Goal: Task Accomplishment & Management: Use online tool/utility

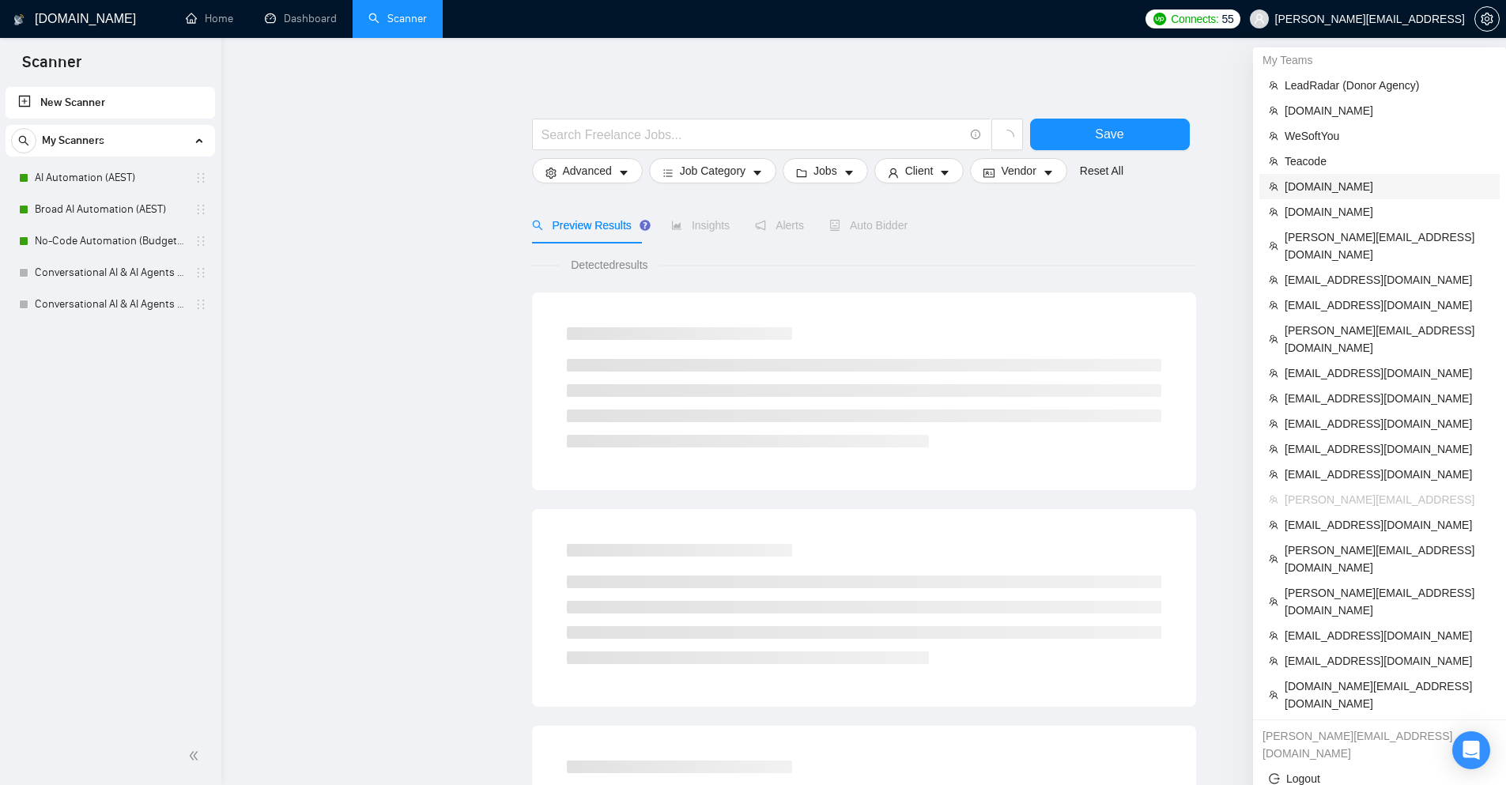
click at [1322, 184] on span "[DOMAIN_NAME]" at bounding box center [1388, 186] width 206 height 17
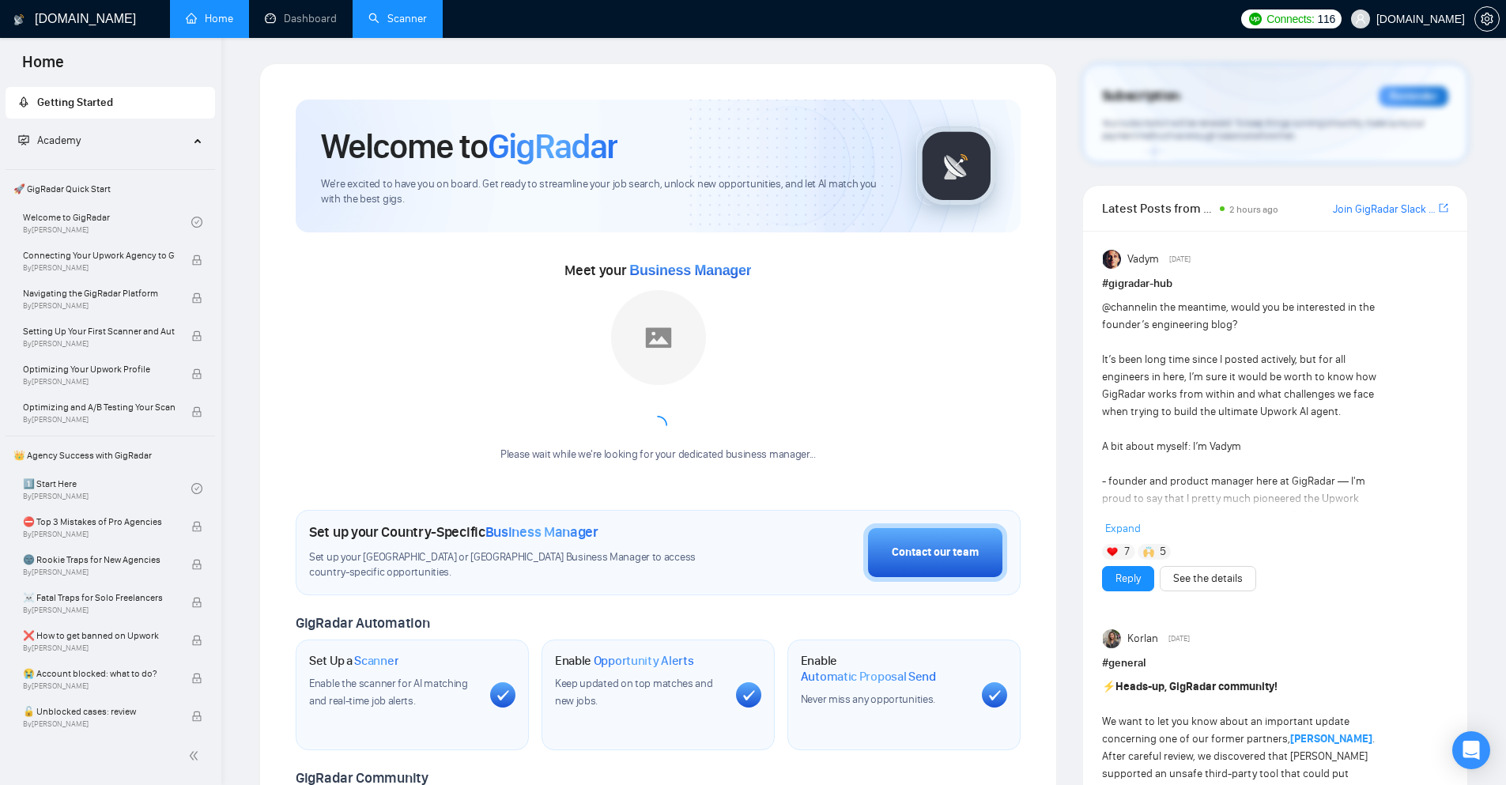
click at [408, 20] on link "Scanner" at bounding box center [397, 18] width 59 height 13
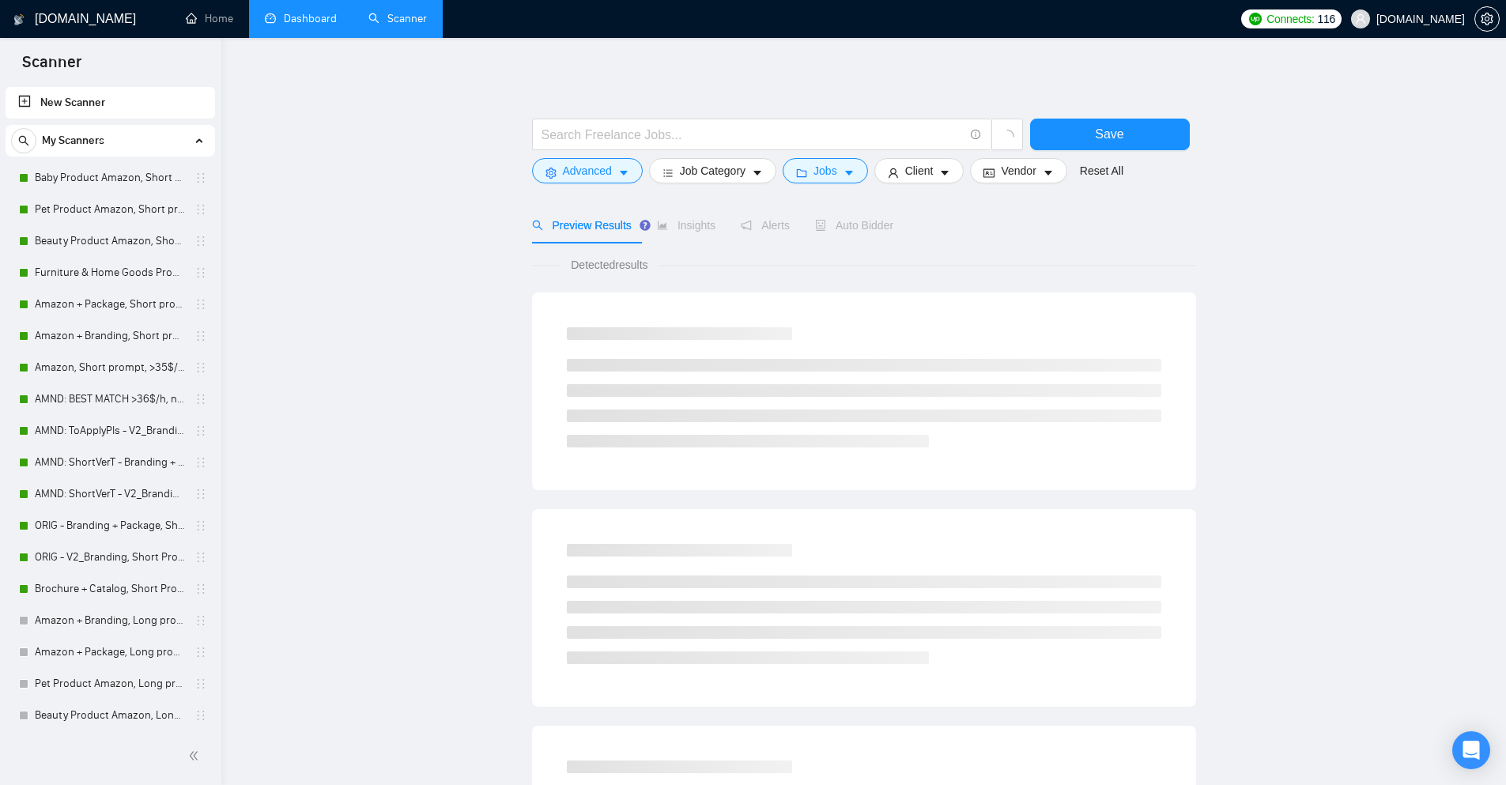
click at [303, 12] on link "Dashboard" at bounding box center [301, 18] width 72 height 13
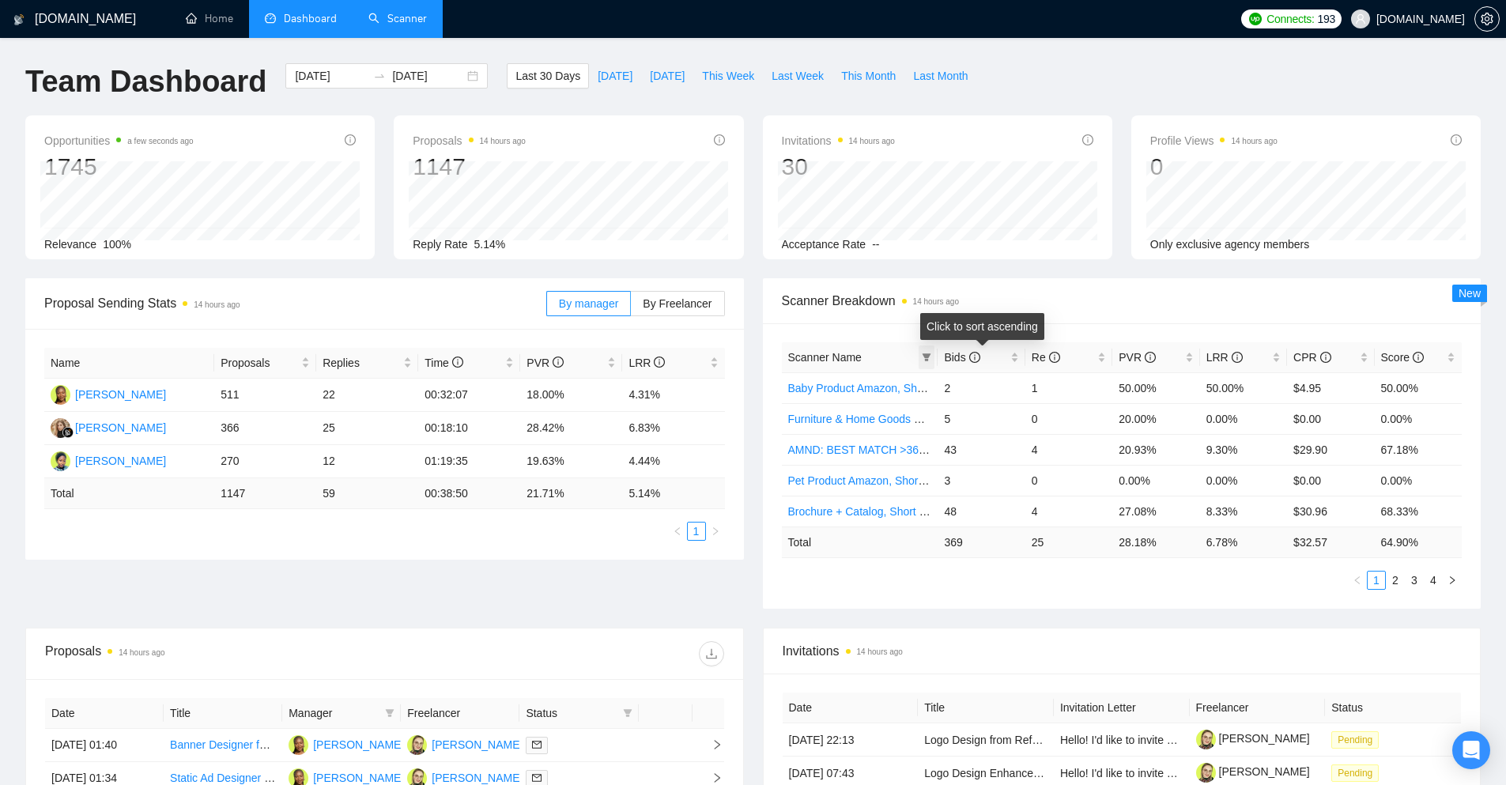
click at [932, 361] on span at bounding box center [927, 357] width 16 height 24
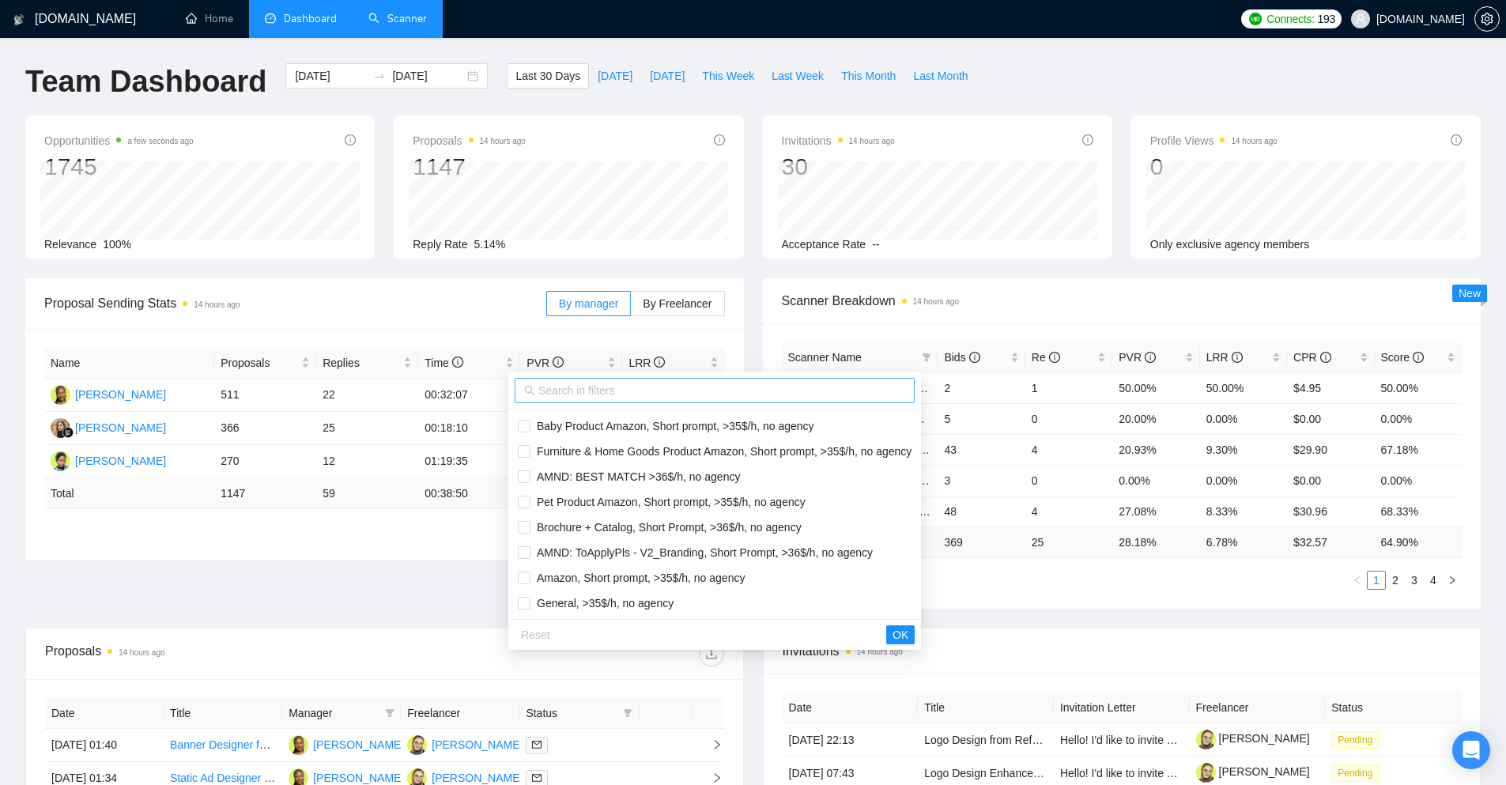
click at [780, 396] on input "text" at bounding box center [721, 390] width 367 height 17
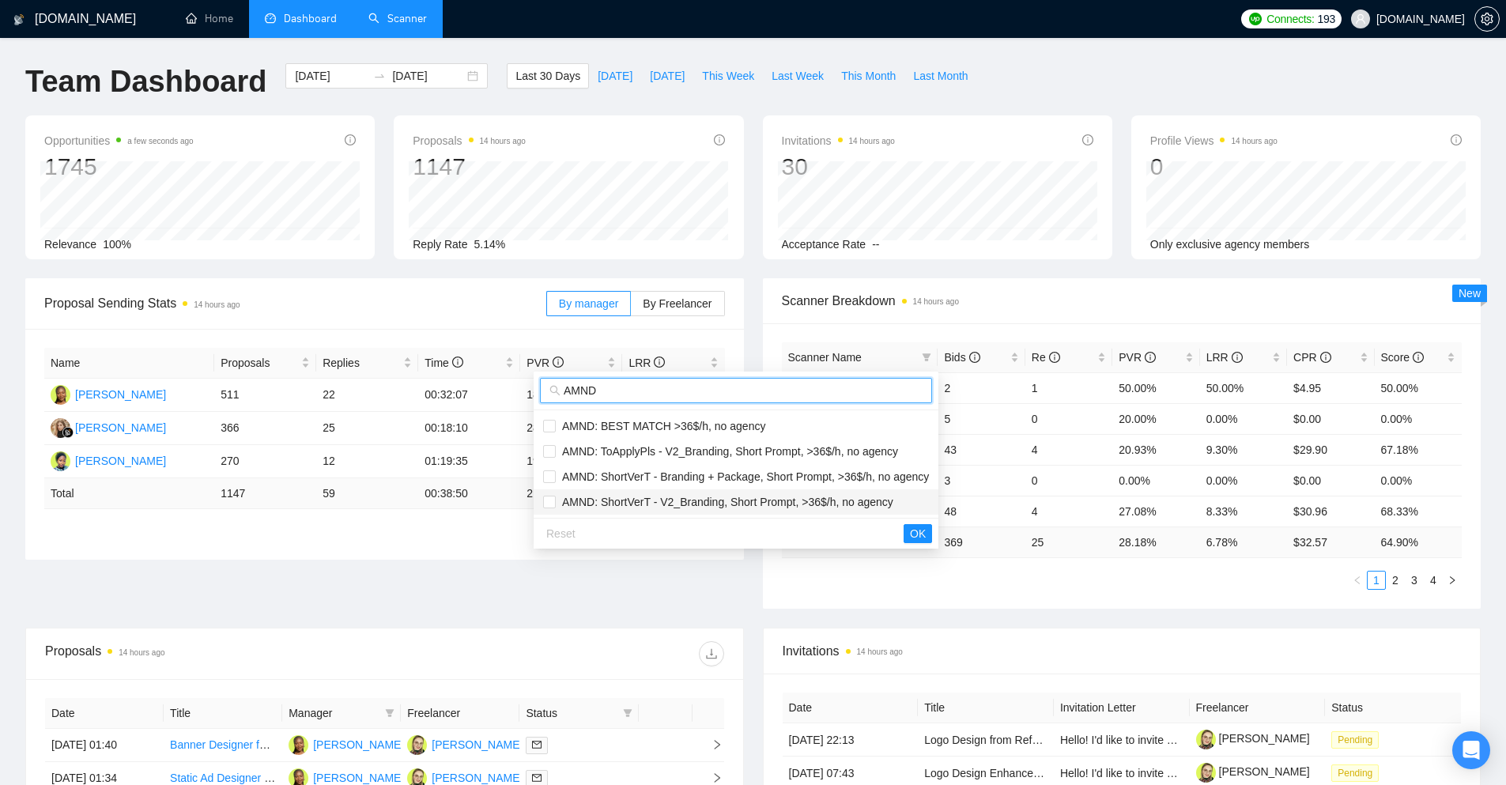
type input "AMND"
click at [745, 496] on span "AMND: ShortVerT - V2_Branding, Short Prompt, >36$/h, no agency" at bounding box center [725, 502] width 338 height 13
checkbox input "true"
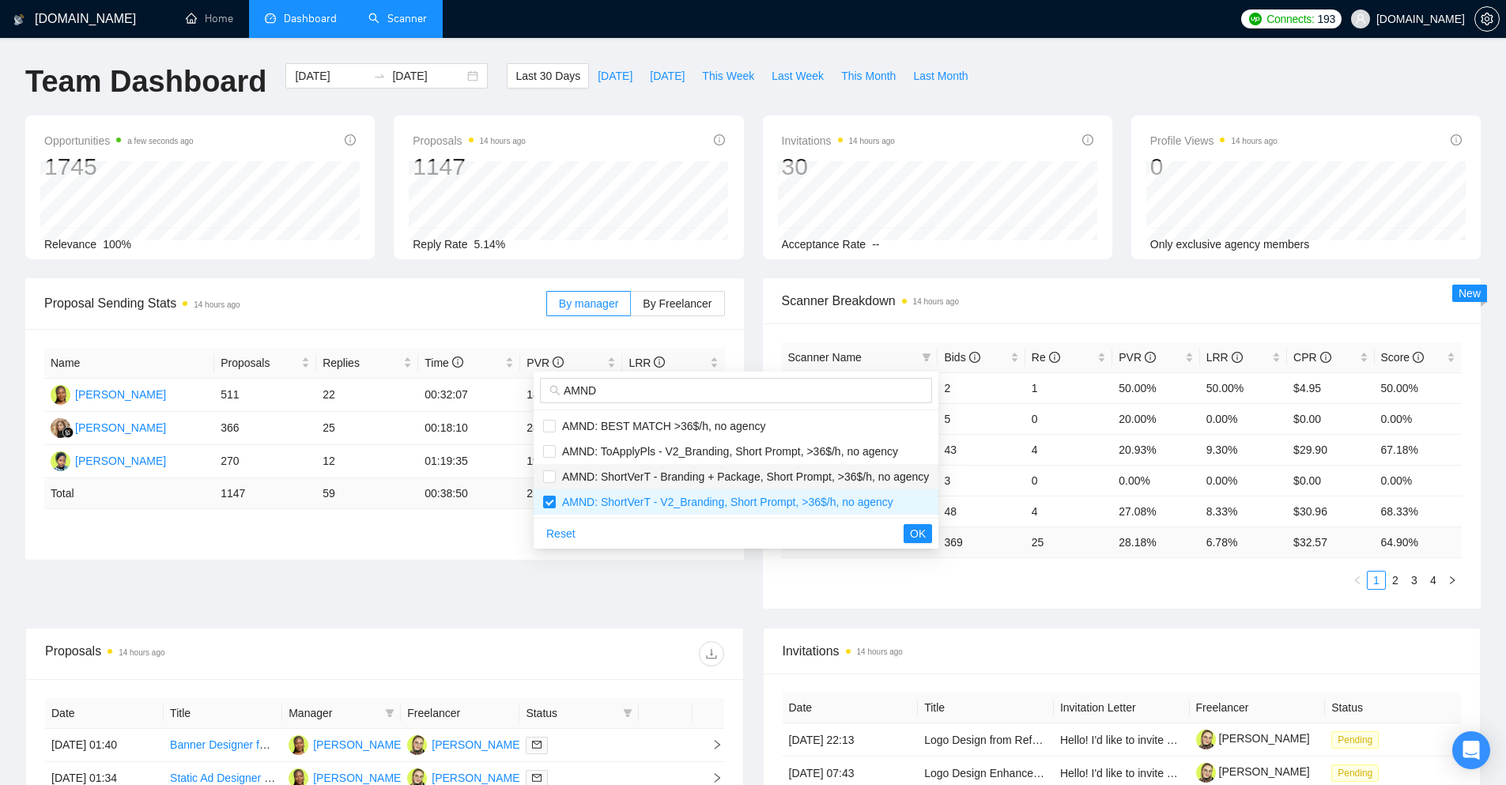
click at [746, 477] on span "AMND: ShortVerT - Branding + Package, Short Prompt, >36$/h, no agency" at bounding box center [742, 476] width 373 height 13
checkbox input "true"
click at [753, 450] on span "AMND: ToApplyPls - V2_Branding, Short Prompt, >36$/h, no agency" at bounding box center [727, 451] width 342 height 13
checkbox input "true"
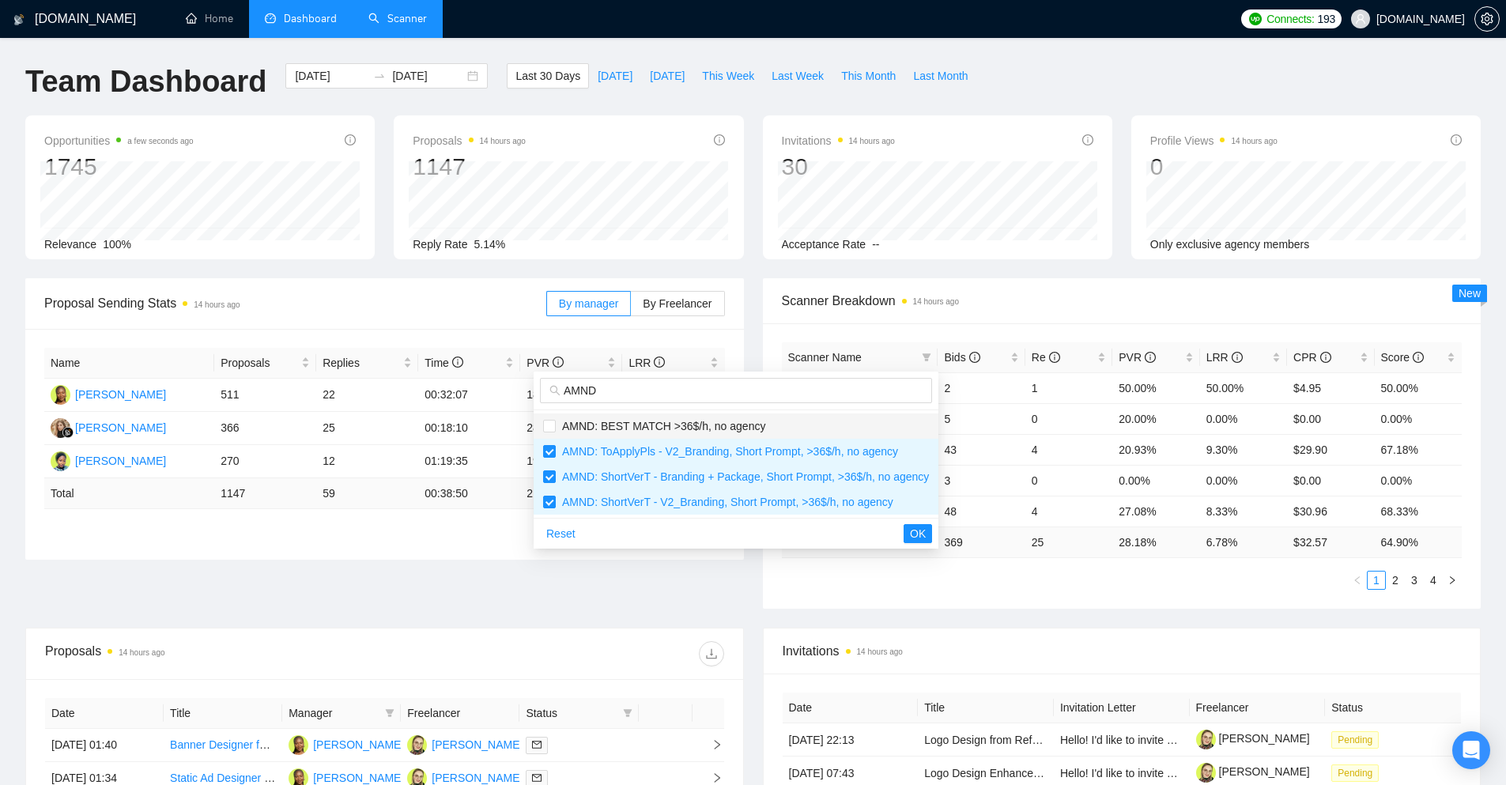
click at [753, 422] on span "AMND: BEST MATCH >36$/h, no agency" at bounding box center [661, 426] width 210 height 13
checkbox input "true"
click at [919, 541] on span "OK" at bounding box center [918, 533] width 16 height 17
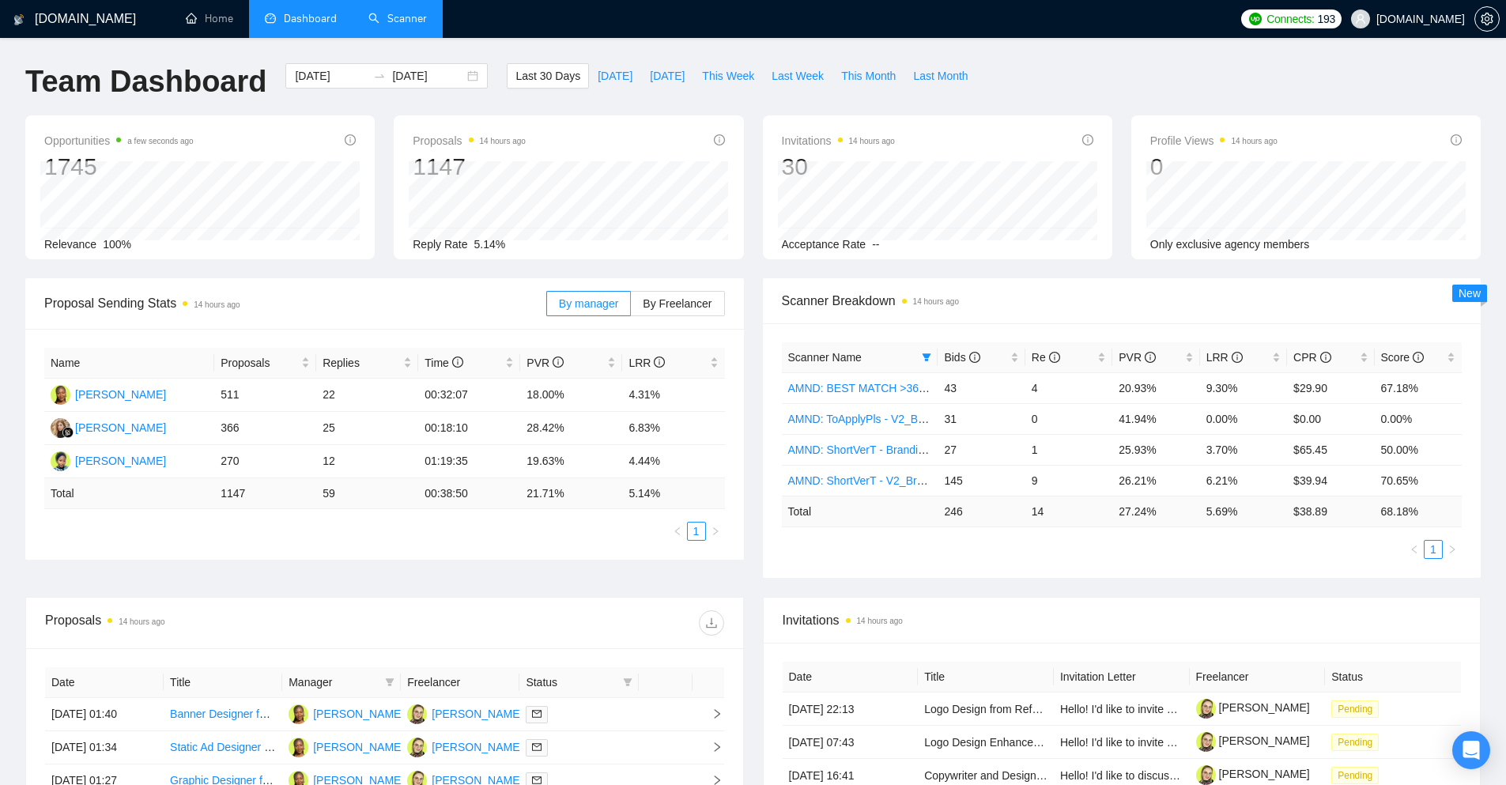
drag, startPoint x: 1039, startPoint y: 514, endPoint x: 1046, endPoint y: 519, distance: 9.0
click at [1048, 519] on td "14" at bounding box center [1068, 511] width 87 height 31
drag, startPoint x: 1246, startPoint y: 509, endPoint x: 1097, endPoint y: 522, distance: 149.2
click at [1122, 512] on tr "Total 246 14 27.24 % 5.69 % $ 38.89 68.18 %" at bounding box center [1122, 511] width 681 height 31
click at [1093, 540] on ul "1" at bounding box center [1122, 549] width 681 height 19
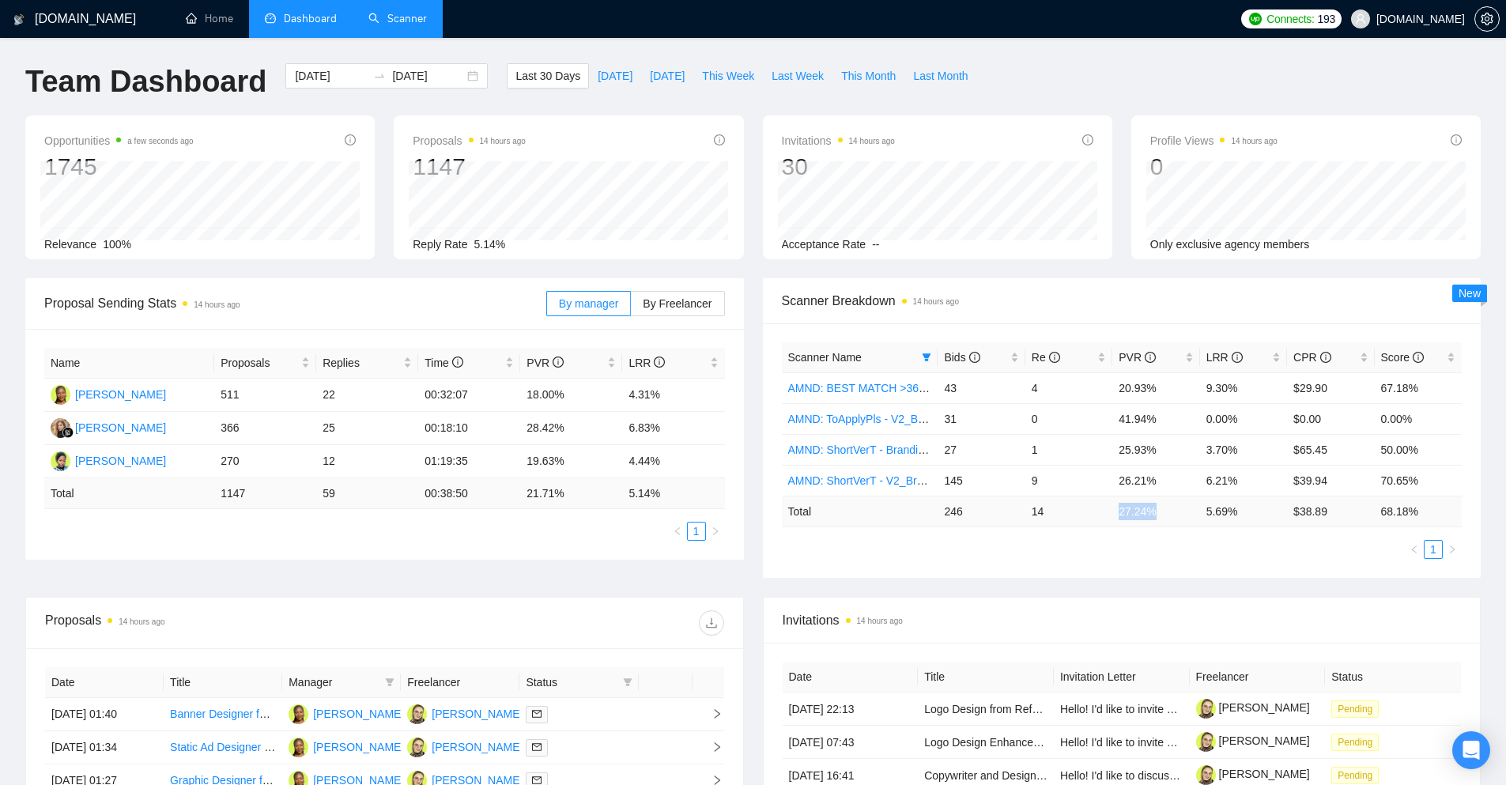
drag, startPoint x: 1157, startPoint y: 506, endPoint x: 1108, endPoint y: 512, distance: 48.6
click at [1108, 512] on tr "Total 246 14 27.24 % 5.69 % $ 38.89 68.18 %" at bounding box center [1122, 511] width 681 height 31
click at [1123, 489] on td "26.21%" at bounding box center [1155, 480] width 87 height 31
drag, startPoint x: 941, startPoint y: 417, endPoint x: 1085, endPoint y: 421, distance: 144.0
click at [1085, 421] on tr "AMND: ToApplyPls - V2_Branding, Short Prompt, >36$/h, no agency 31 0 41.94% 0.0…" at bounding box center [1122, 418] width 681 height 31
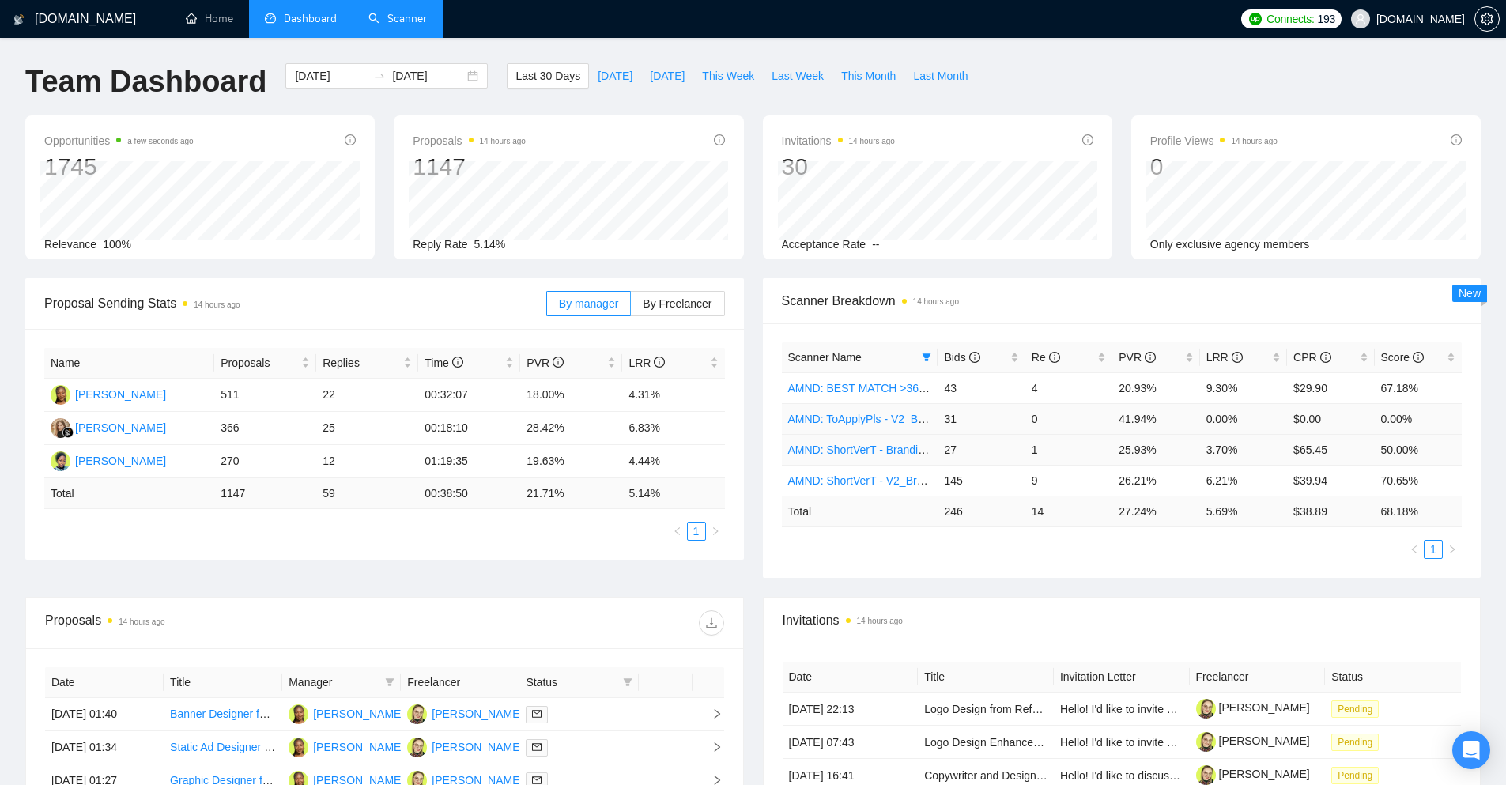
click at [1048, 439] on td "1" at bounding box center [1068, 449] width 87 height 31
drag, startPoint x: 1236, startPoint y: 425, endPoint x: 1097, endPoint y: 421, distance: 139.2
click at [1097, 421] on tr "AMND: ToApplyPls - V2_Branding, Short Prompt, >36$/h, no agency 31 0 41.94% 0.0…" at bounding box center [1122, 418] width 681 height 31
click at [1097, 421] on td "0" at bounding box center [1068, 418] width 87 height 31
drag, startPoint x: 1420, startPoint y: 412, endPoint x: 942, endPoint y: 421, distance: 478.4
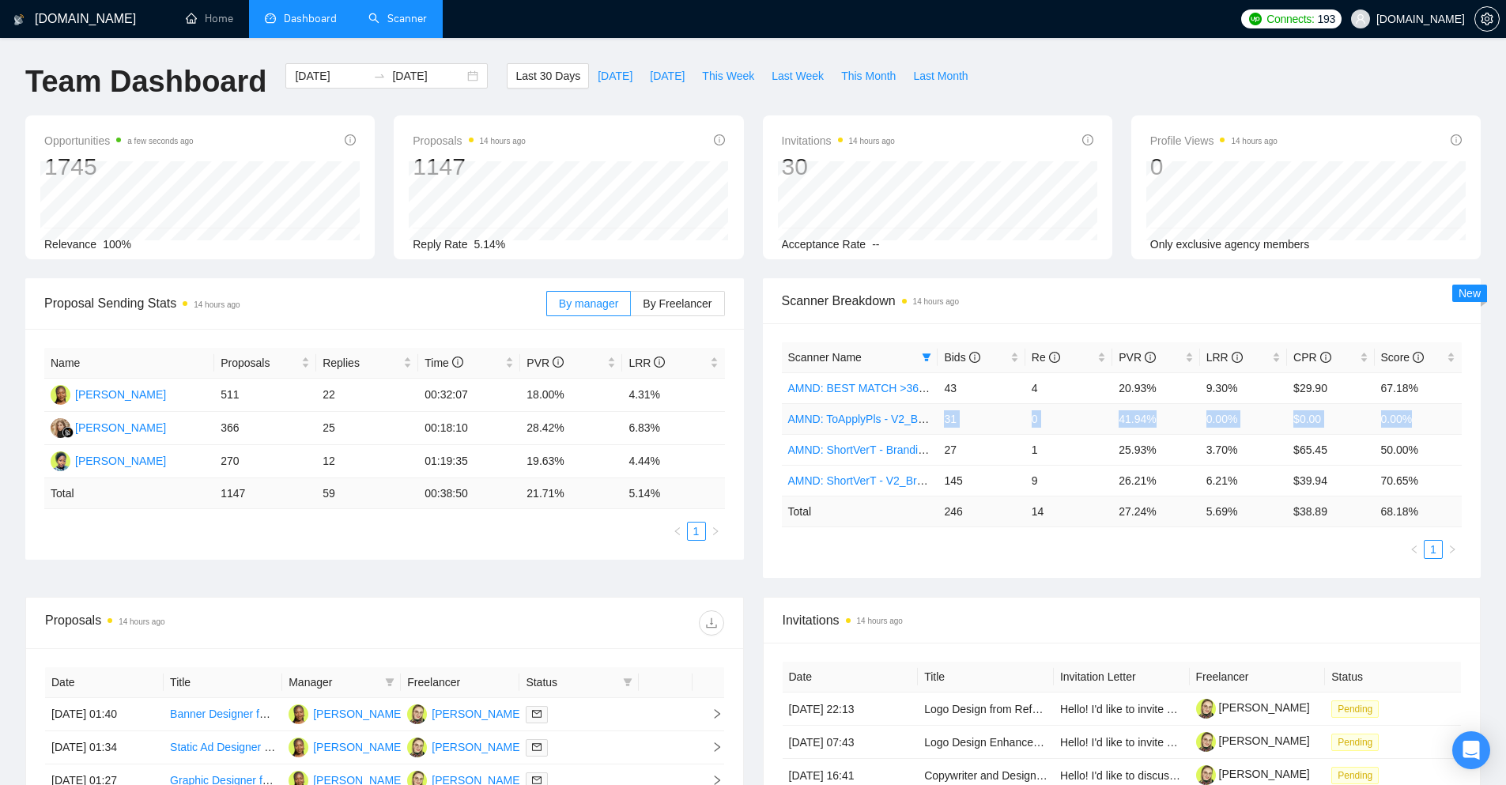
click at [942, 421] on tr "AMND: ToApplyPls - V2_Branding, Short Prompt, >36$/h, no agency 31 0 41.94% 0.0…" at bounding box center [1122, 418] width 681 height 31
click at [1073, 440] on td "1" at bounding box center [1068, 449] width 87 height 31
drag, startPoint x: 1116, startPoint y: 455, endPoint x: 1421, endPoint y: 459, distance: 305.2
click at [1421, 459] on tr "AMND: ShortVerT - Branding + Package, Short Prompt, >36$/h, no agency 27 1 25.9…" at bounding box center [1122, 449] width 681 height 31
click at [1421, 459] on td "50.00%" at bounding box center [1418, 449] width 87 height 31
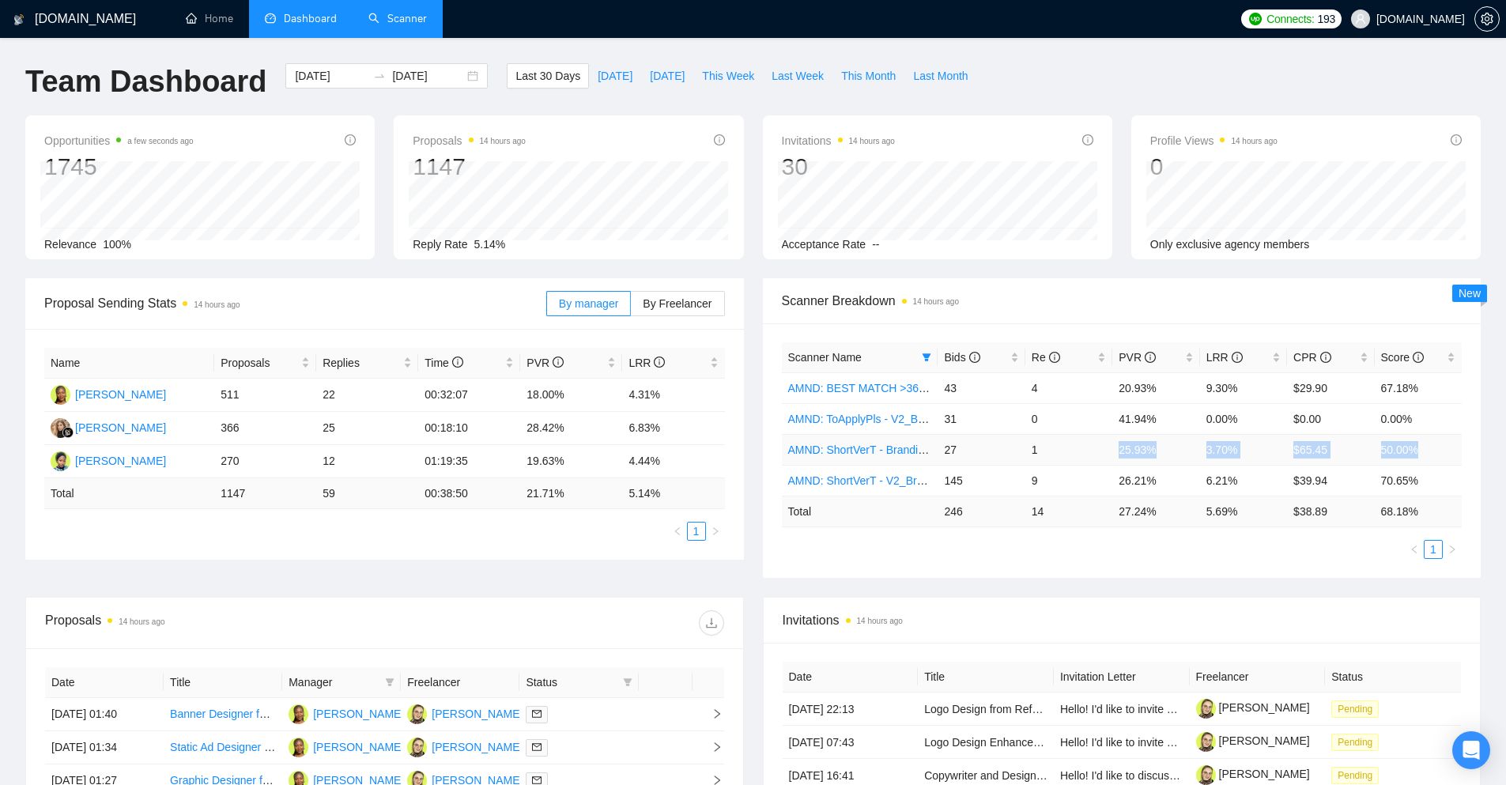
drag, startPoint x: 1421, startPoint y: 459, endPoint x: 1062, endPoint y: 451, distance: 359.0
click at [1062, 451] on tr "AMND: ShortVerT - Branding + Package, Short Prompt, >36$/h, no agency 27 1 25.9…" at bounding box center [1122, 449] width 681 height 31
click at [1159, 468] on td "26.21%" at bounding box center [1155, 480] width 87 height 31
drag, startPoint x: 944, startPoint y: 450, endPoint x: 1152, endPoint y: 456, distance: 208.0
click at [1152, 456] on tr "AMND: ShortVerT - Branding + Package, Short Prompt, >36$/h, no agency 27 1 25.9…" at bounding box center [1122, 449] width 681 height 31
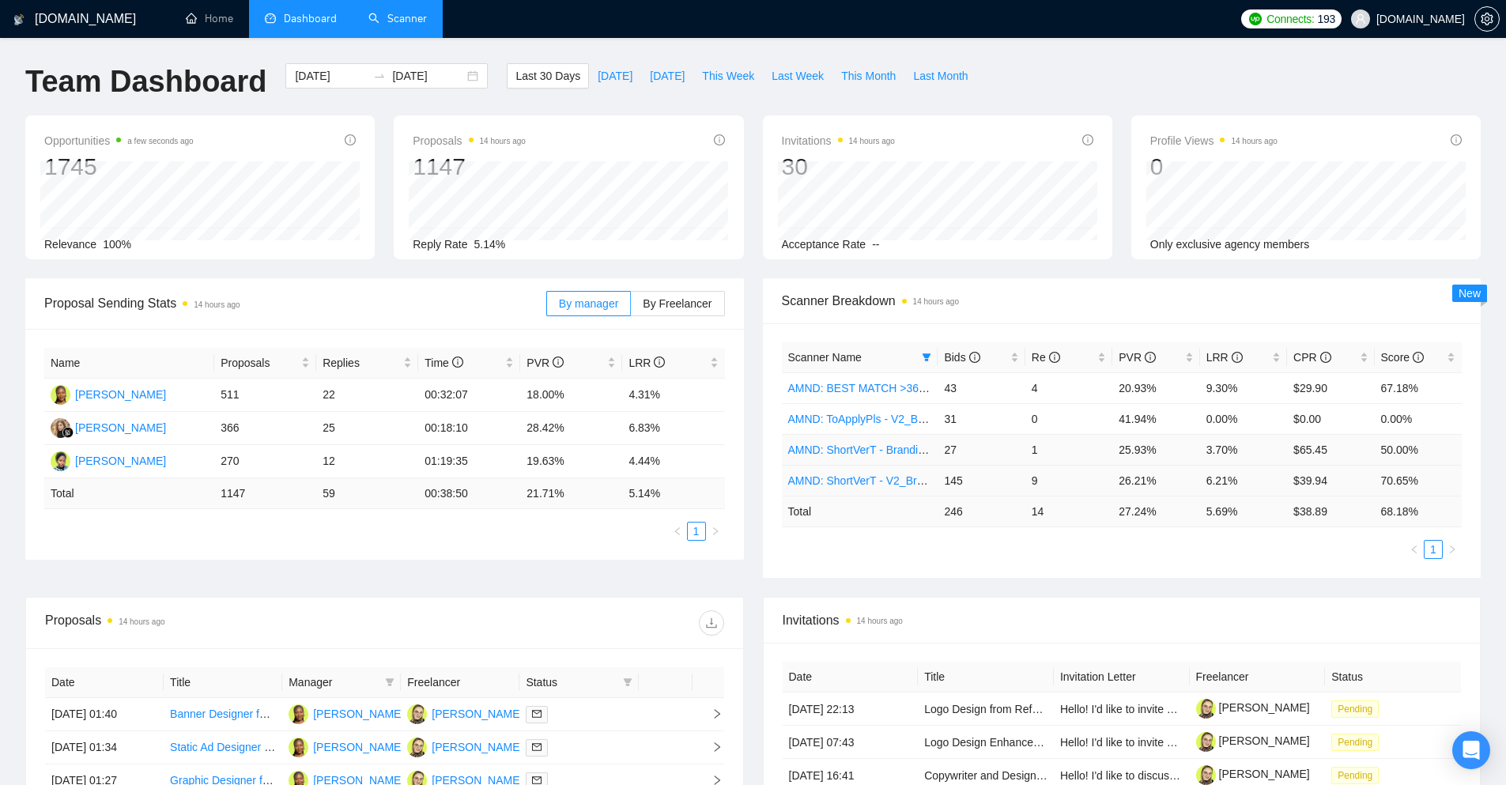
click at [1190, 470] on td "26.21%" at bounding box center [1155, 480] width 87 height 31
drag, startPoint x: 1236, startPoint y: 481, endPoint x: 1096, endPoint y: 492, distance: 141.2
click at [1096, 492] on tr "AMND: ShortVerT - V2_Branding, Short Prompt, >36$/h, no agency 145 9 26.21% 6.2…" at bounding box center [1122, 480] width 681 height 31
drag, startPoint x: 1025, startPoint y: 387, endPoint x: 1243, endPoint y: 395, distance: 218.3
click at [1243, 395] on tr "AMND: BEST MATCH >36$/h, no agency 43 4 20.93% 9.30% $29.90 67.18%" at bounding box center [1122, 387] width 681 height 31
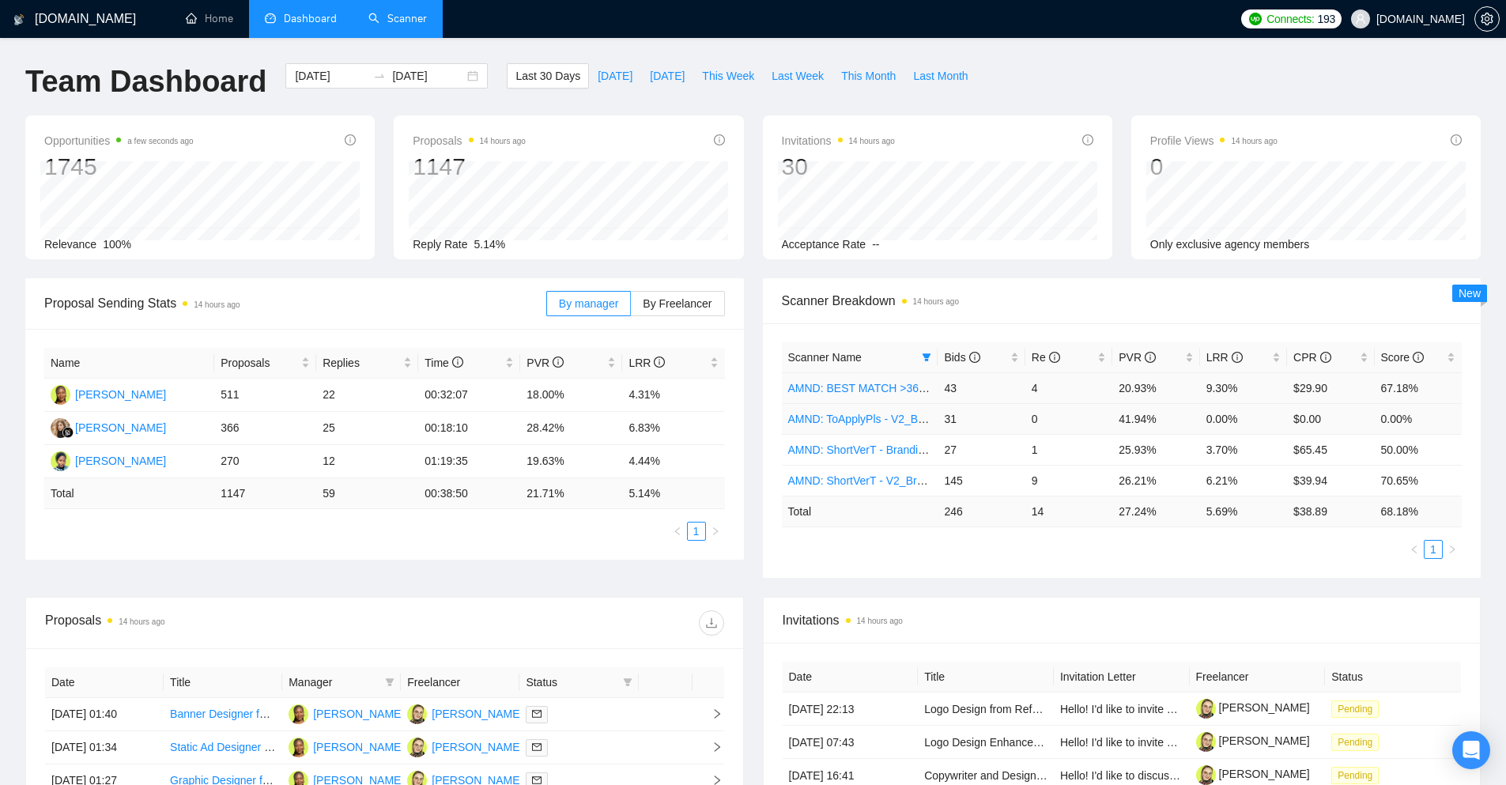
click at [1161, 425] on td "41.94%" at bounding box center [1155, 418] width 87 height 31
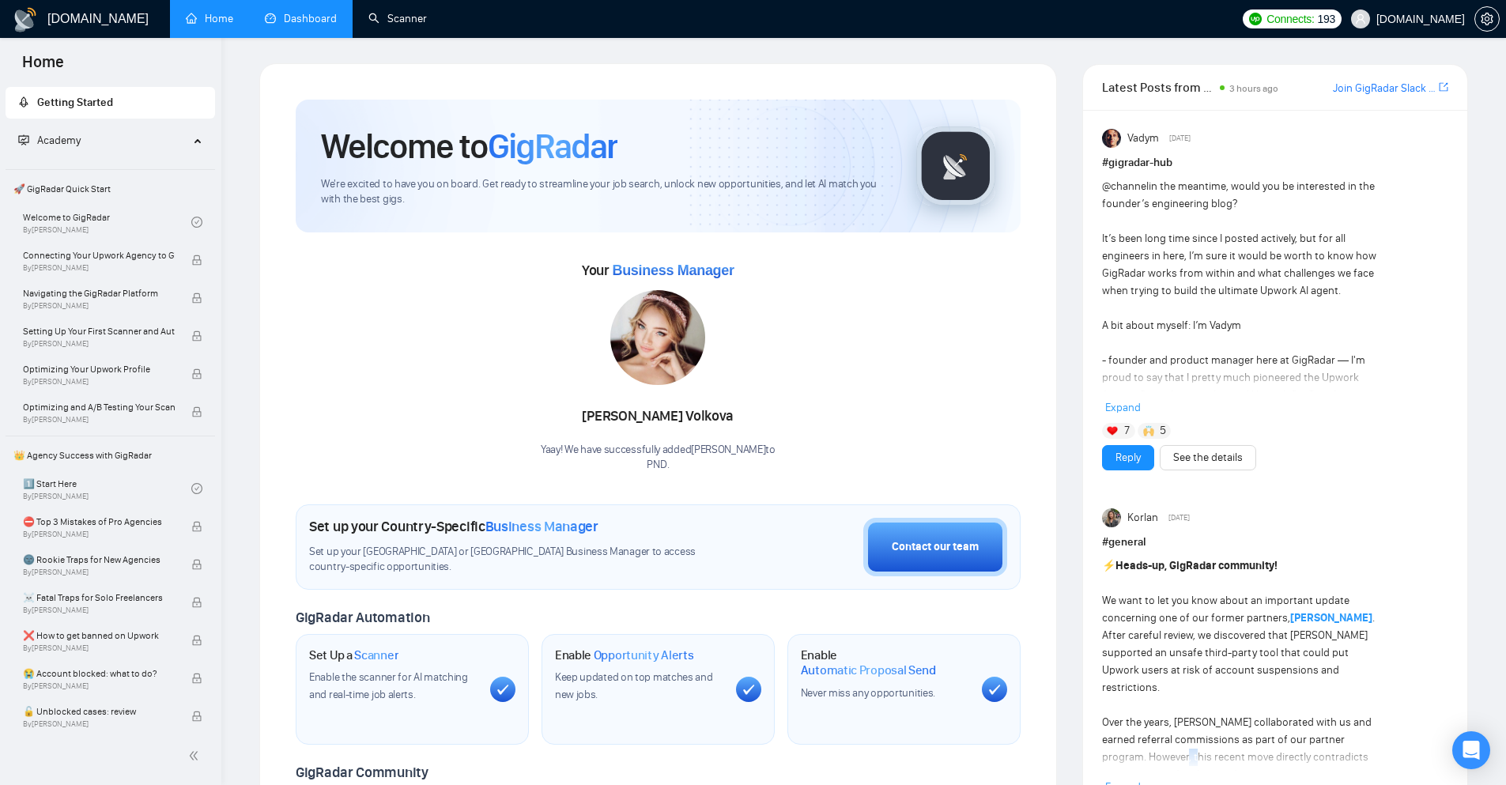
click at [306, 18] on link "Dashboard" at bounding box center [301, 18] width 72 height 13
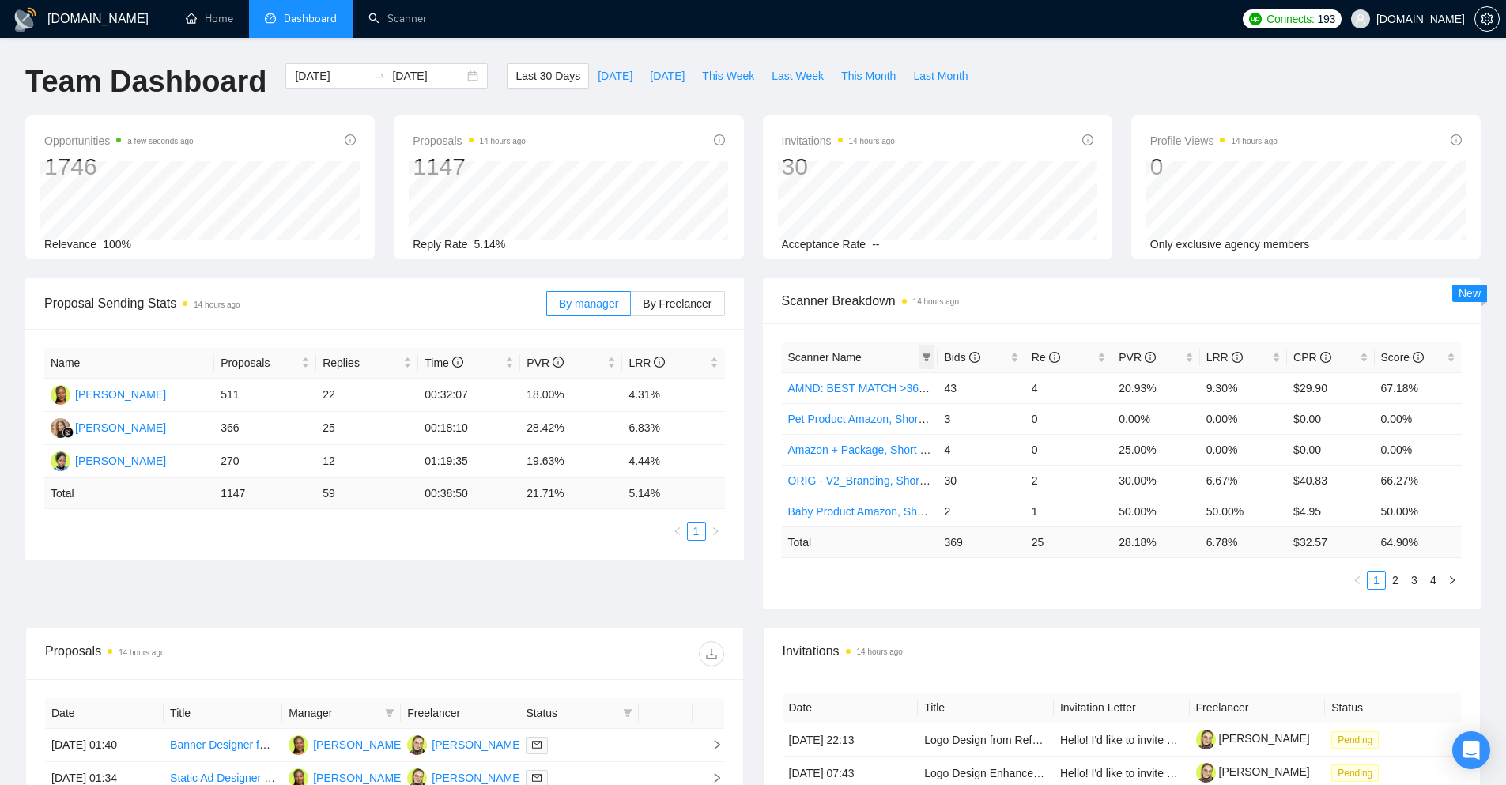
click at [927, 357] on icon "filter" at bounding box center [927, 357] width 9 height 8
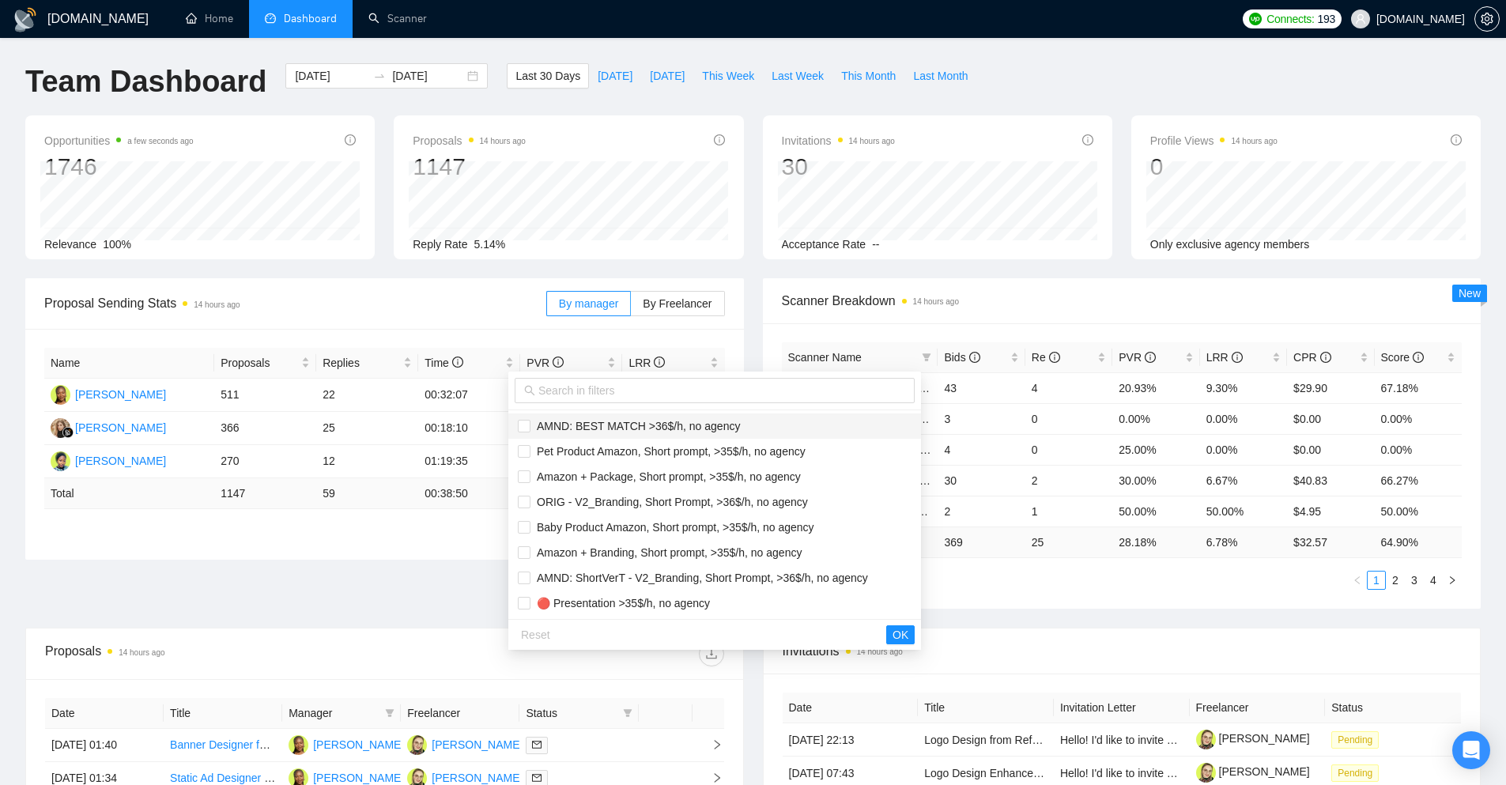
click at [623, 433] on span "AMND: BEST MATCH >36$/h, no agency" at bounding box center [715, 425] width 394 height 17
checkbox input "true"
click at [570, 577] on span "AMND: ShortVerT - V2_Branding, Short Prompt, >36$/h, no agency" at bounding box center [699, 578] width 338 height 13
checkbox input "true"
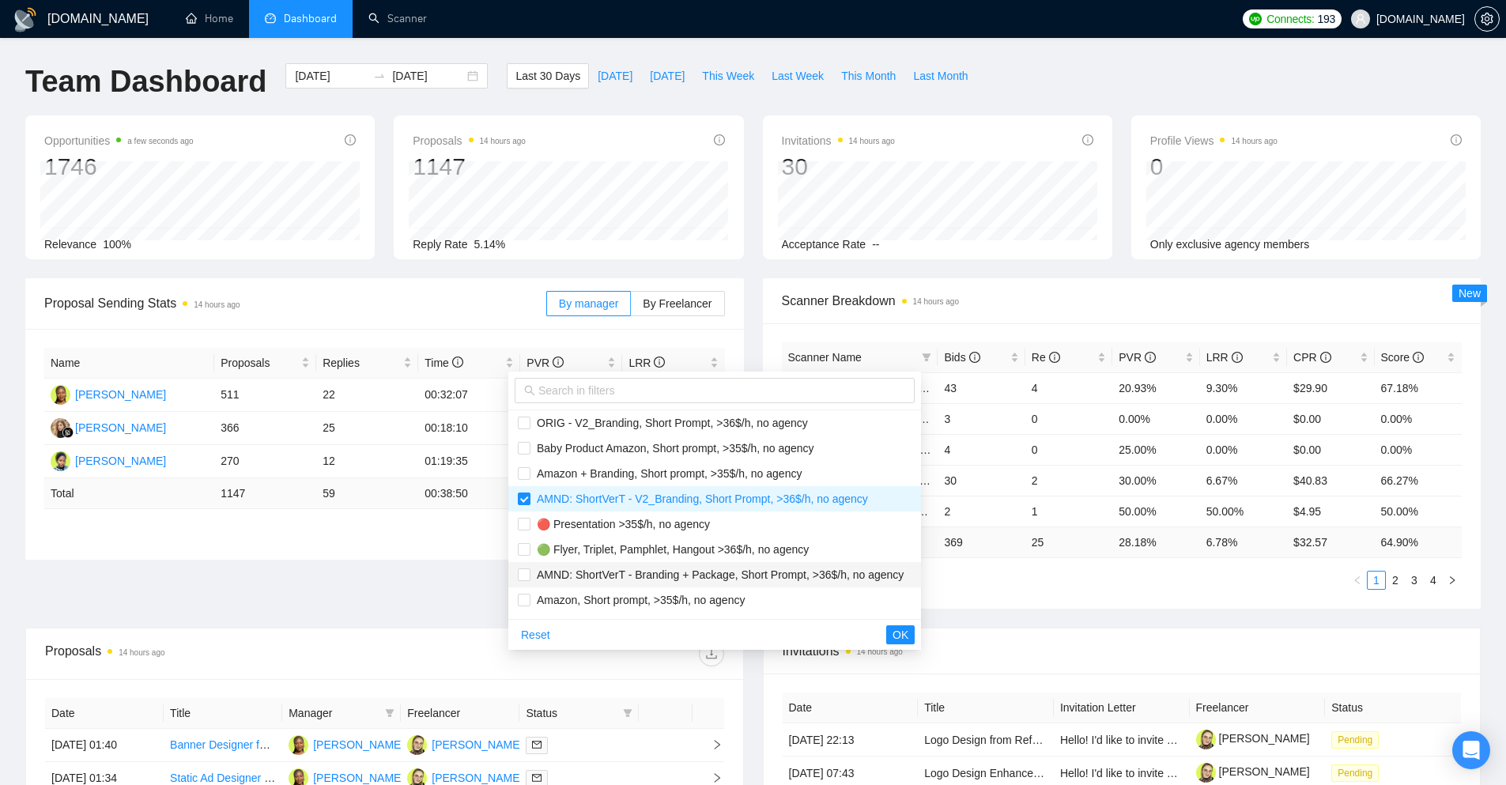
scroll to position [158, 0]
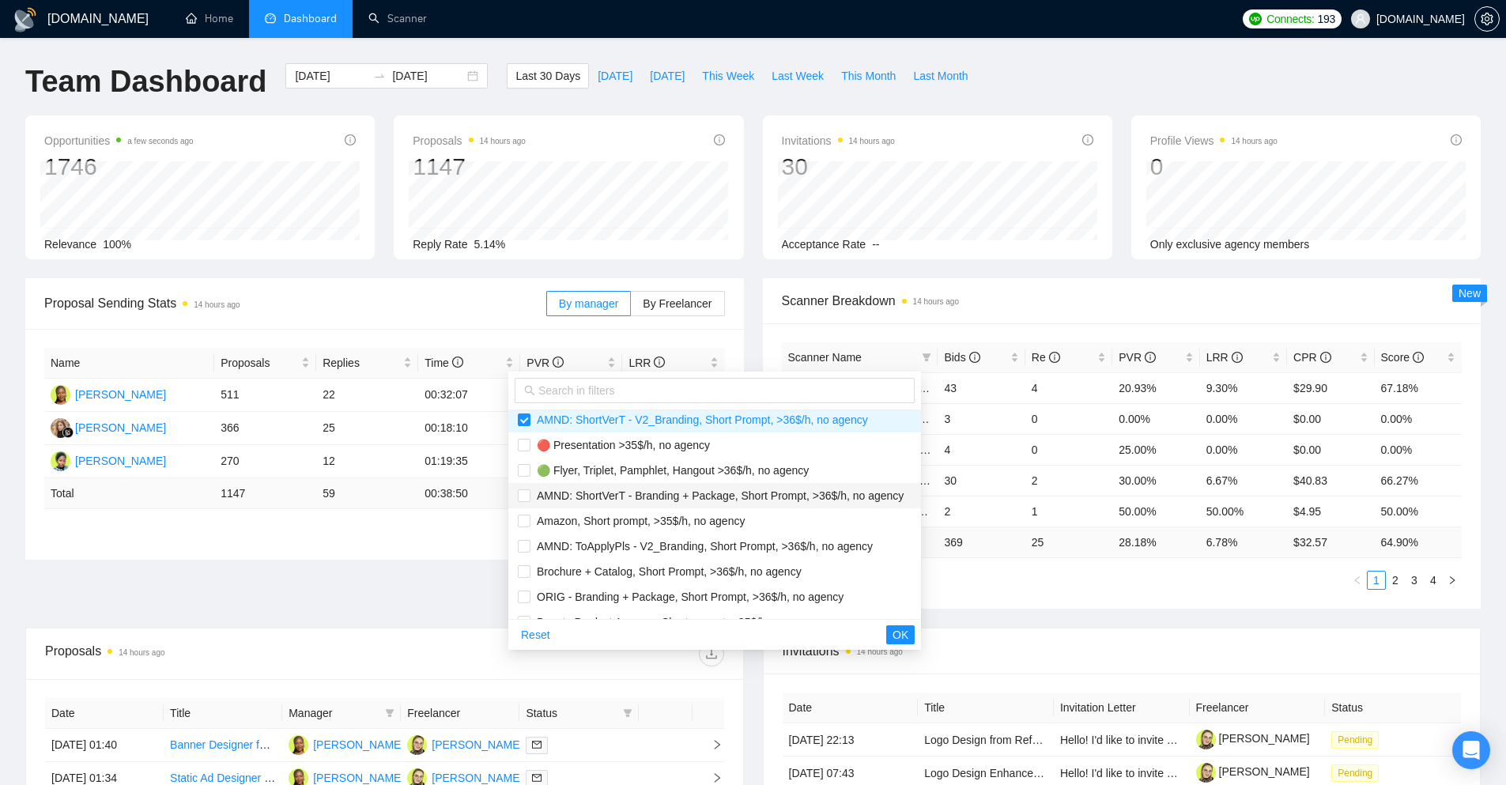
click at [587, 501] on span "AMND: ShortVerT - Branding + Package, Short Prompt, >36$/h, no agency" at bounding box center [716, 495] width 373 height 13
checkbox input "true"
click at [595, 550] on span "AMND: ToApplyPls - V2_Branding, Short Prompt, >36$/h, no agency" at bounding box center [701, 546] width 342 height 13
checkbox input "true"
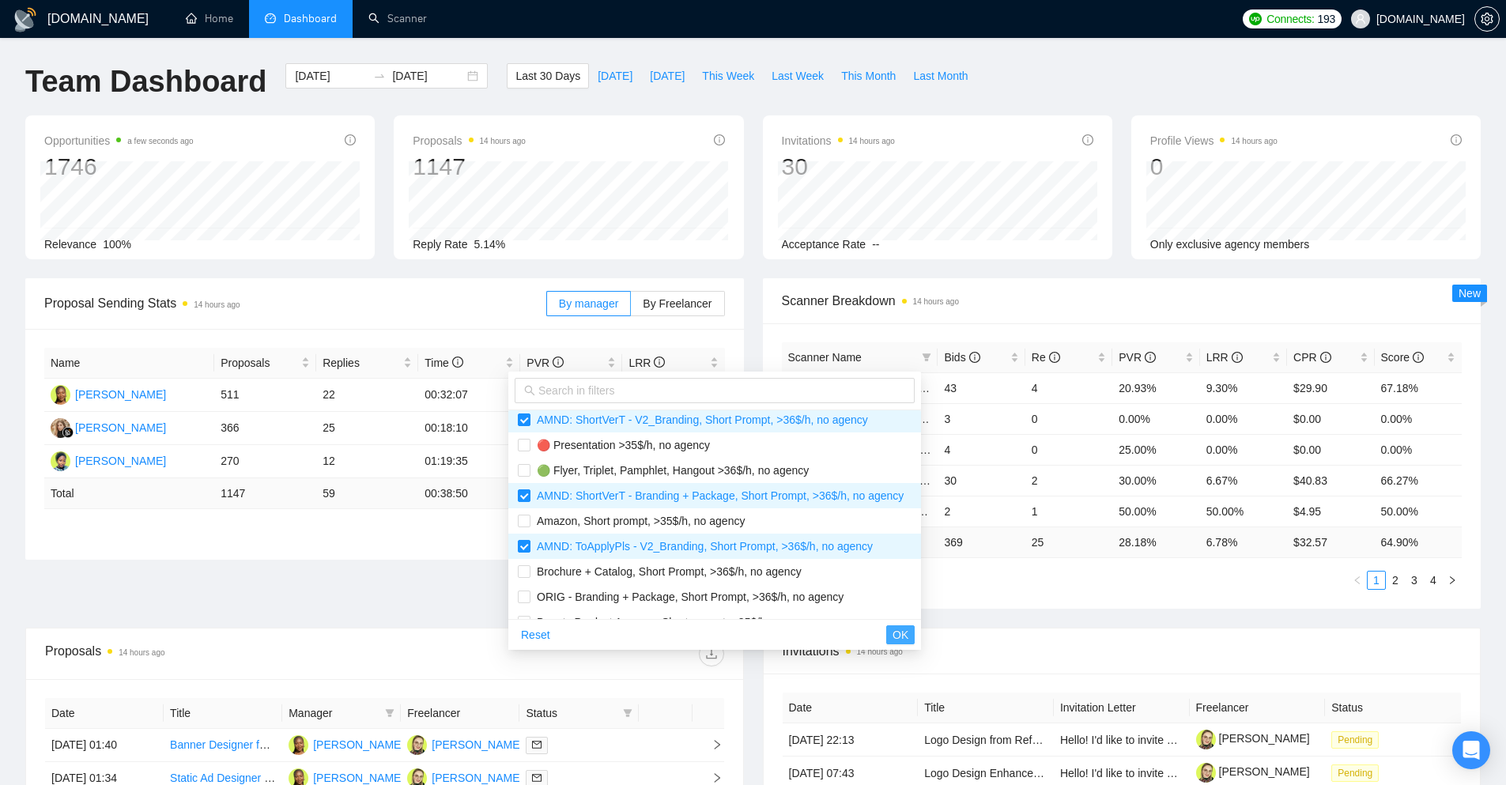
click at [908, 635] on span "OK" at bounding box center [901, 634] width 16 height 17
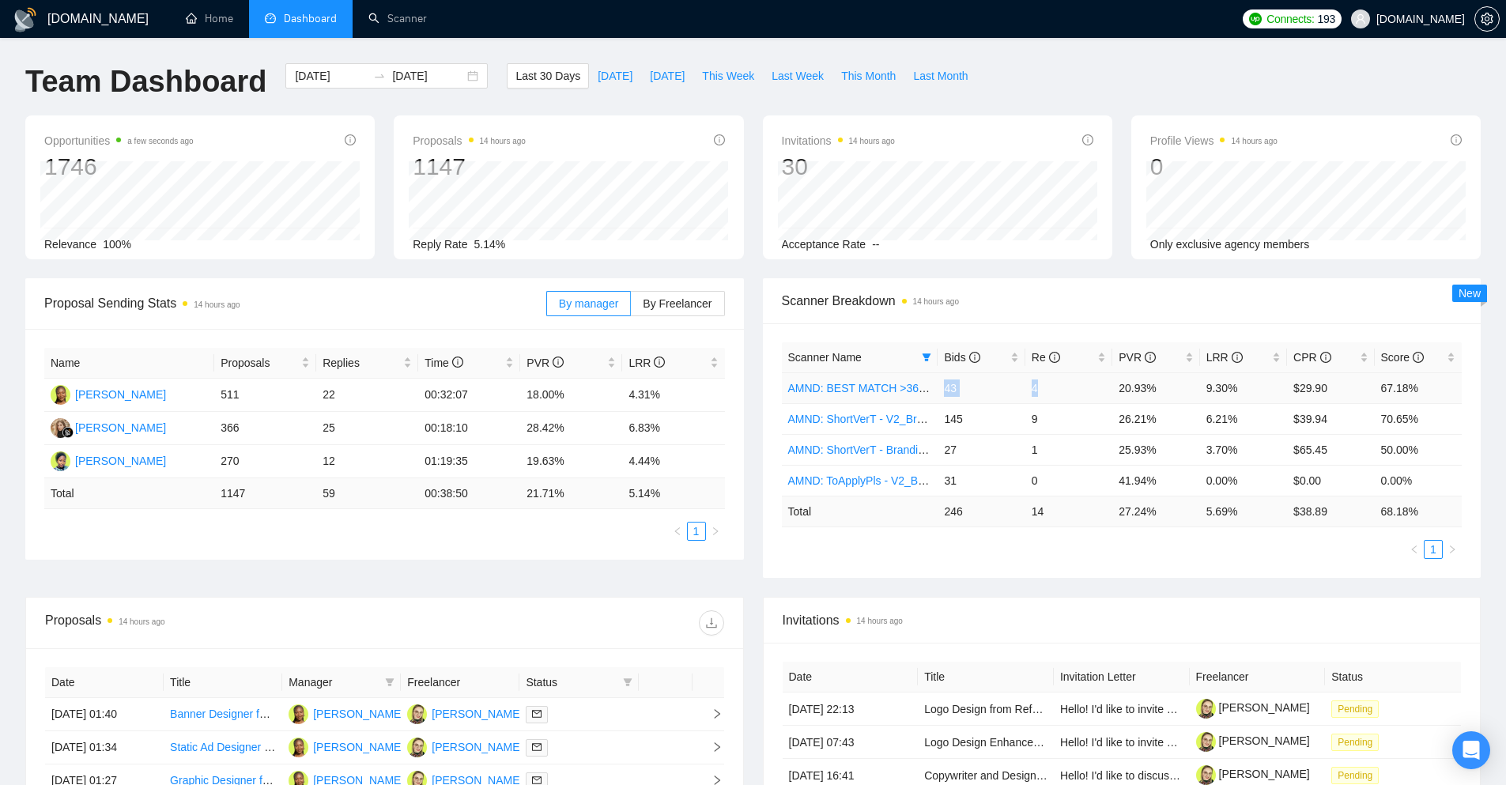
drag, startPoint x: 942, startPoint y: 384, endPoint x: 1085, endPoint y: 384, distance: 142.3
click at [1085, 384] on tr "AMND: BEST MATCH >36$/h, no agency 43 4 20.93% 9.30% $29.90 67.18%" at bounding box center [1122, 387] width 681 height 31
click at [1057, 391] on td "4" at bounding box center [1068, 387] width 87 height 31
drag, startPoint x: 1265, startPoint y: 387, endPoint x: 947, endPoint y: 387, distance: 317.8
click at [947, 387] on tr "AMND: BEST MATCH >36$/h, no agency 43 4 20.93% 9.30% $29.90 67.18%" at bounding box center [1122, 387] width 681 height 31
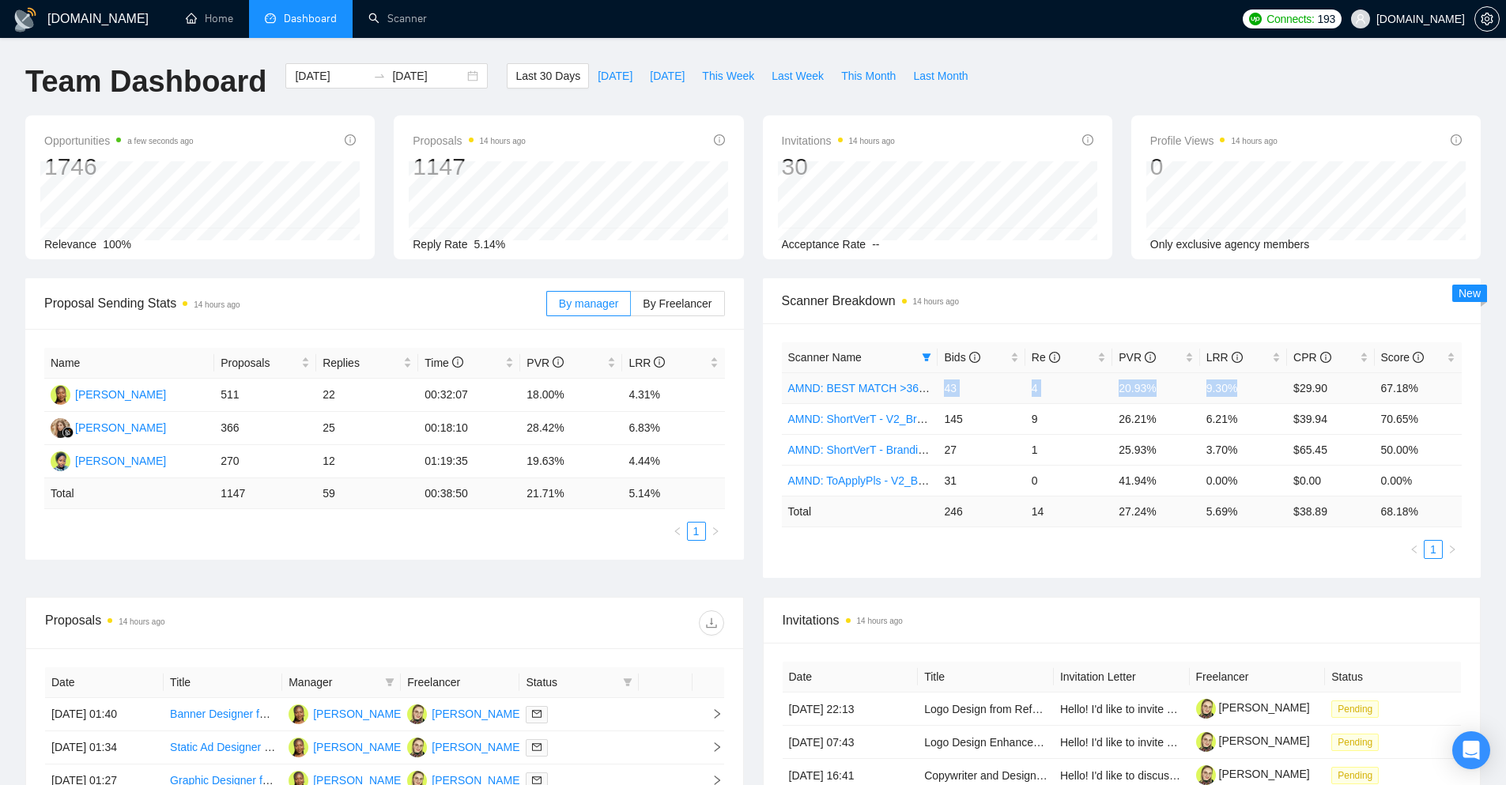
click at [947, 387] on td "43" at bounding box center [981, 387] width 87 height 31
drag, startPoint x: 947, startPoint y: 387, endPoint x: 1224, endPoint y: 388, distance: 276.7
click at [1224, 388] on tr "AMND: BEST MATCH >36$/h, no agency 43 4 20.93% 9.30% $29.90 67.18%" at bounding box center [1122, 387] width 681 height 31
click at [1095, 286] on div "Scanner Breakdown 14 hours ago" at bounding box center [1122, 300] width 681 height 45
drag, startPoint x: 1200, startPoint y: 510, endPoint x: 1263, endPoint y: 510, distance: 63.2
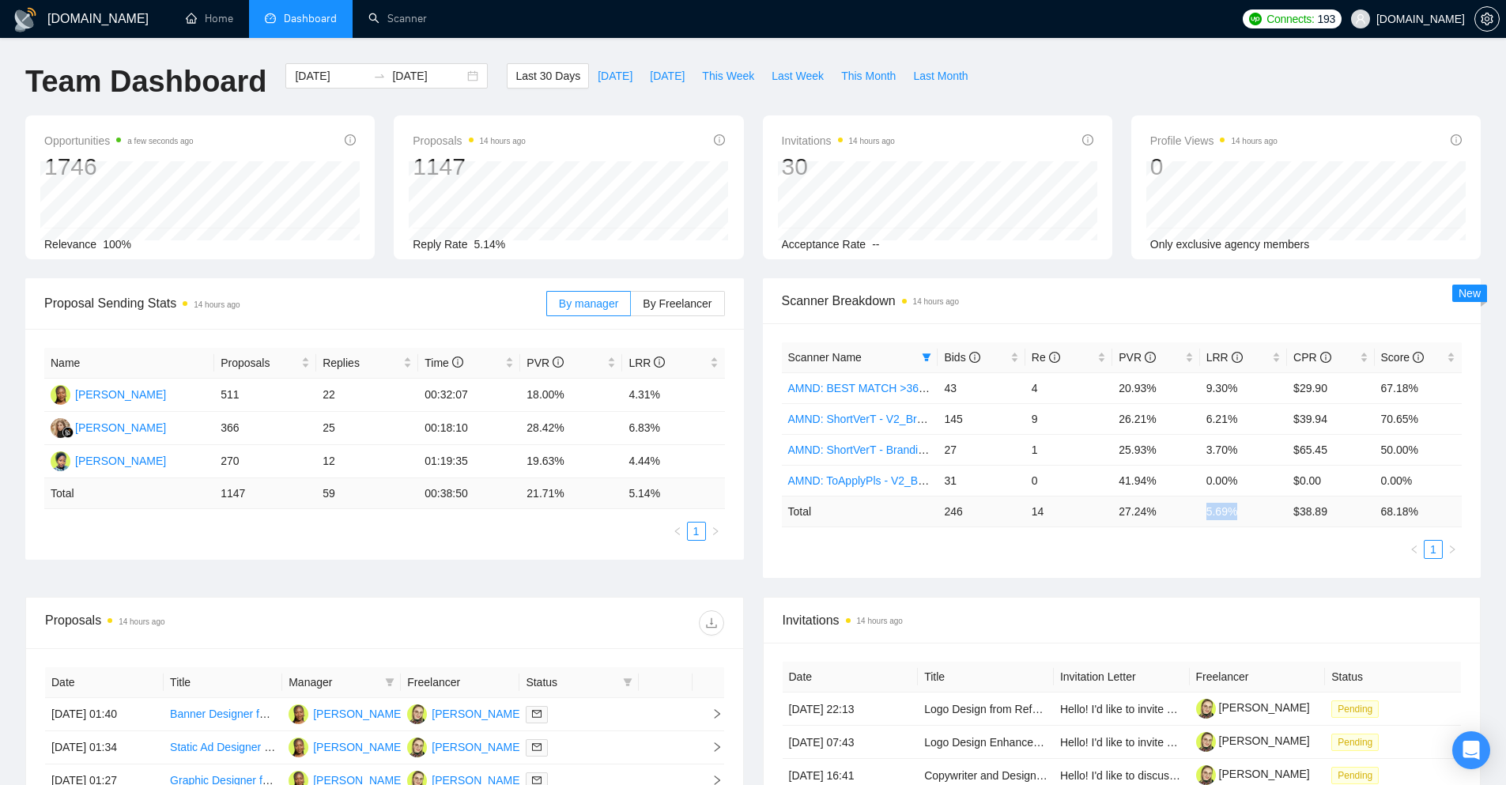
click at [1263, 510] on td "5.69 %" at bounding box center [1243, 511] width 87 height 31
copy td "5.69 %"
drag, startPoint x: 1040, startPoint y: 478, endPoint x: 942, endPoint y: 474, distance: 97.3
click at [942, 474] on tr "AMND: ToApplyPls - V2_Branding, Short Prompt, >36$/h, no agency 31 0 41.94% 0.0…" at bounding box center [1122, 480] width 681 height 31
click at [945, 447] on td "27" at bounding box center [981, 449] width 87 height 31
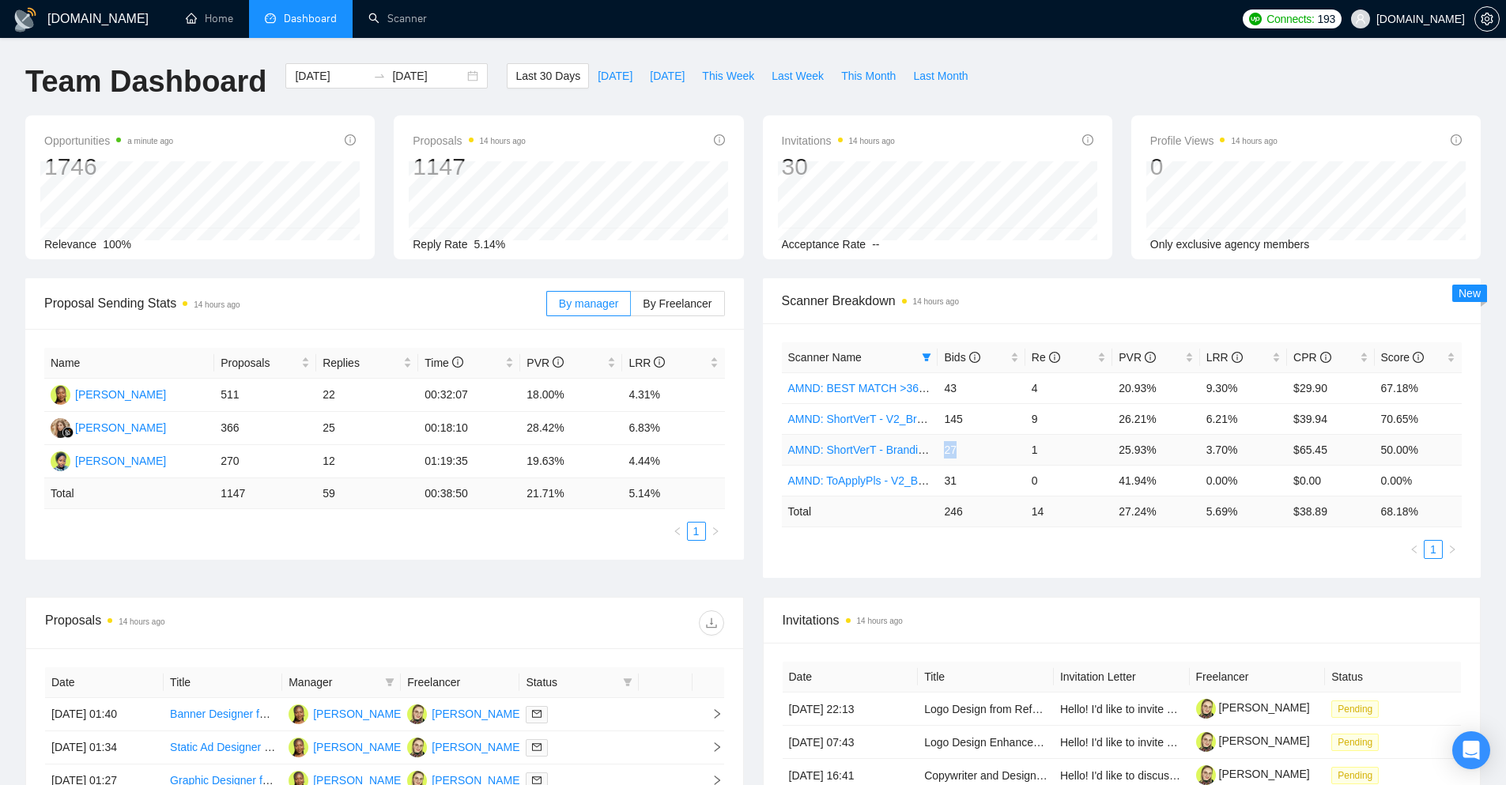
click at [945, 447] on td "27" at bounding box center [981, 449] width 87 height 31
drag, startPoint x: 945, startPoint y: 447, endPoint x: 1052, endPoint y: 445, distance: 107.5
click at [1052, 445] on tr "AMND: ShortVerT - Branding + Package, Short Prompt, >36$/h, no agency 27 1 25.9…" at bounding box center [1122, 449] width 681 height 31
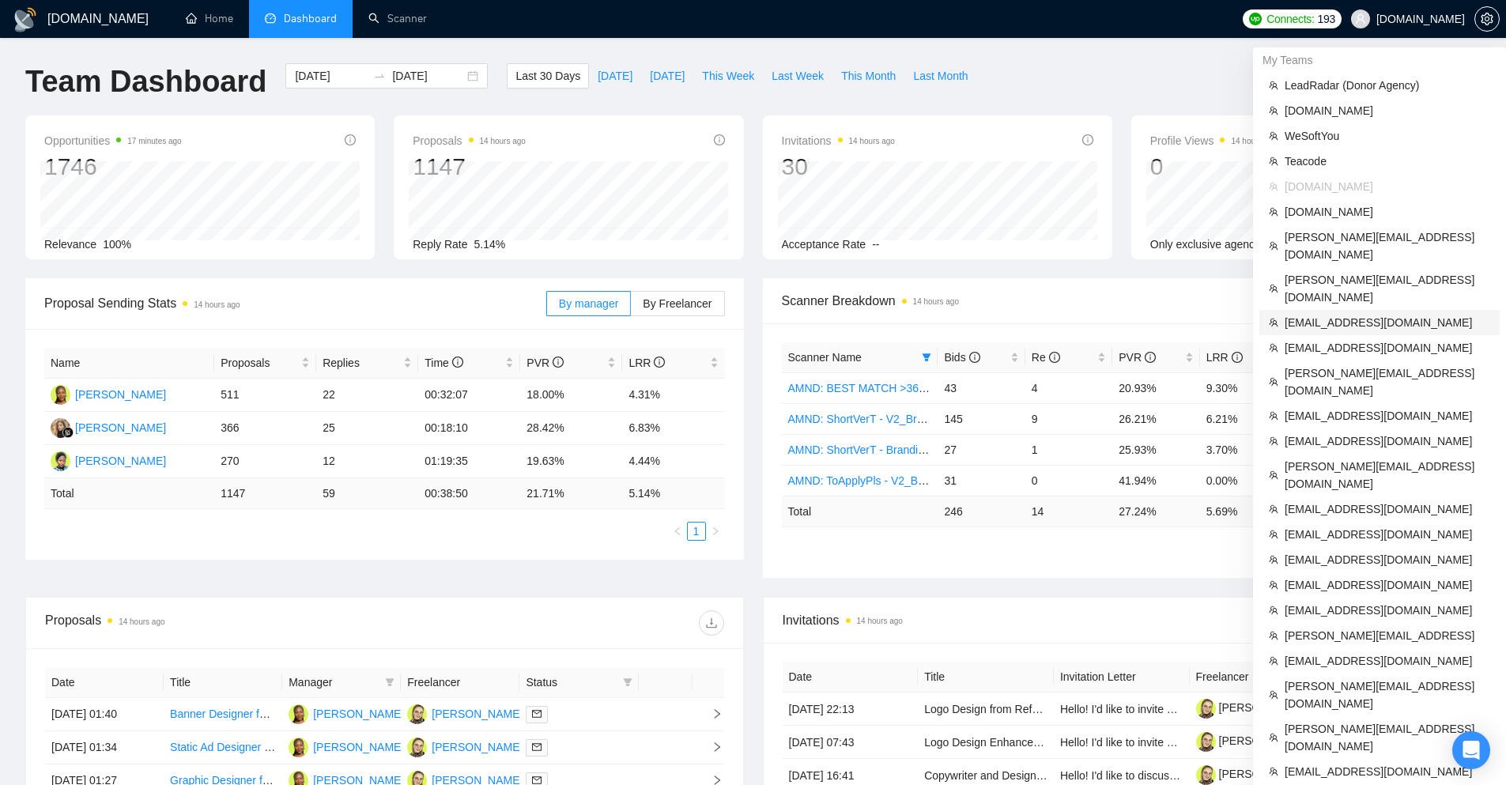
click at [1316, 314] on span "[EMAIL_ADDRESS][DOMAIN_NAME]" at bounding box center [1388, 322] width 206 height 17
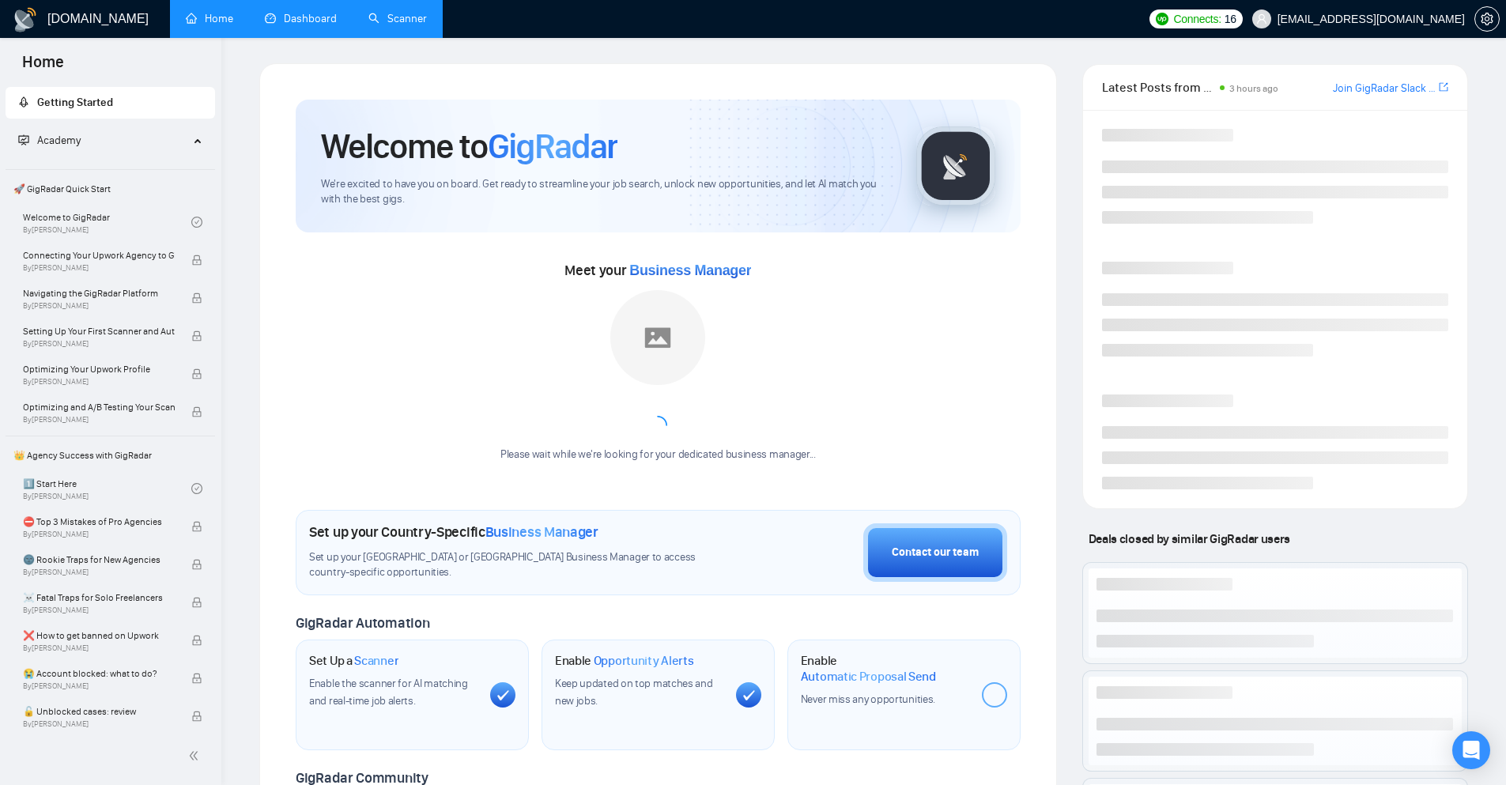
click at [391, 19] on link "Scanner" at bounding box center [397, 18] width 59 height 13
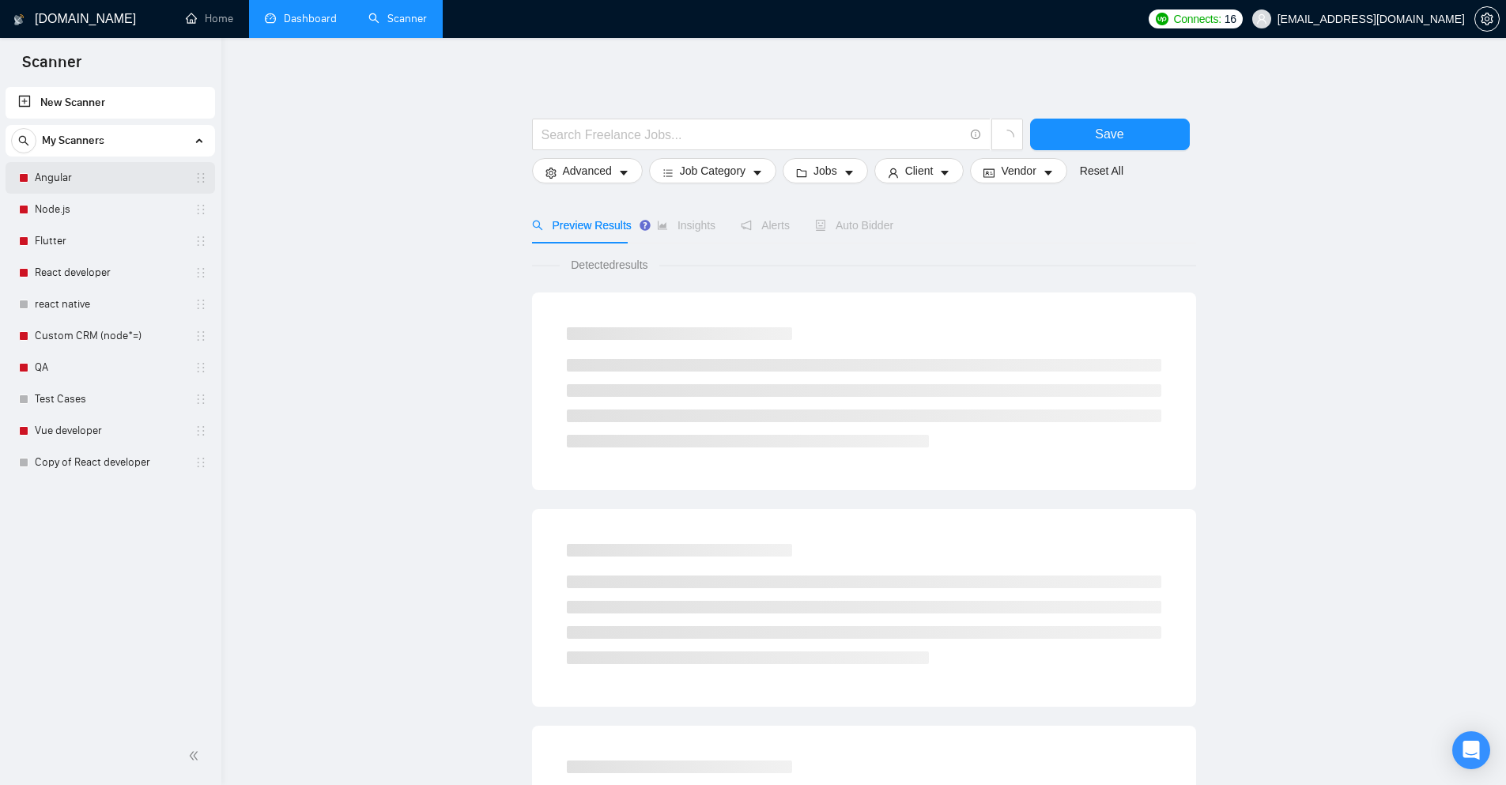
click at [70, 183] on link "Angular" at bounding box center [110, 178] width 150 height 32
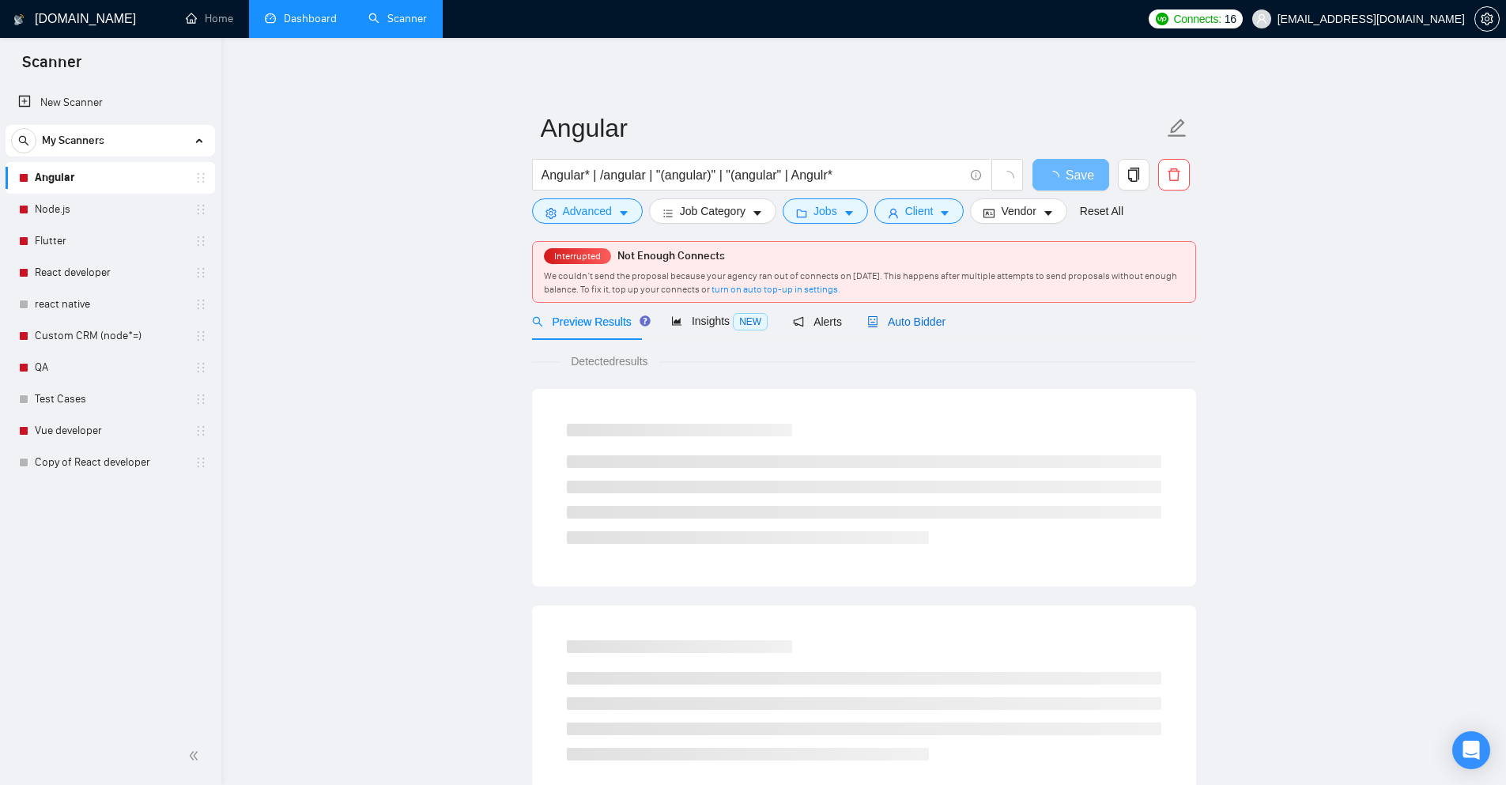
click at [919, 315] on span "Auto Bidder" at bounding box center [906, 321] width 78 height 13
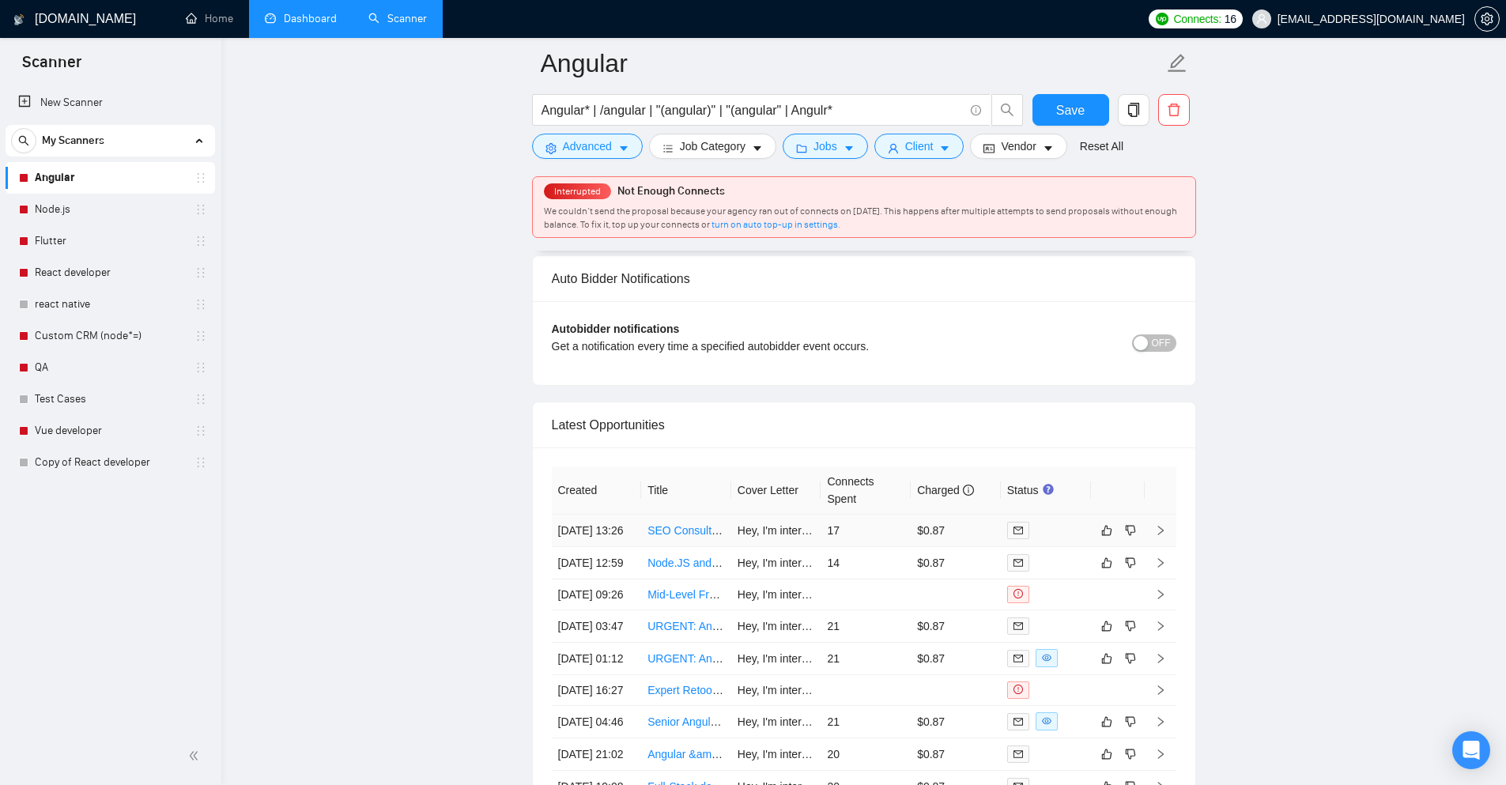
scroll to position [3960, 0]
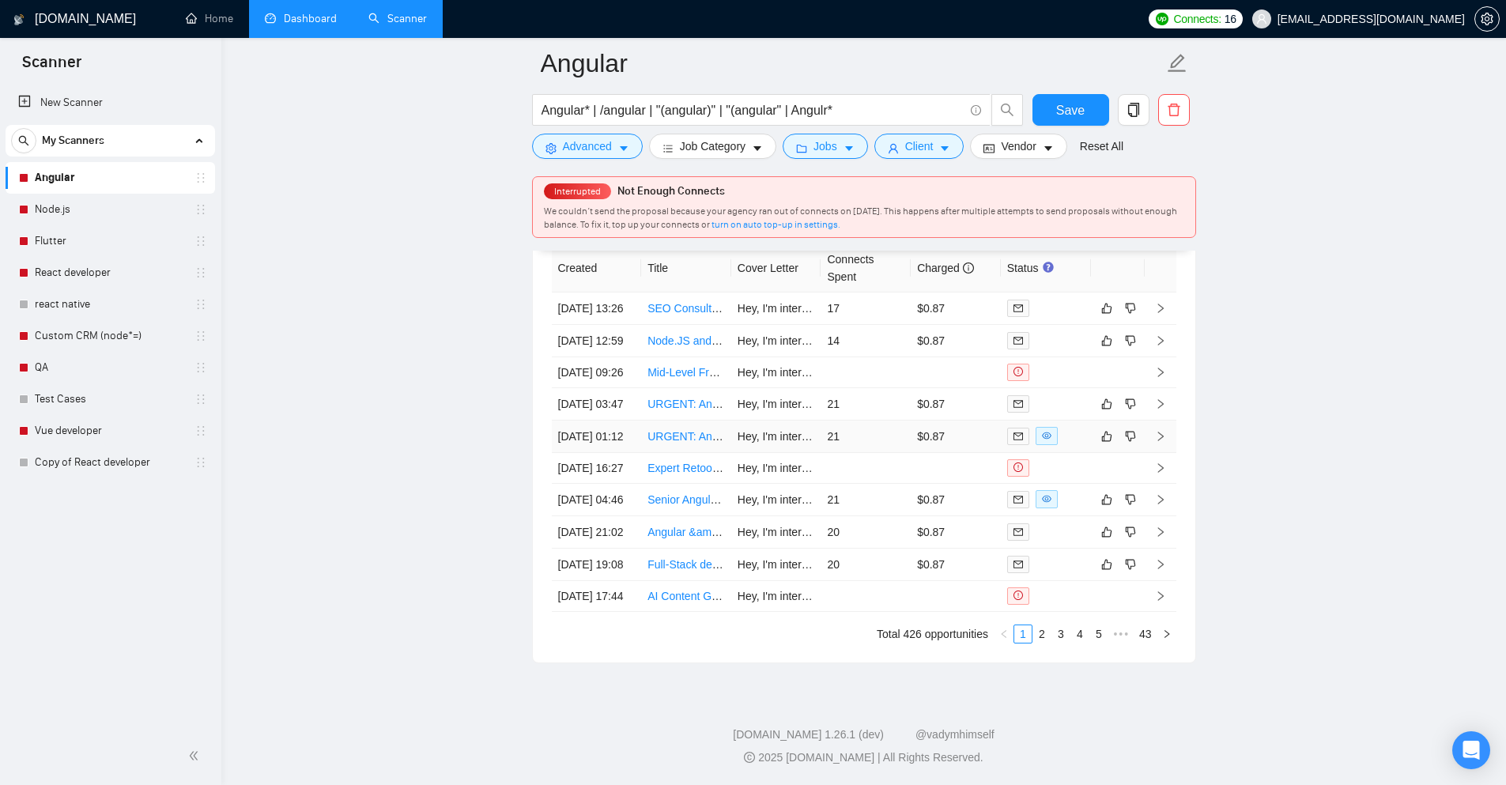
click at [1069, 445] on div at bounding box center [1045, 436] width 77 height 18
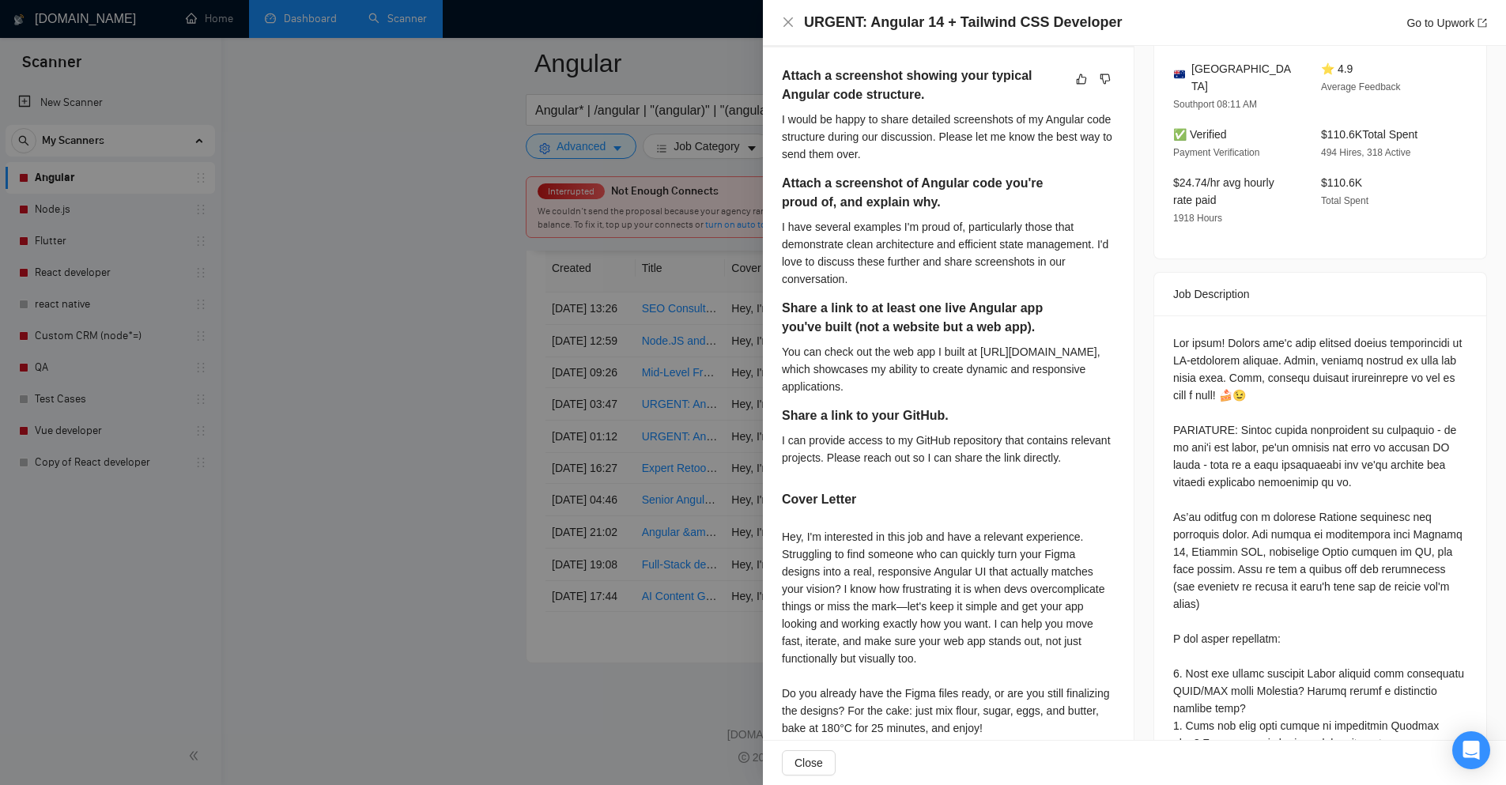
scroll to position [553, 0]
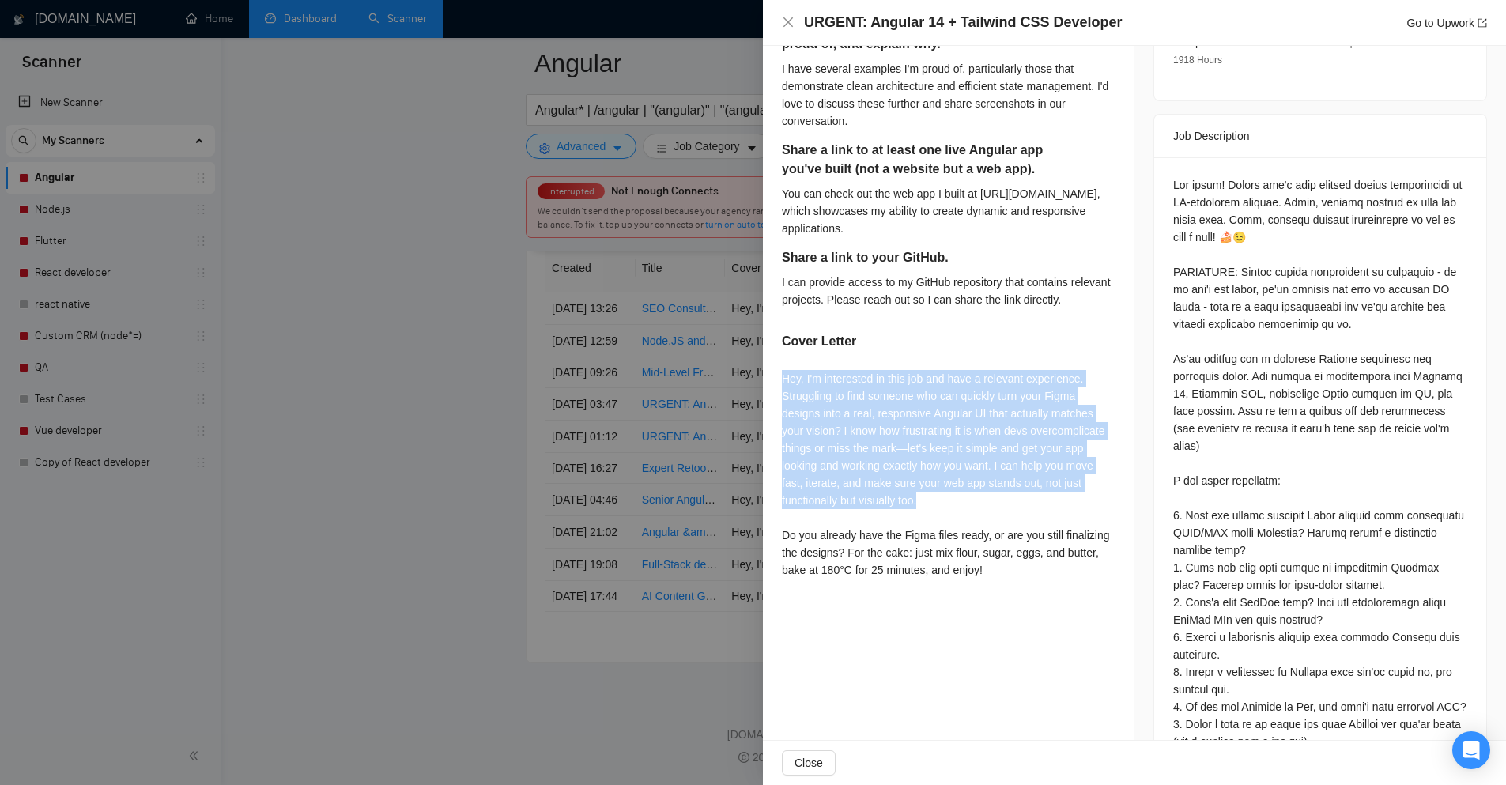
drag, startPoint x: 902, startPoint y: 433, endPoint x: 1008, endPoint y: 540, distance: 150.4
click at [1007, 539] on div "Hey, I'm interested in this job and have a relevant experience. Struggling to f…" at bounding box center [948, 474] width 333 height 209
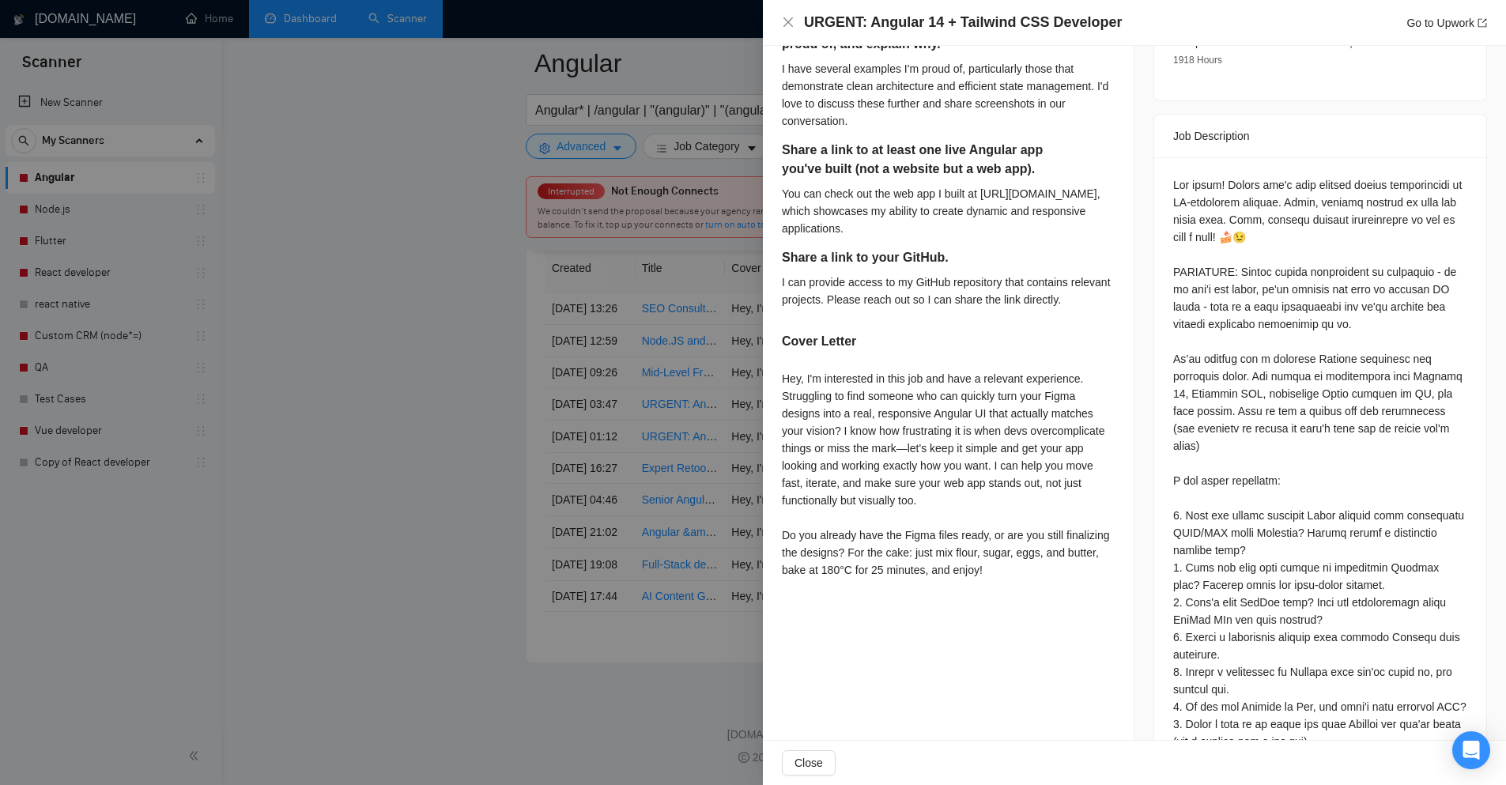
click at [1008, 540] on div "Hey, I'm interested in this job and have a relevant experience. Struggling to f…" at bounding box center [948, 474] width 333 height 209
click at [463, 342] on div at bounding box center [753, 392] width 1506 height 785
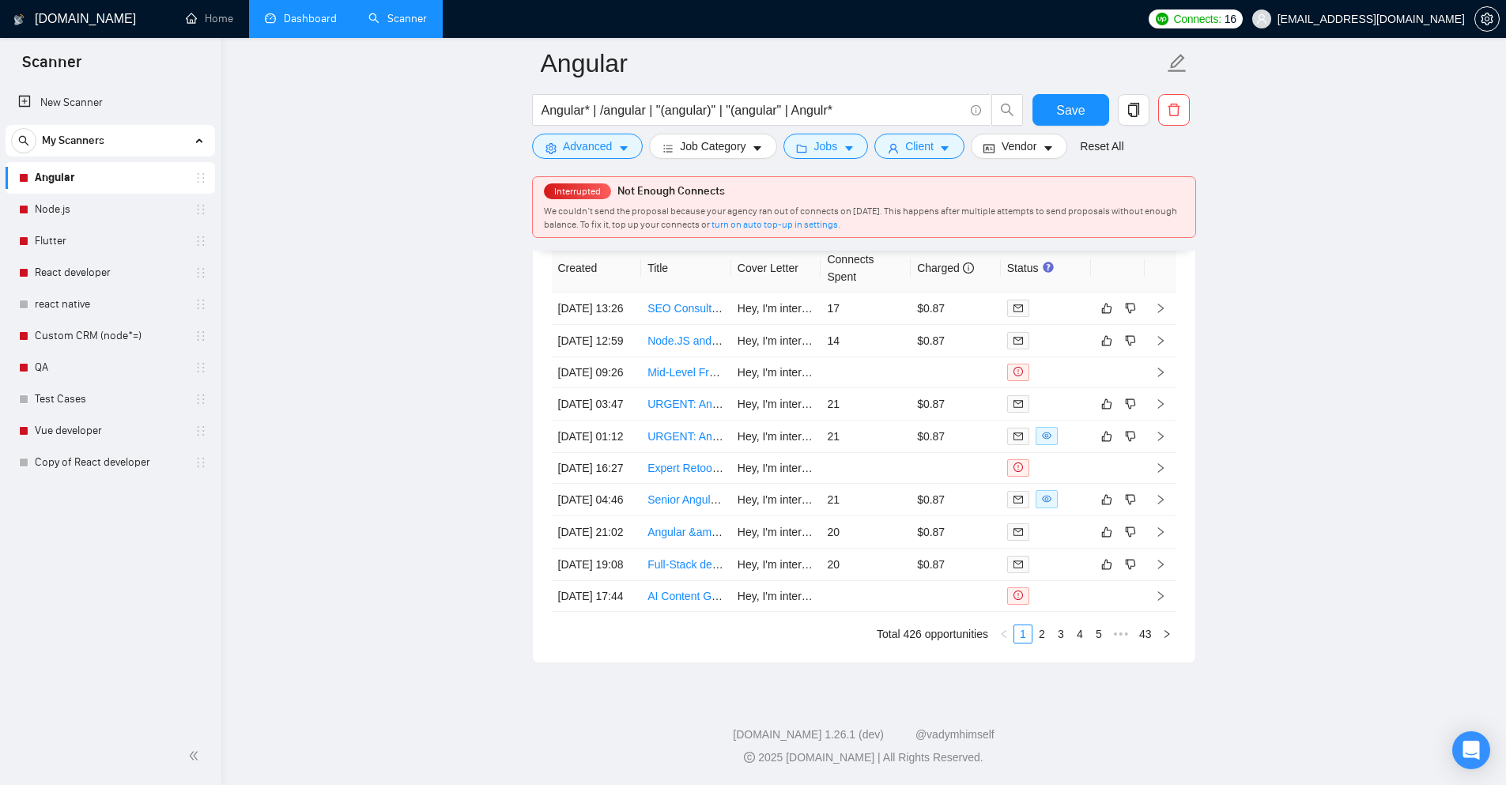
click at [318, 17] on link "Dashboard" at bounding box center [301, 18] width 72 height 13
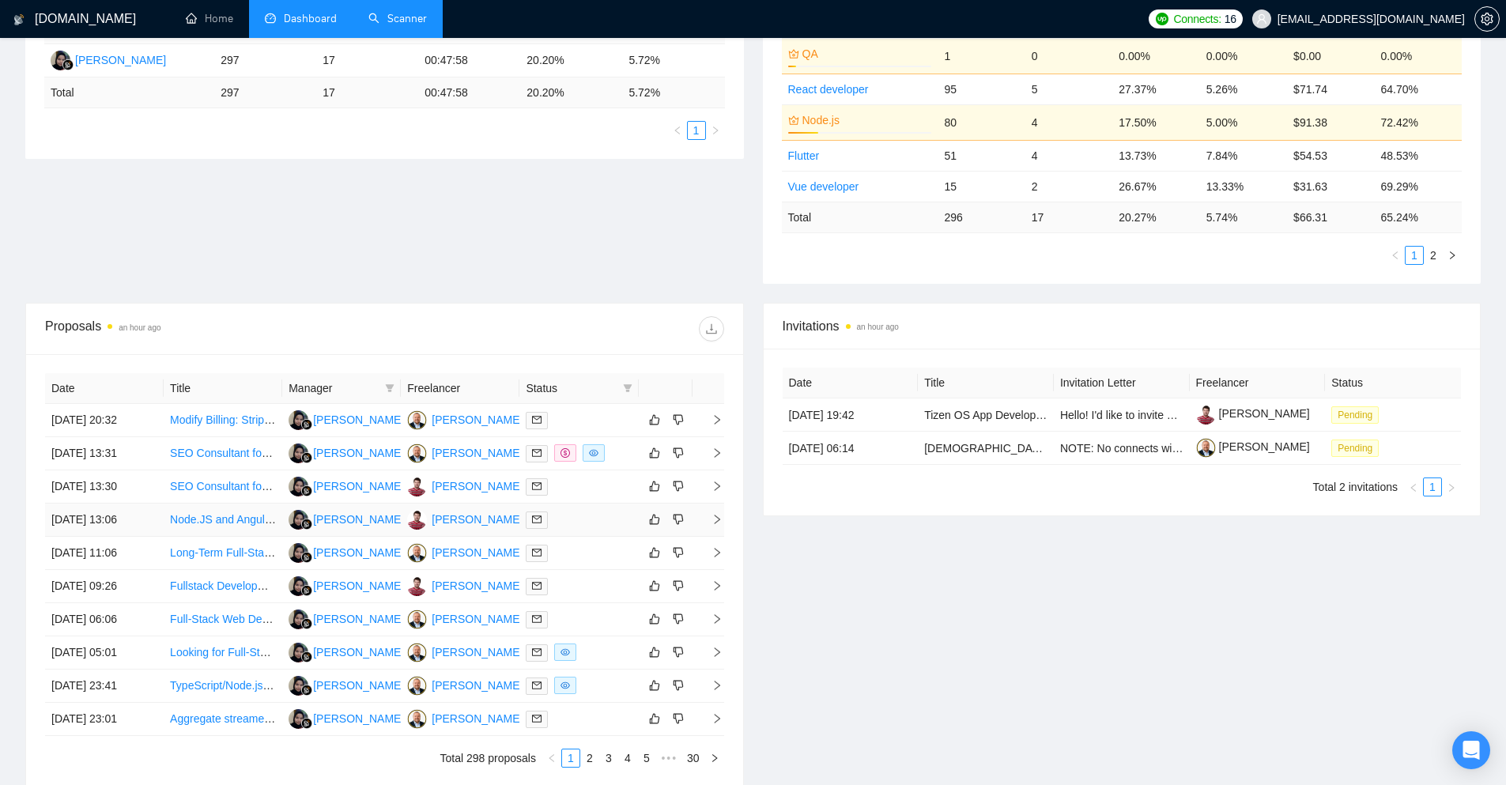
scroll to position [413, 0]
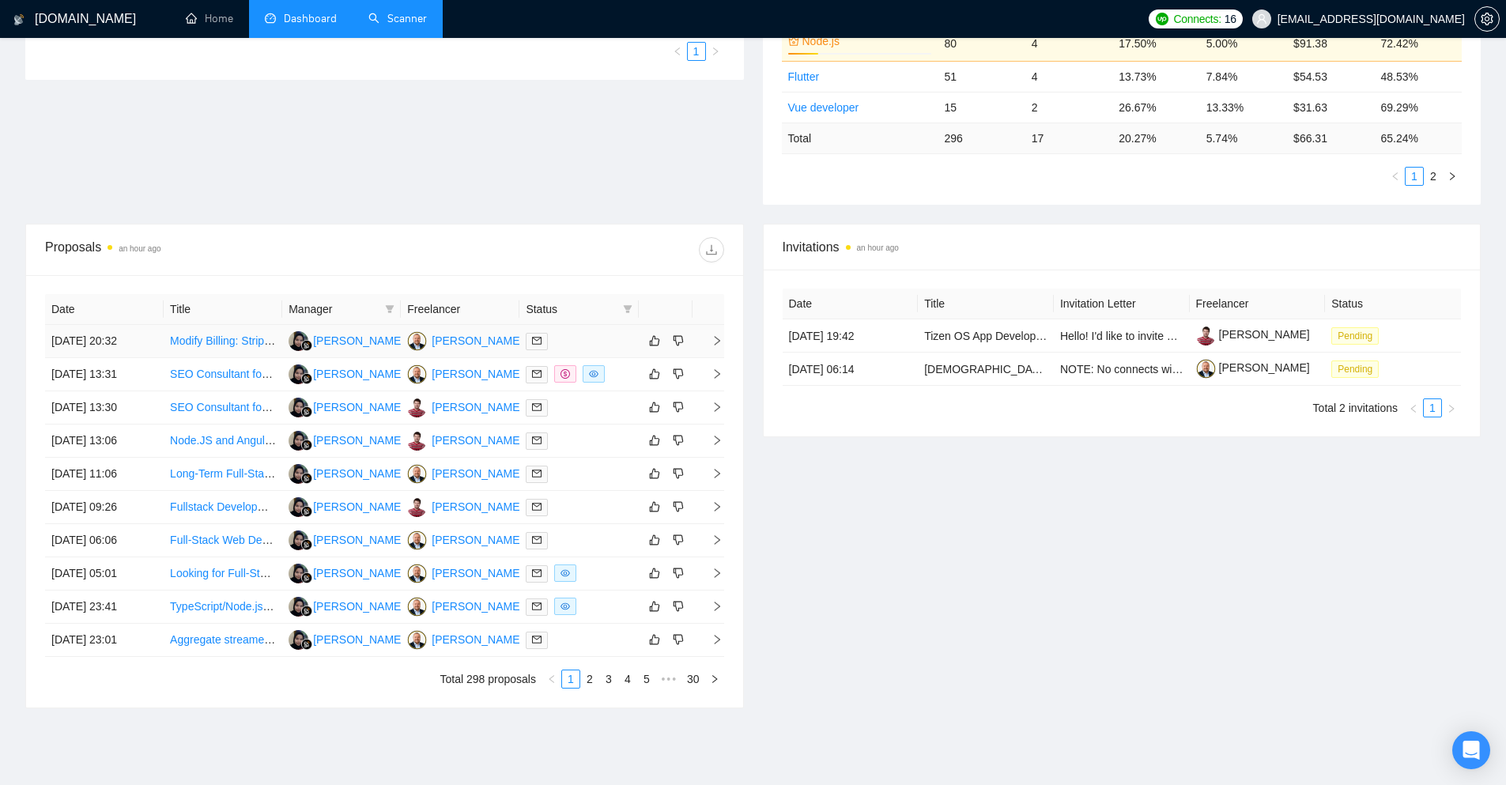
click at [606, 338] on div at bounding box center [579, 341] width 106 height 18
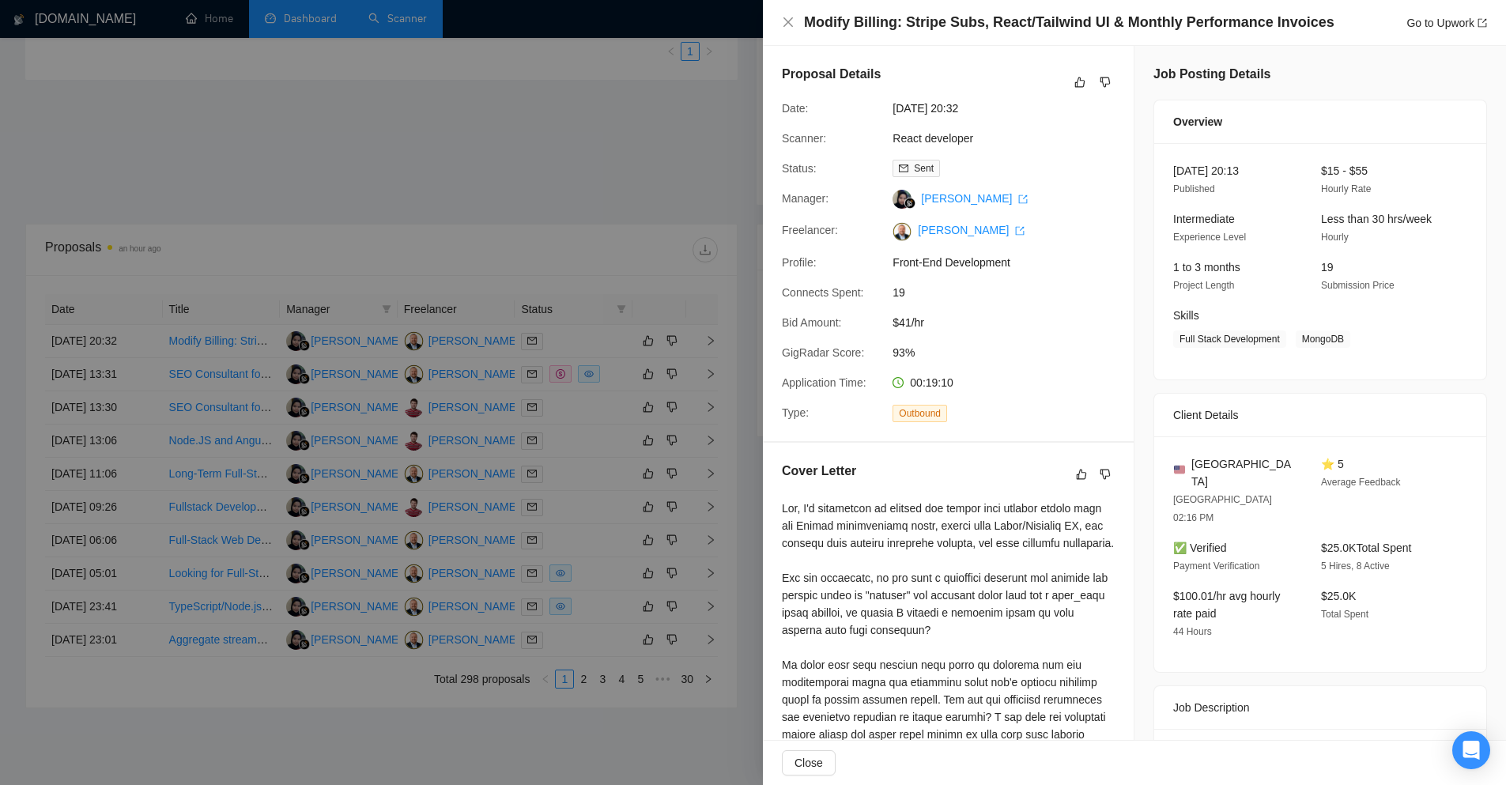
scroll to position [553, 0]
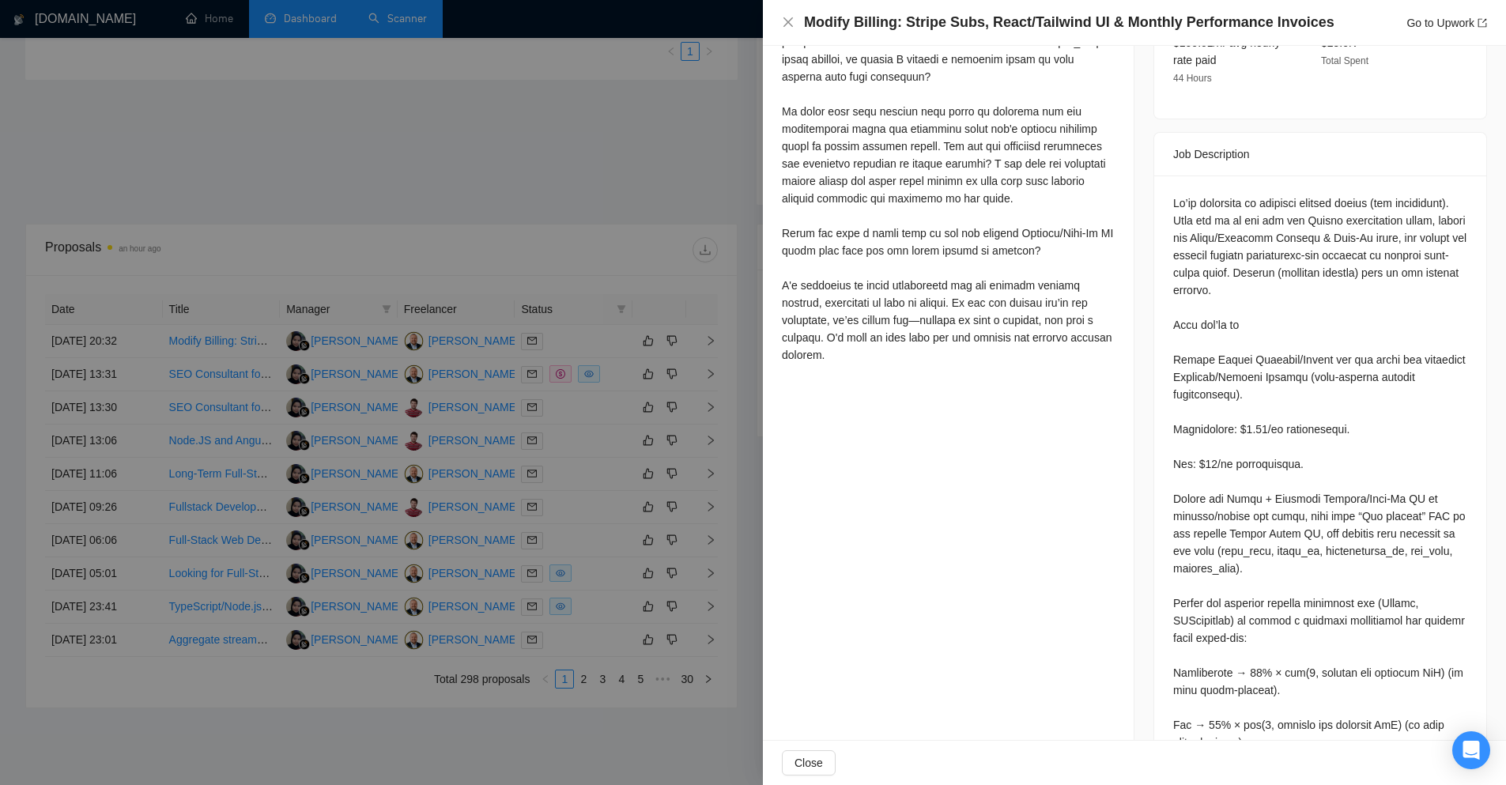
click at [507, 330] on div at bounding box center [753, 392] width 1506 height 785
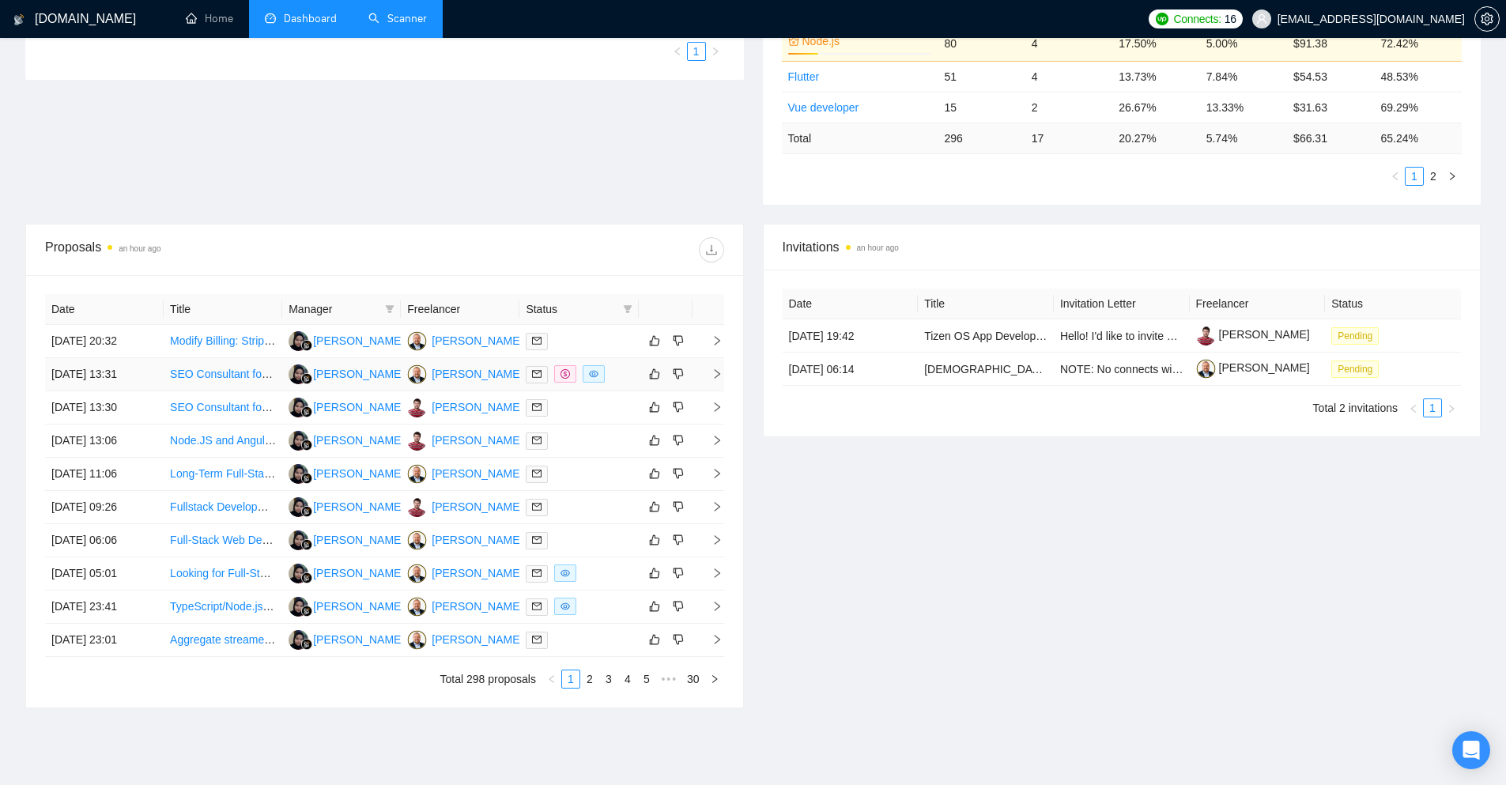
click at [637, 375] on td at bounding box center [578, 374] width 119 height 33
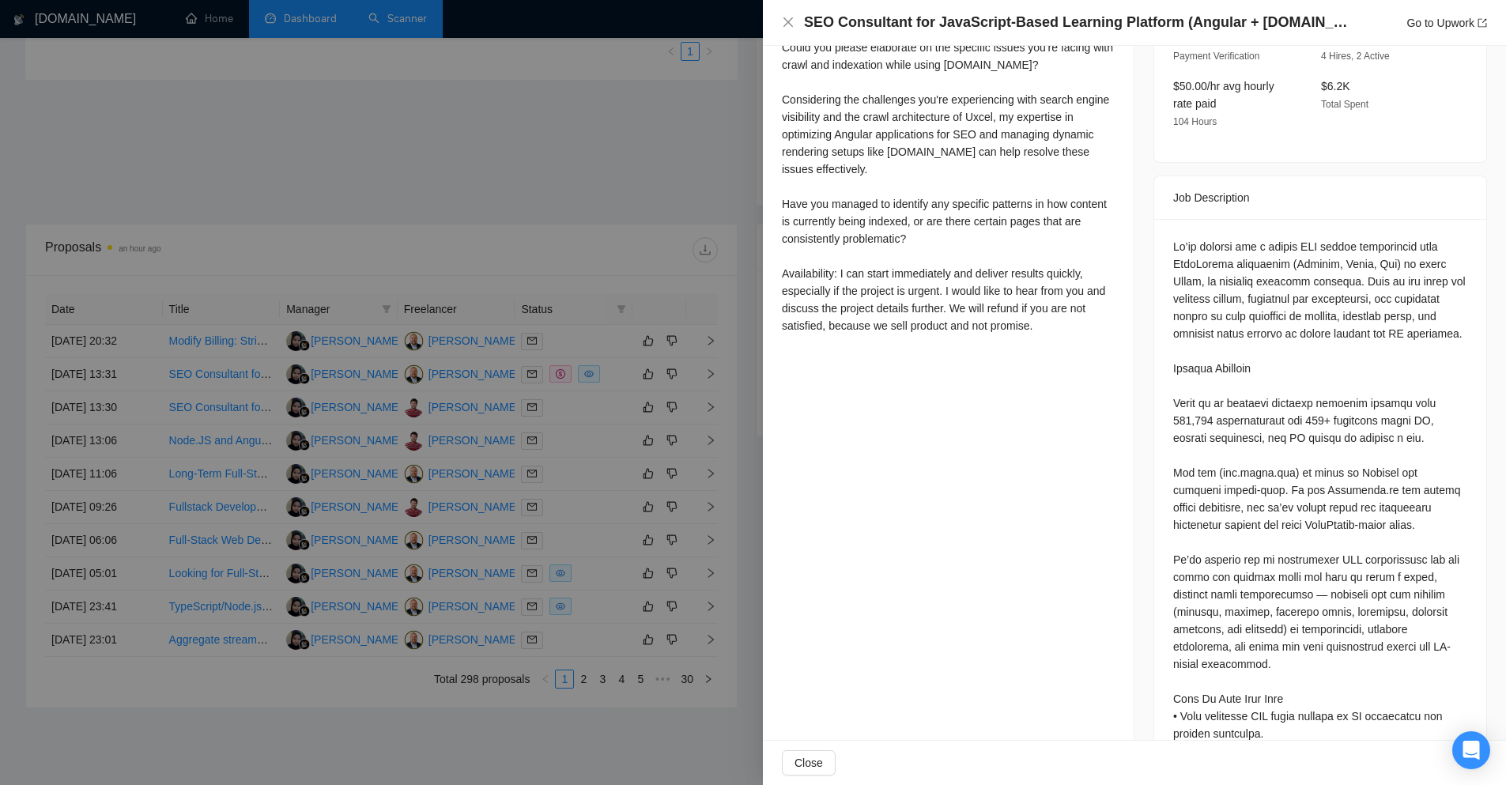
scroll to position [395, 0]
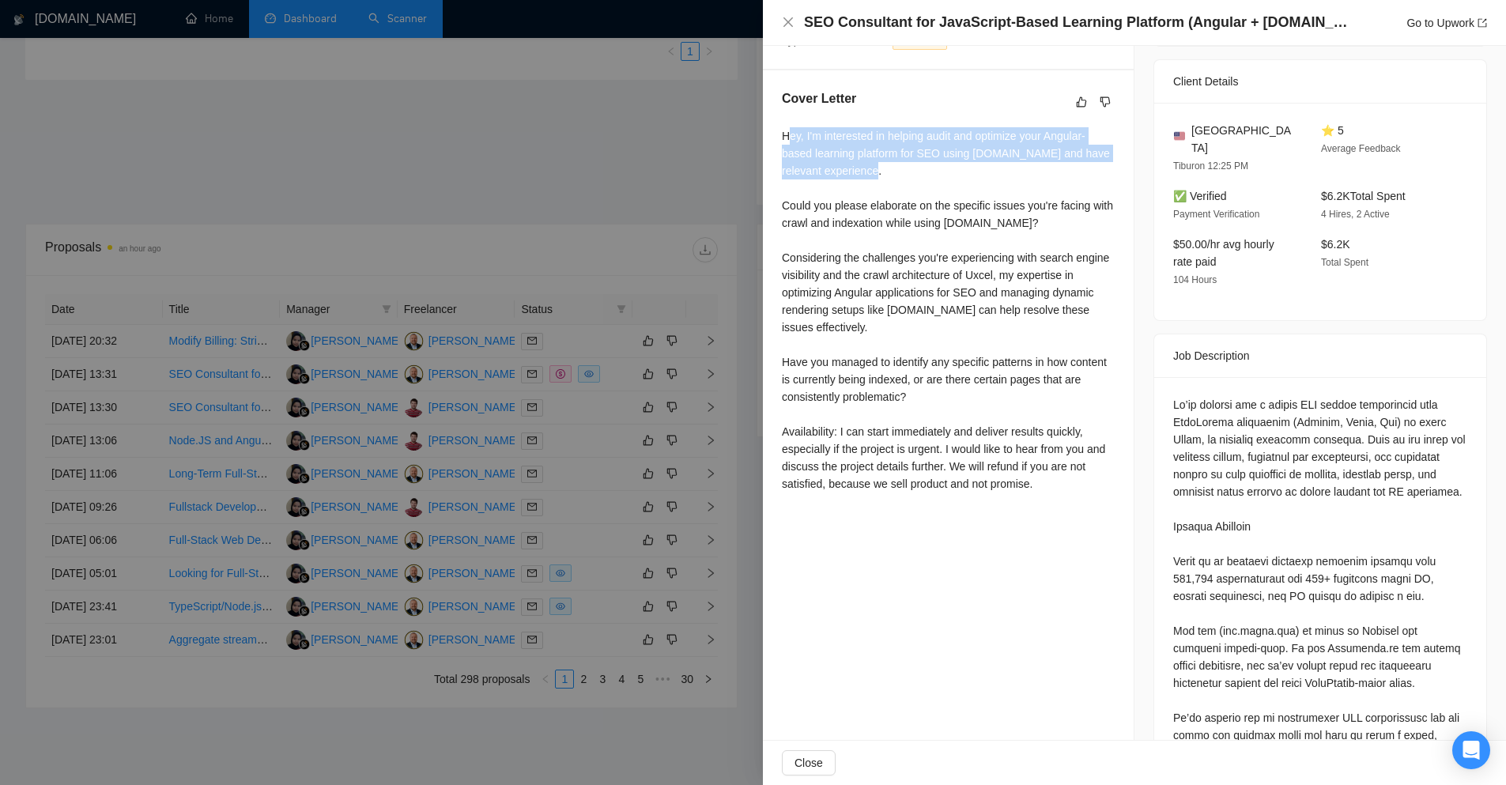
drag, startPoint x: 861, startPoint y: 145, endPoint x: 1061, endPoint y: 172, distance: 201.8
click at [1061, 172] on div "Hey, I'm interested in helping audit and optimize your Angular-based learning p…" at bounding box center [948, 309] width 333 height 365
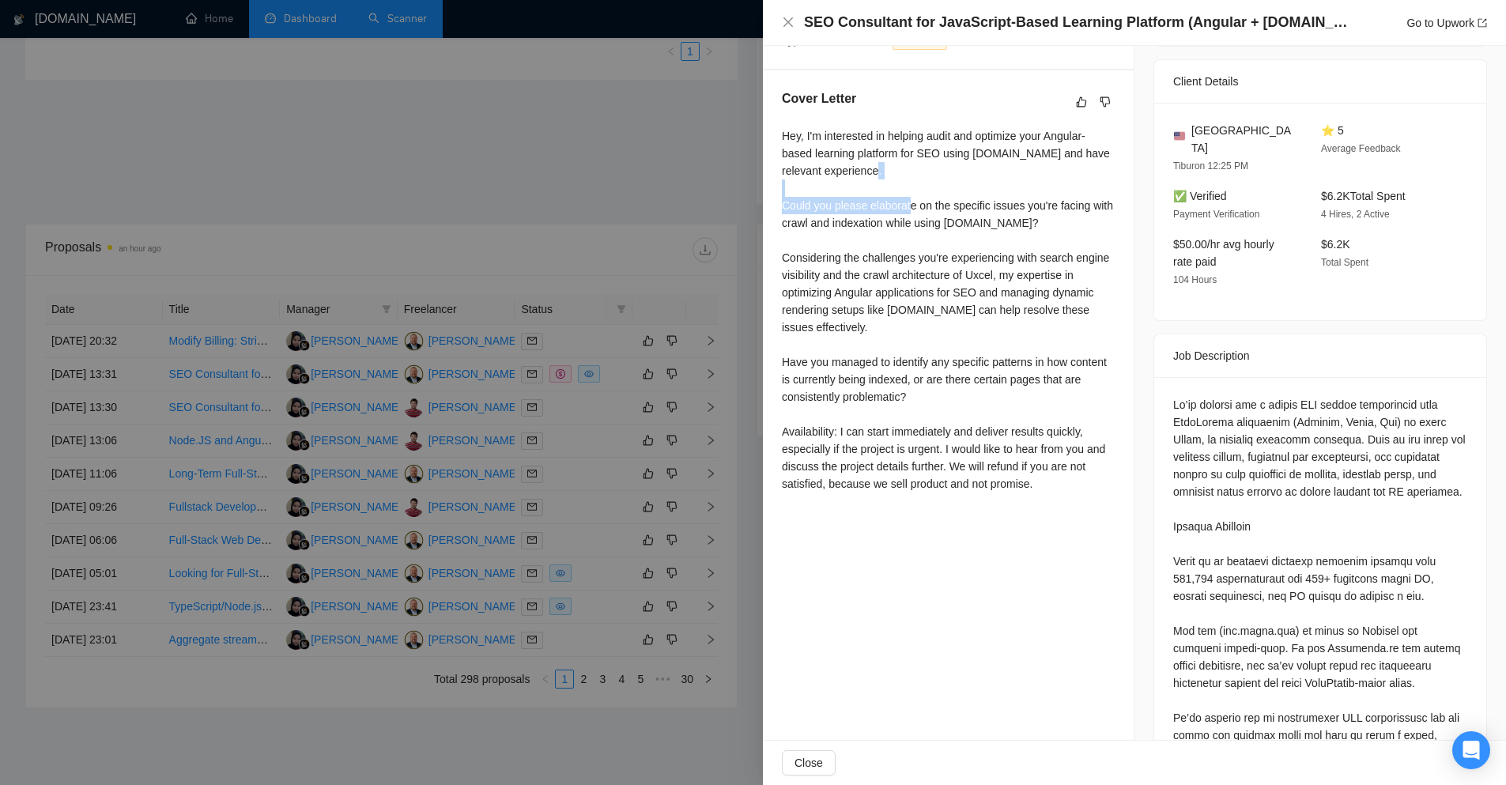
drag, startPoint x: 1061, startPoint y: 172, endPoint x: 895, endPoint y: 233, distance: 177.1
click at [893, 229] on div "Hey, I'm interested in helping audit and optimize your Angular-based learning p…" at bounding box center [948, 309] width 333 height 365
click at [895, 233] on div "Hey, I'm interested in helping audit and optimize your Angular-based learning p…" at bounding box center [948, 309] width 333 height 365
drag, startPoint x: 895, startPoint y: 233, endPoint x: 907, endPoint y: 275, distance: 43.5
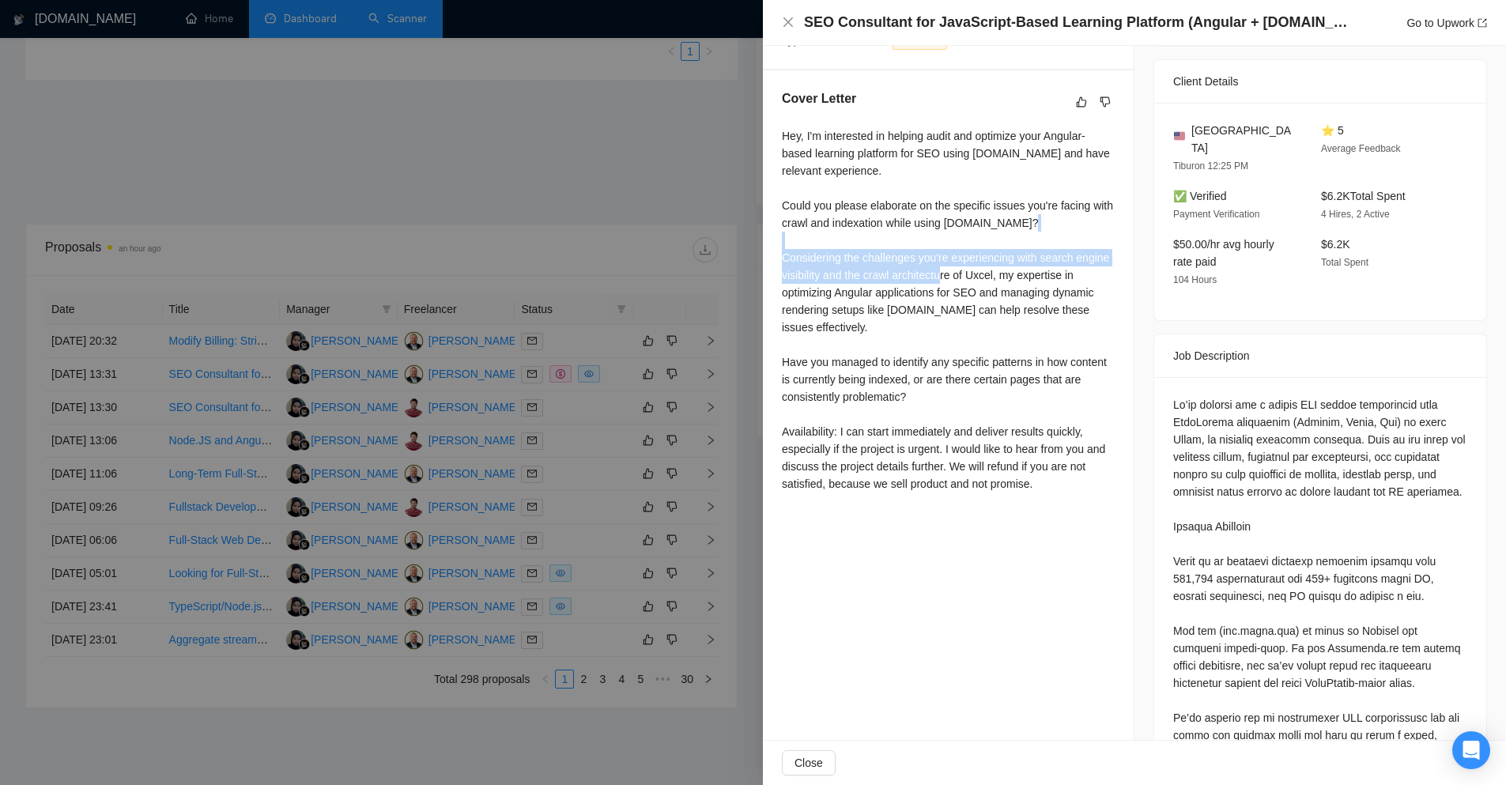
click at [906, 274] on div "Hey, I'm interested in helping audit and optimize your Angular-based learning p…" at bounding box center [948, 309] width 333 height 365
drag, startPoint x: 907, startPoint y: 276, endPoint x: 908, endPoint y: 293, distance: 17.4
click at [907, 278] on div "Hey, I'm interested in helping audit and optimize your Angular-based learning p…" at bounding box center [948, 309] width 333 height 365
click at [908, 293] on div "Hey, I'm interested in helping audit and optimize your Angular-based learning p…" at bounding box center [948, 309] width 333 height 365
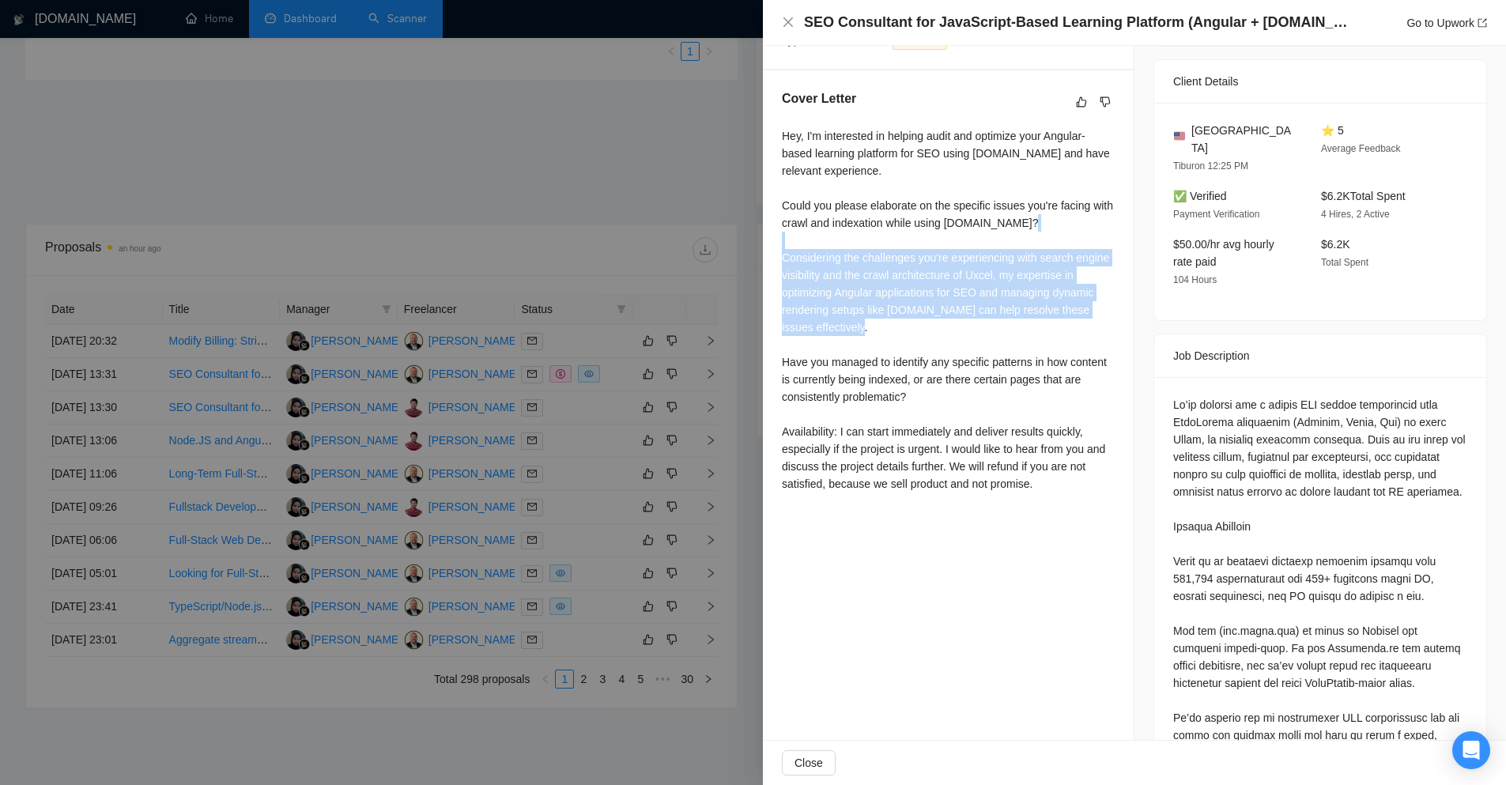
click at [908, 293] on div "Hey, I'm interested in helping audit and optimize your Angular-based learning p…" at bounding box center [948, 309] width 333 height 365
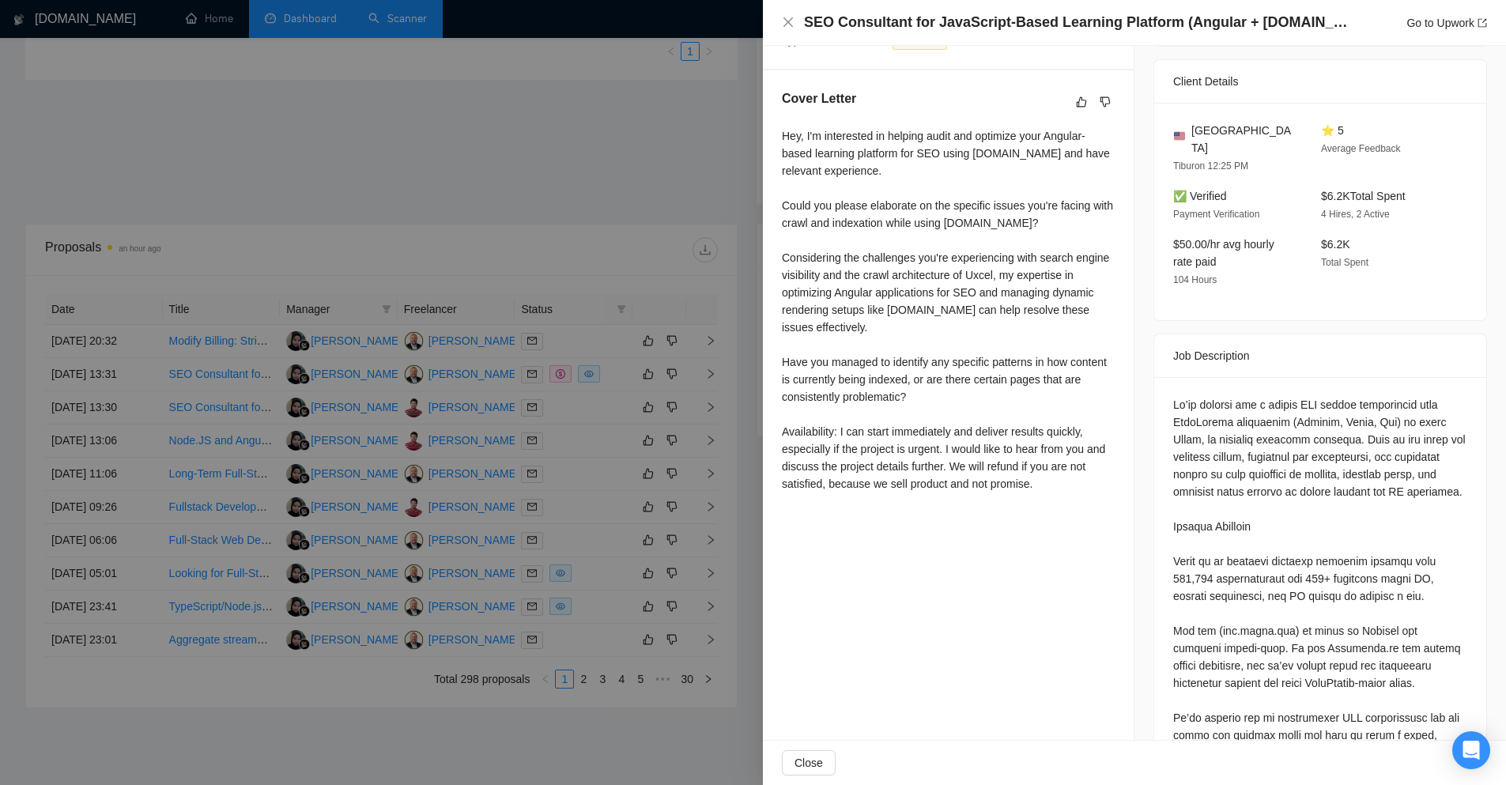
click at [954, 432] on div "Hey, I'm interested in helping audit and optimize your Angular-based learning p…" at bounding box center [948, 309] width 333 height 365
click at [622, 209] on div at bounding box center [753, 392] width 1506 height 785
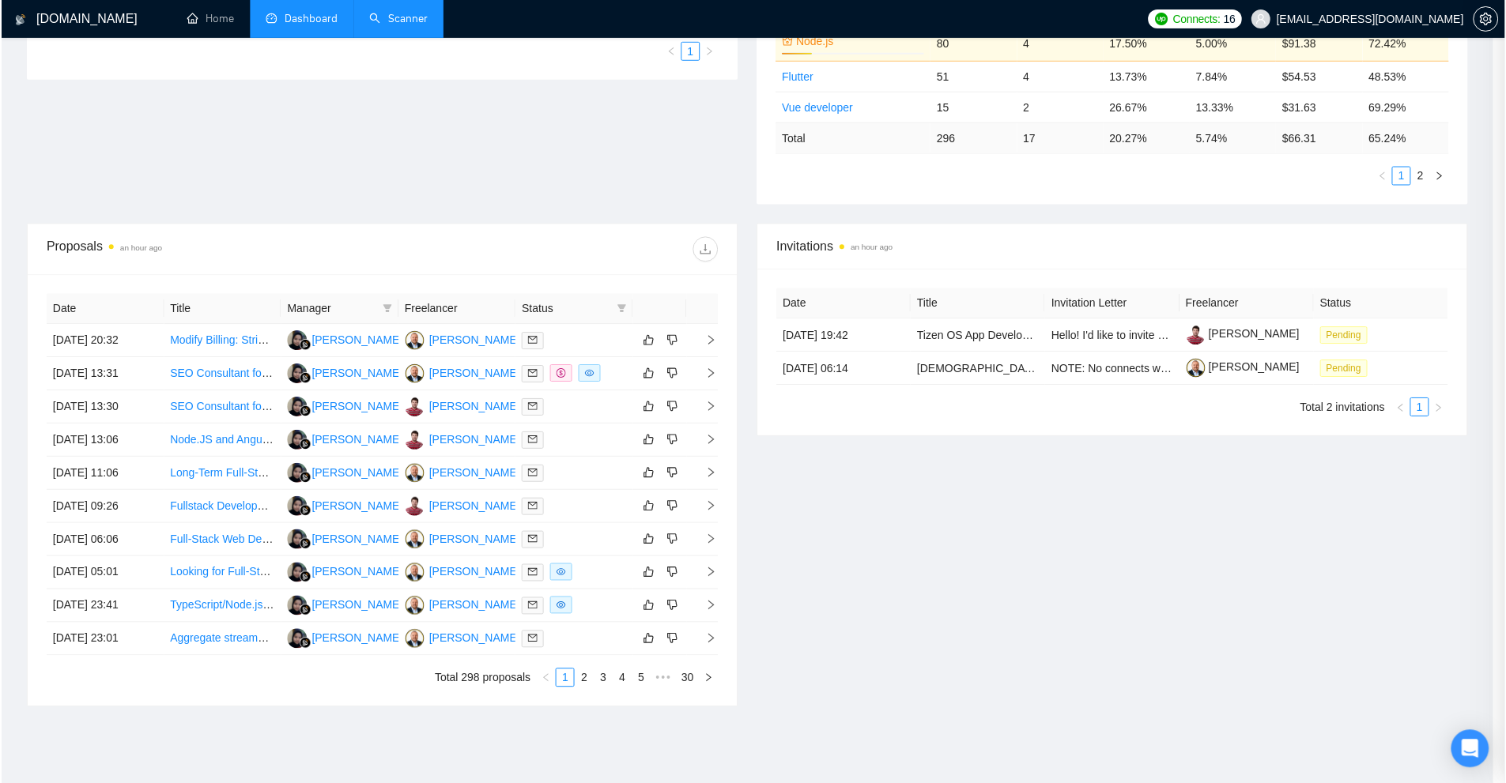
scroll to position [0, 0]
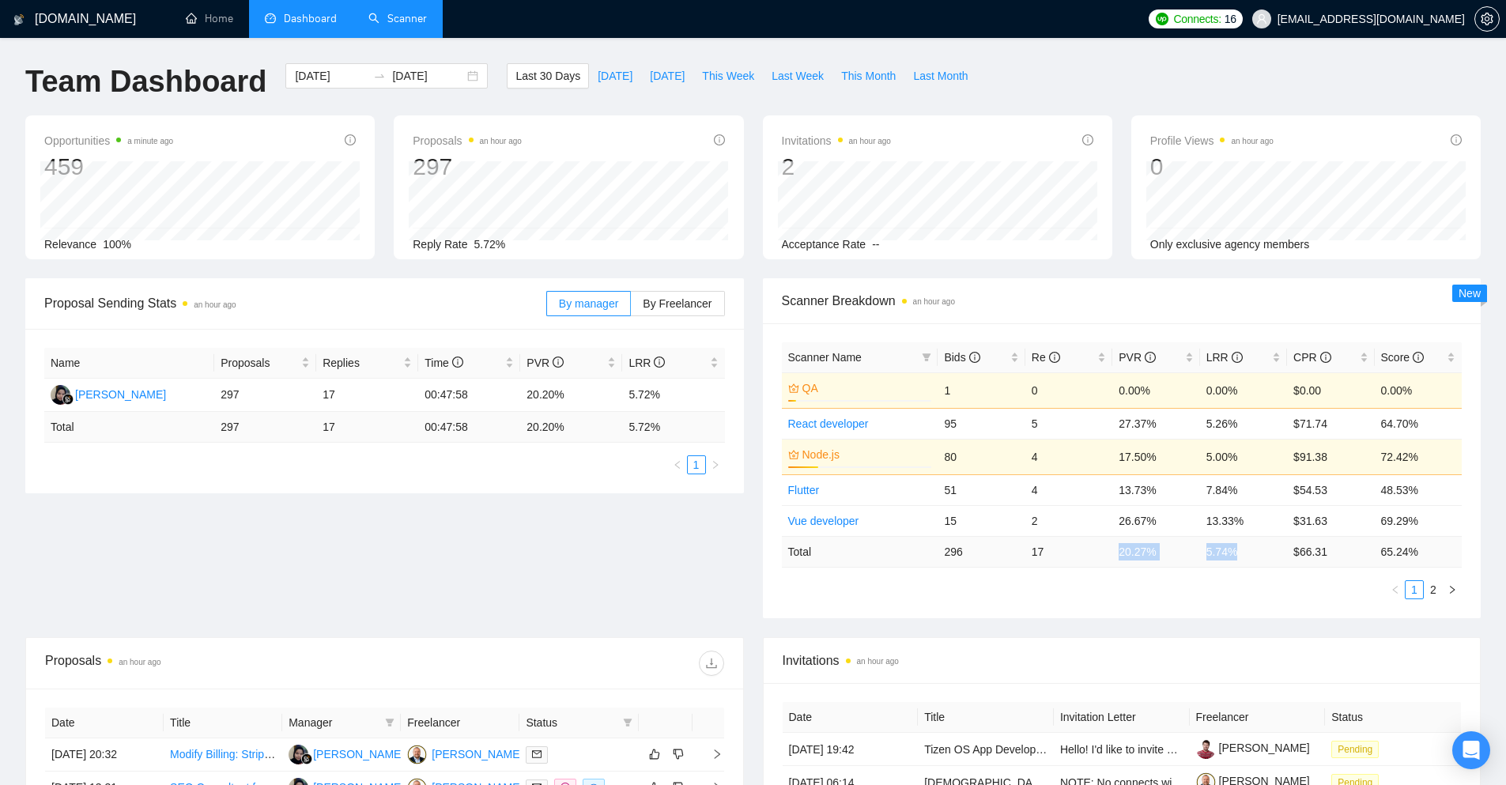
drag, startPoint x: 1233, startPoint y: 549, endPoint x: 1089, endPoint y: 557, distance: 144.1
click at [1091, 555] on tr "Total 296 17 20.27 % 5.74 % $ 66.31 65.24 %" at bounding box center [1122, 551] width 681 height 31
click at [1170, 569] on div "Scanner Name Bids Re PVR LRR CPR Score QA 6% 1 0 0.00% 0.00% $0.00 0.00% React …" at bounding box center [1122, 470] width 681 height 257
drag, startPoint x: 1228, startPoint y: 551, endPoint x: 1195, endPoint y: 553, distance: 32.5
click at [1195, 553] on tr "Total 296 17 20.27 % 5.74 % $ 66.31 65.24 %" at bounding box center [1122, 551] width 681 height 31
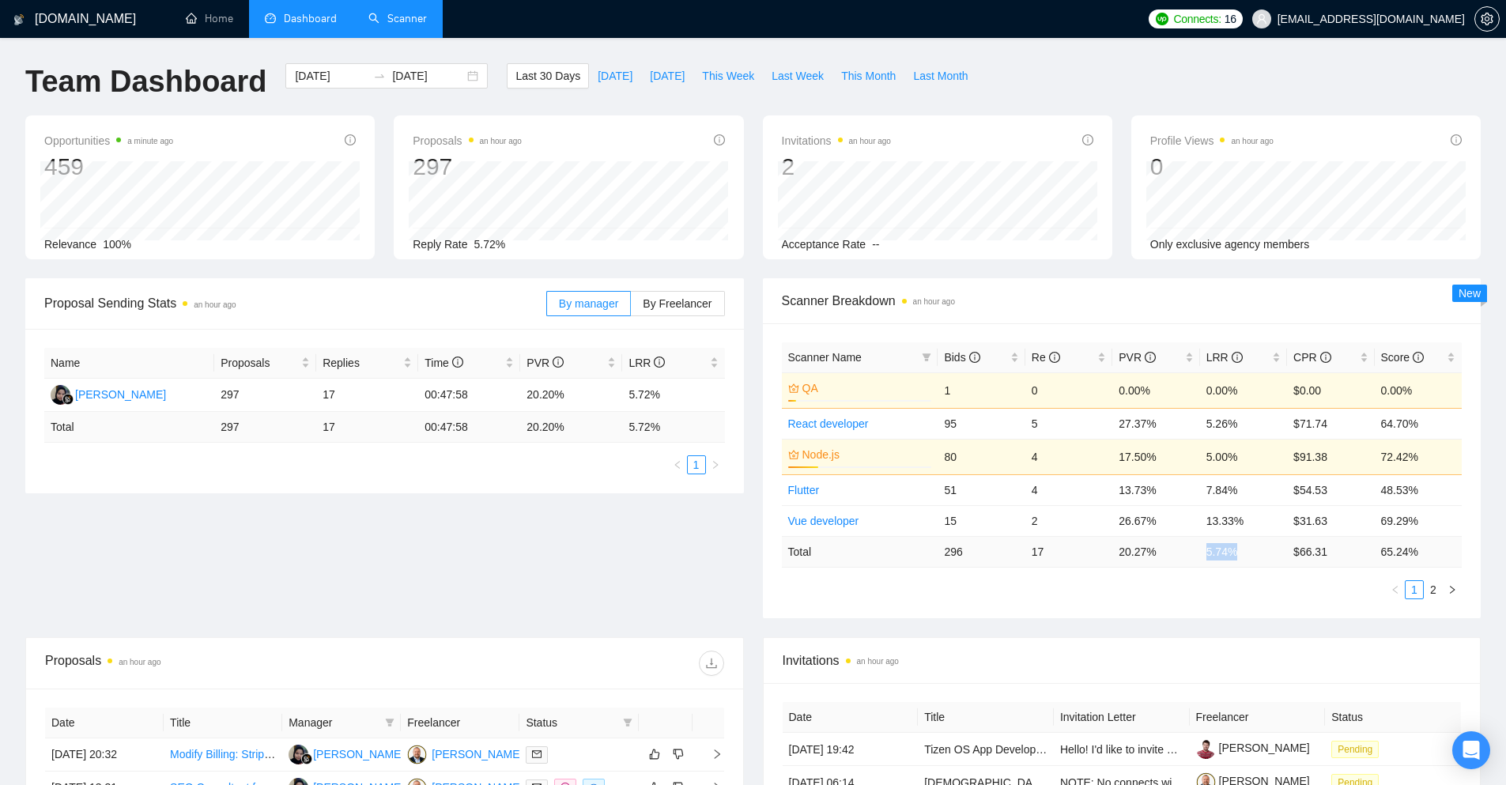
copy tr "5.74 %"
click at [392, 25] on link "Scanner" at bounding box center [397, 18] width 59 height 13
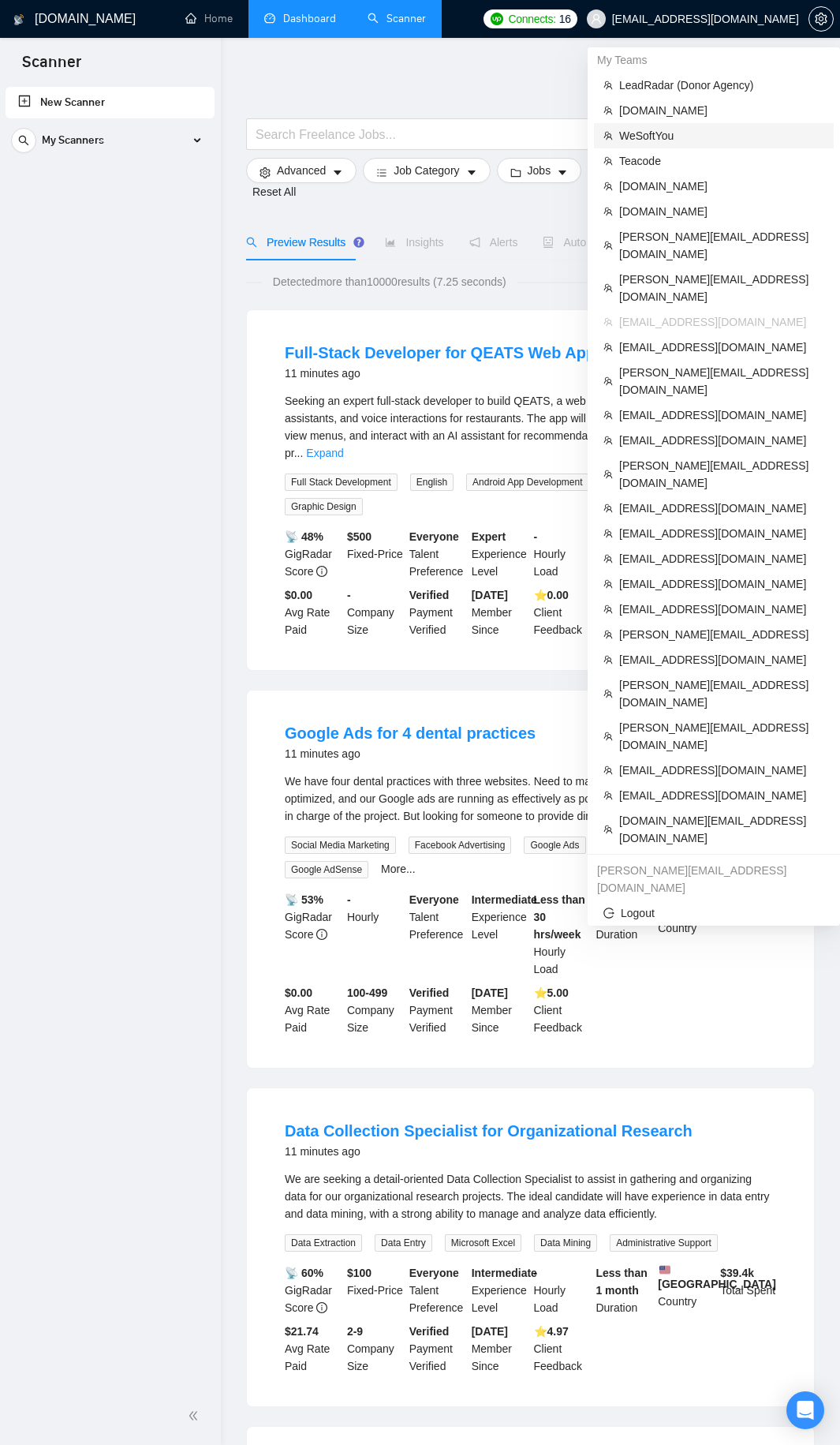
click at [635, 140] on span "WeSoftYou" at bounding box center [722, 135] width 206 height 17
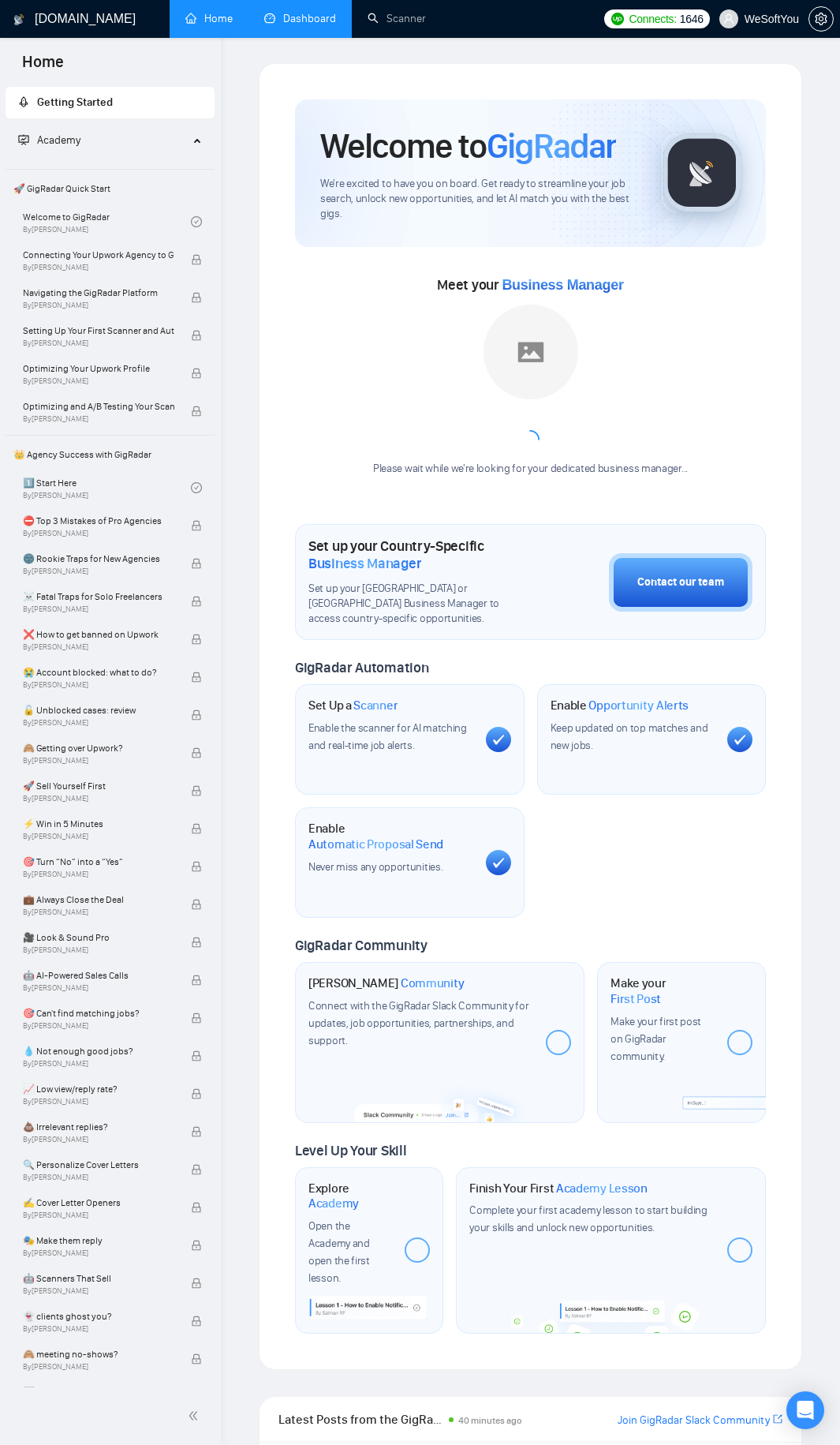
click at [336, 18] on link "Dashboard" at bounding box center [300, 18] width 72 height 13
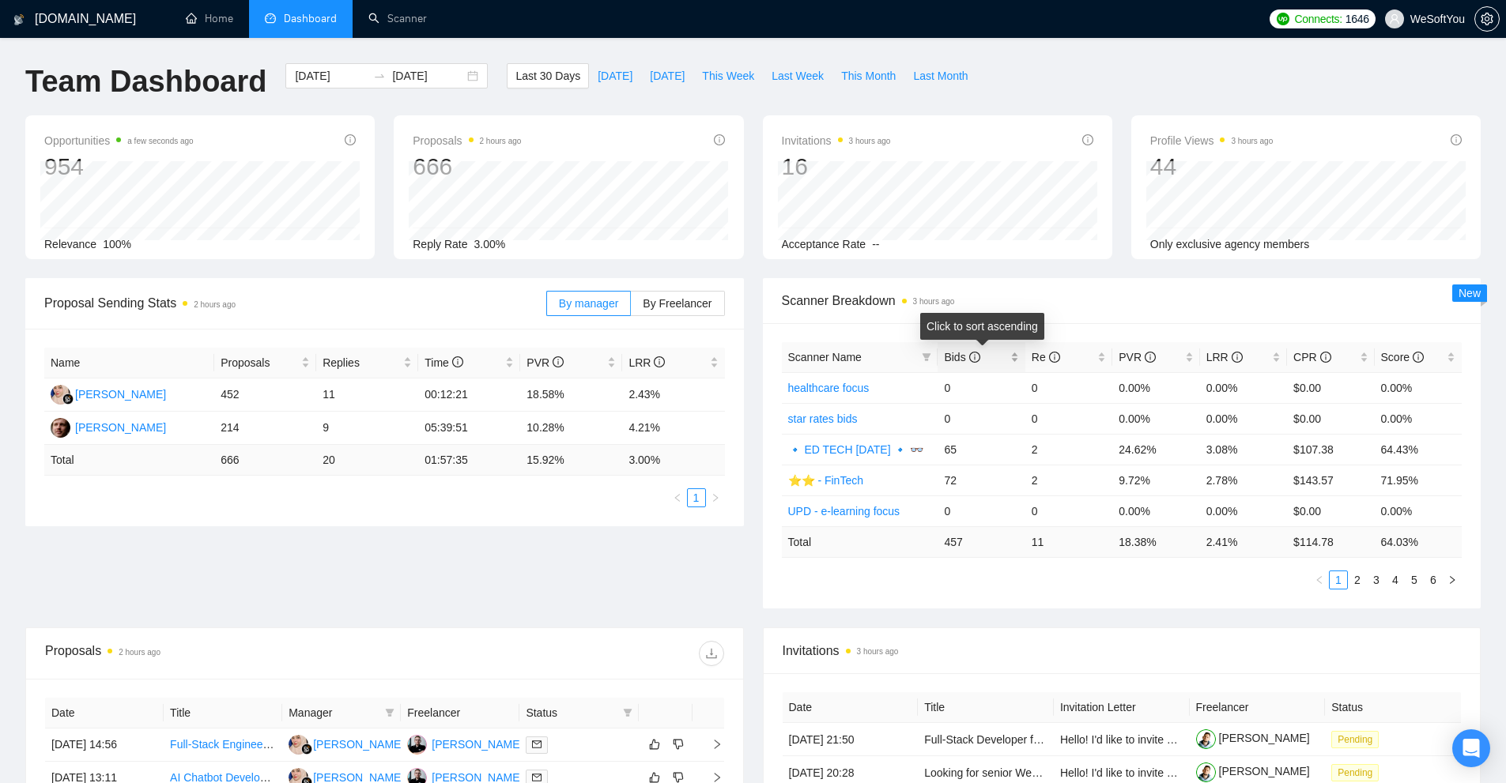
click at [1018, 357] on div "Bids" at bounding box center [981, 357] width 74 height 17
click at [1016, 357] on div "Bids" at bounding box center [981, 357] width 74 height 17
drag, startPoint x: 1197, startPoint y: 542, endPoint x: 1236, endPoint y: 541, distance: 39.6
click at [1254, 543] on tr "Total 457 11 18.38 % 2.41 % $ 114.78 64.03 %" at bounding box center [1122, 542] width 681 height 31
click at [1053, 557] on td "11" at bounding box center [1068, 542] width 87 height 31
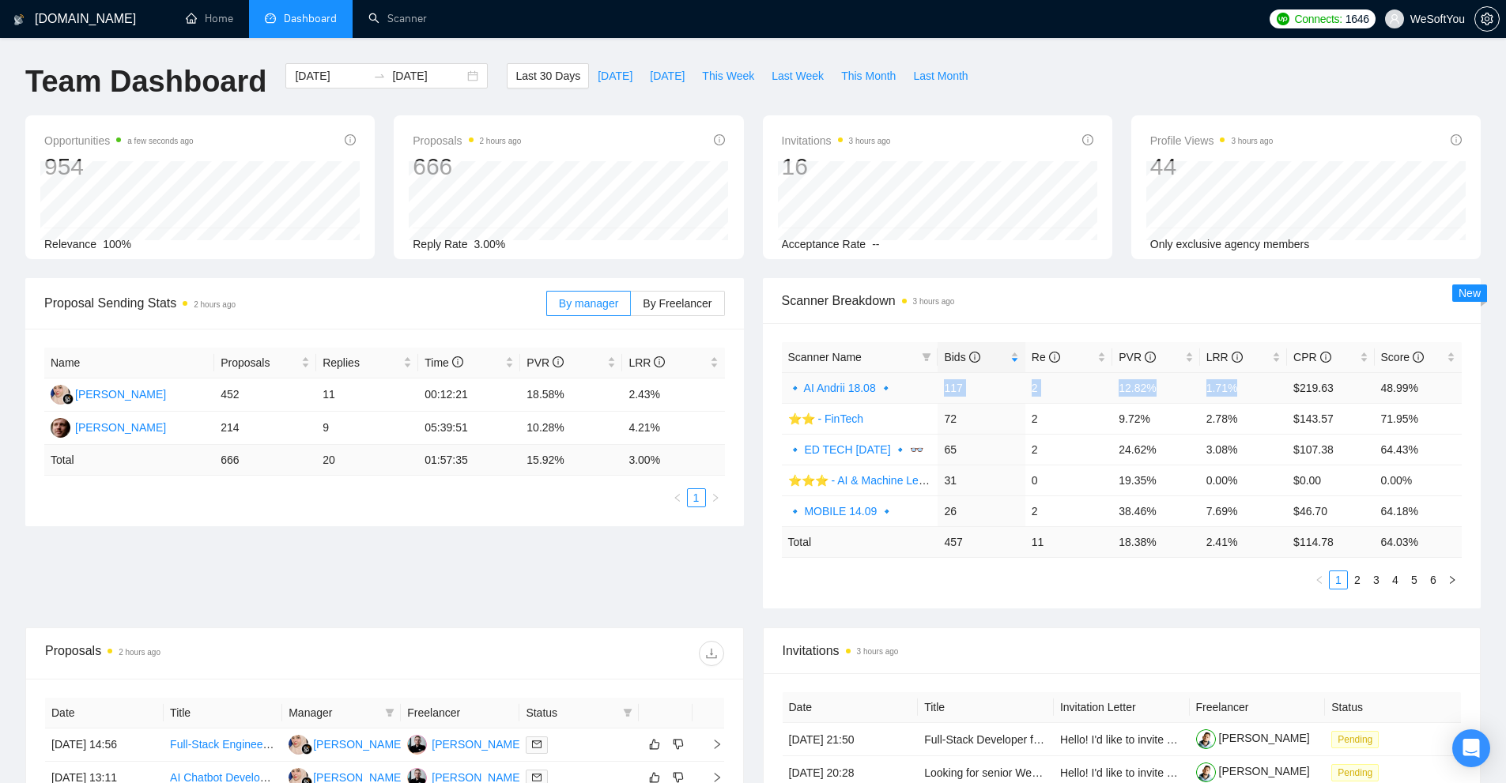
drag, startPoint x: 1246, startPoint y: 387, endPoint x: 927, endPoint y: 387, distance: 319.4
click at [927, 387] on tr "🔹 AI Andrii 18.08 🔹 117 2 12.82% 1.71% $219.63 48.99%" at bounding box center [1122, 387] width 681 height 31
drag, startPoint x: 938, startPoint y: 417, endPoint x: 1241, endPoint y: 421, distance: 303.6
click at [1241, 421] on tr "⭐️⭐️ - FinTech 72 2 9.72% 2.78% $143.57 71.95%" at bounding box center [1122, 418] width 681 height 31
click at [1234, 440] on td "3.08%" at bounding box center [1243, 449] width 87 height 31
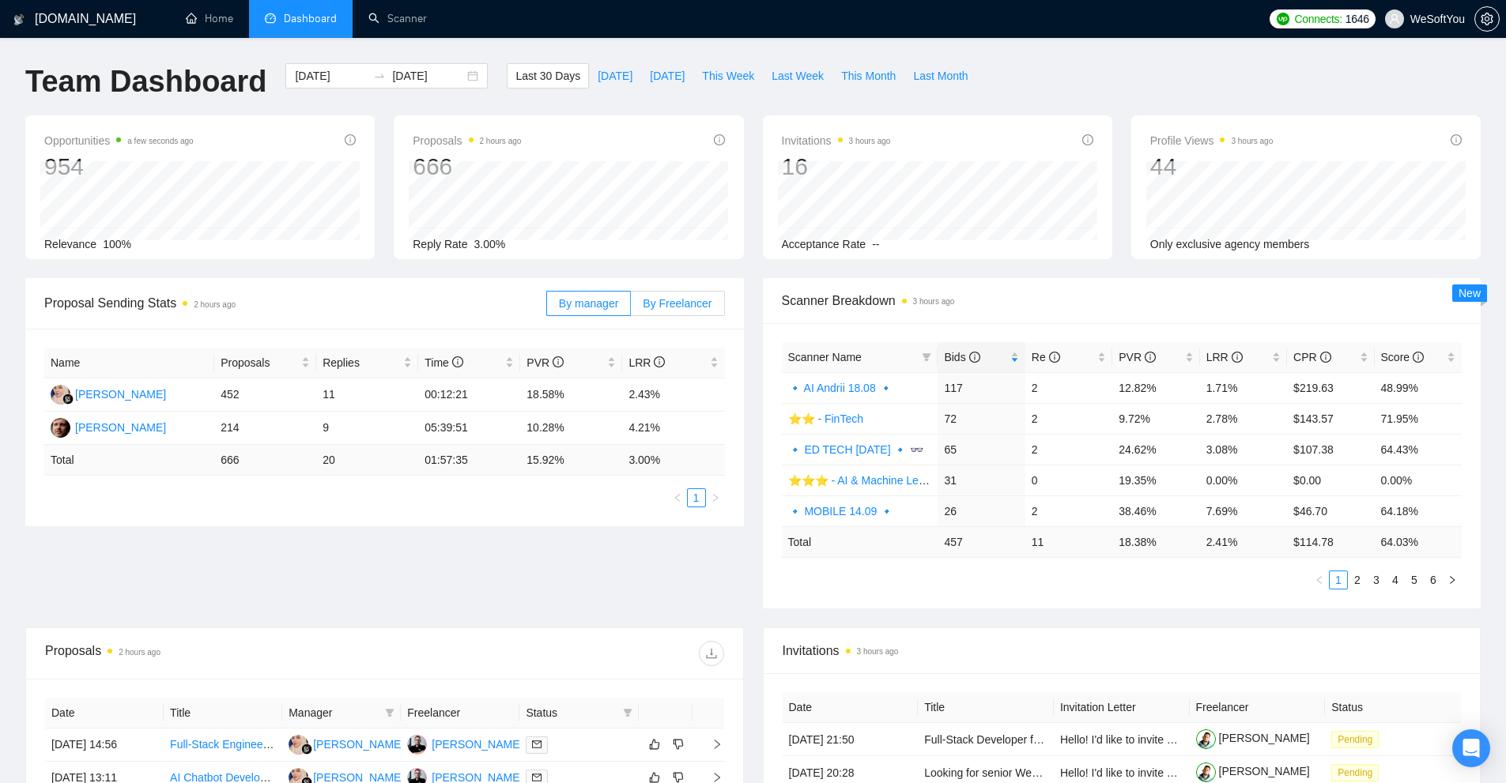
click at [686, 311] on label "By Freelancer" at bounding box center [677, 303] width 93 height 25
click at [631, 308] on input "By Freelancer" at bounding box center [631, 308] width 0 height 0
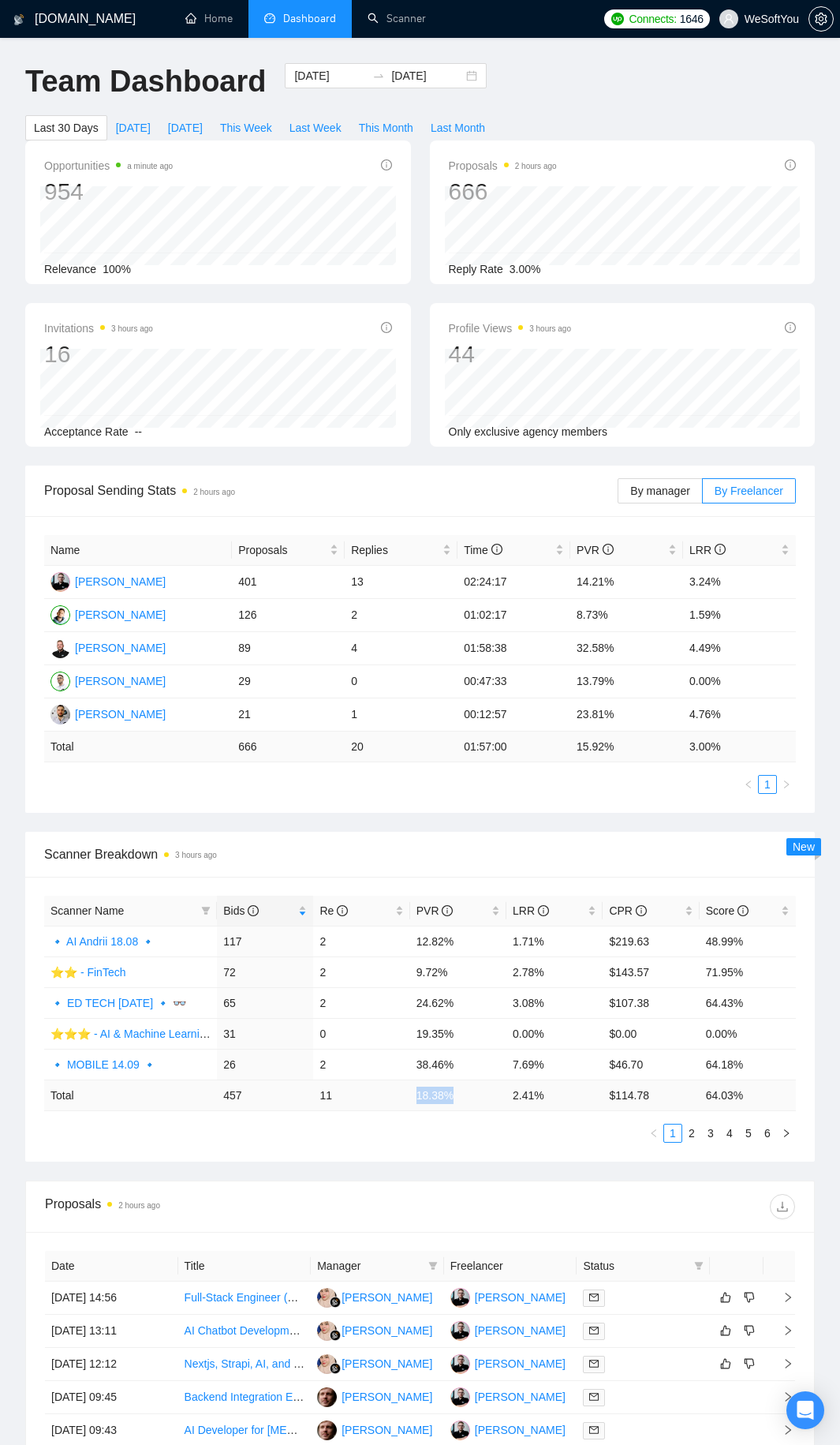
drag, startPoint x: 412, startPoint y: 1091, endPoint x: 476, endPoint y: 1098, distance: 64.4
click at [474, 782] on td "18.38 %" at bounding box center [458, 1095] width 96 height 31
click at [473, 782] on td "18.38 %" at bounding box center [458, 1095] width 96 height 31
click at [371, 12] on link "Scanner" at bounding box center [396, 18] width 59 height 13
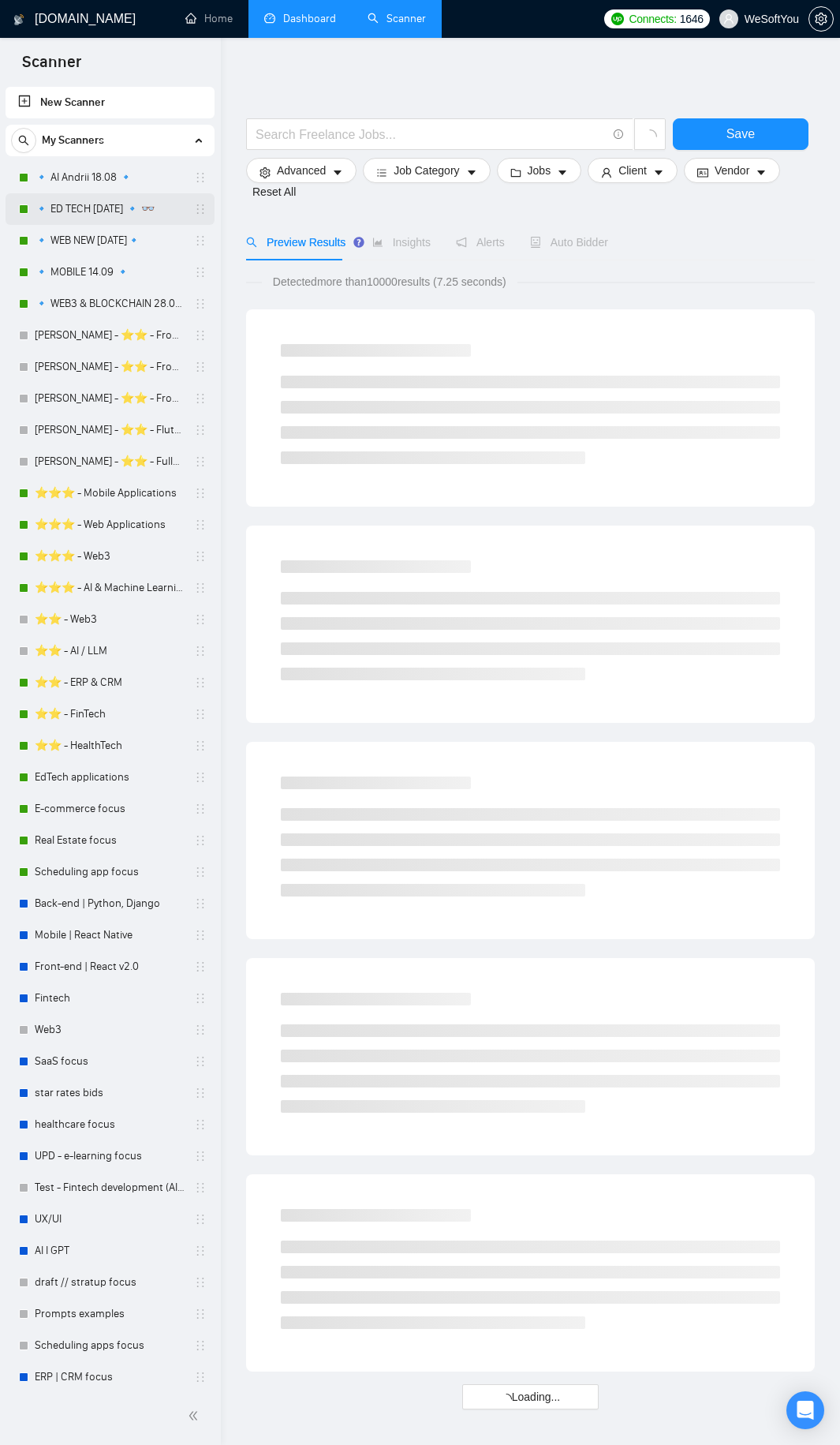
click at [99, 211] on link "🔹 ED TECH [DATE] 🔹 👓" at bounding box center [110, 210] width 150 height 32
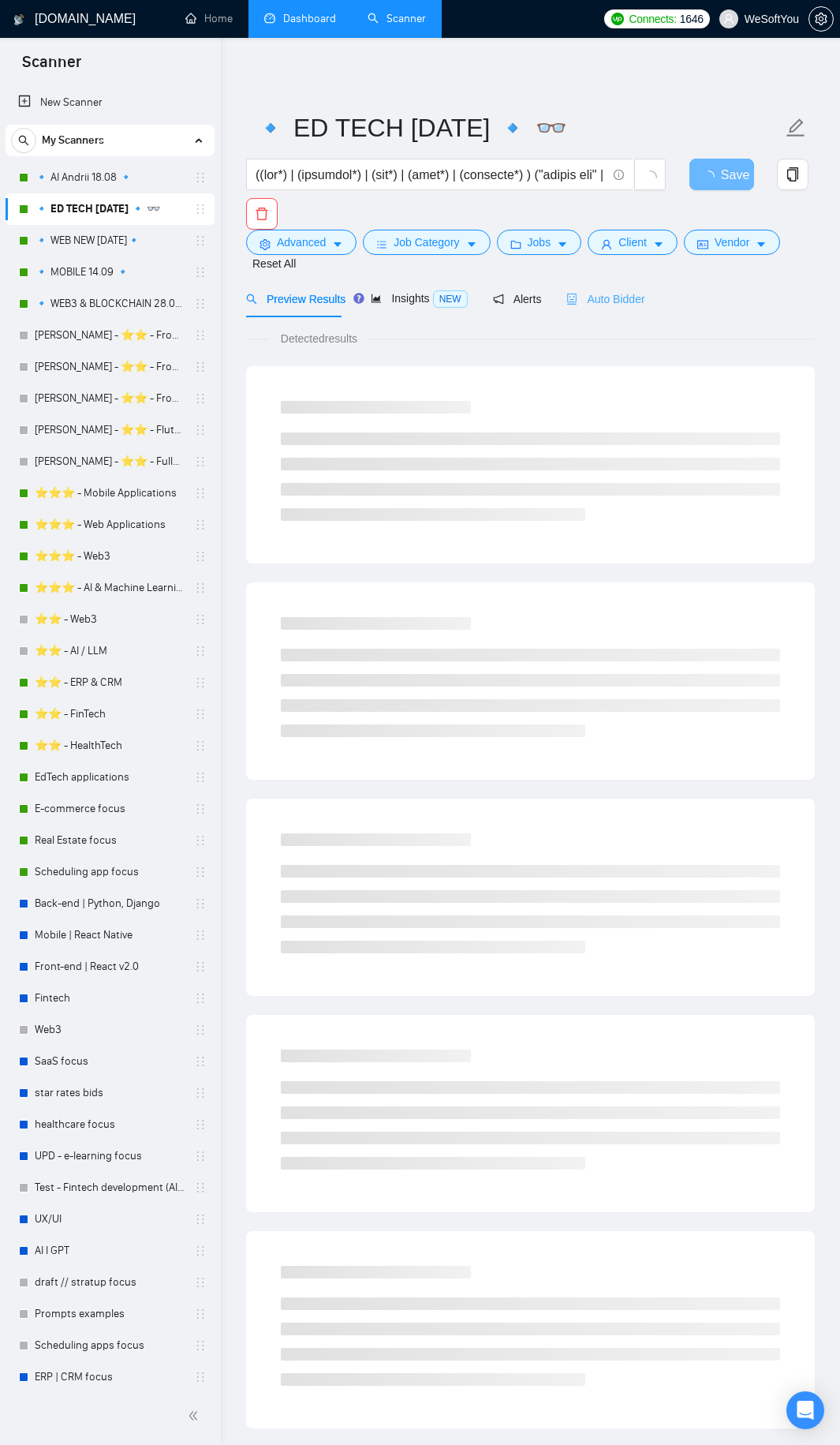
click at [601, 261] on div "Advanced Job Category Jobs Client Vendor Reset All" at bounding box center [528, 250] width 569 height 43
drag, startPoint x: 609, startPoint y: 290, endPoint x: 642, endPoint y: 329, distance: 51.1
click at [609, 291] on div "Auto Bidder" at bounding box center [606, 298] width 78 height 17
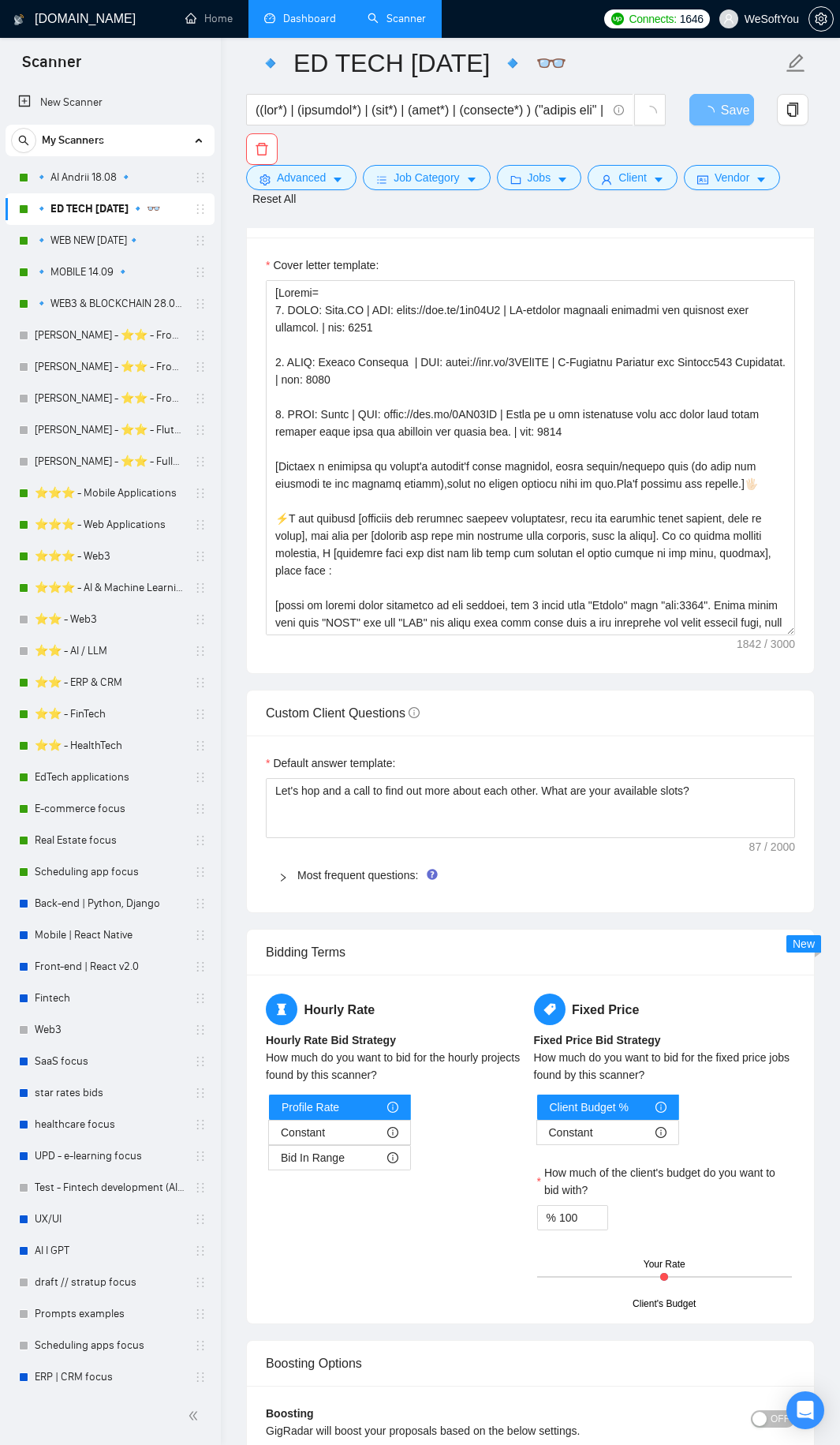
scroll to position [2052, 0]
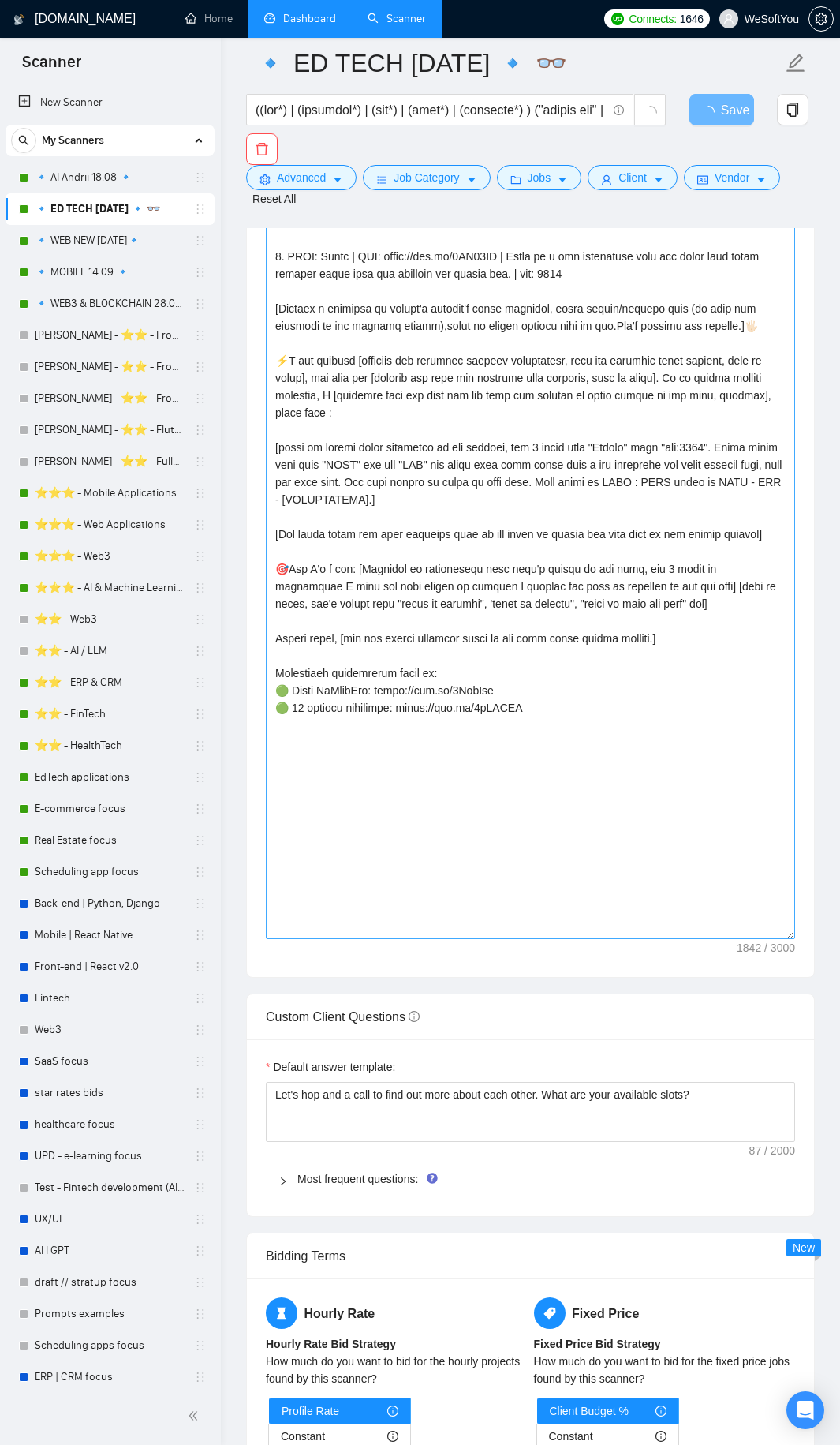
drag, startPoint x: 789, startPoint y: 453, endPoint x: 619, endPoint y: 491, distance: 174.2
click at [764, 782] on textarea "Cover letter template:" at bounding box center [530, 531] width 529 height 816
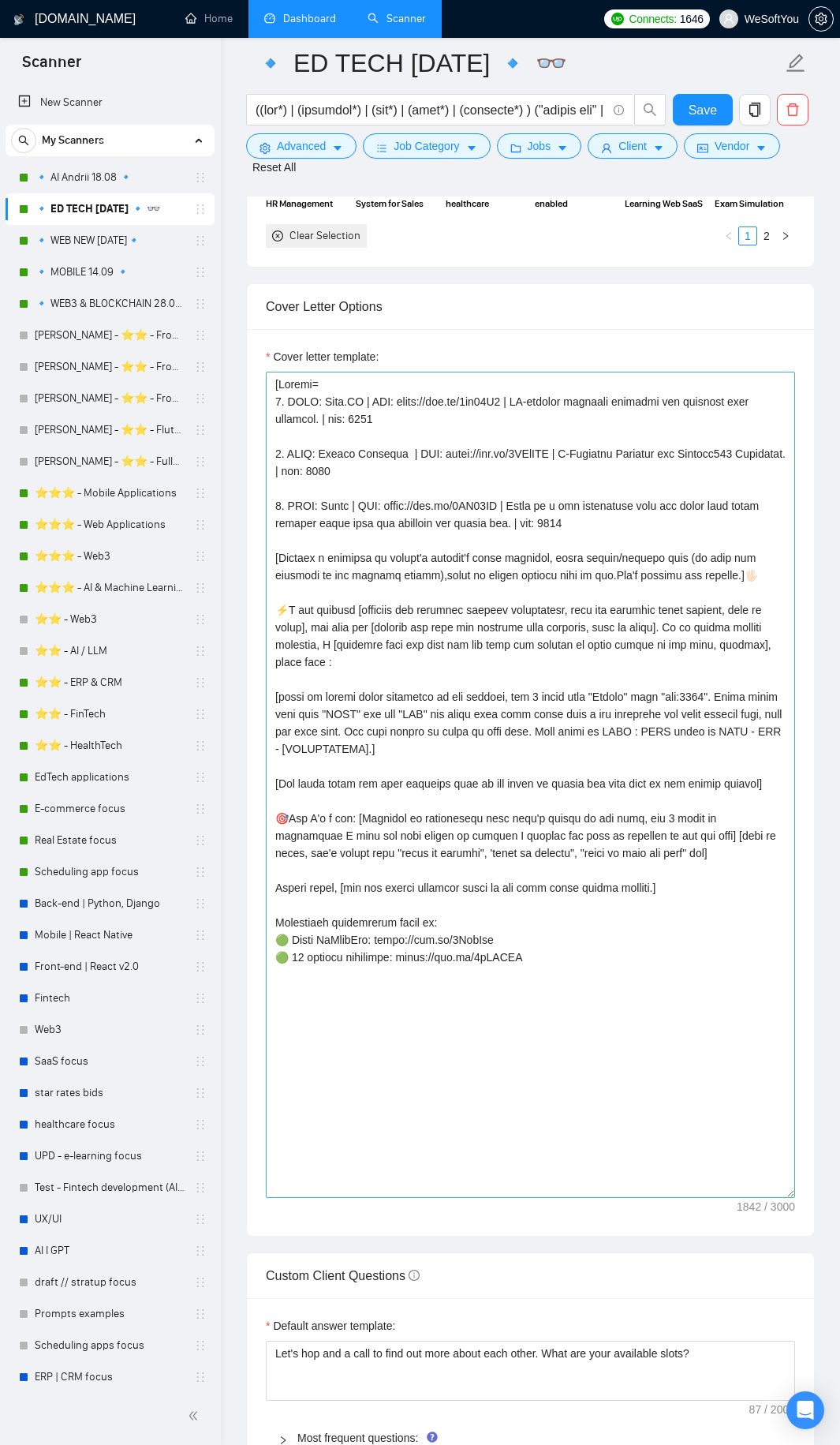
scroll to position [1735, 0]
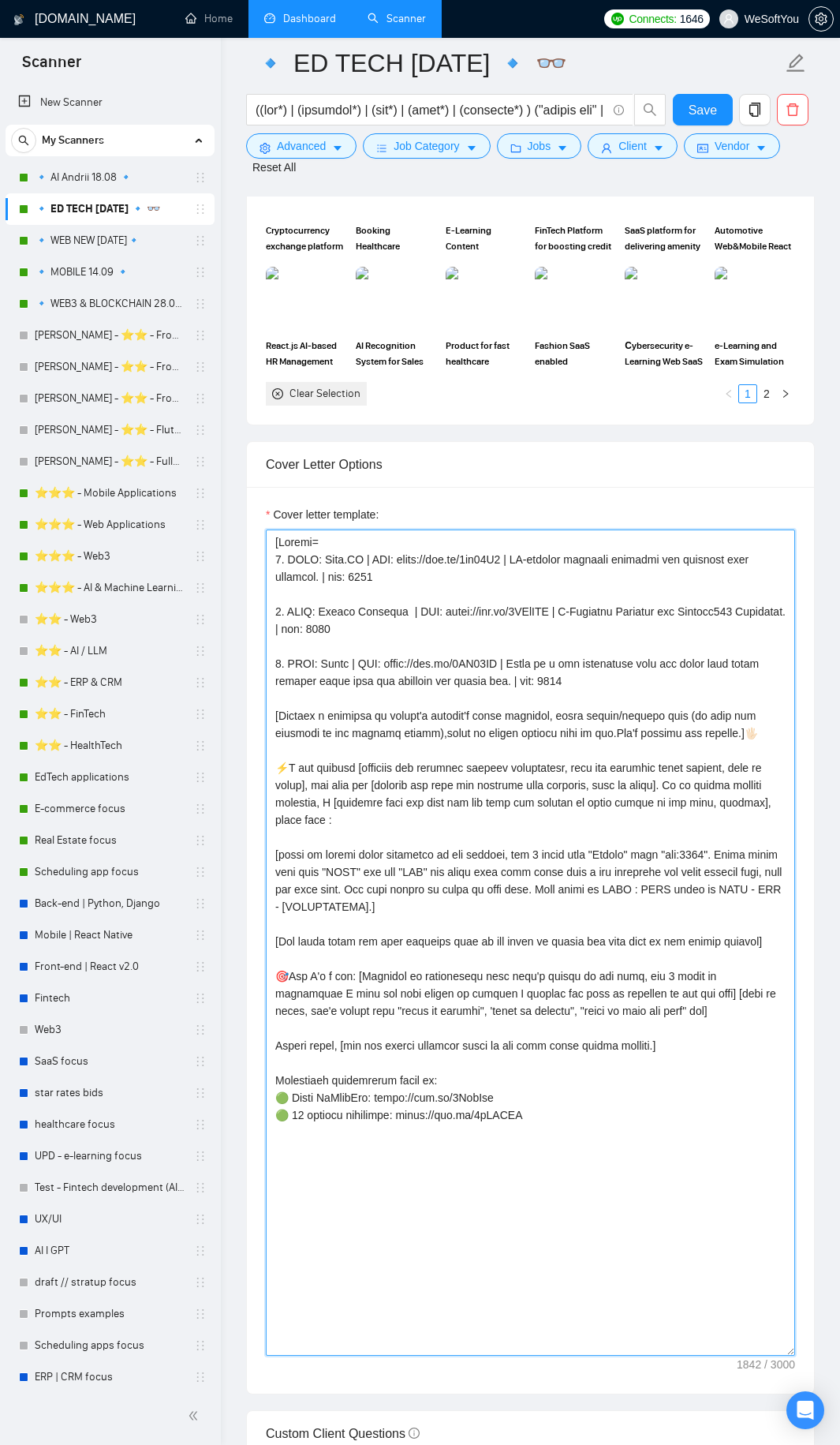
click at [401, 782] on textarea "Cover letter template:" at bounding box center [530, 942] width 529 height 826
click at [367, 782] on textarea "Cover letter template:" at bounding box center [530, 942] width 529 height 826
drag, startPoint x: 367, startPoint y: 1065, endPoint x: 380, endPoint y: 1104, distance: 41.1
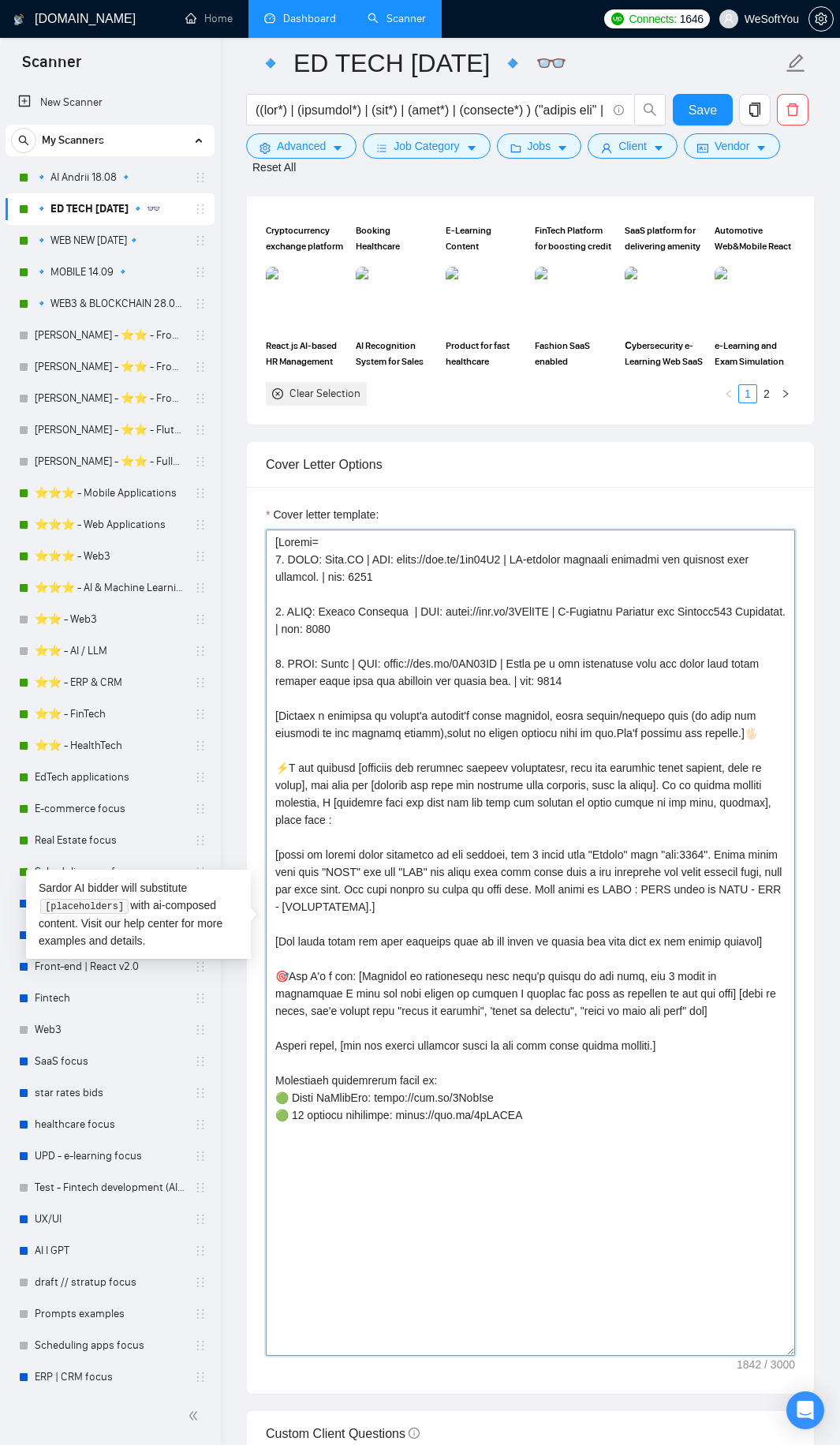
click at [380, 782] on textarea "Cover letter template:" at bounding box center [530, 942] width 529 height 826
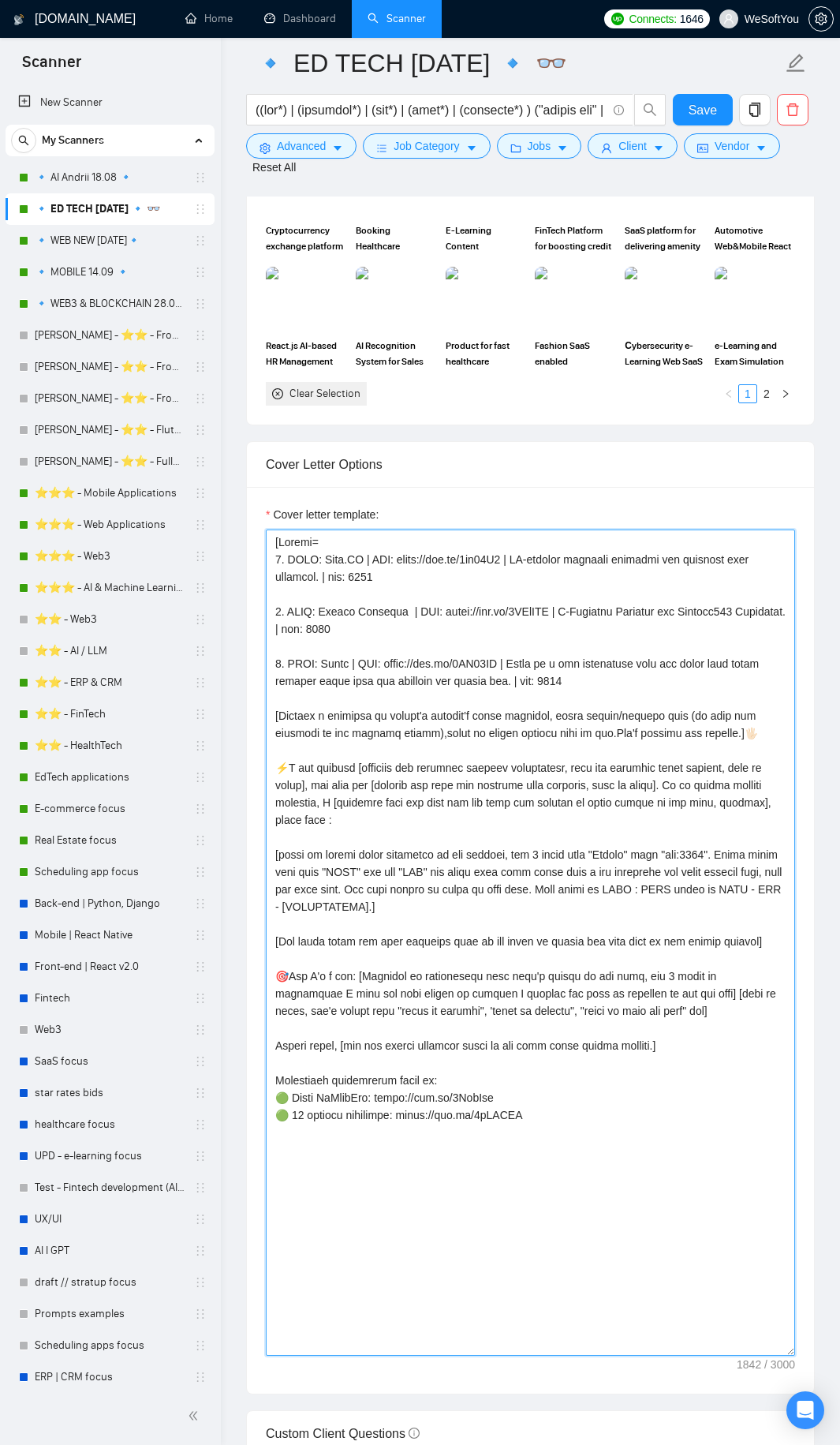
click at [548, 782] on textarea "Cover letter template:" at bounding box center [530, 942] width 529 height 826
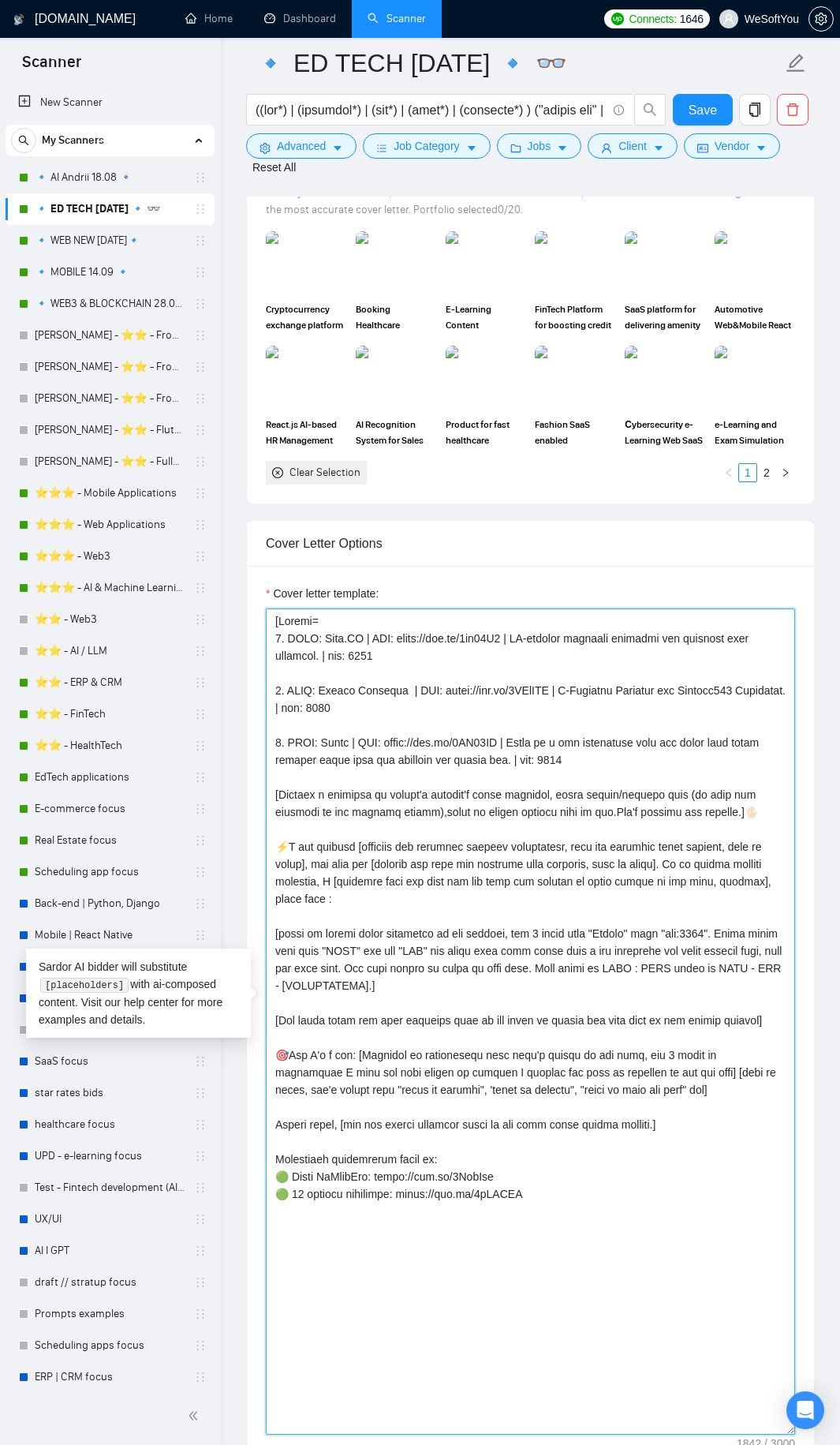
click at [322, 609] on textarea "Cover letter template:" at bounding box center [530, 1022] width 529 height 826
drag, startPoint x: 322, startPoint y: 605, endPoint x: 491, endPoint y: 699, distance: 193.4
click at [452, 684] on textarea "Cover letter template:" at bounding box center [530, 1022] width 529 height 826
click at [491, 699] on textarea "Cover letter template:" at bounding box center [530, 1022] width 529 height 826
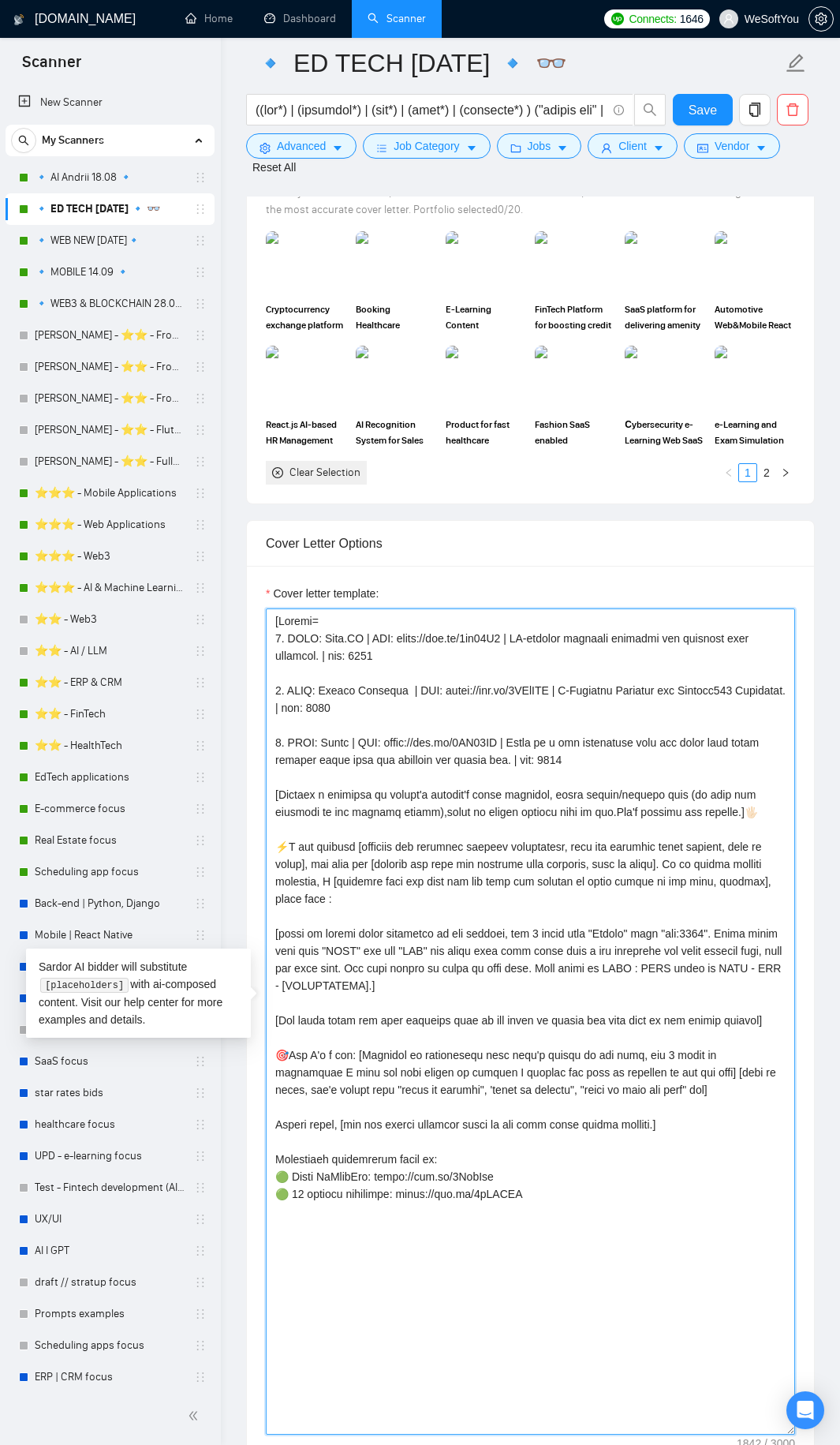
drag, startPoint x: 276, startPoint y: 602, endPoint x: 537, endPoint y: 722, distance: 287.3
click at [523, 716] on textarea "Cover letter template:" at bounding box center [530, 1022] width 529 height 826
click at [550, 729] on textarea "Cover letter template:" at bounding box center [530, 1022] width 529 height 826
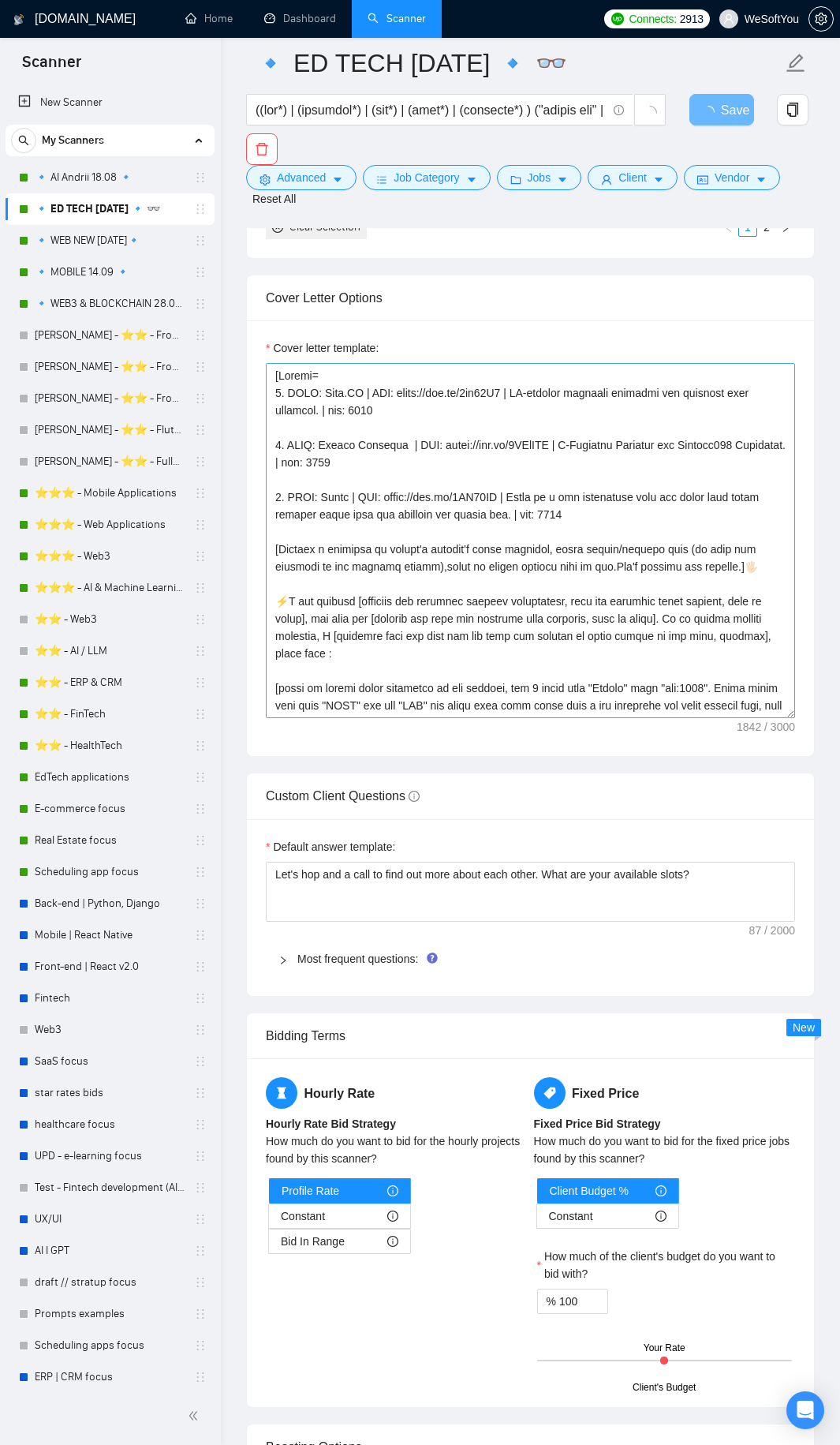
scroll to position [1499, 0]
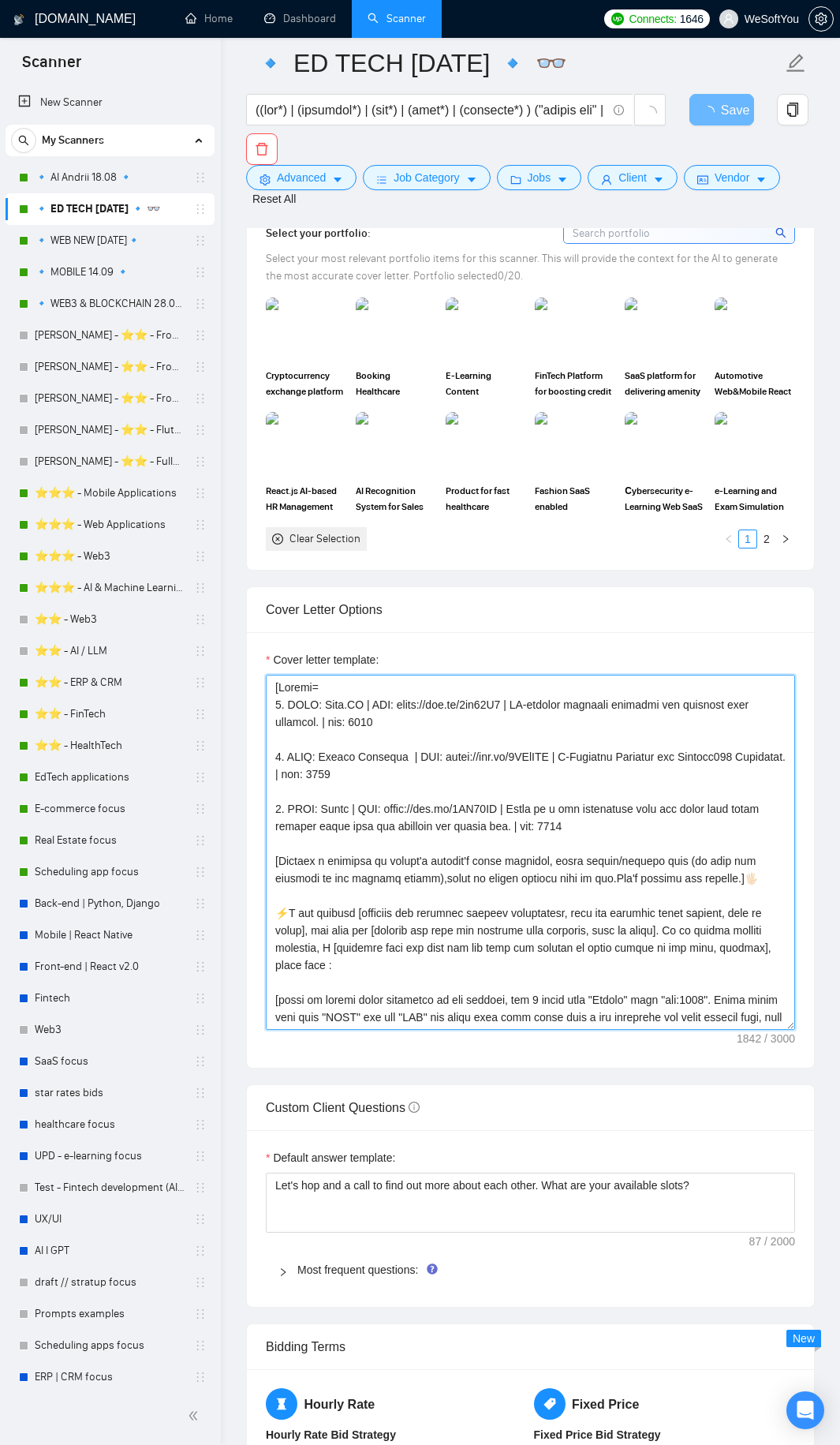
click at [573, 746] on textarea "Cover letter template:" at bounding box center [530, 852] width 529 height 355
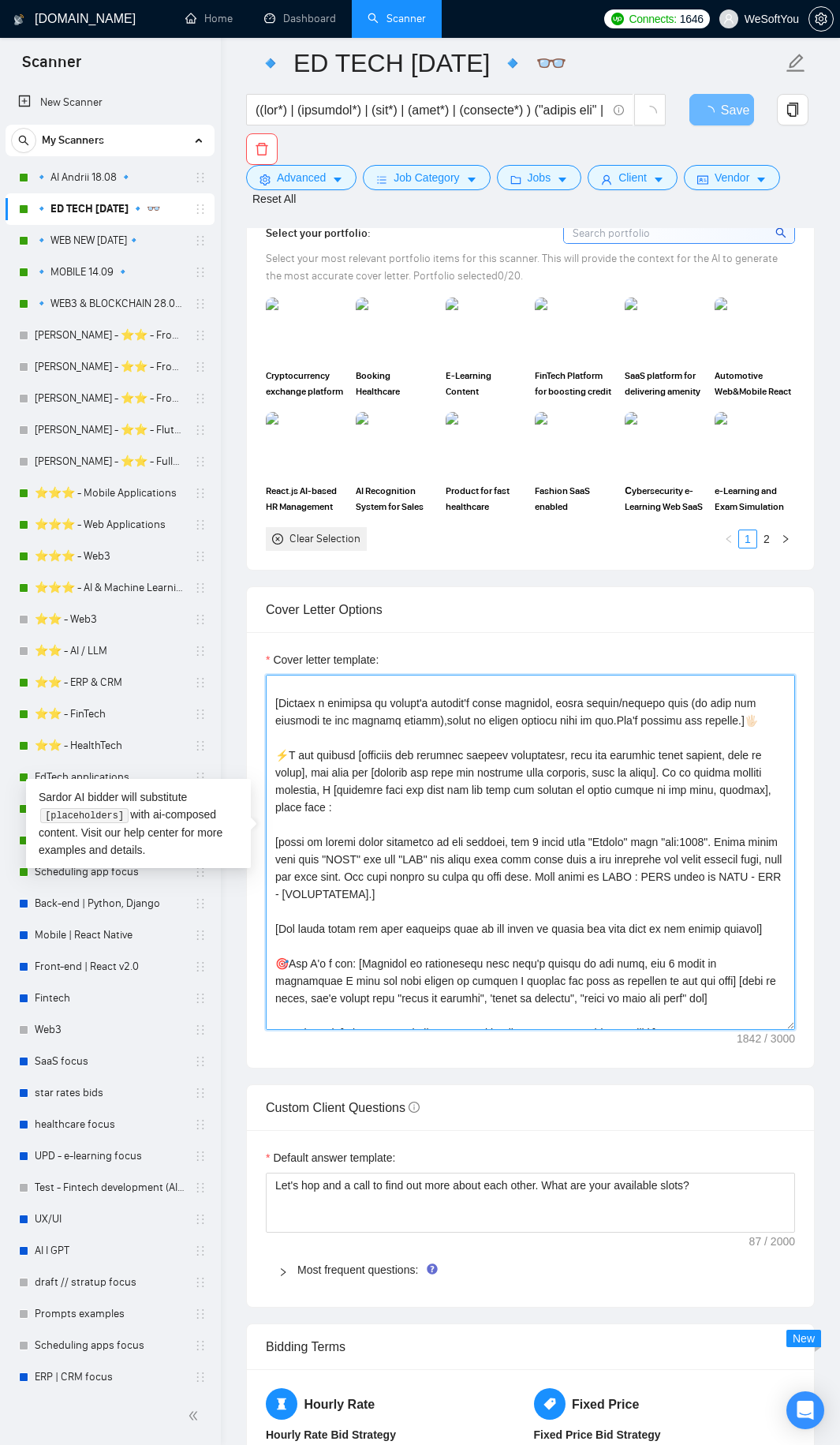
scroll to position [0, 0]
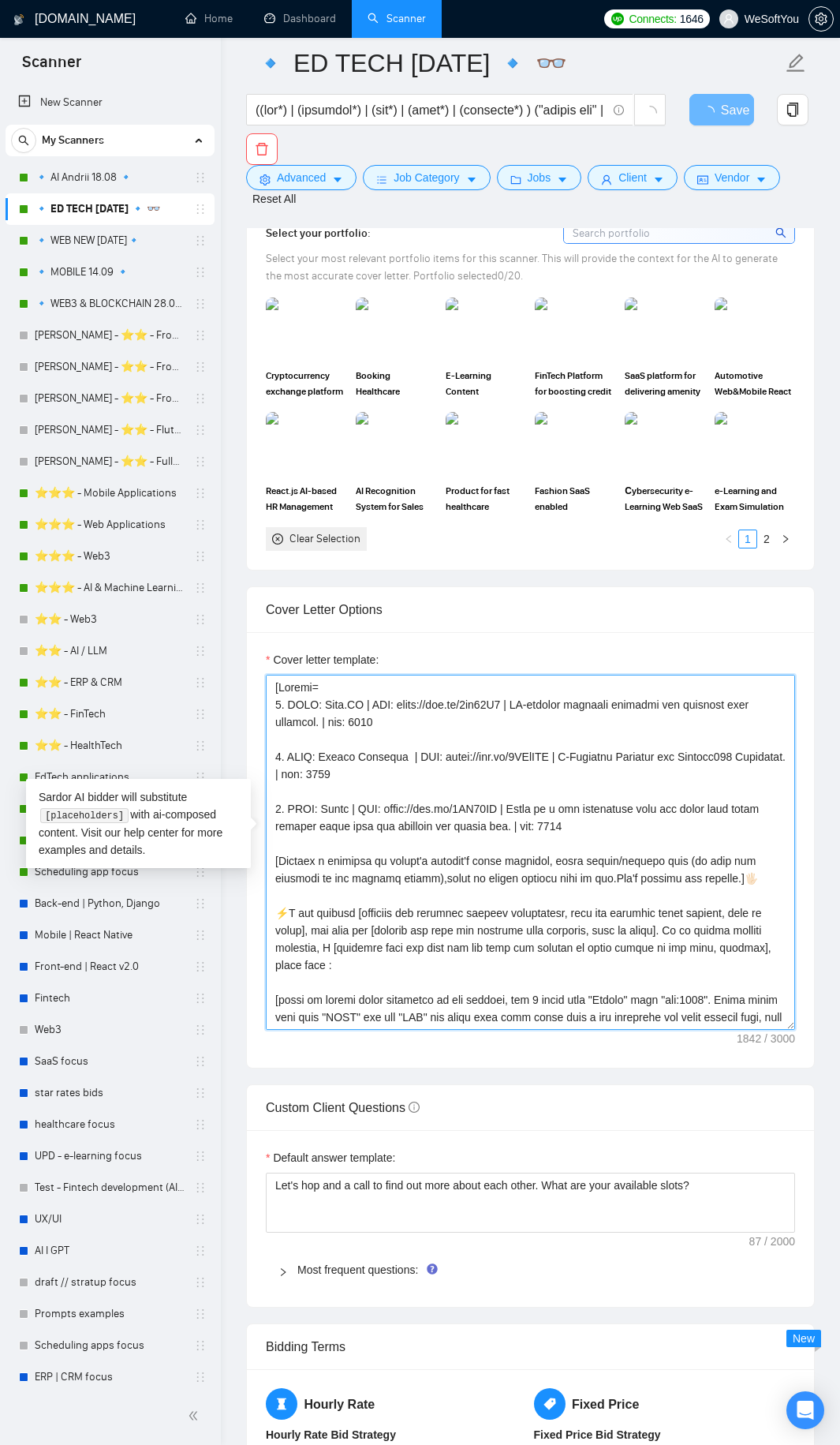
click at [560, 808] on textarea "Cover letter template:" at bounding box center [530, 852] width 529 height 355
click at [575, 819] on textarea "Cover letter template:" at bounding box center [530, 852] width 529 height 355
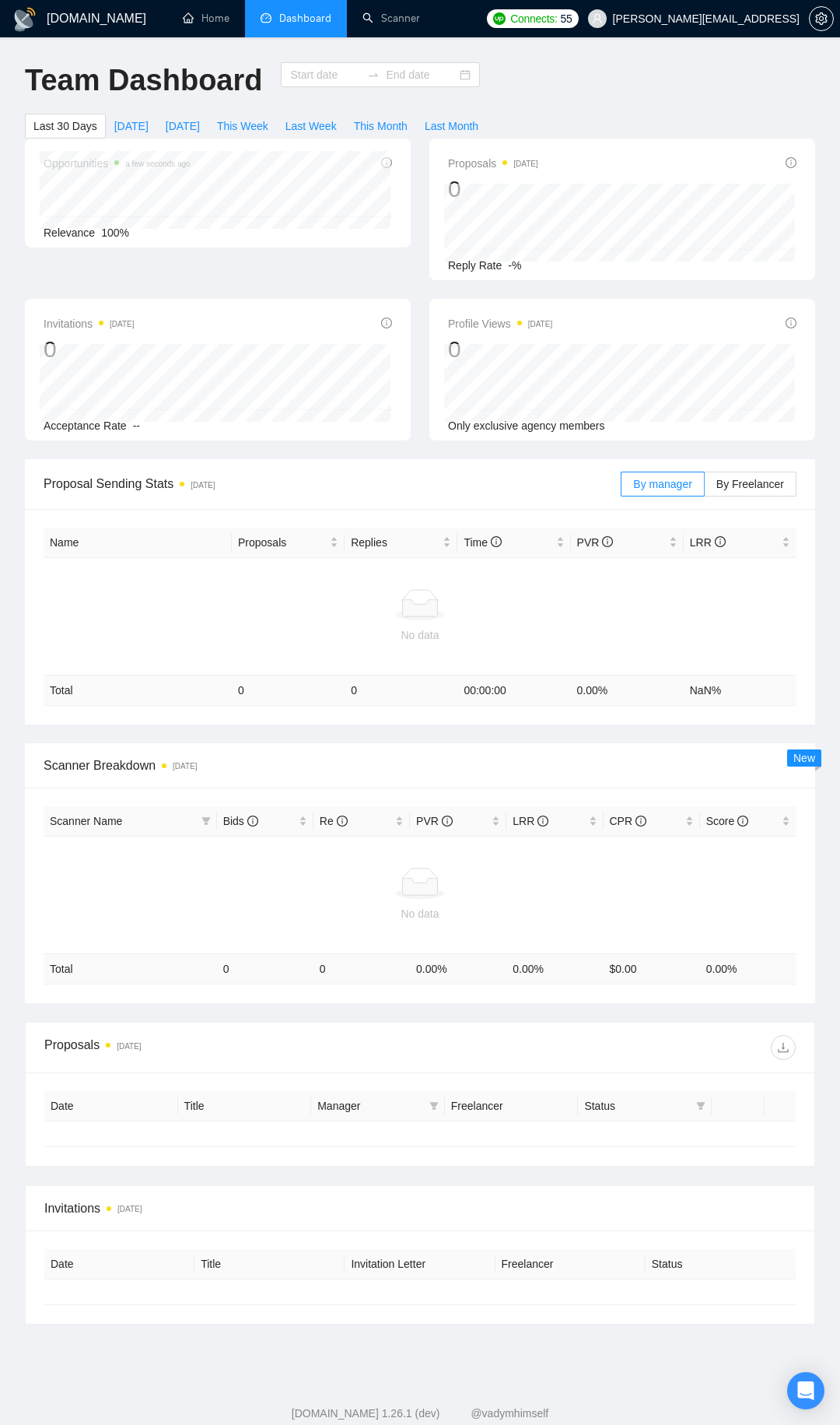
type input "[DATE]"
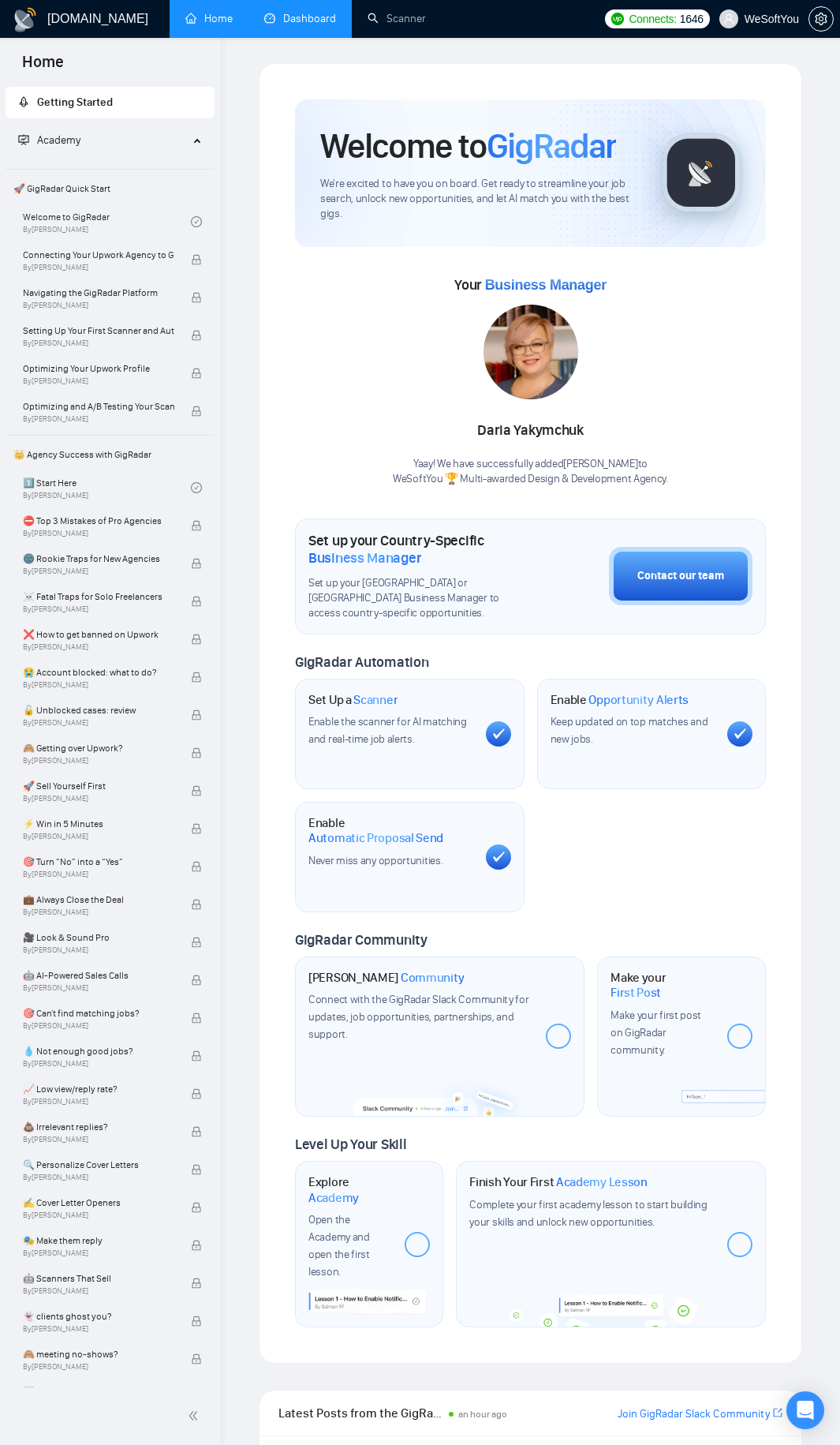
click at [314, 17] on link "Dashboard" at bounding box center [300, 18] width 72 height 13
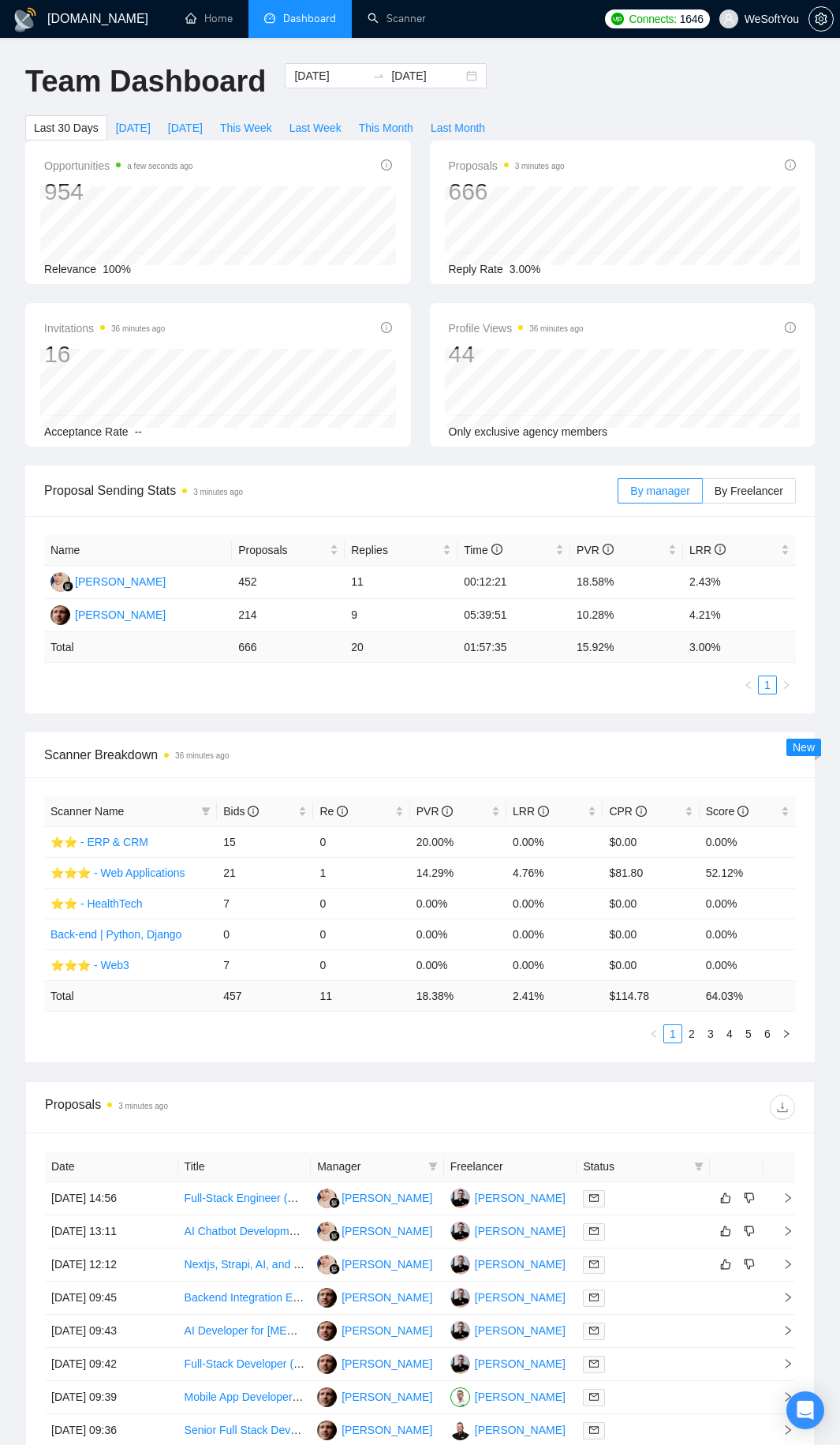
click at [628, 87] on div "Team Dashboard 2025-09-08 2025-10-08 Last 30 Days Today Yesterday This Week Las…" at bounding box center [420, 101] width 808 height 77
drag, startPoint x: 424, startPoint y: 995, endPoint x: 499, endPoint y: 995, distance: 75.0
click at [479, 995] on td "18.38 %" at bounding box center [458, 995] width 96 height 31
click at [499, 995] on td "18.38 %" at bounding box center [458, 995] width 96 height 31
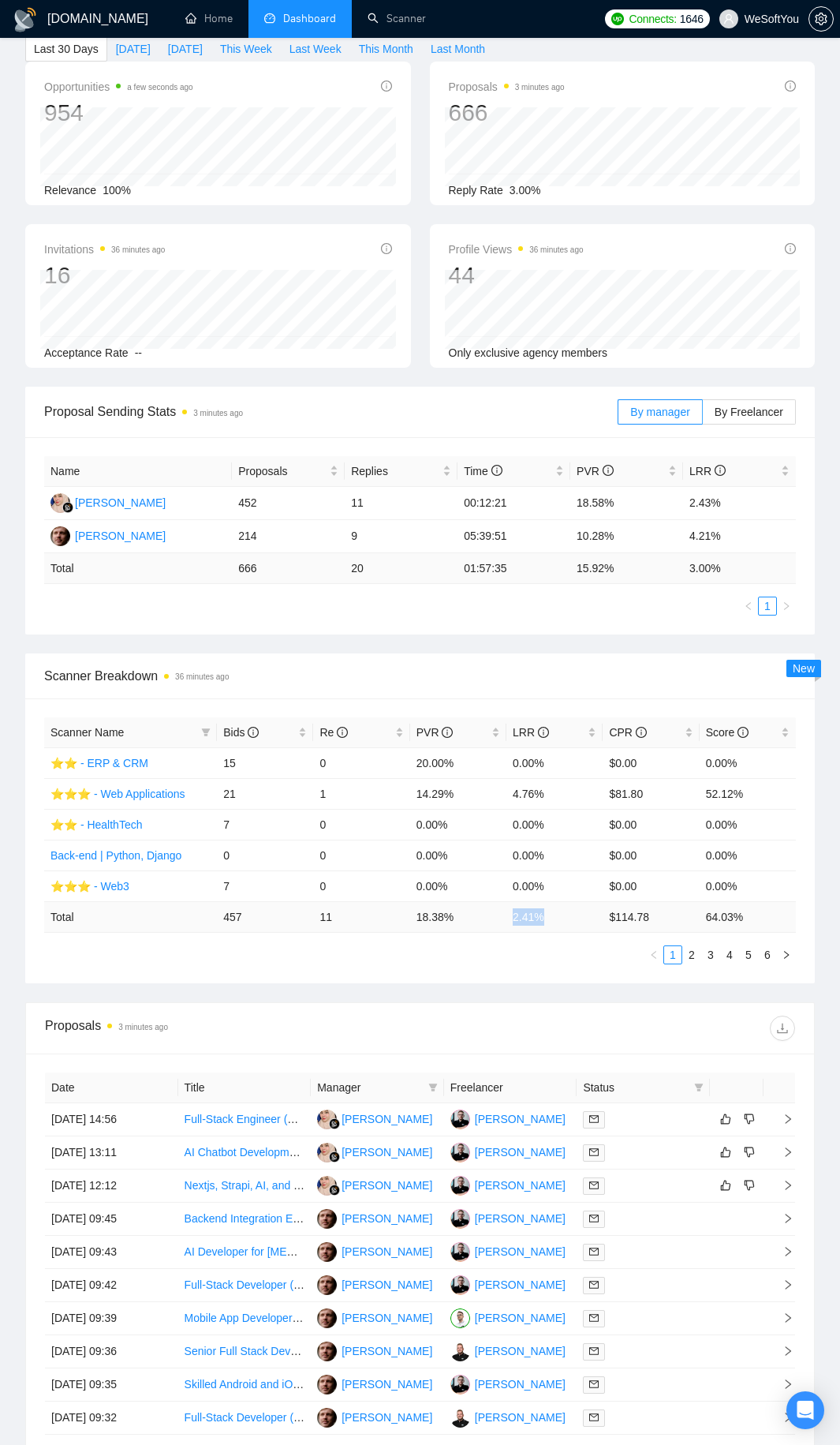
drag, startPoint x: 509, startPoint y: 911, endPoint x: 544, endPoint y: 914, distance: 35.1
click at [544, 914] on td "2.41 %" at bounding box center [555, 916] width 96 height 31
copy td "2.41 %"
drag, startPoint x: 325, startPoint y: 887, endPoint x: 314, endPoint y: 886, distance: 11.0
click at [314, 886] on td "0" at bounding box center [361, 885] width 96 height 31
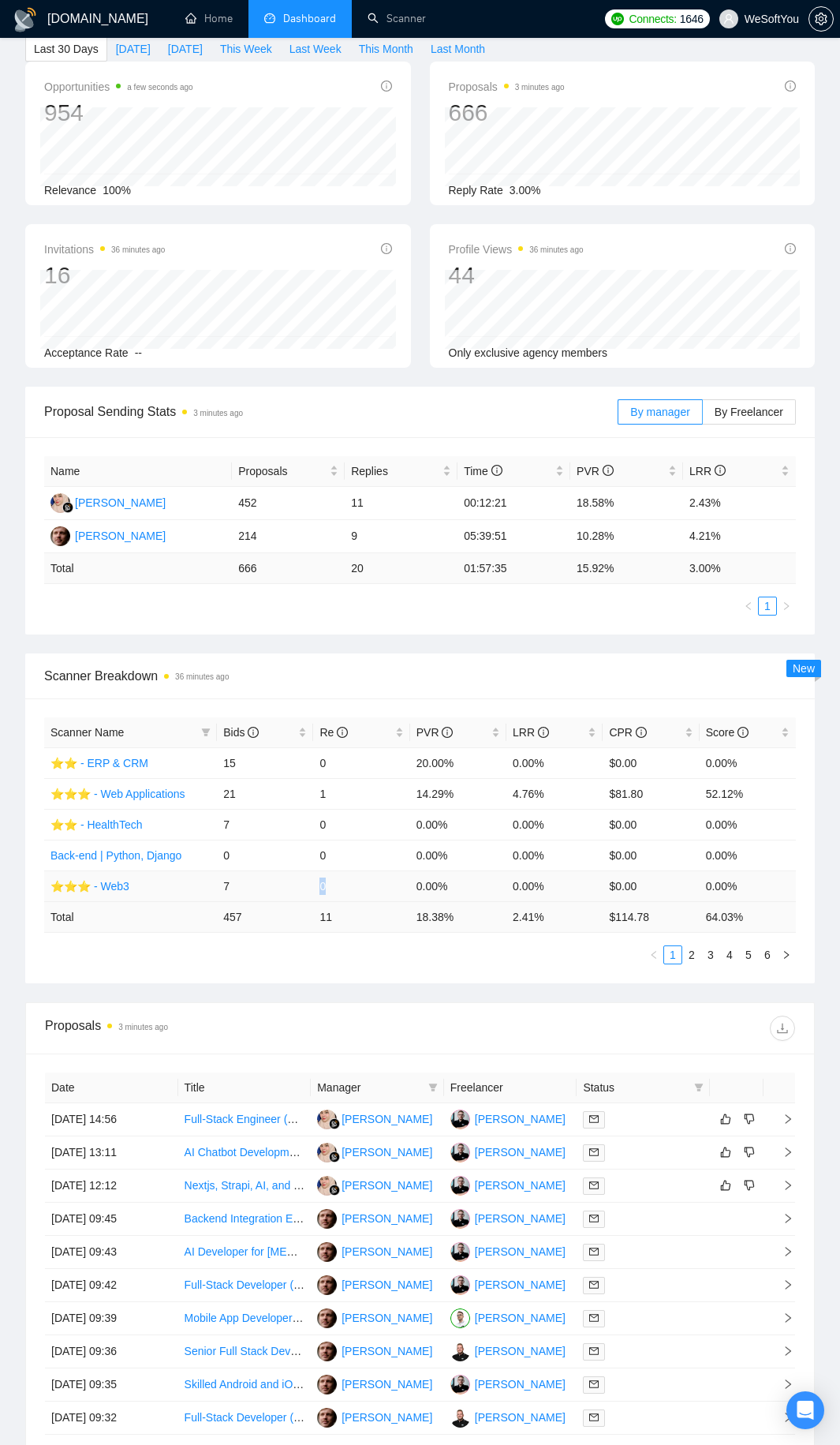
click at [403, 890] on td "0" at bounding box center [361, 885] width 96 height 31
click at [433, 883] on td "0.00%" at bounding box center [458, 885] width 96 height 31
drag, startPoint x: 508, startPoint y: 757, endPoint x: 537, endPoint y: 757, distance: 29.0
click at [537, 757] on tr "⭐️⭐️ - ERP & CRM 15 0 20.00% 0.00% $0.00 0.00%" at bounding box center [419, 762] width 751 height 31
click at [518, 778] on td "4.76%" at bounding box center [555, 793] width 96 height 31
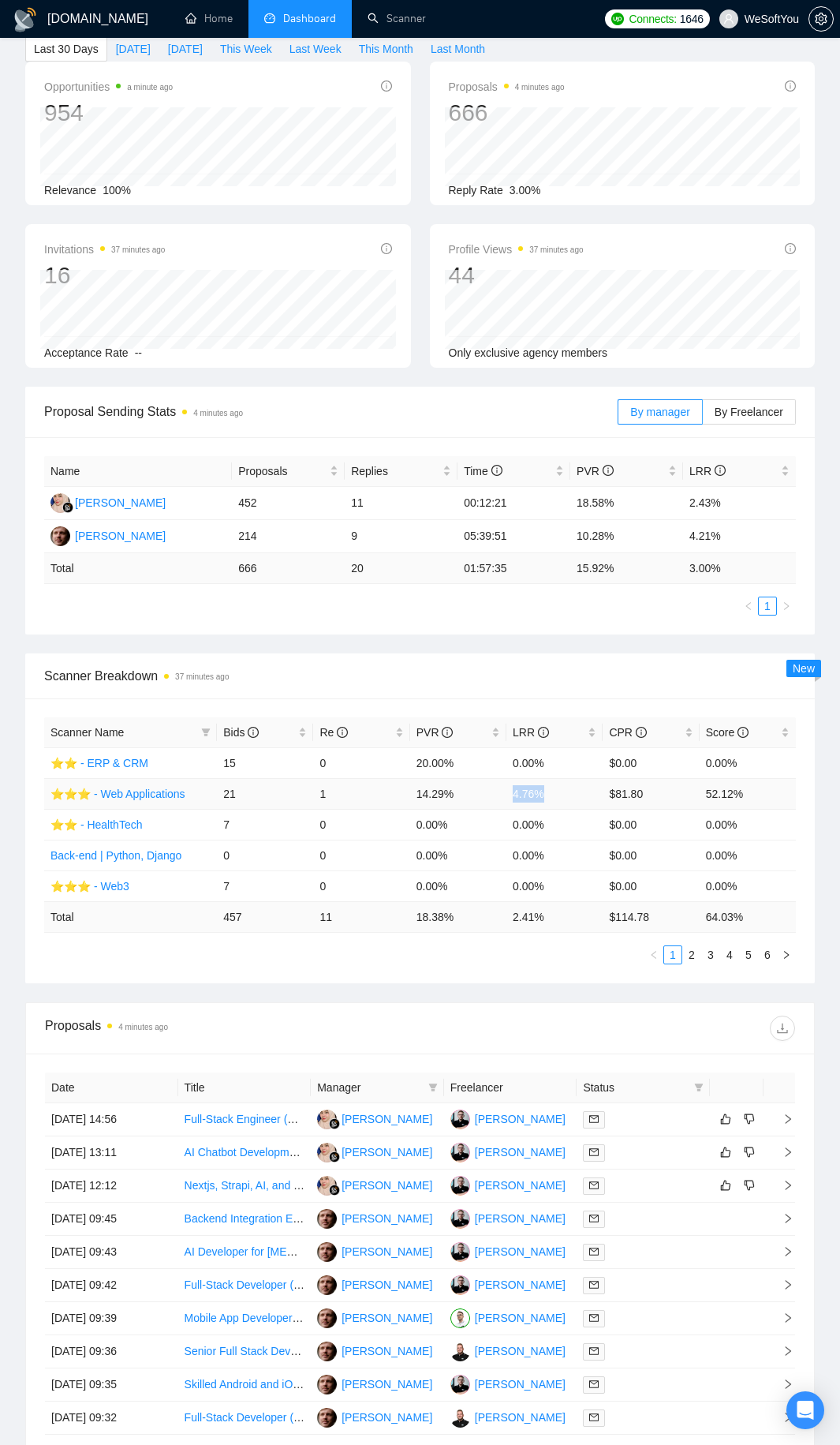
drag, startPoint x: 548, startPoint y: 781, endPoint x: 507, endPoint y: 784, distance: 41.1
click at [507, 784] on td "4.76%" at bounding box center [555, 793] width 96 height 31
click at [672, 736] on span "CPR" at bounding box center [644, 731] width 72 height 17
click at [295, 729] on div "Bids" at bounding box center [265, 731] width 84 height 17
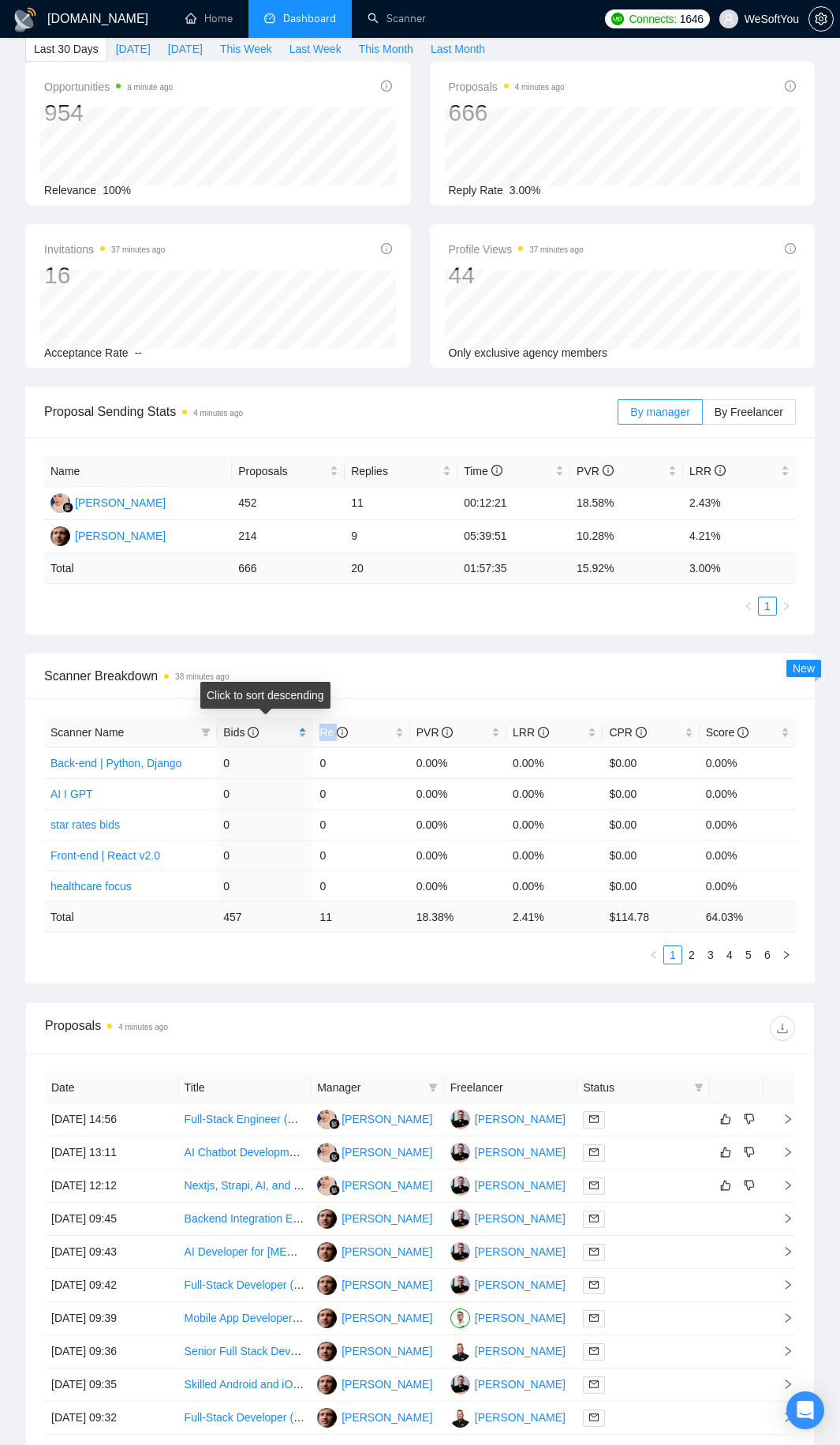
click at [295, 729] on div "Bids" at bounding box center [265, 731] width 84 height 17
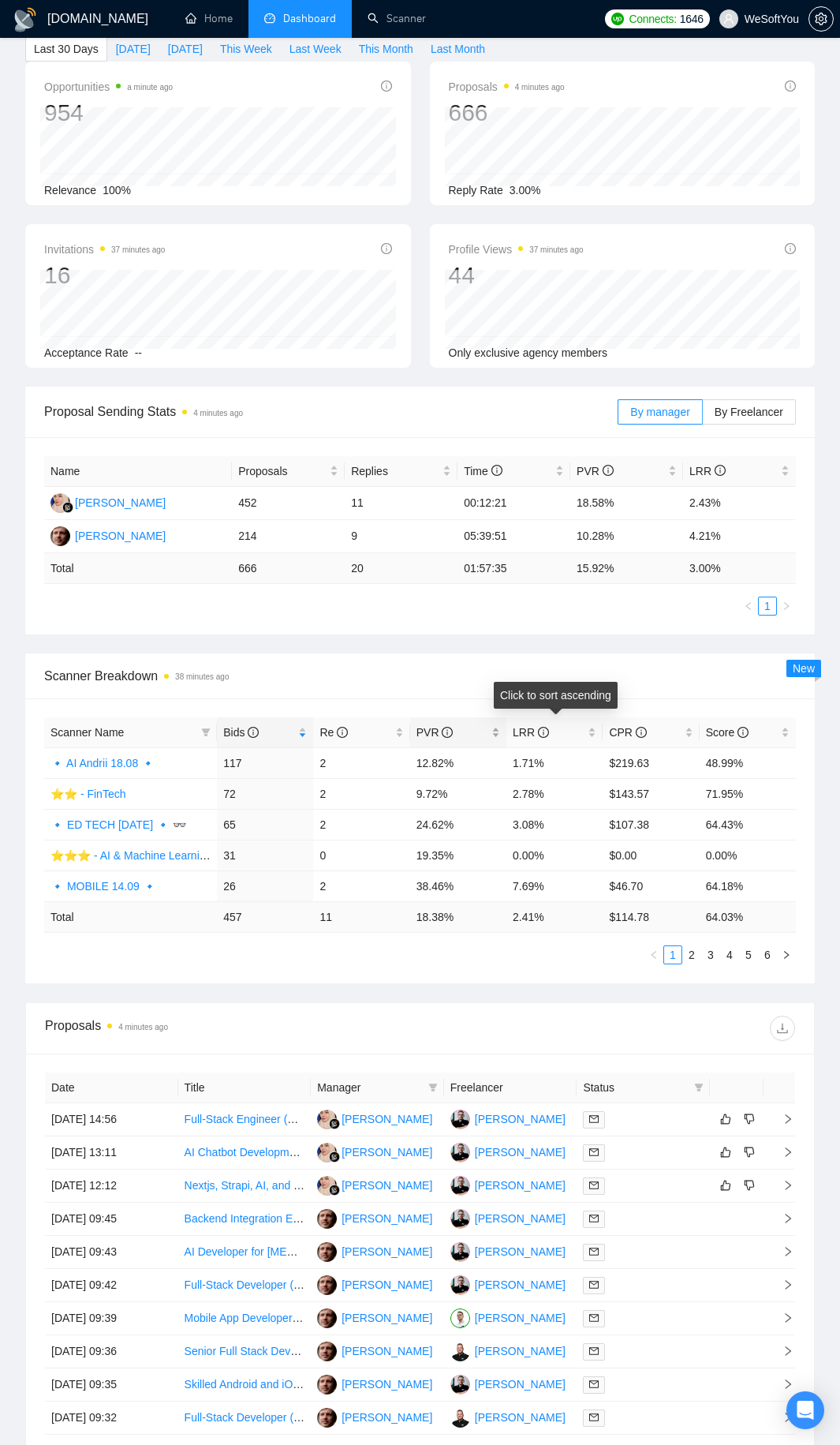
click at [495, 738] on div "PVR" at bounding box center [458, 731] width 84 height 17
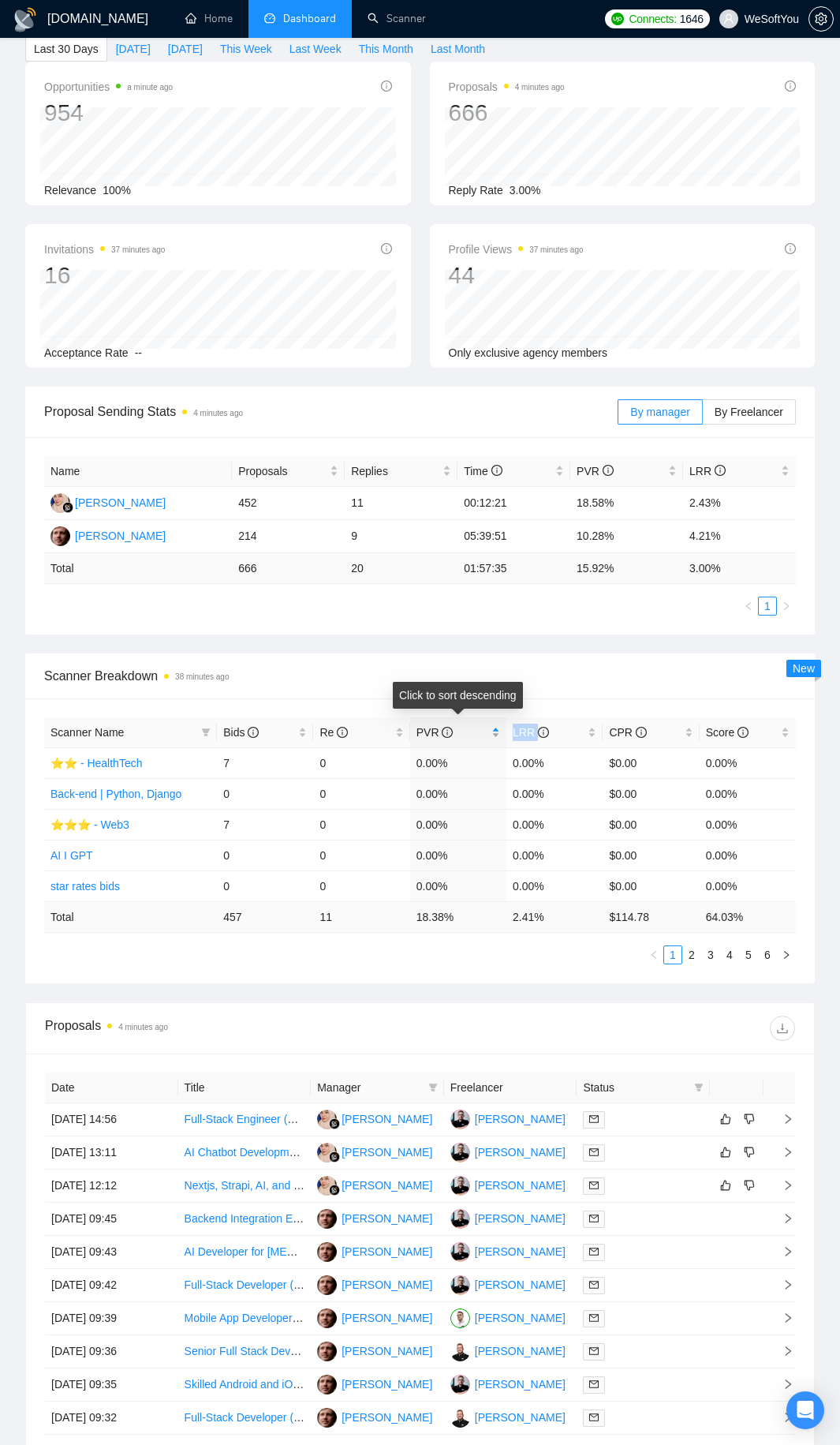
click at [495, 738] on div "PVR" at bounding box center [458, 731] width 84 height 17
click at [586, 740] on div "LRR" at bounding box center [555, 731] width 84 height 17
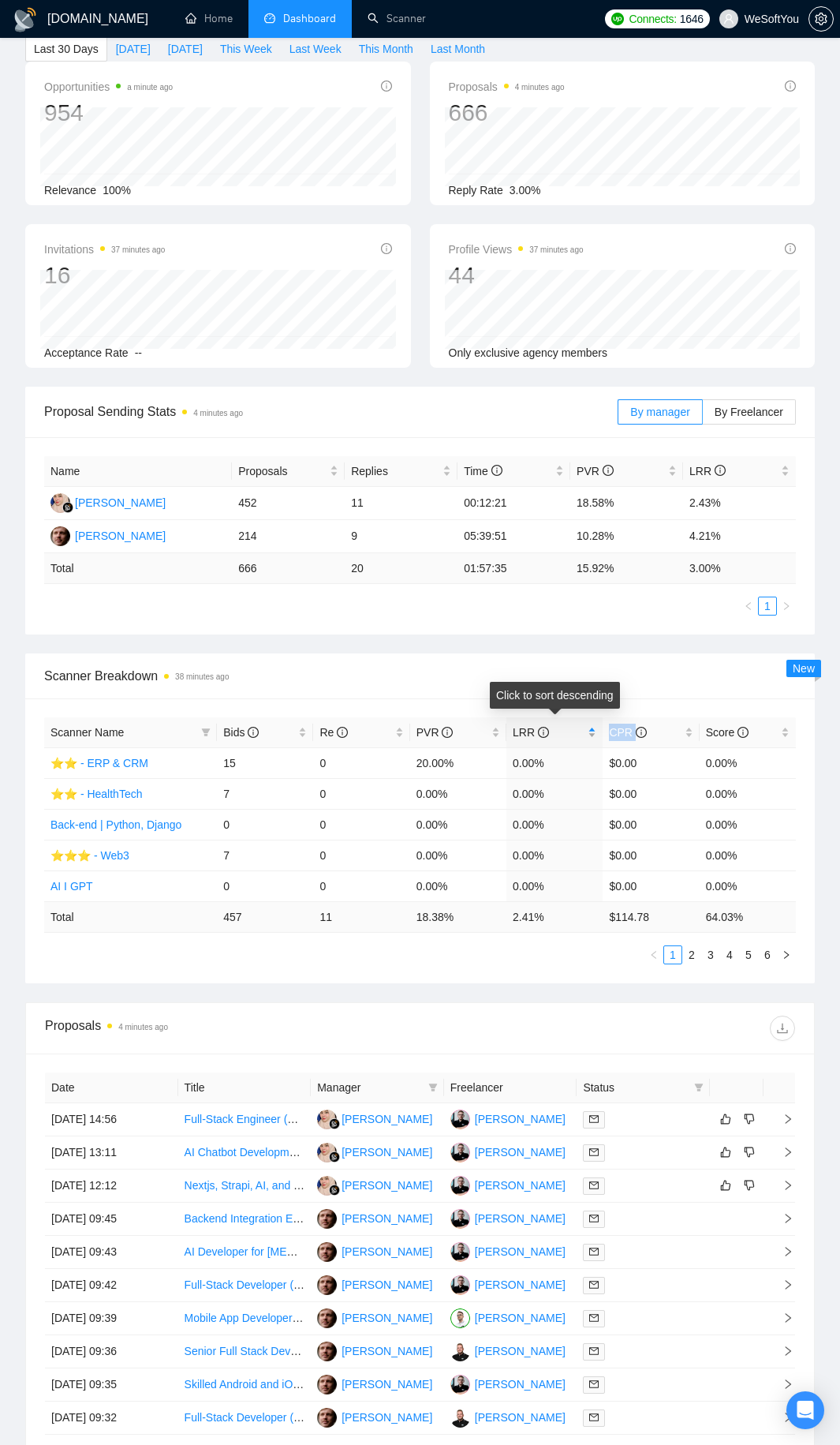
click at [586, 740] on div "LRR" at bounding box center [555, 731] width 84 height 17
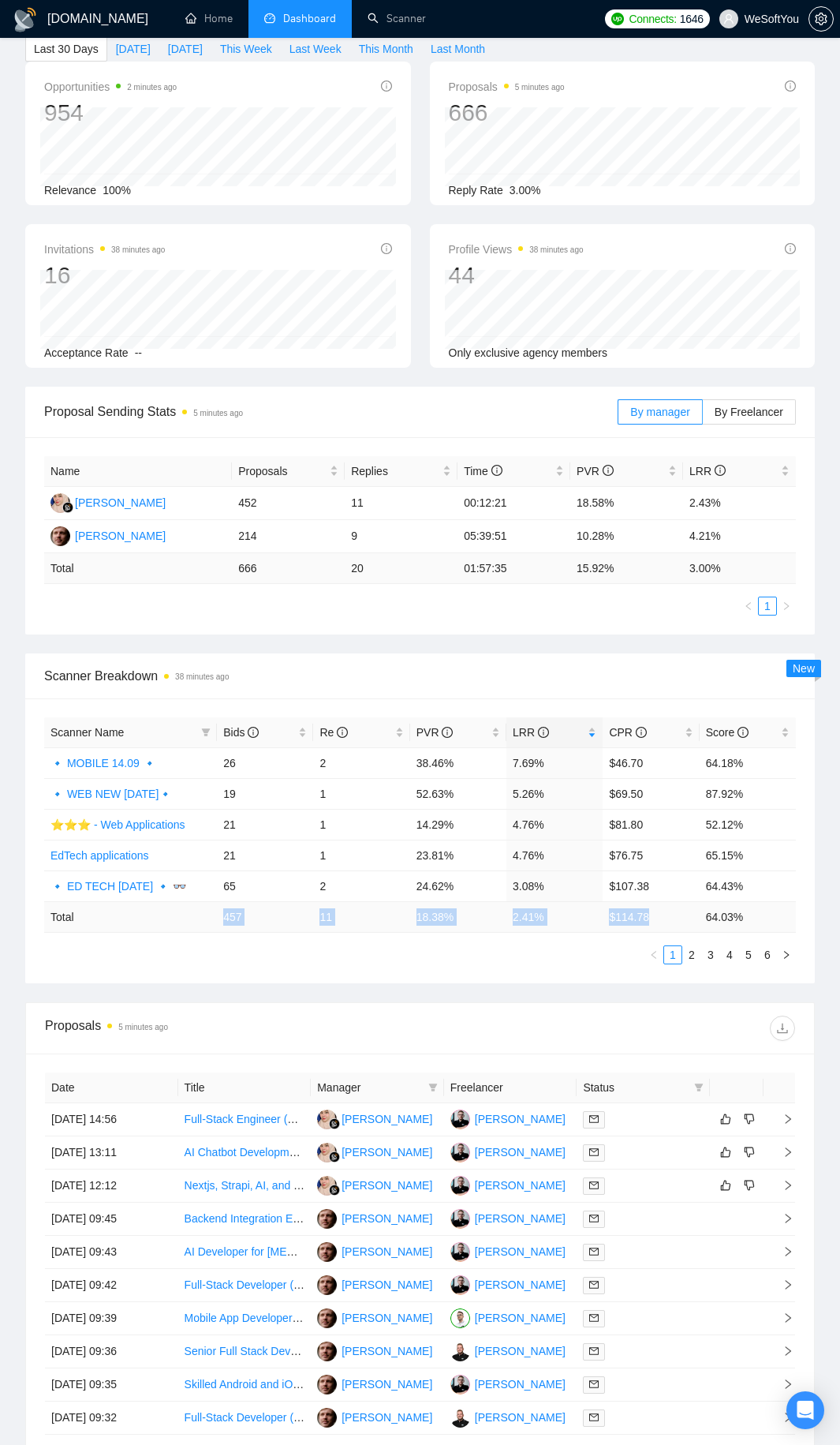
drag, startPoint x: 649, startPoint y: 918, endPoint x: 220, endPoint y: 915, distance: 429.0
click at [220, 915] on tr "Total 457 11 18.38 % 2.41 % $ 114.78 64.03 %" at bounding box center [419, 916] width 751 height 31
click at [220, 914] on td "457" at bounding box center [264, 916] width 96 height 31
click at [224, 914] on td "457" at bounding box center [264, 916] width 96 height 31
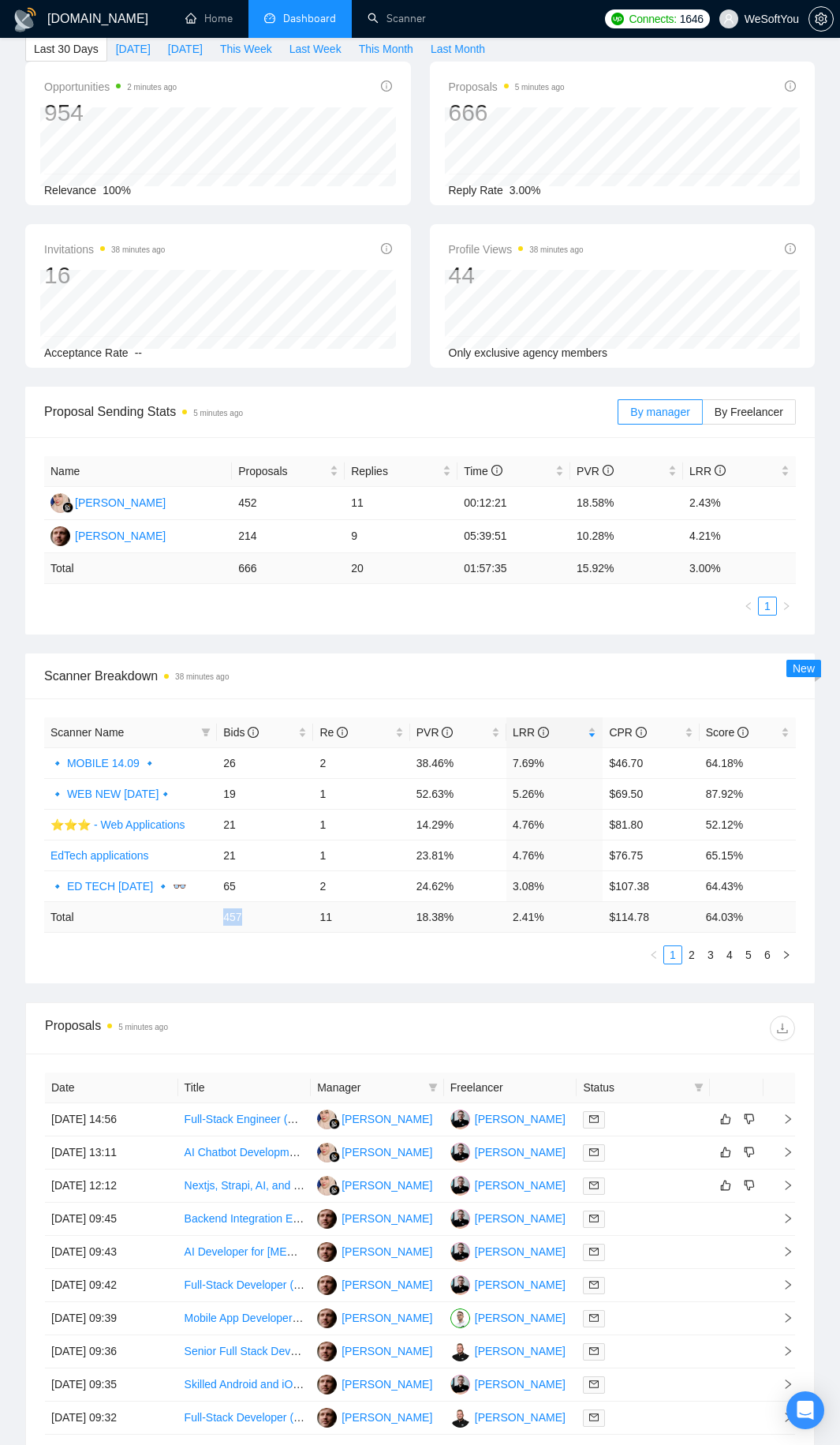
click at [224, 914] on td "457" at bounding box center [264, 916] width 96 height 31
drag, startPoint x: 224, startPoint y: 914, endPoint x: 734, endPoint y: 920, distance: 510.0
click at [734, 920] on tr "Total 457 11 18.38 % 2.41 % $ 114.78 64.03 %" at bounding box center [419, 916] width 751 height 31
click at [734, 920] on td "64.03 %" at bounding box center [747, 916] width 96 height 31
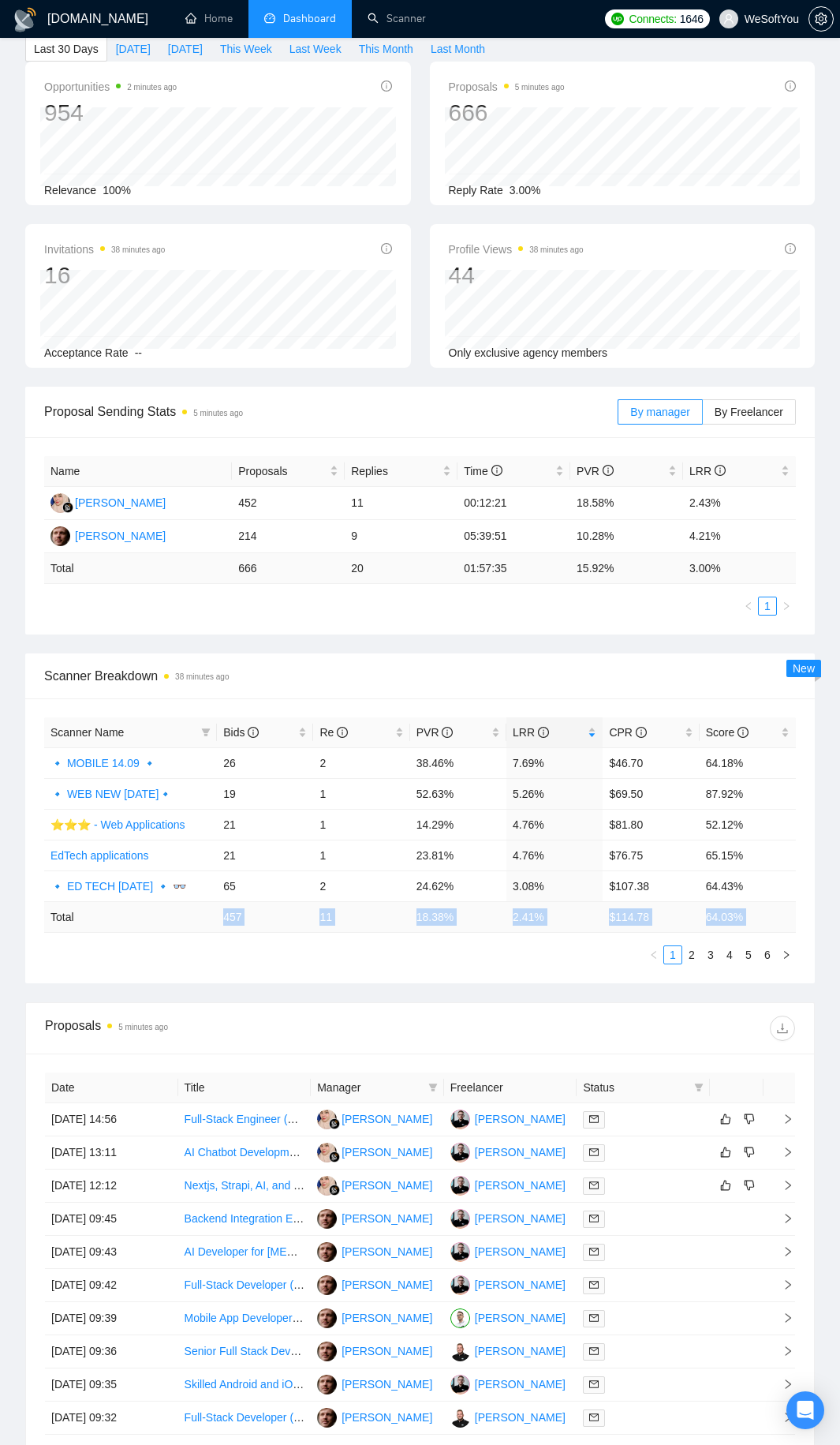
drag, startPoint x: 734, startPoint y: 920, endPoint x: 227, endPoint y: 921, distance: 507.0
click at [227, 921] on tr "Total 457 11 18.38 % 2.41 % $ 114.78 64.03 %" at bounding box center [419, 916] width 751 height 31
click at [234, 876] on td "65" at bounding box center [264, 885] width 96 height 31
drag, startPoint x: 234, startPoint y: 876, endPoint x: 756, endPoint y: 882, distance: 522.0
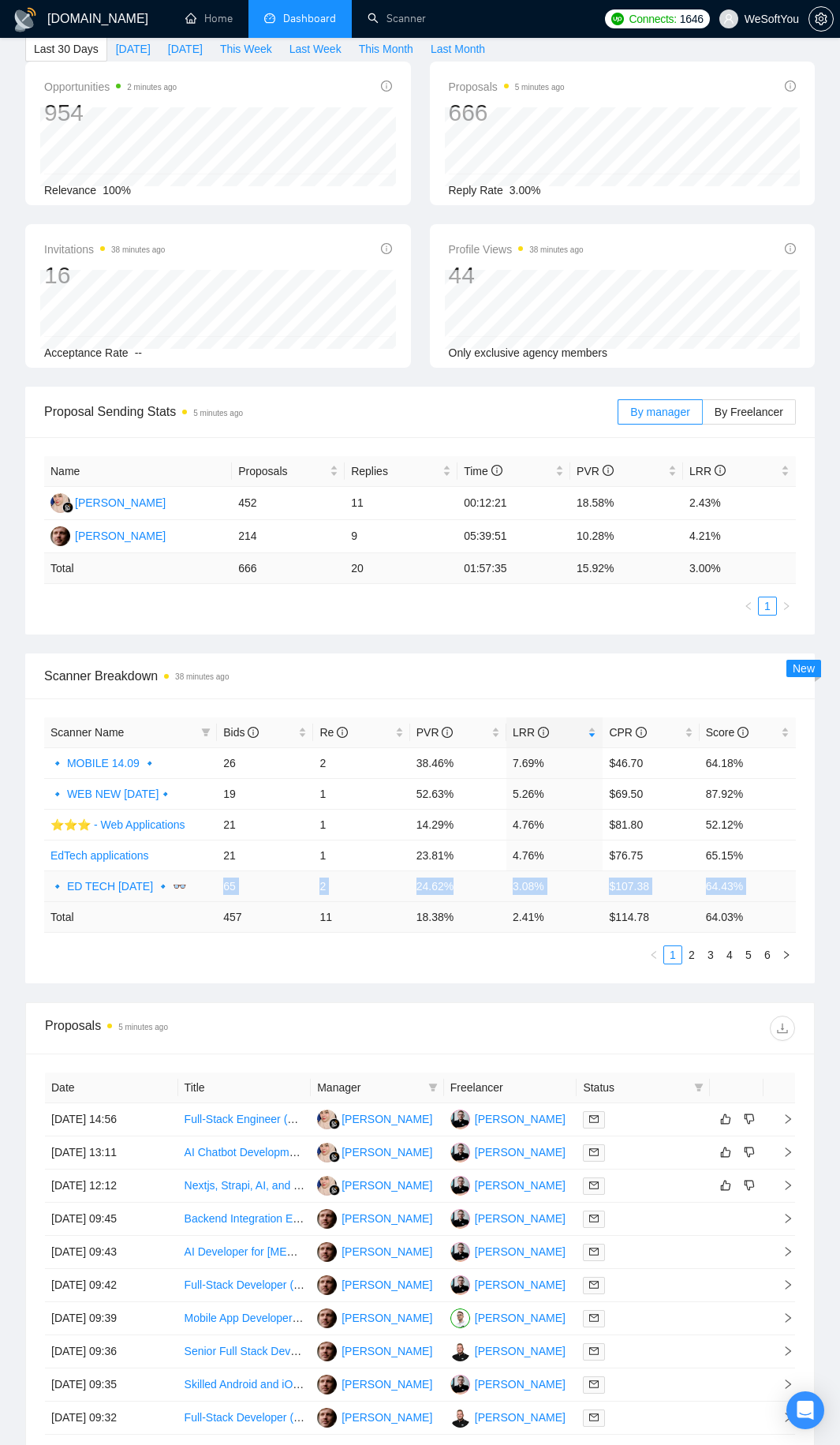
click at [756, 882] on tr "🔹 ED TECH 29.08.2025 🔹 👓 65 2 24.62% 3.08% $107.38 64.43%" at bounding box center [419, 885] width 751 height 31
drag, startPoint x: 743, startPoint y: 850, endPoint x: 213, endPoint y: 858, distance: 530.1
click at [209, 864] on tr "EdTech applications 21 1 23.81% 4.76% $76.75 65.15%" at bounding box center [419, 854] width 751 height 31
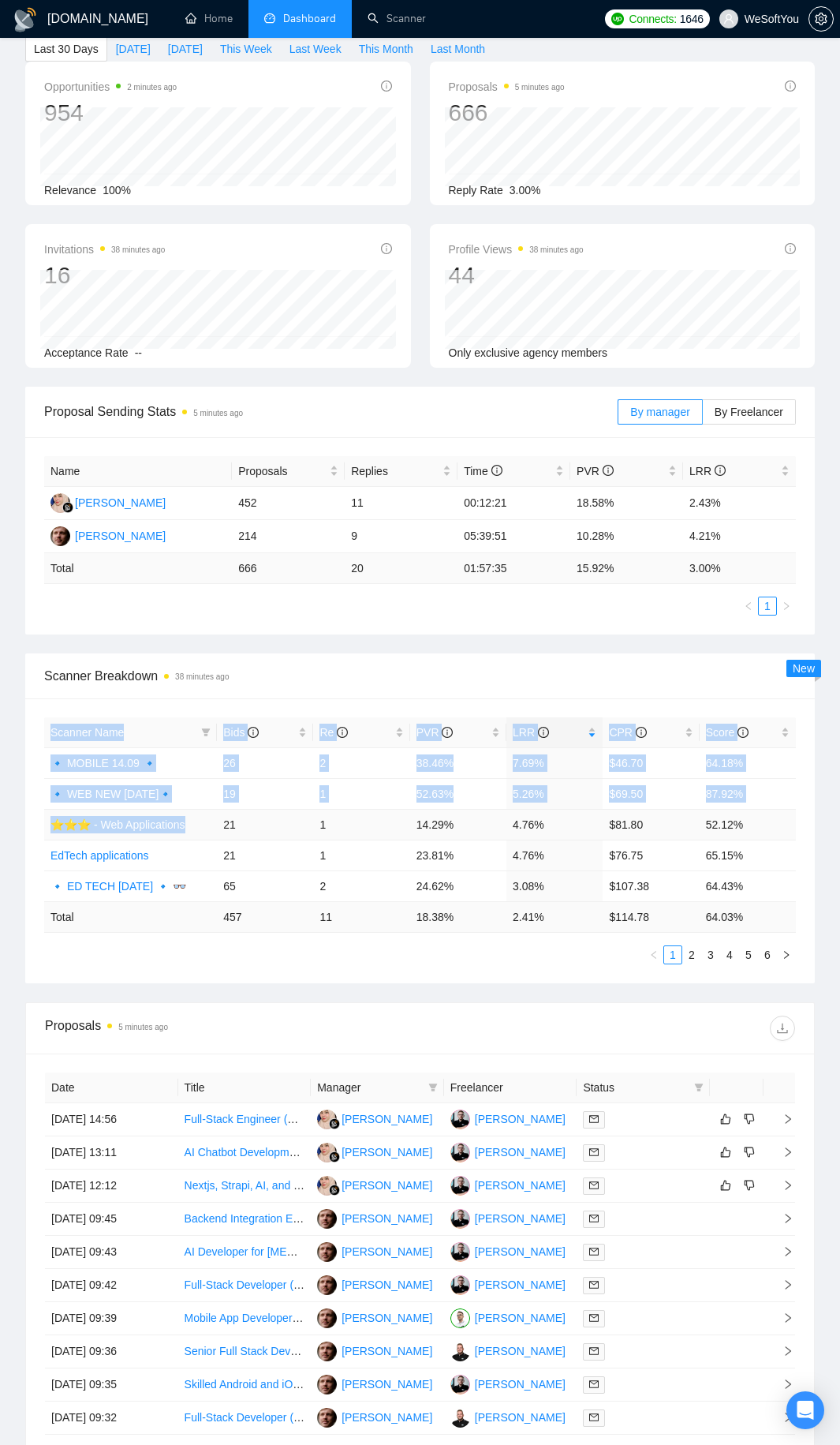
drag, startPoint x: 224, startPoint y: 820, endPoint x: 818, endPoint y: 821, distance: 594.0
click at [818, 821] on div "Scanner Breakdown 38 minutes ago Scanner Name Bids Re PVR LRR CPR Score 🔹 MOBIL…" at bounding box center [420, 818] width 808 height 329
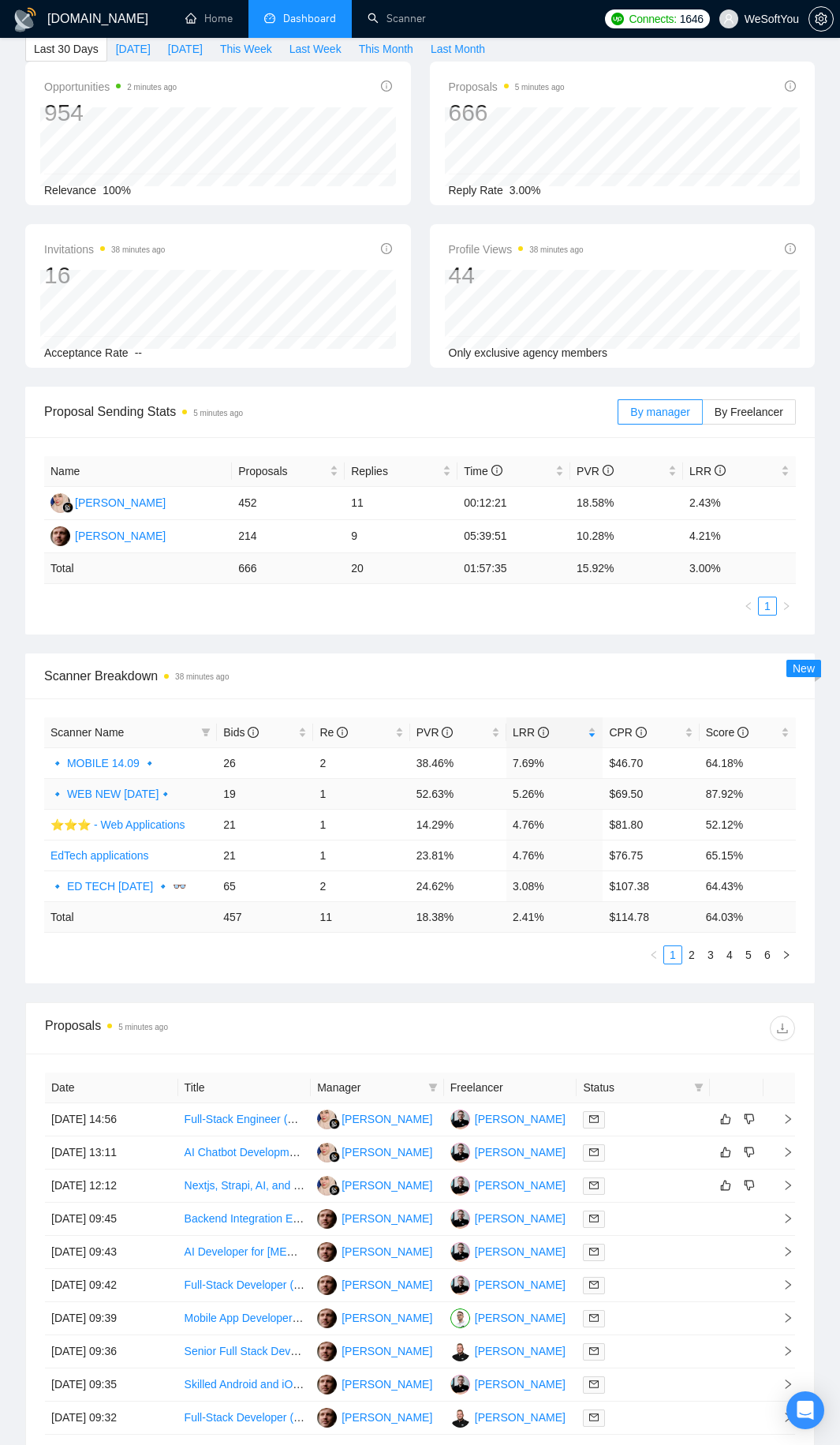
click at [781, 800] on td "87.92%" at bounding box center [747, 793] width 96 height 31
drag, startPoint x: 781, startPoint y: 800, endPoint x: 237, endPoint y: 802, distance: 544.0
click at [237, 802] on tr "🔹 WEB NEW 14.09.2025🔹 19 1 52.63% 5.26% $69.50 87.92%" at bounding box center [419, 793] width 751 height 31
click at [496, 887] on td "24.62%" at bounding box center [458, 885] width 96 height 31
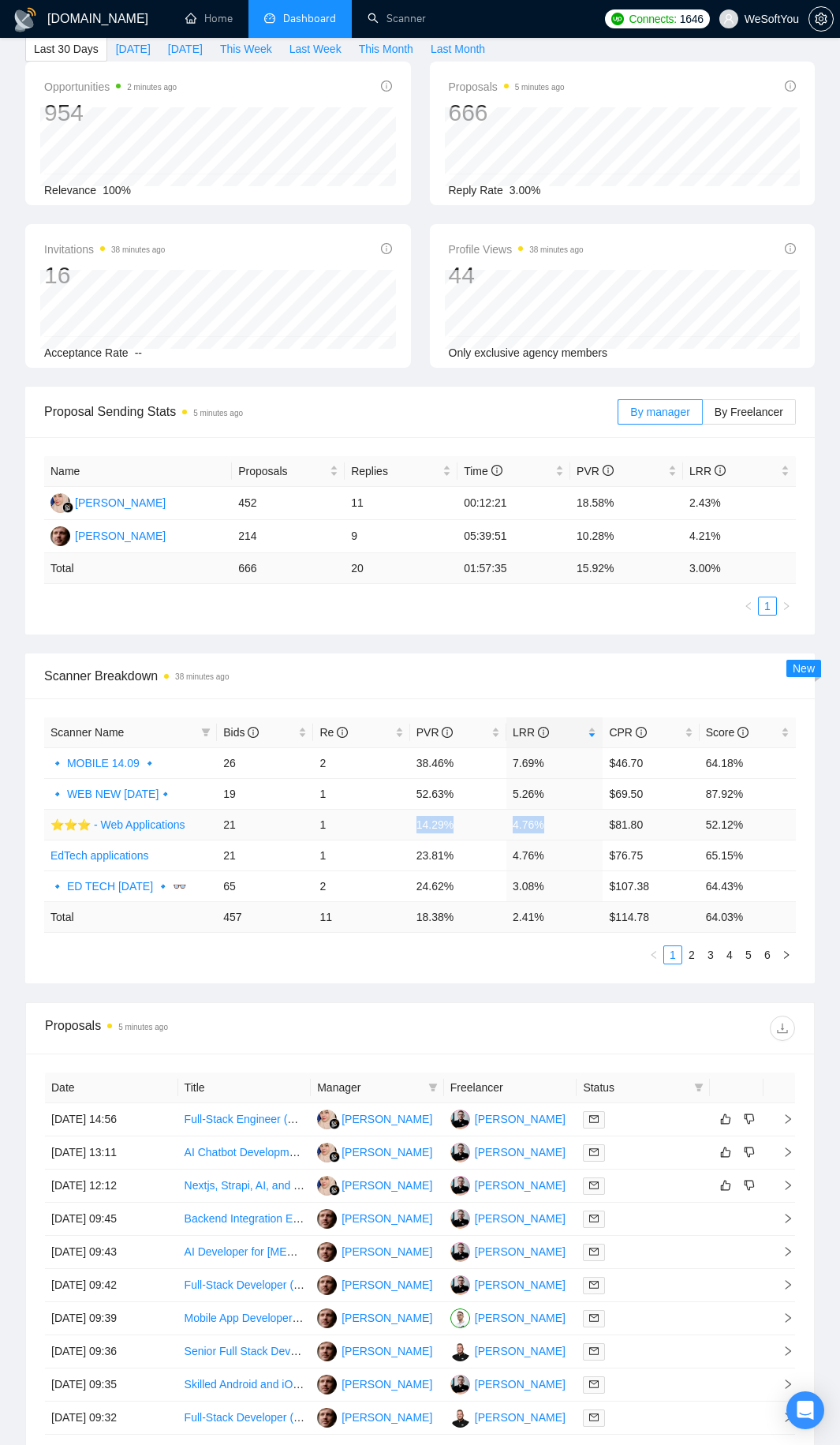
drag, startPoint x: 492, startPoint y: 823, endPoint x: 575, endPoint y: 823, distance: 83.0
click at [575, 823] on tr "⭐️⭐️⭐️ - Web Applications 21 1 14.29% 4.76% $81.80 52.12%" at bounding box center [419, 823] width 751 height 31
click at [575, 823] on td "4.76%" at bounding box center [555, 823] width 96 height 31
drag, startPoint x: 334, startPoint y: 914, endPoint x: 359, endPoint y: 924, distance: 26.9
click at [352, 918] on td "11" at bounding box center [361, 916] width 96 height 31
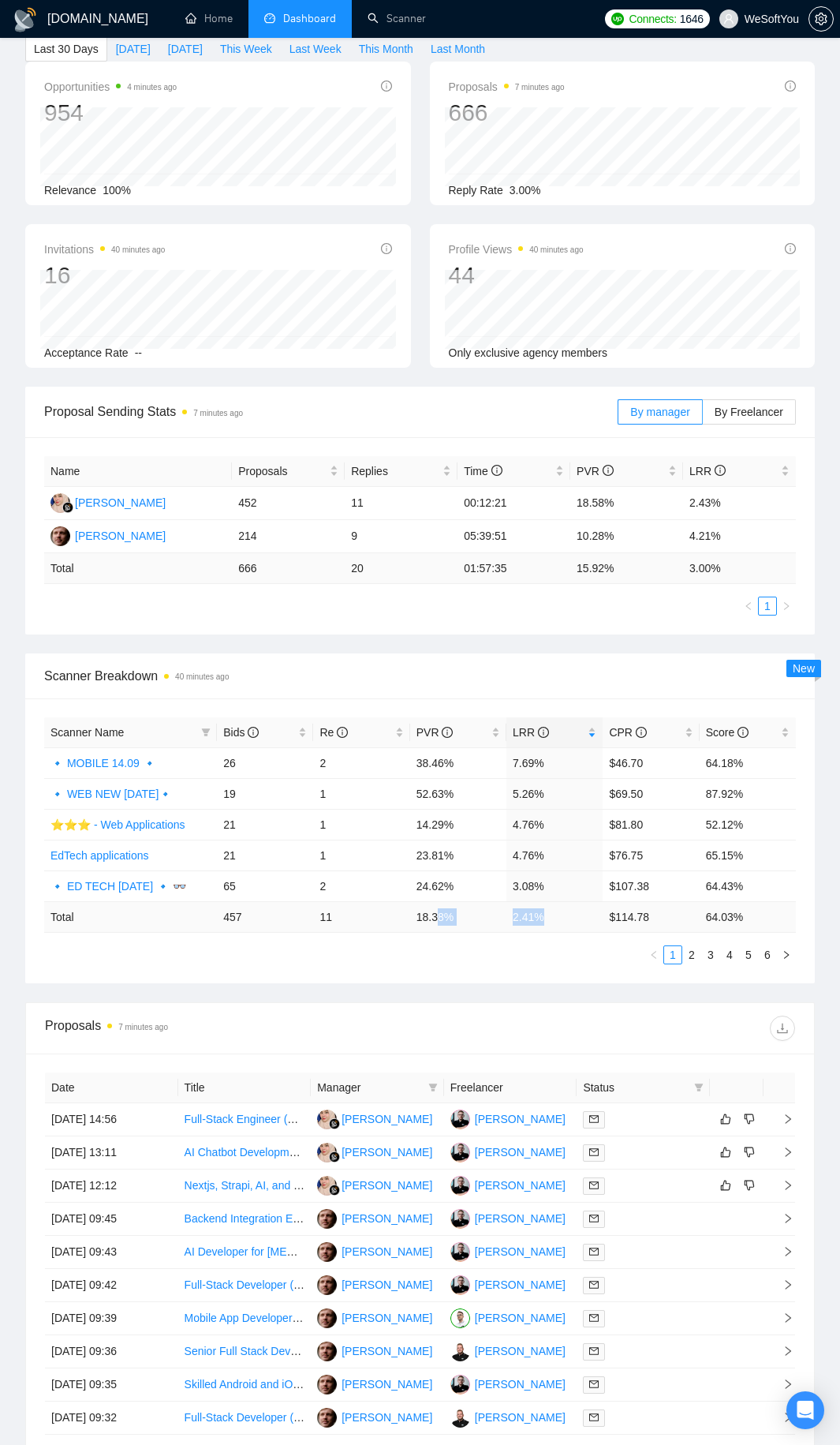
drag, startPoint x: 546, startPoint y: 914, endPoint x: 428, endPoint y: 916, distance: 118.0
click at [428, 916] on tr "Total 457 11 18.38 % 2.41 % $ 114.78 64.03 %" at bounding box center [419, 916] width 751 height 31
click at [426, 916] on td "18.38 %" at bounding box center [458, 916] width 96 height 31
drag, startPoint x: 426, startPoint y: 916, endPoint x: 552, endPoint y: 914, distance: 126.0
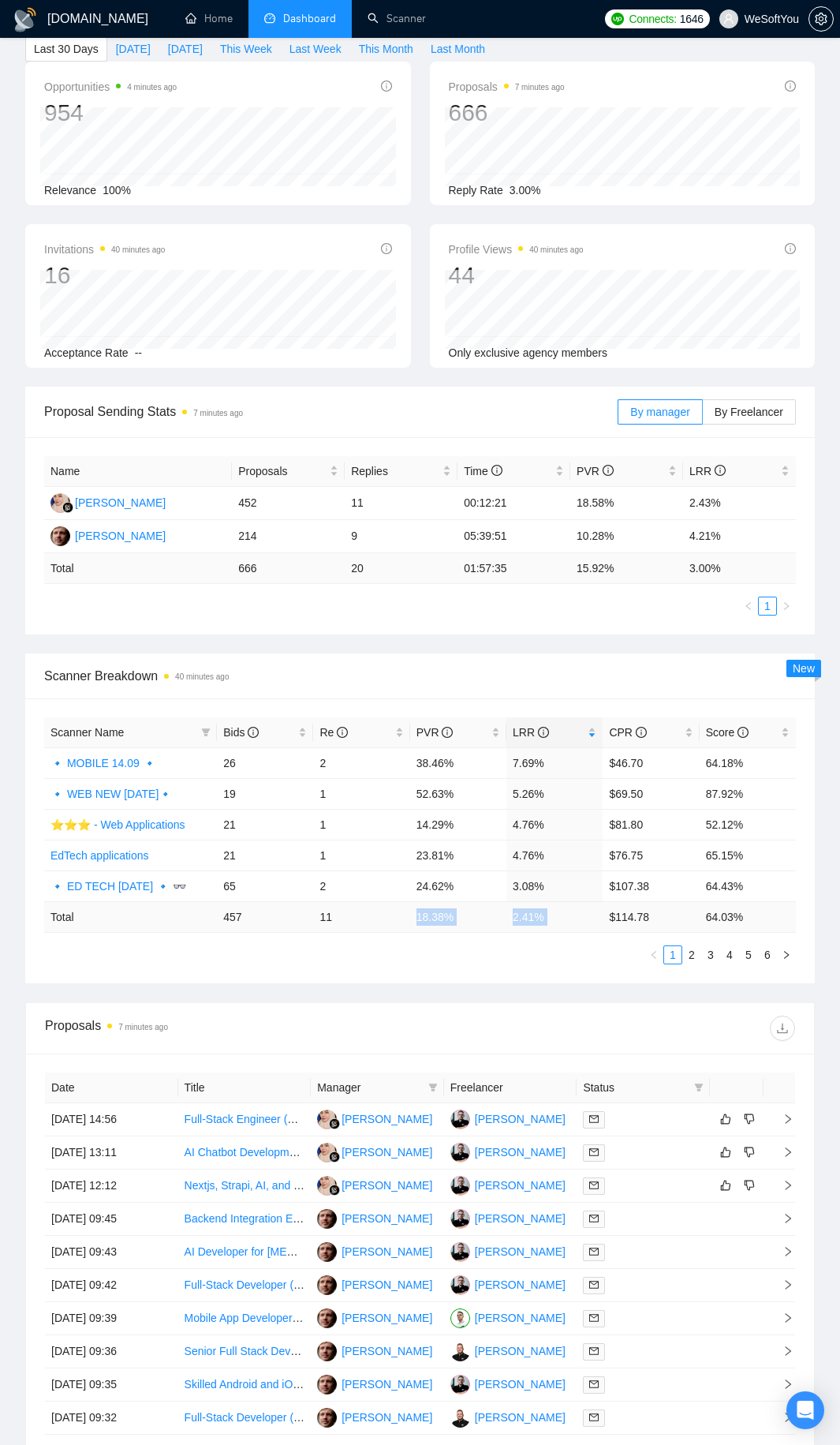
click at [552, 914] on tr "Total 457 11 18.38 % 2.41 % $ 114.78 64.03 %" at bounding box center [419, 916] width 751 height 31
click at [552, 914] on td "2.41 %" at bounding box center [555, 916] width 96 height 31
drag, startPoint x: 552, startPoint y: 914, endPoint x: 695, endPoint y: 916, distance: 143.0
click at [676, 920] on tr "Total 457 11 18.38 % 2.41 % $ 114.78 64.03 %" at bounding box center [419, 916] width 751 height 31
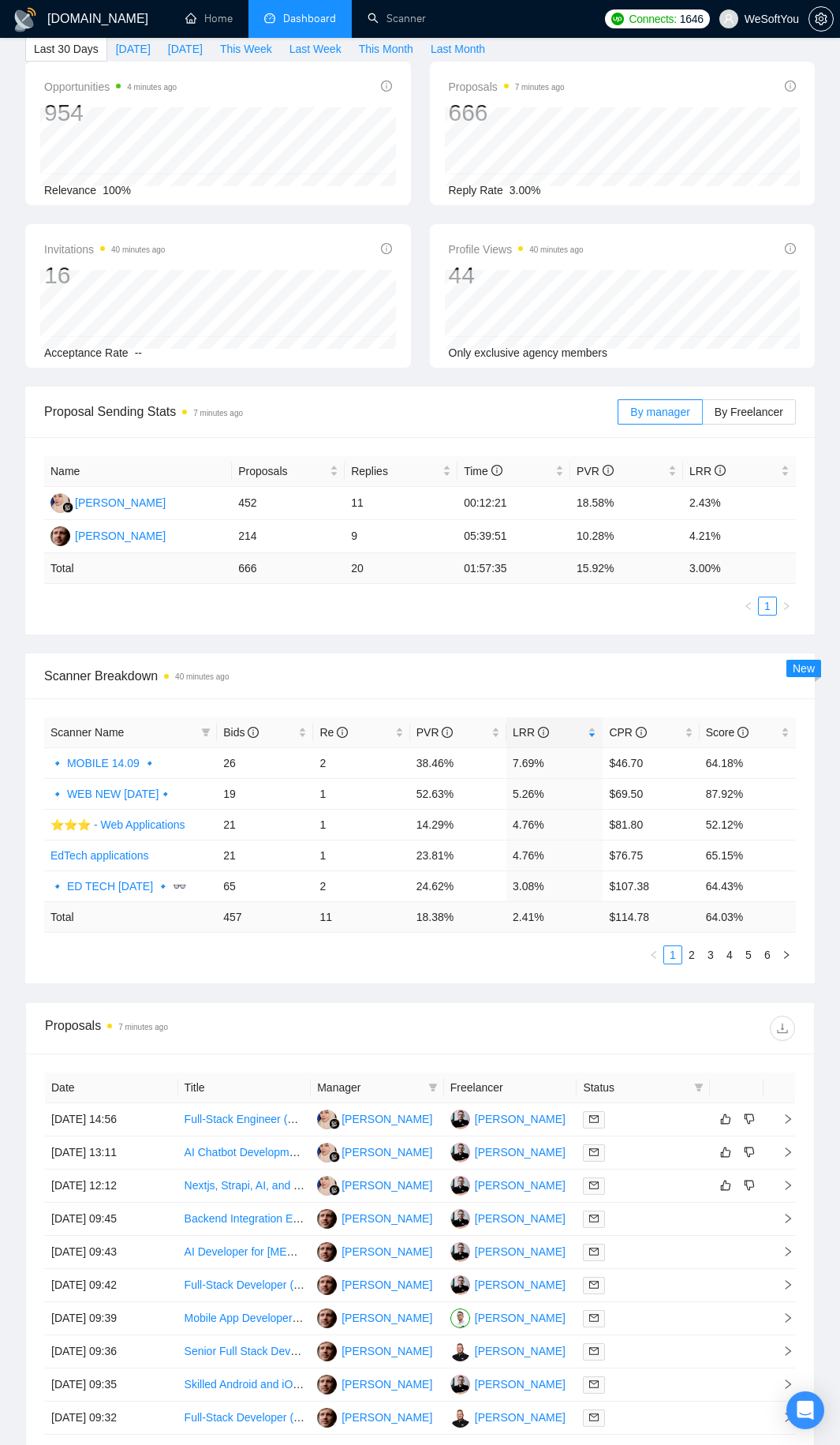
click at [744, 913] on td "64.03 %" at bounding box center [747, 916] width 96 height 31
drag, startPoint x: 744, startPoint y: 913, endPoint x: 229, endPoint y: 913, distance: 515.0
click at [229, 913] on tr "Total 457 11 18.38 % 2.41 % $ 114.78 64.03 %" at bounding box center [419, 916] width 751 height 31
click at [229, 912] on td "457" at bounding box center [264, 916] width 96 height 31
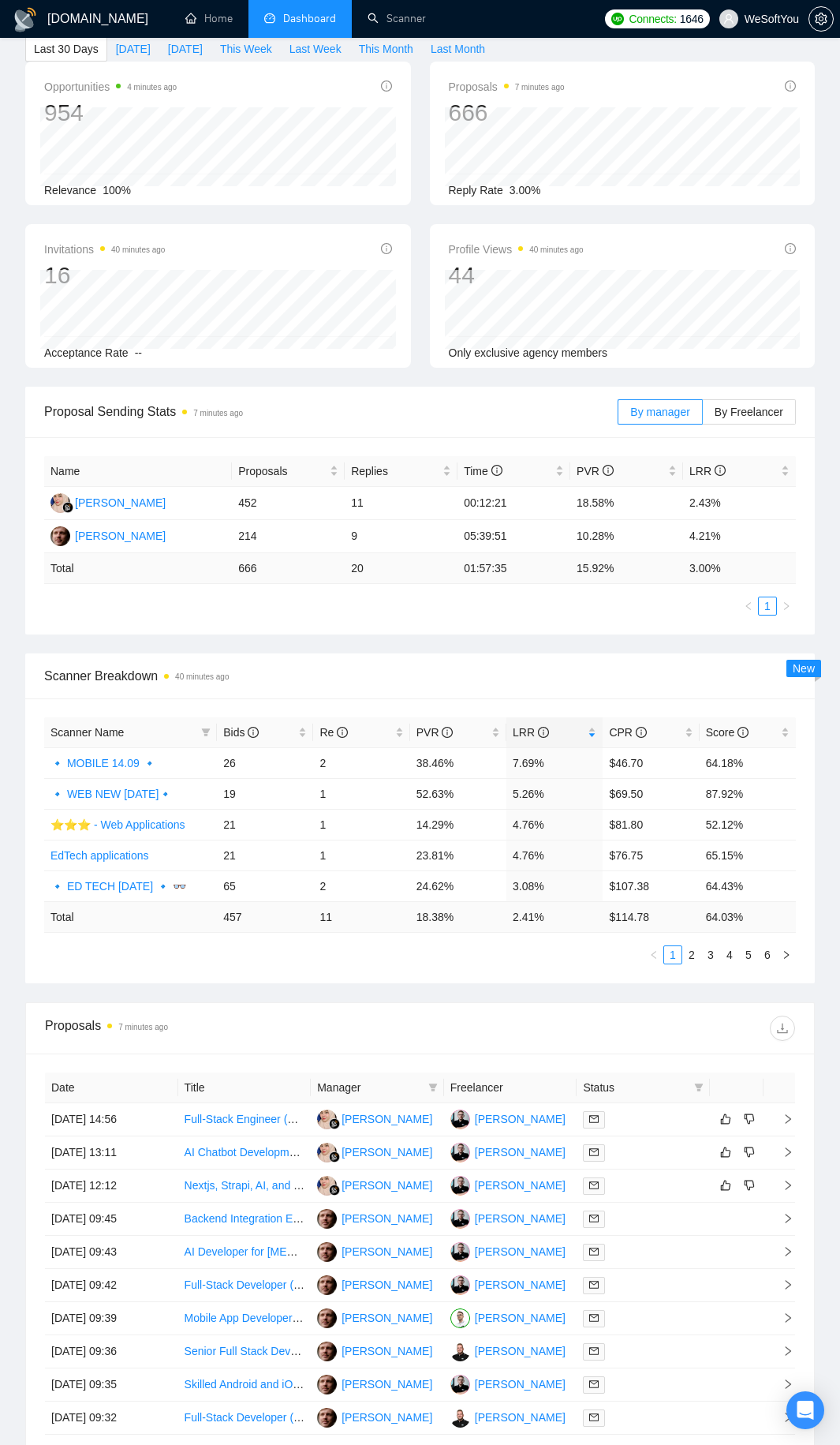
drag, startPoint x: 229, startPoint y: 912, endPoint x: 191, endPoint y: 963, distance: 63.6
click at [193, 961] on ul "1 2 3 4 5 6" at bounding box center [419, 954] width 751 height 19
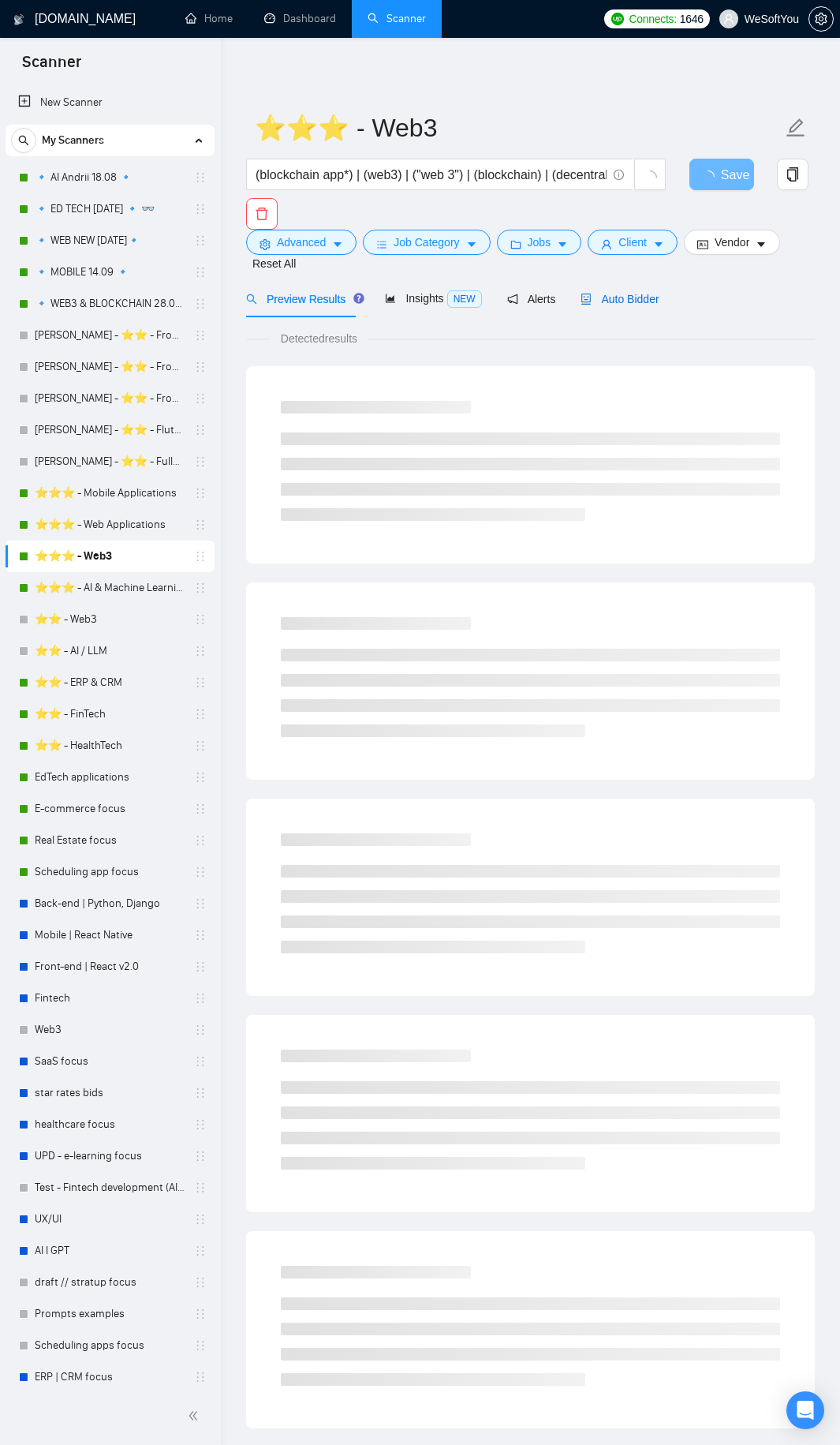
click at [589, 297] on span "Auto Bidder" at bounding box center [620, 298] width 78 height 13
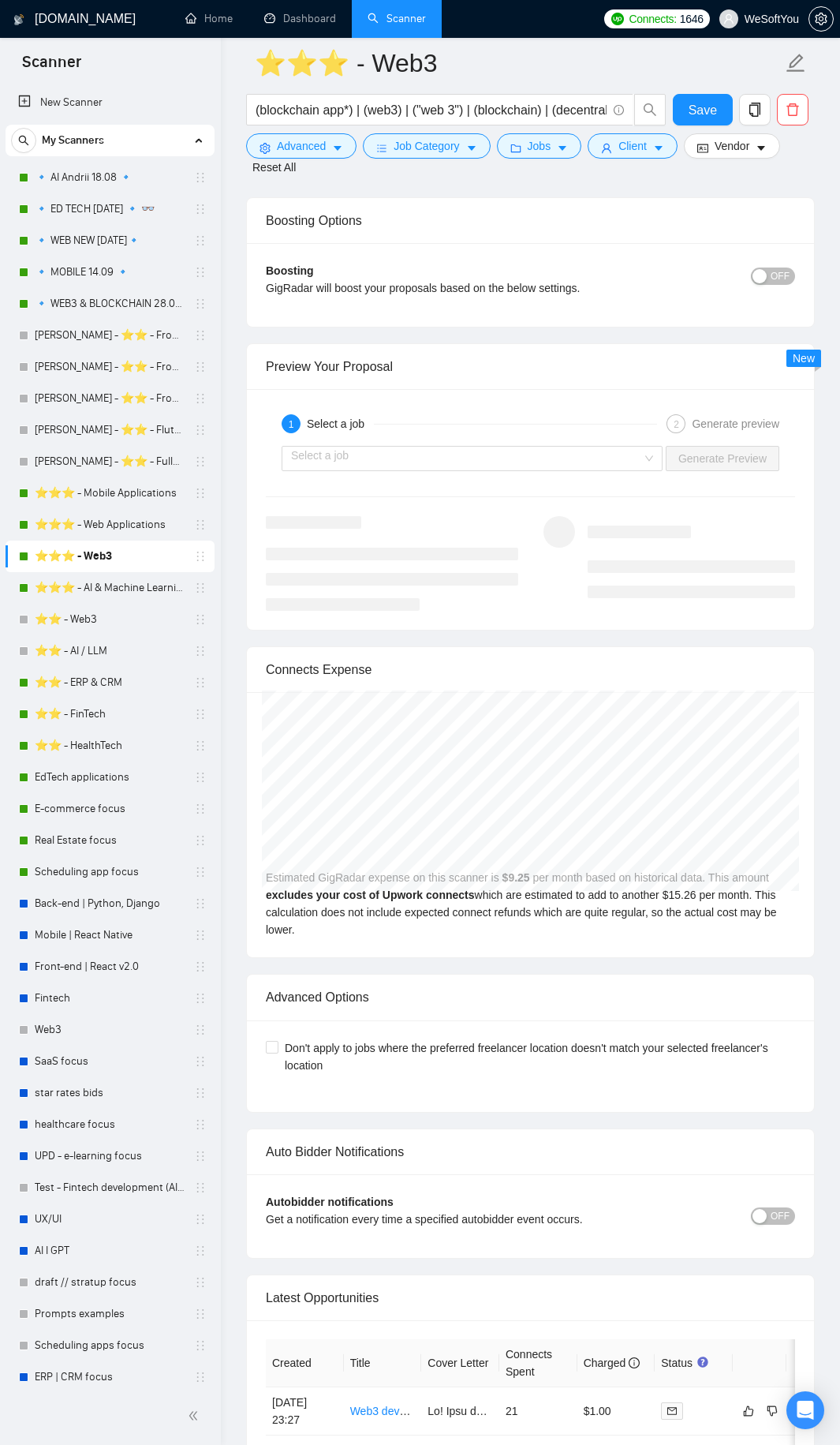
scroll to position [3668, 0]
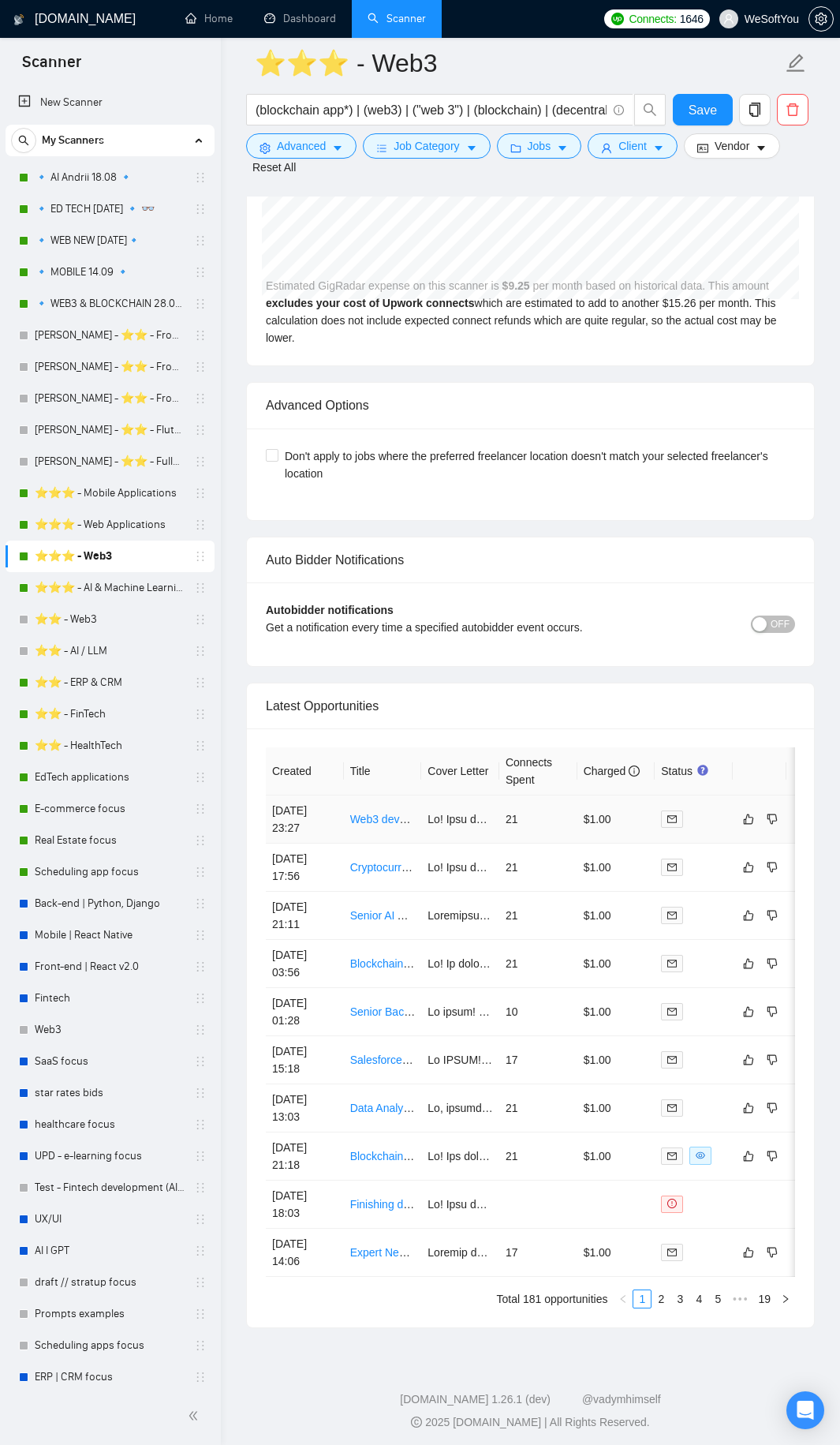
click at [545, 796] on td "21" at bounding box center [538, 819] width 78 height 48
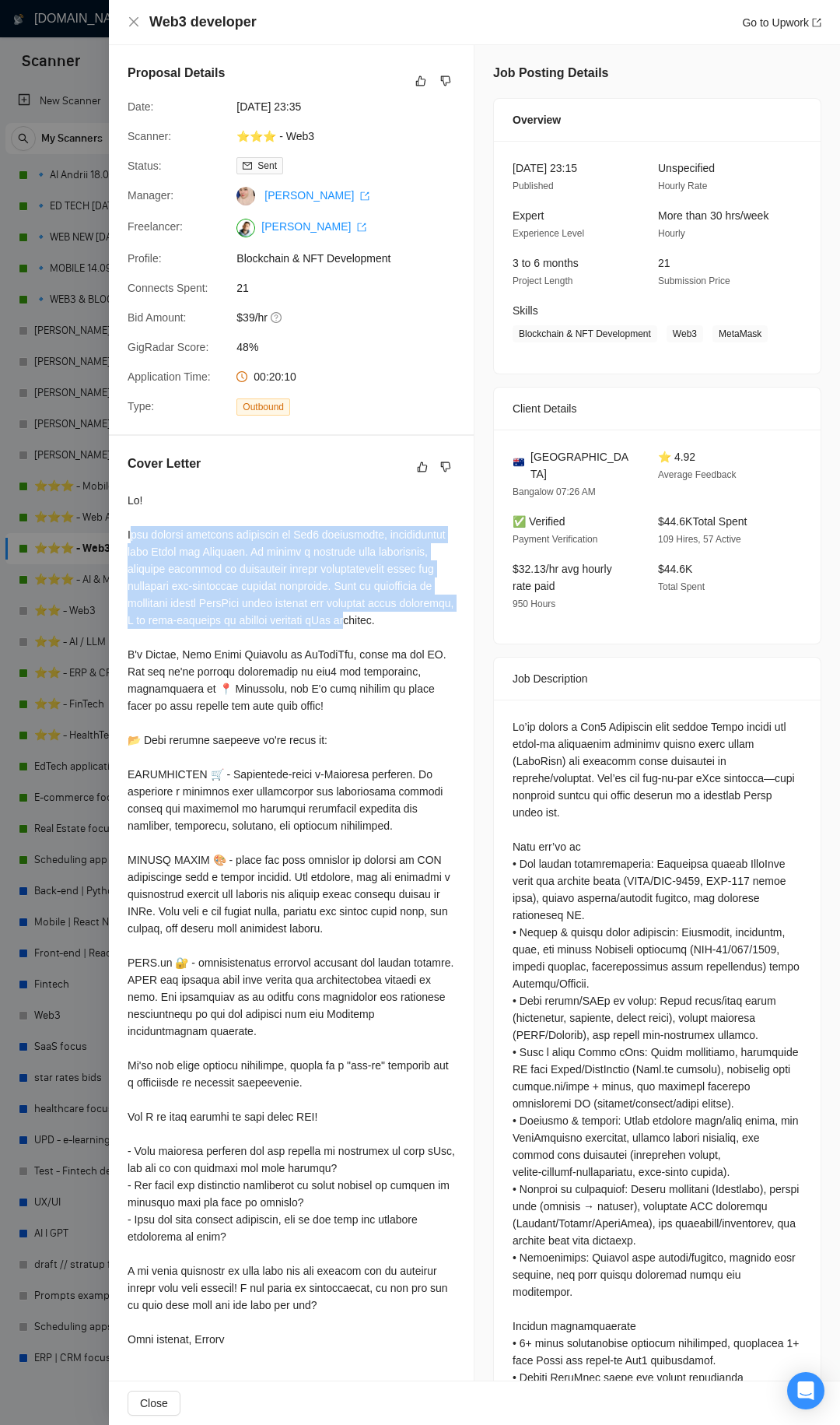
drag, startPoint x: 140, startPoint y: 532, endPoint x: 411, endPoint y: 629, distance: 287.8
click at [405, 622] on div at bounding box center [291, 920] width 328 height 856
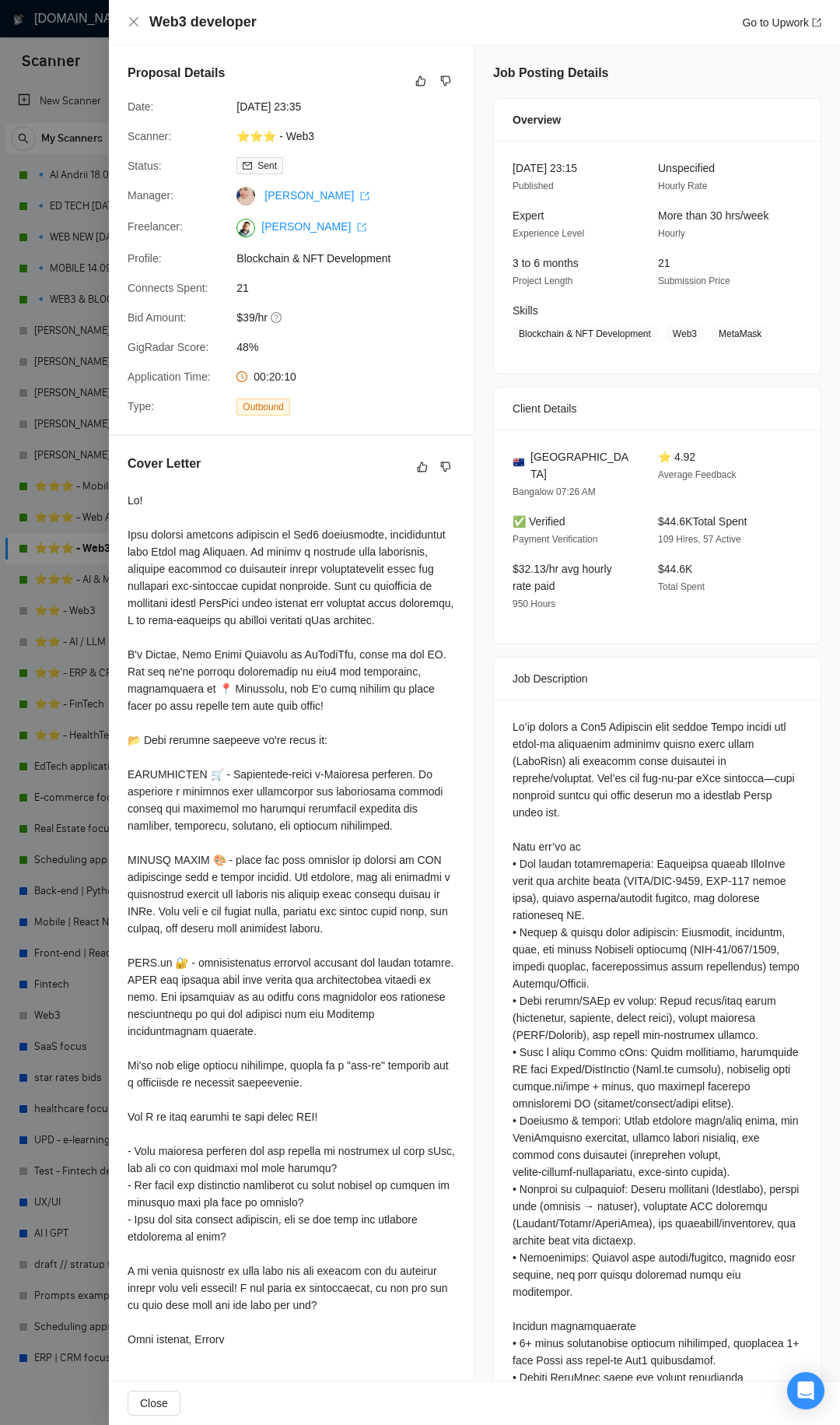
click at [411, 629] on div at bounding box center [291, 920] width 328 height 856
click at [66, 563] on div at bounding box center [420, 712] width 840 height 1425
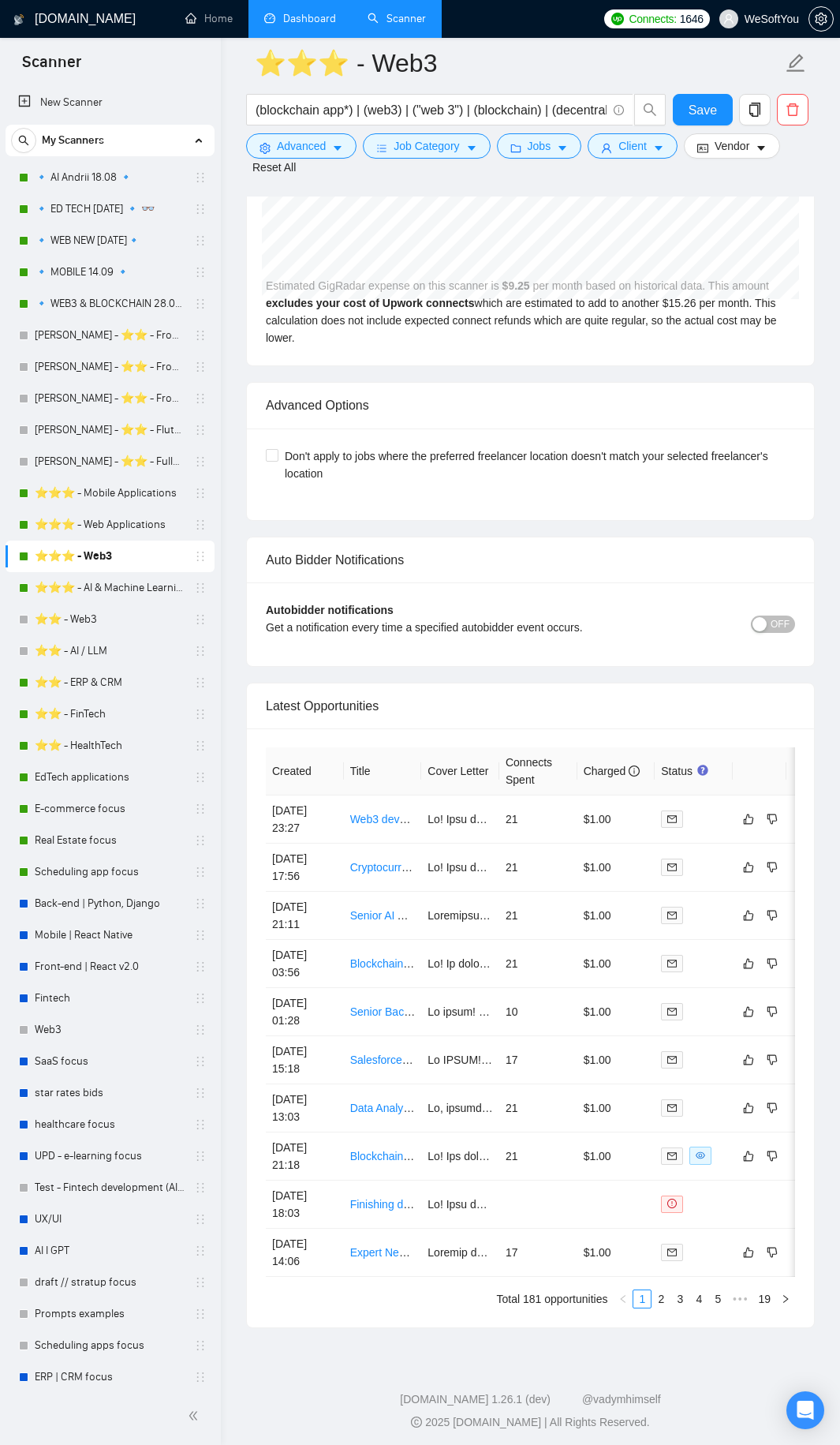
click at [295, 12] on link "Dashboard" at bounding box center [300, 18] width 72 height 13
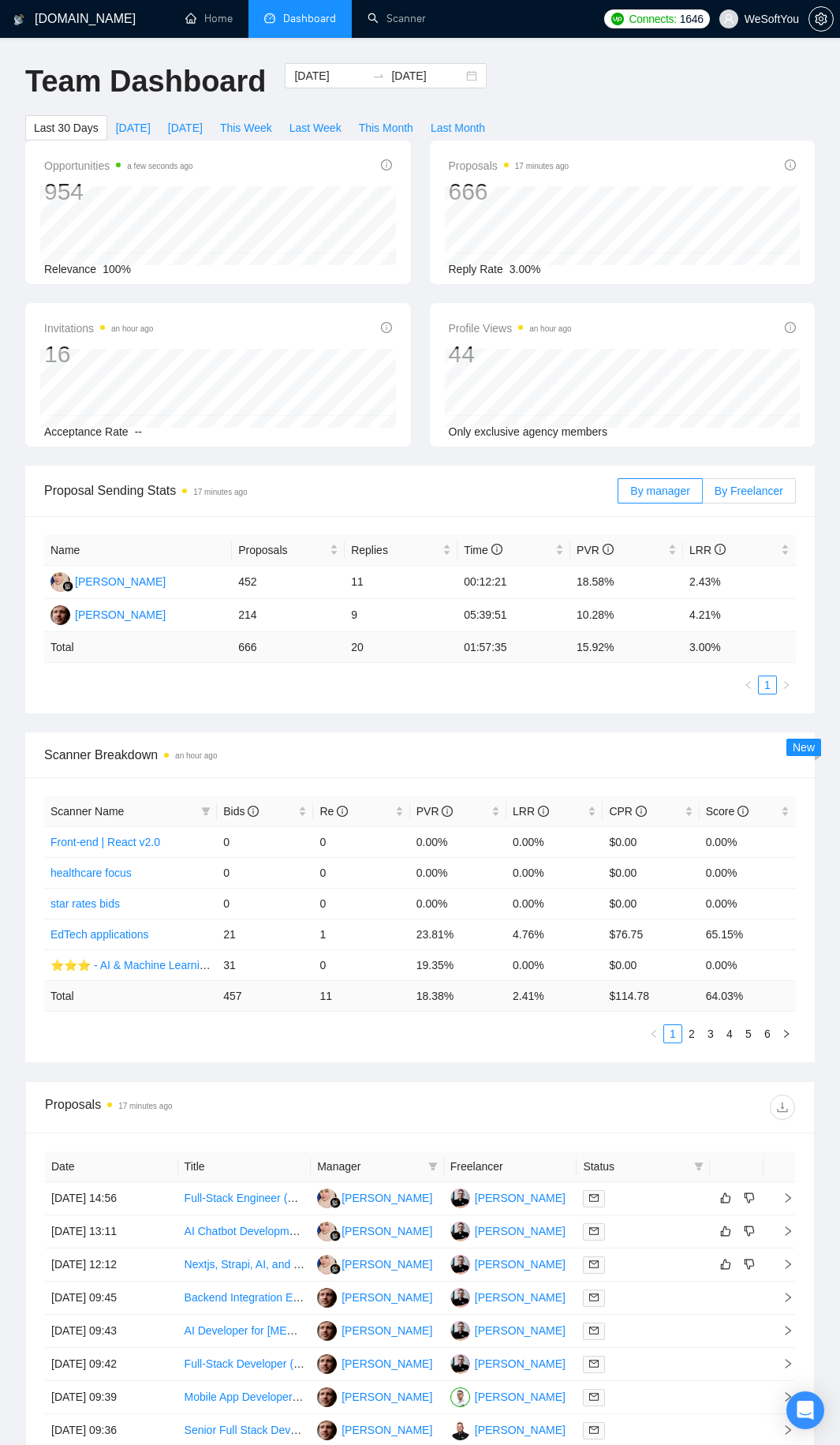
click at [728, 492] on span "By Freelancer" at bounding box center [748, 490] width 69 height 13
click at [702, 495] on input "By Freelancer" at bounding box center [702, 495] width 0 height 0
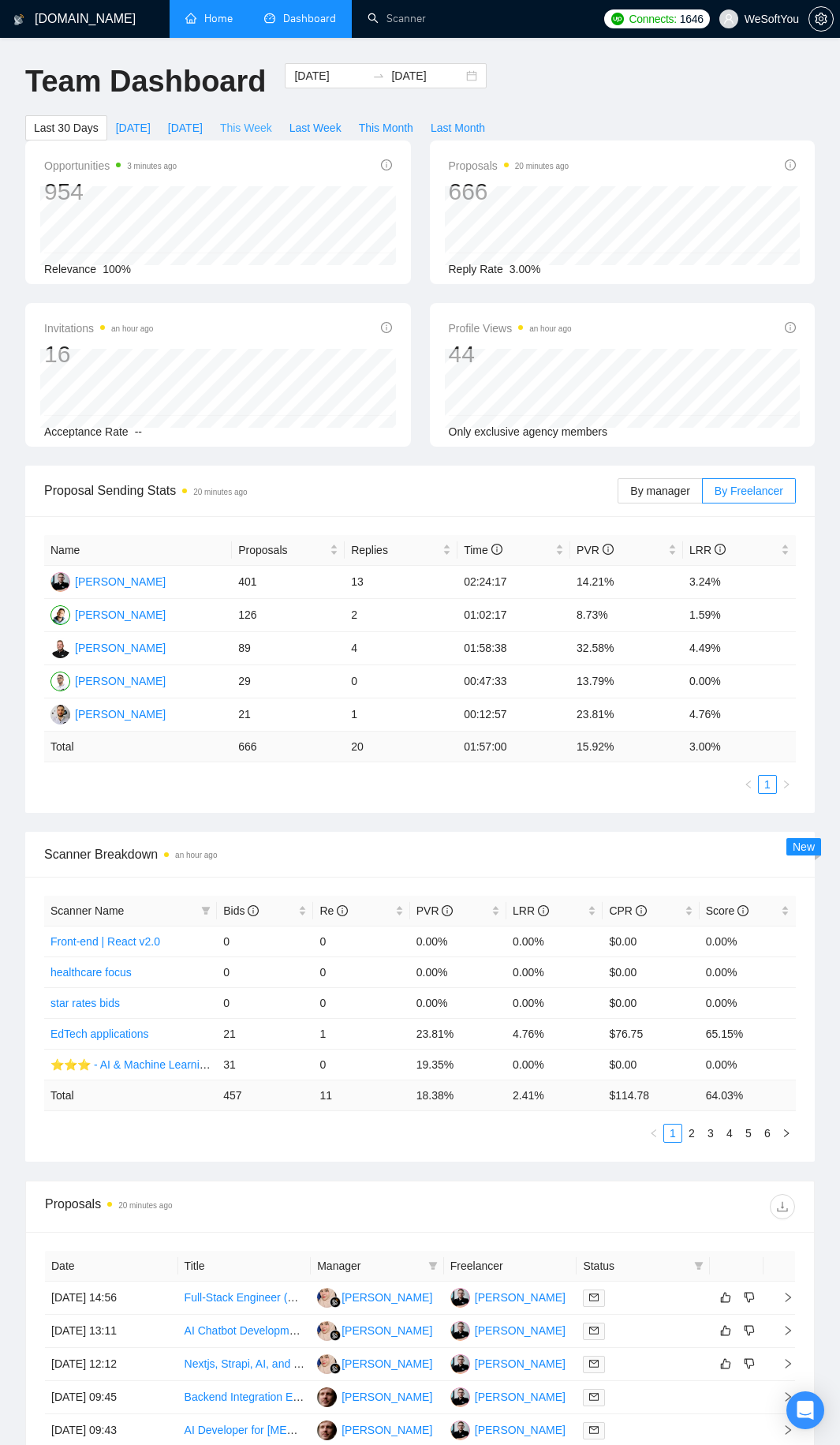
drag, startPoint x: 242, startPoint y: 13, endPoint x: 240, endPoint y: 5, distance: 8.2
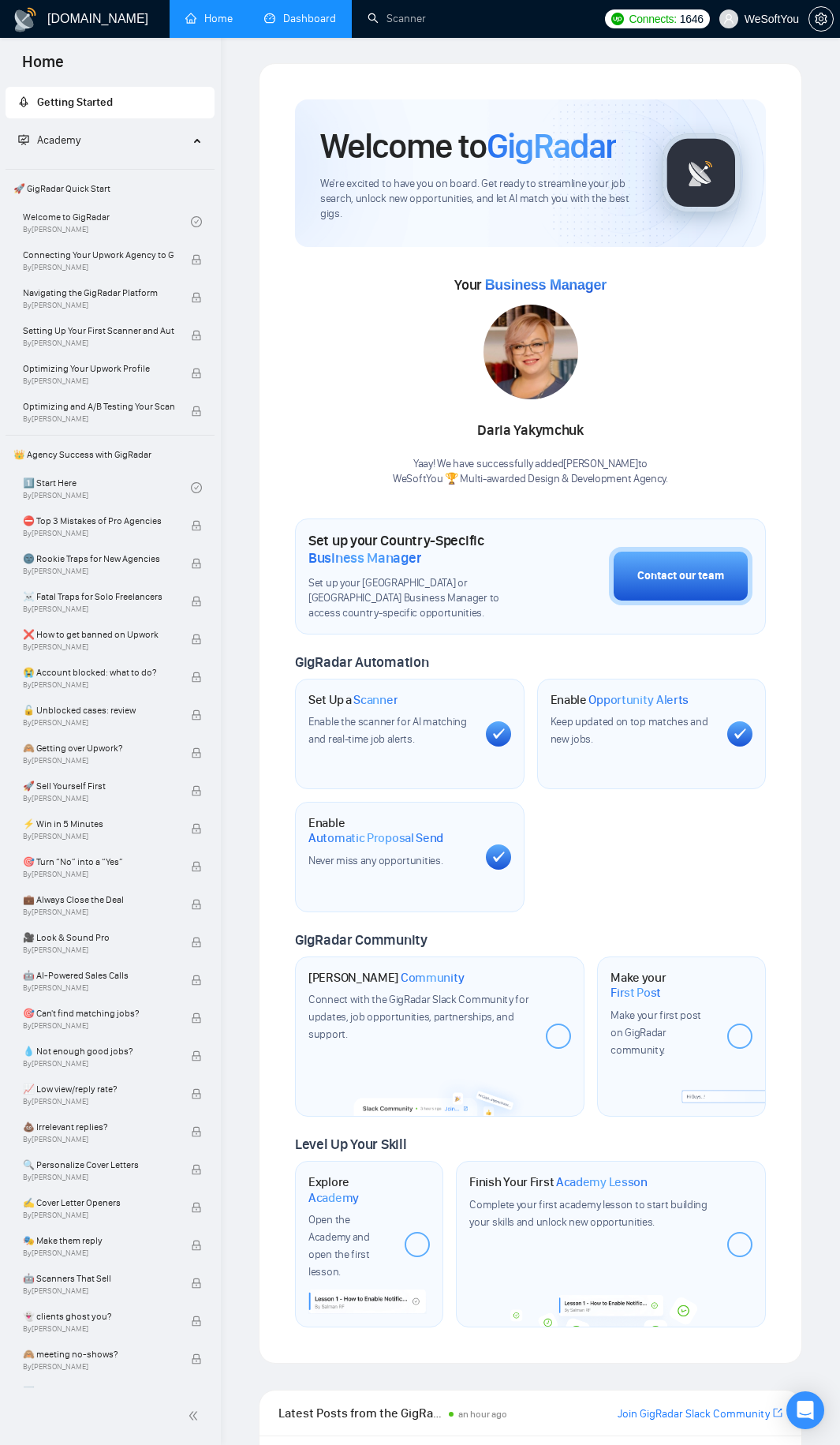
click at [332, 20] on link "Dashboard" at bounding box center [300, 18] width 72 height 13
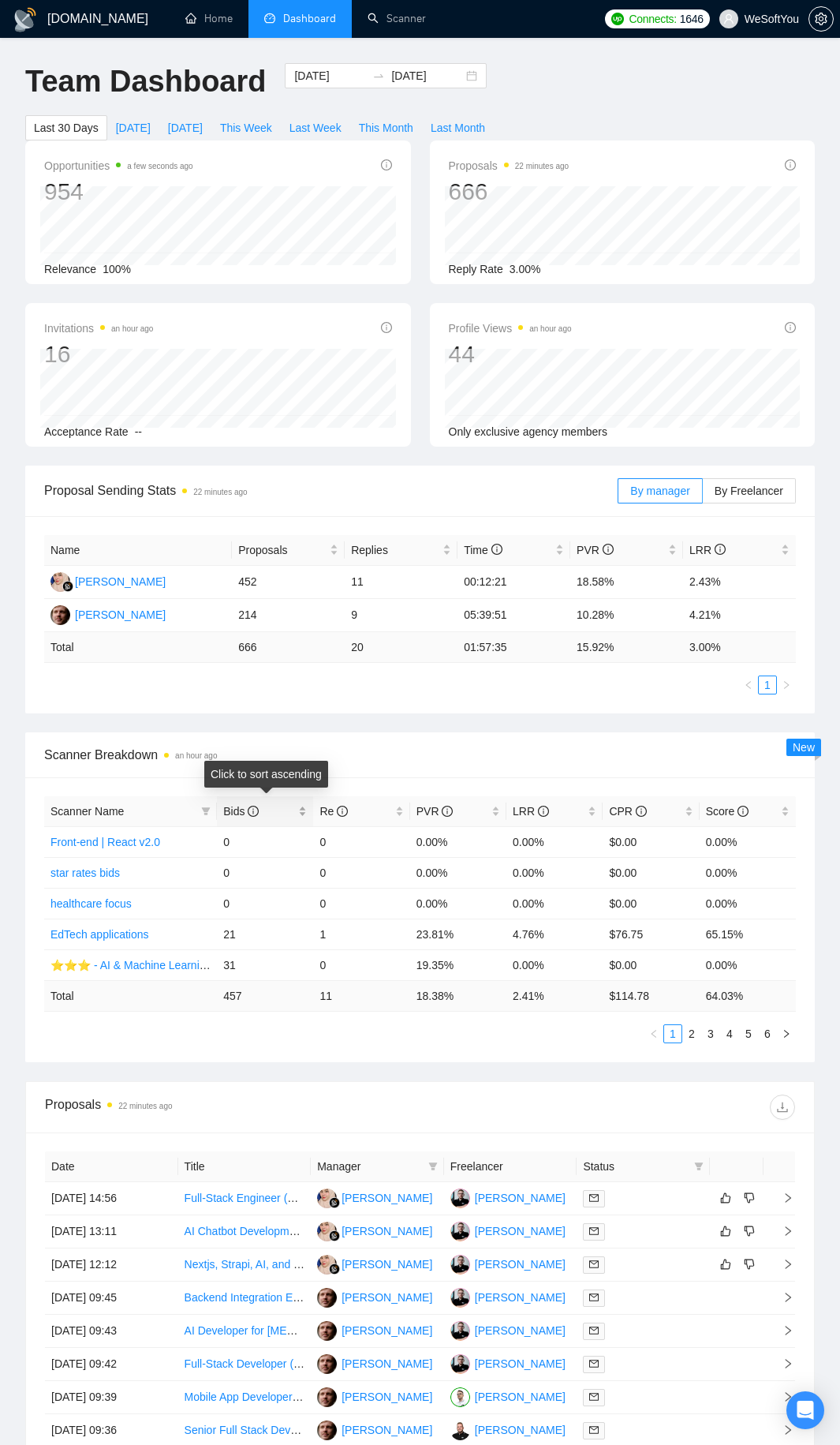
click at [300, 812] on div "Bids" at bounding box center [265, 810] width 84 height 17
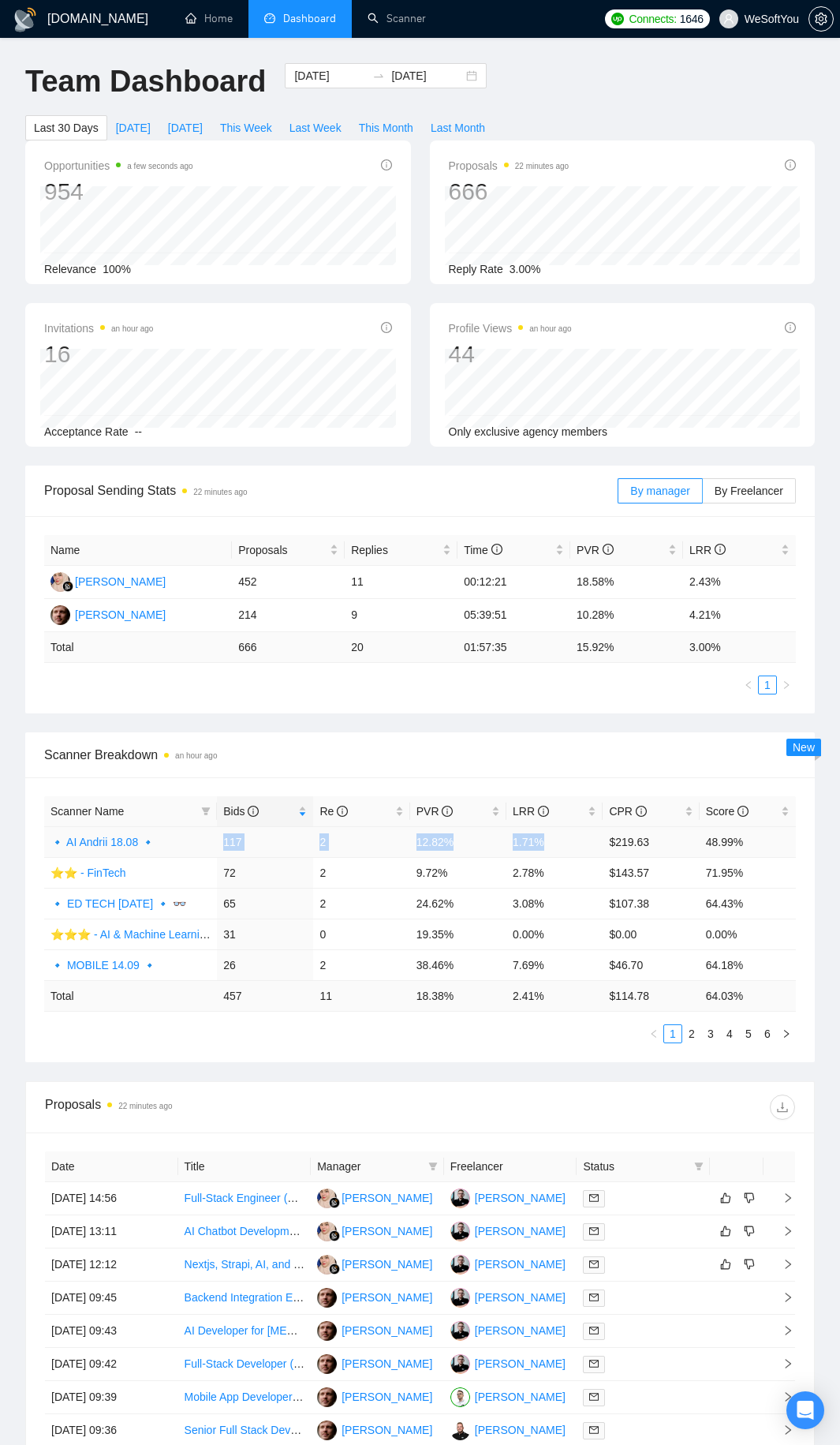
drag, startPoint x: 224, startPoint y: 841, endPoint x: 546, endPoint y: 840, distance: 322.0
click at [546, 840] on tr "🔹 AI Andrii 18.08 🔹 117 2 12.82% 1.71% $219.63 48.99%" at bounding box center [419, 841] width 751 height 31
click at [108, 844] on link "🔹 AI Andrii 18.08 🔹" at bounding box center [103, 841] width 104 height 13
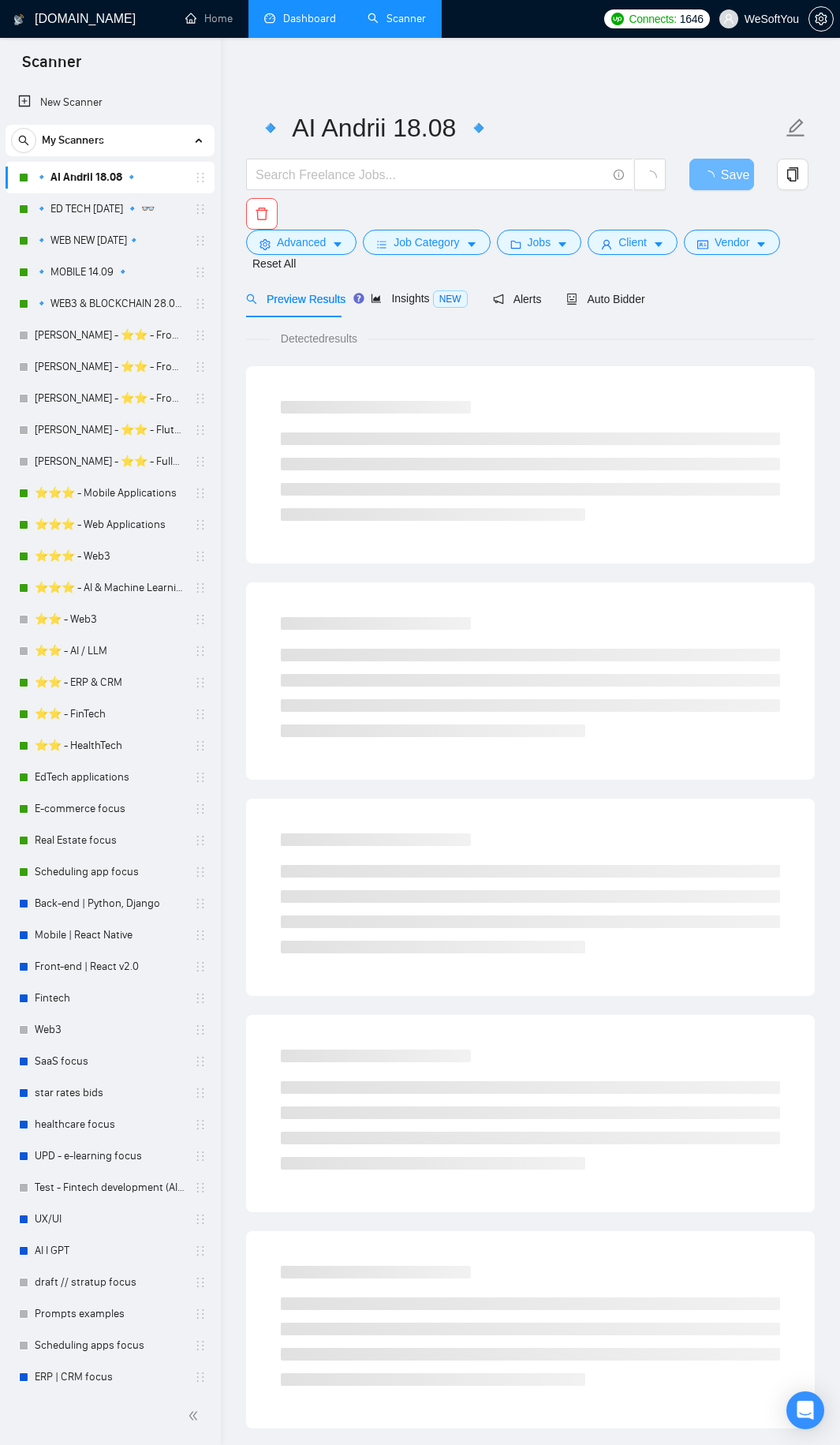
click at [605, 267] on div "Advanced Job Category Jobs Client Vendor Reset All" at bounding box center [528, 250] width 569 height 43
click at [614, 293] on span "Auto Bidder" at bounding box center [606, 298] width 78 height 13
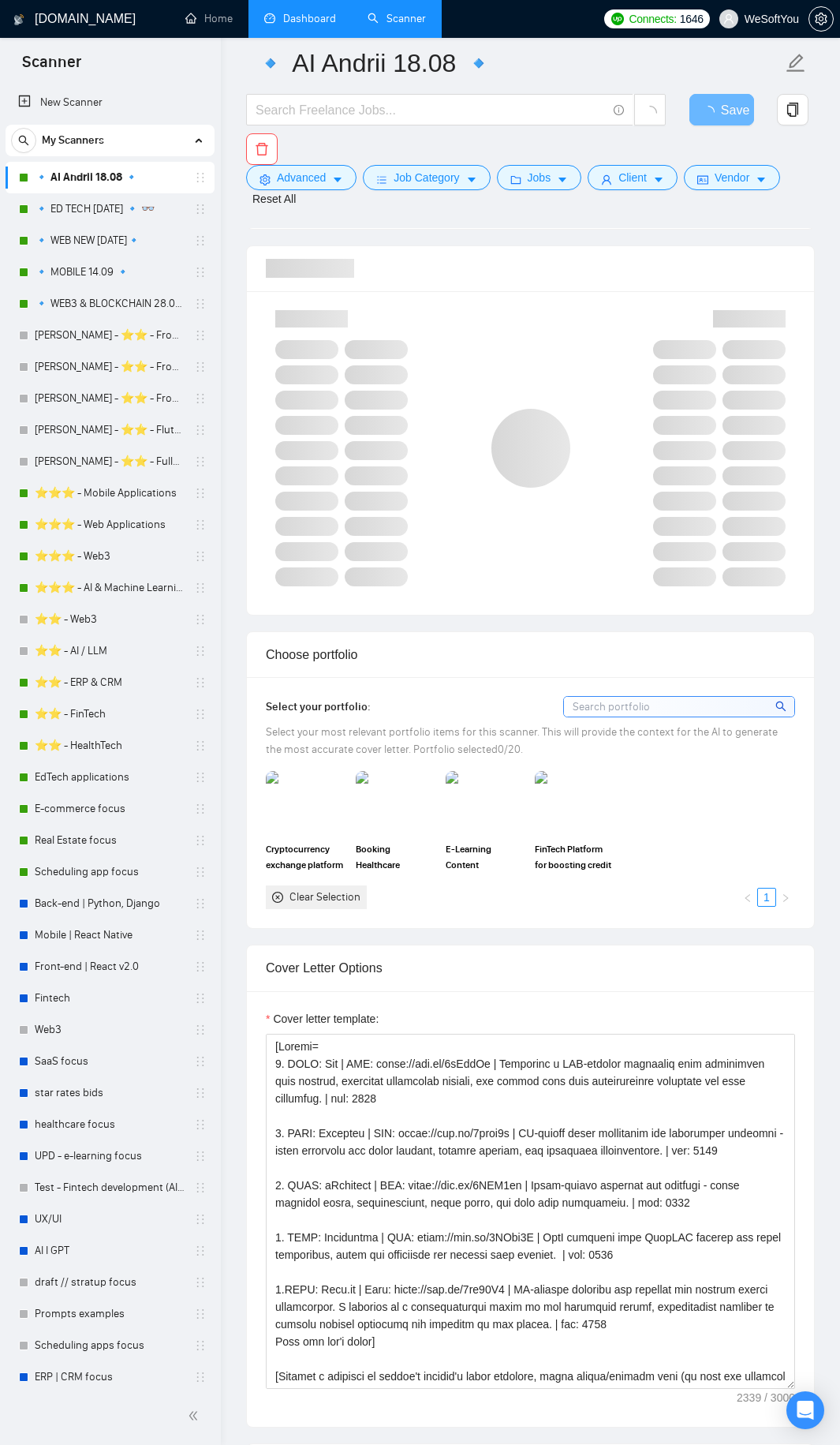
scroll to position [1420, 0]
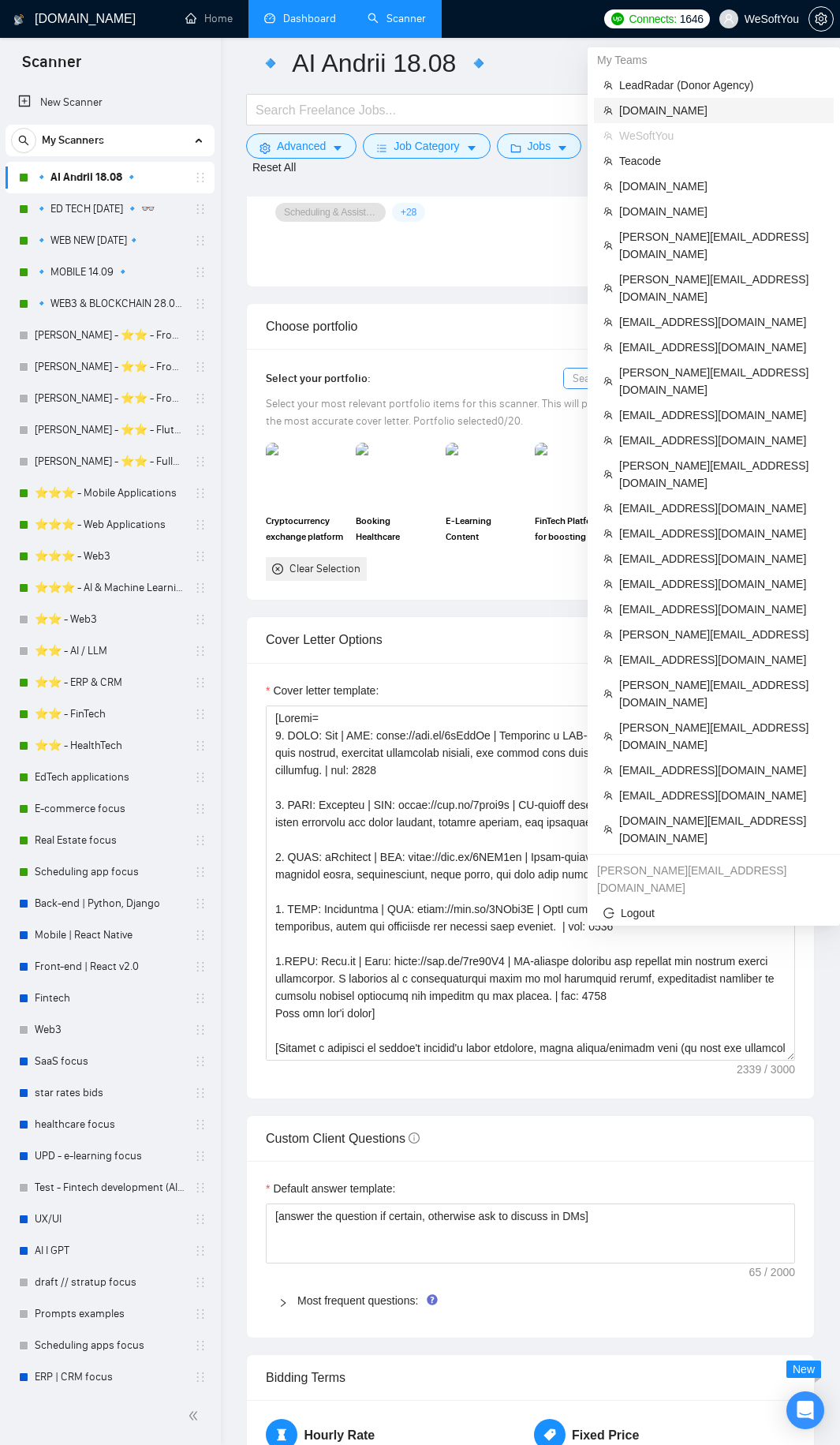
click at [666, 111] on span "[DOMAIN_NAME]" at bounding box center [722, 110] width 206 height 17
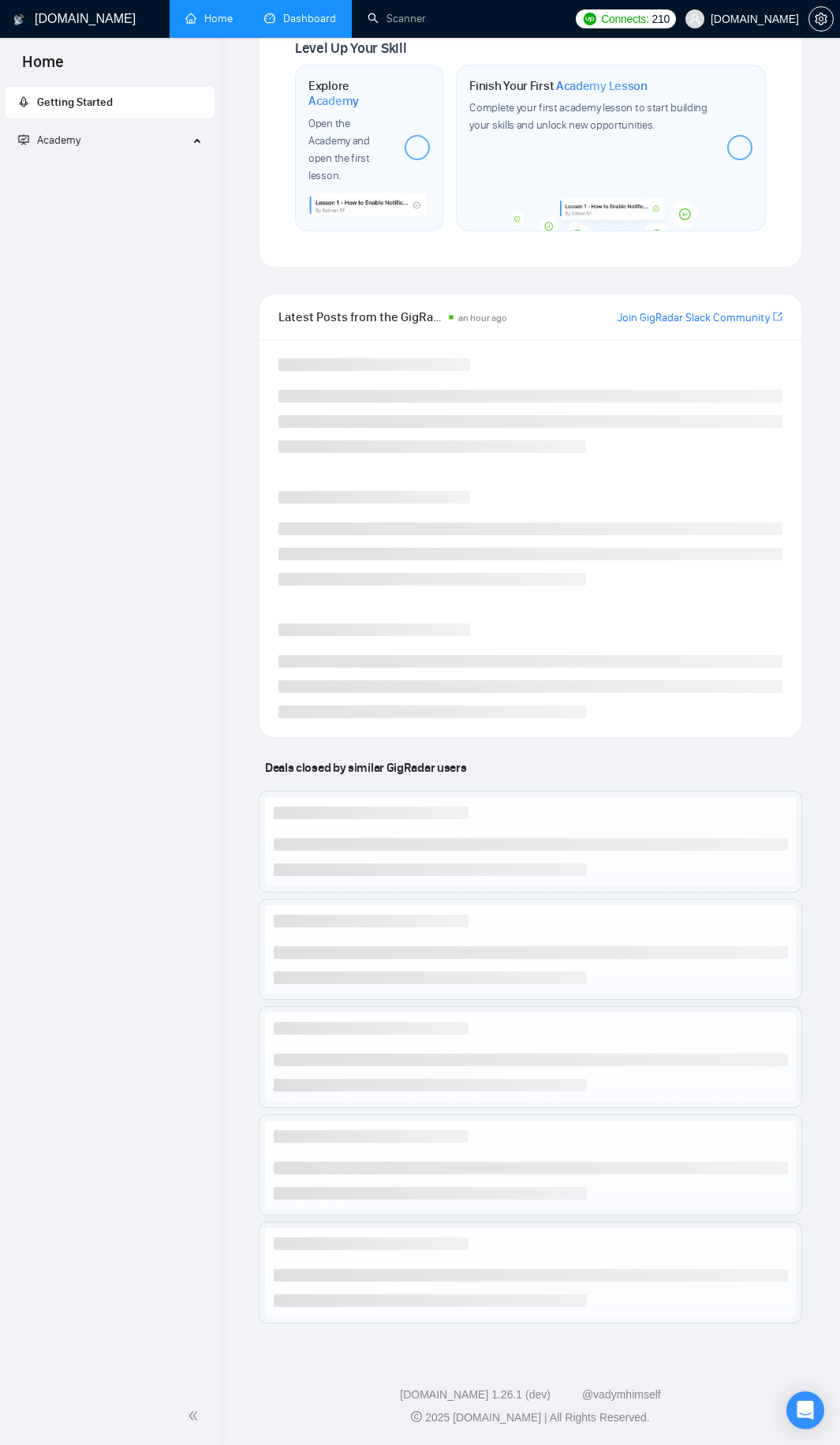
scroll to position [765, 0]
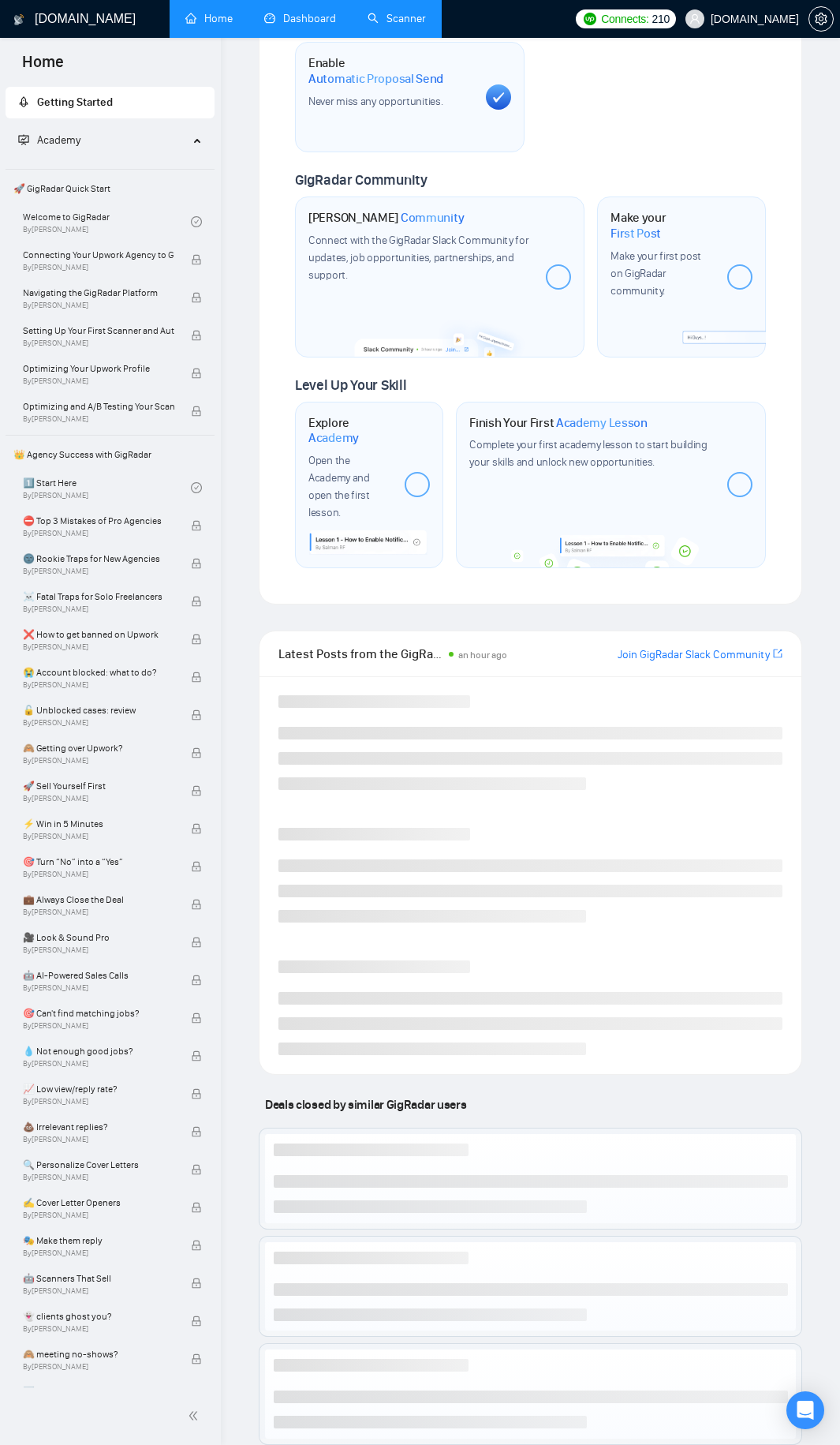
click at [400, 25] on link "Scanner" at bounding box center [396, 18] width 59 height 13
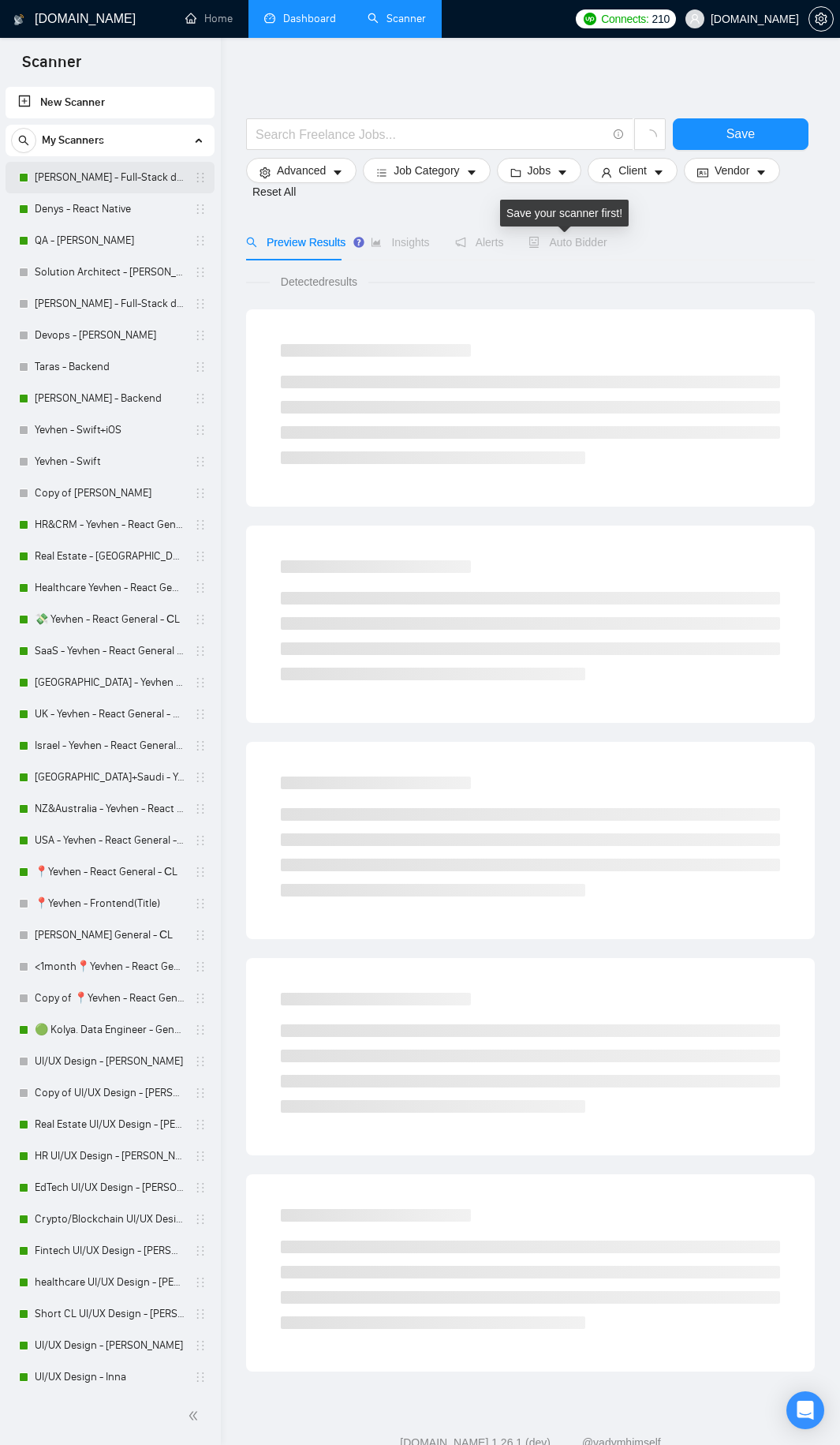
click at [62, 179] on link "[PERSON_NAME] - Full-Stack dev" at bounding box center [110, 178] width 150 height 32
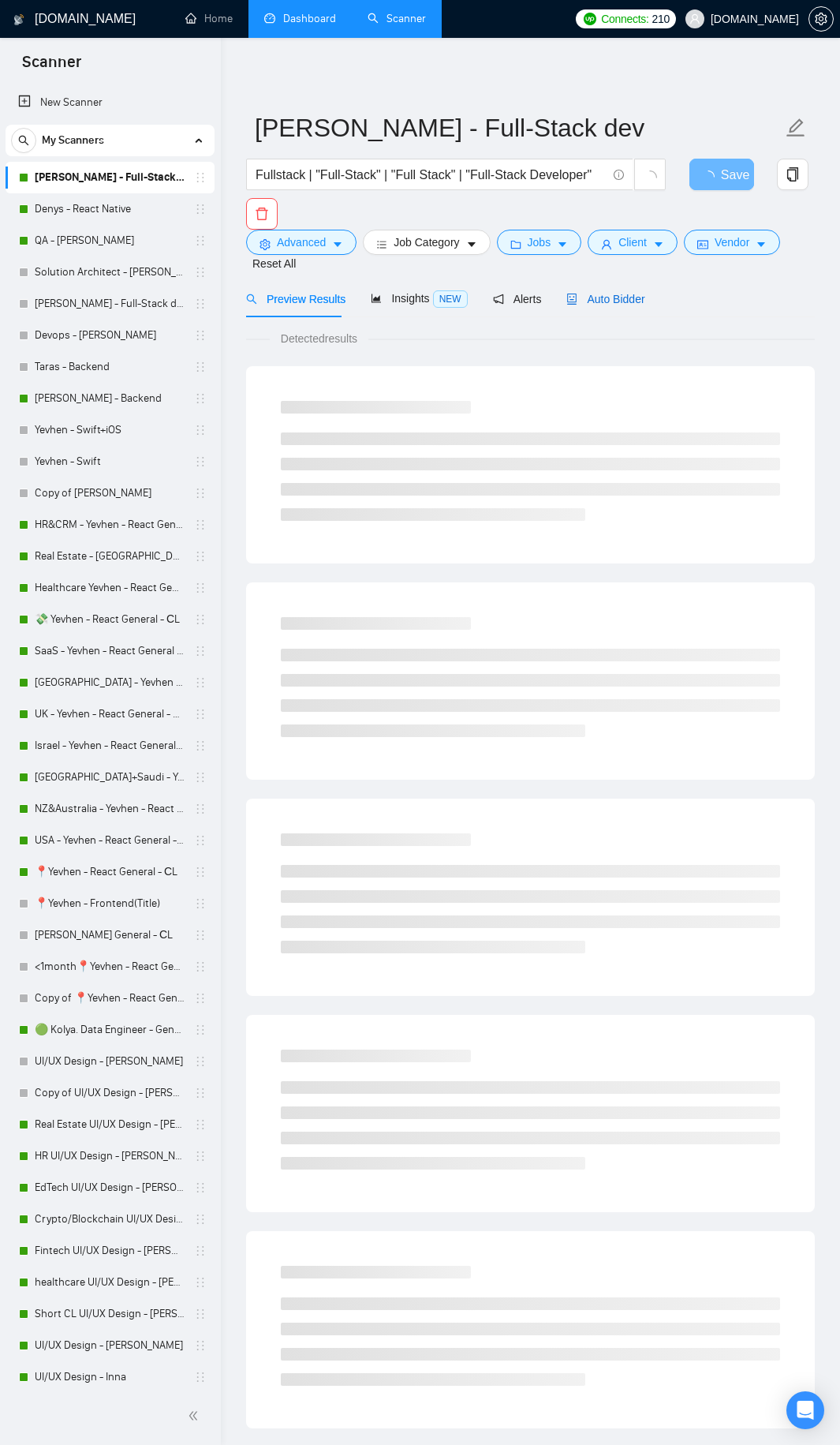
click at [601, 293] on span "Auto Bidder" at bounding box center [606, 298] width 78 height 13
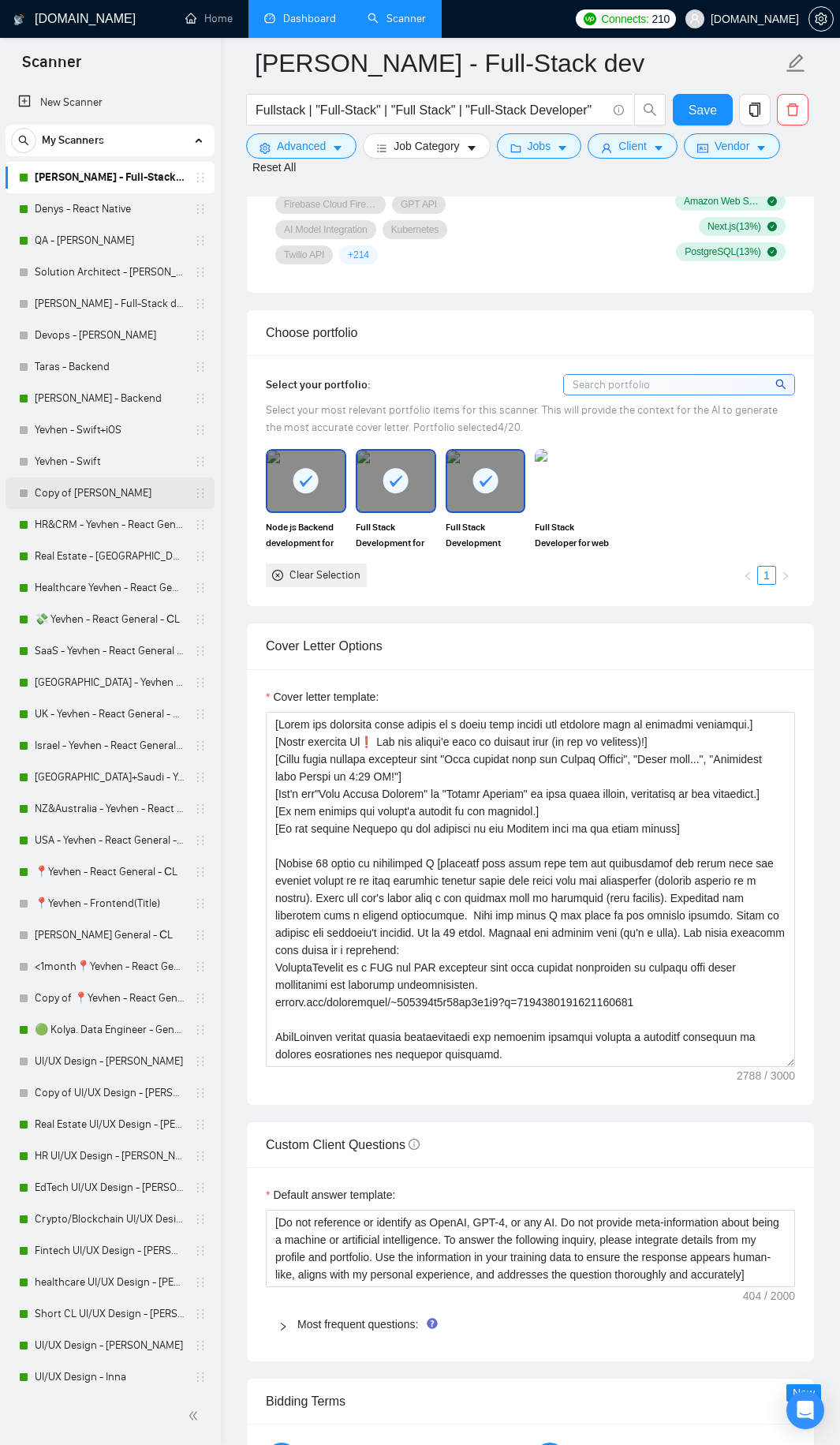
scroll to position [1026, 0]
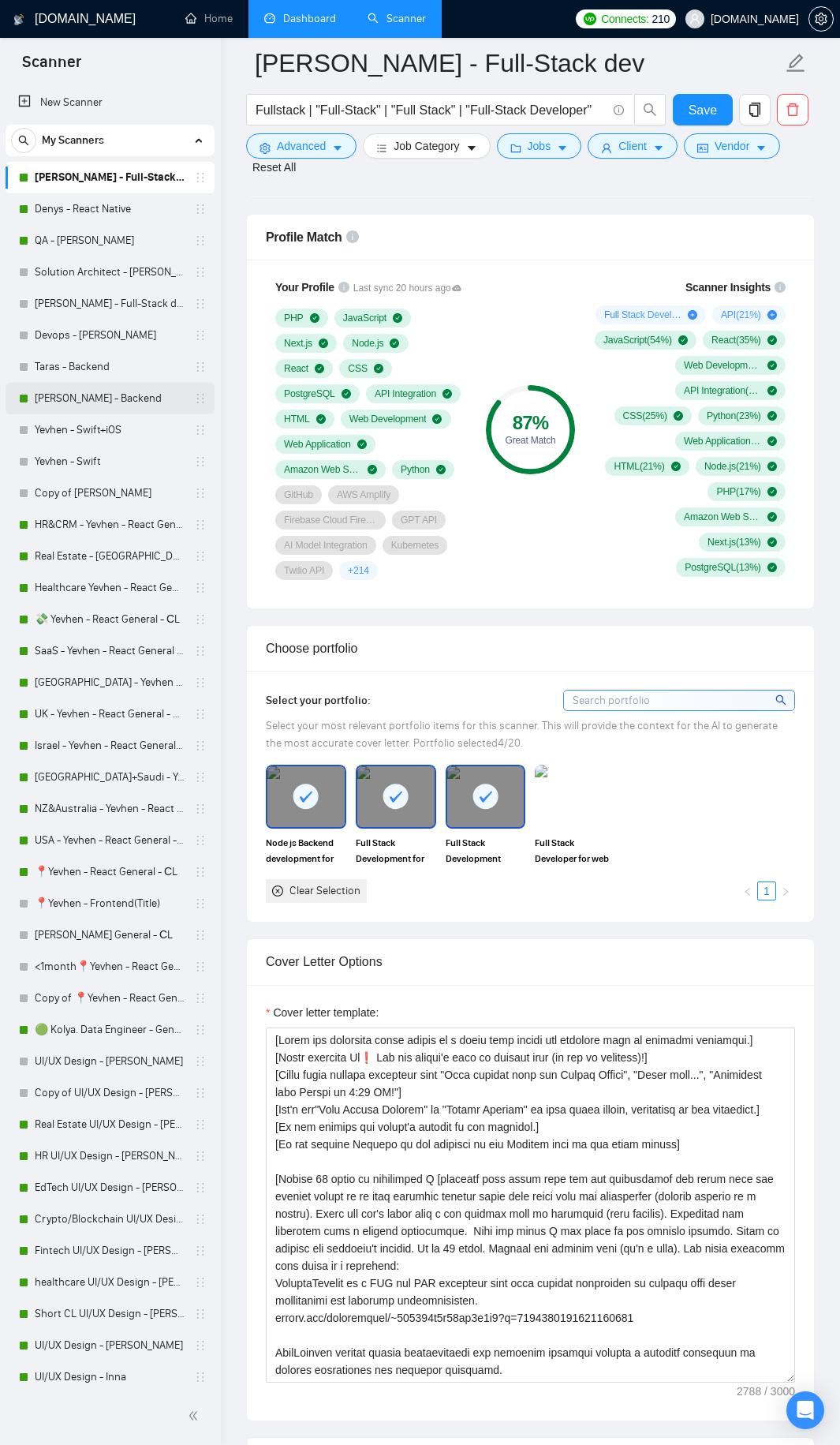
click at [126, 400] on link "[PERSON_NAME] - Backend" at bounding box center [110, 398] width 150 height 32
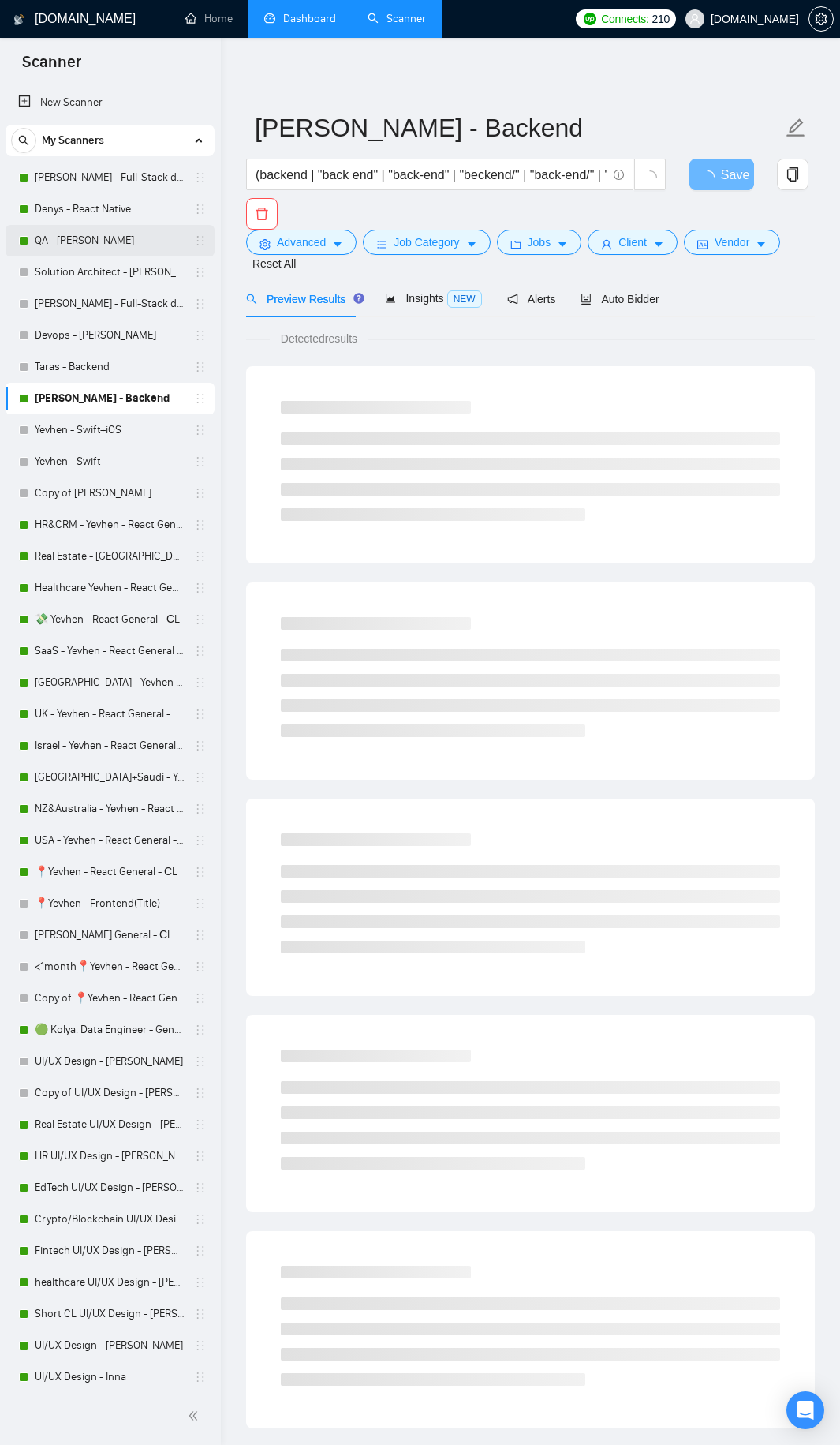
click at [94, 235] on link "QA - [PERSON_NAME]" at bounding box center [110, 241] width 150 height 32
click at [624, 310] on div "Auto Bidder" at bounding box center [620, 298] width 78 height 37
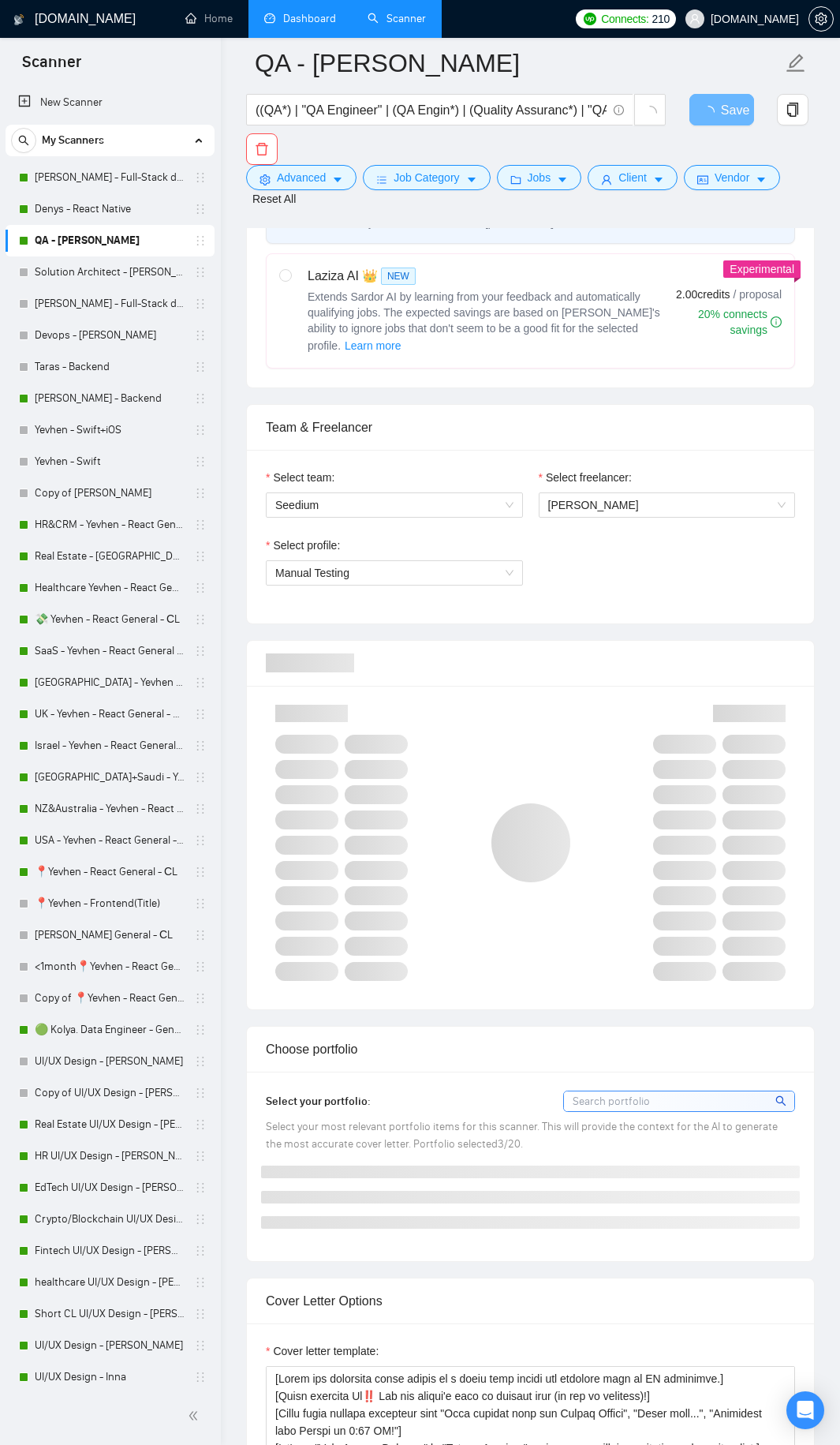
scroll to position [1184, 0]
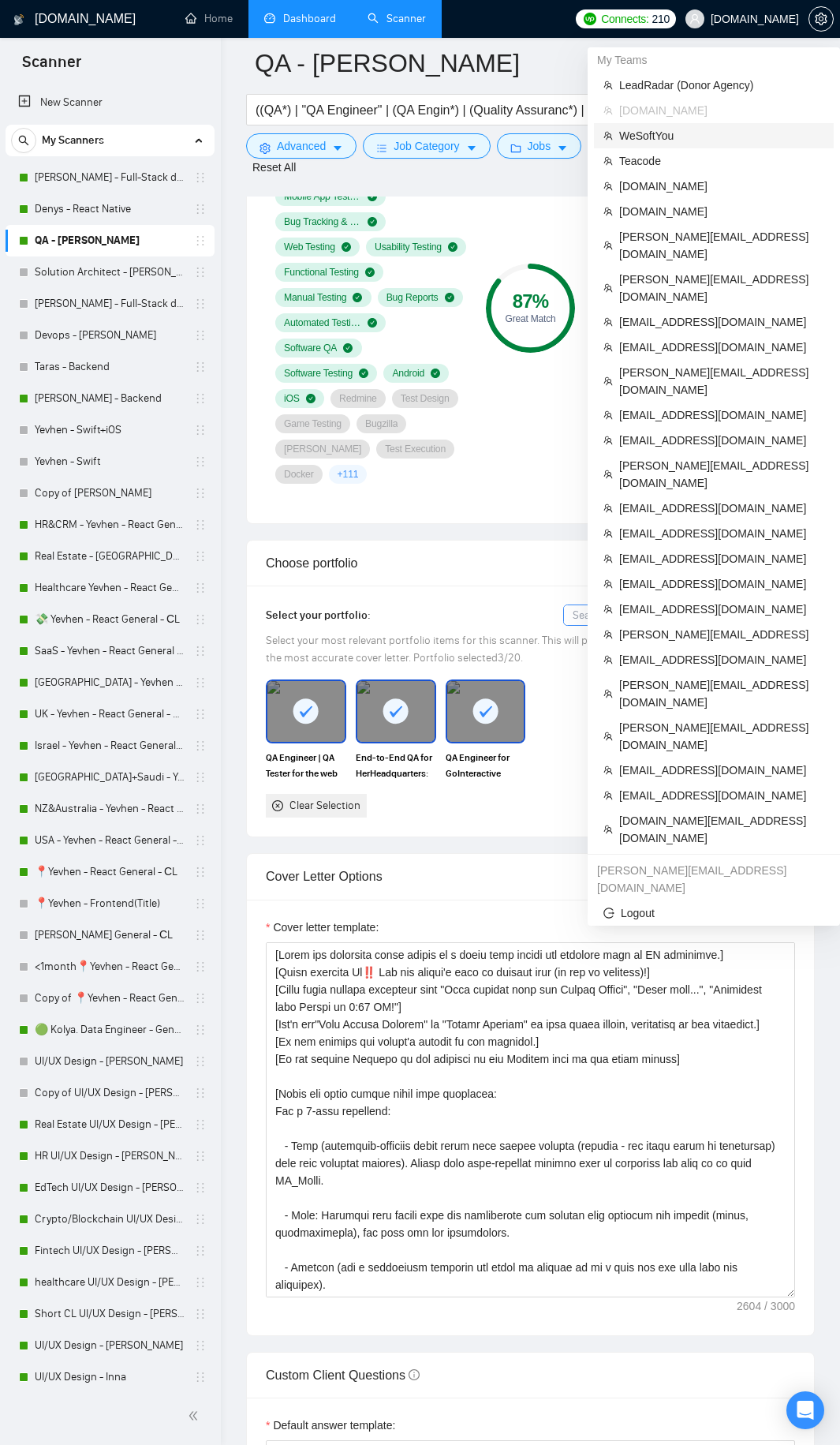
click at [654, 135] on span "WeSoftYou" at bounding box center [722, 135] width 206 height 17
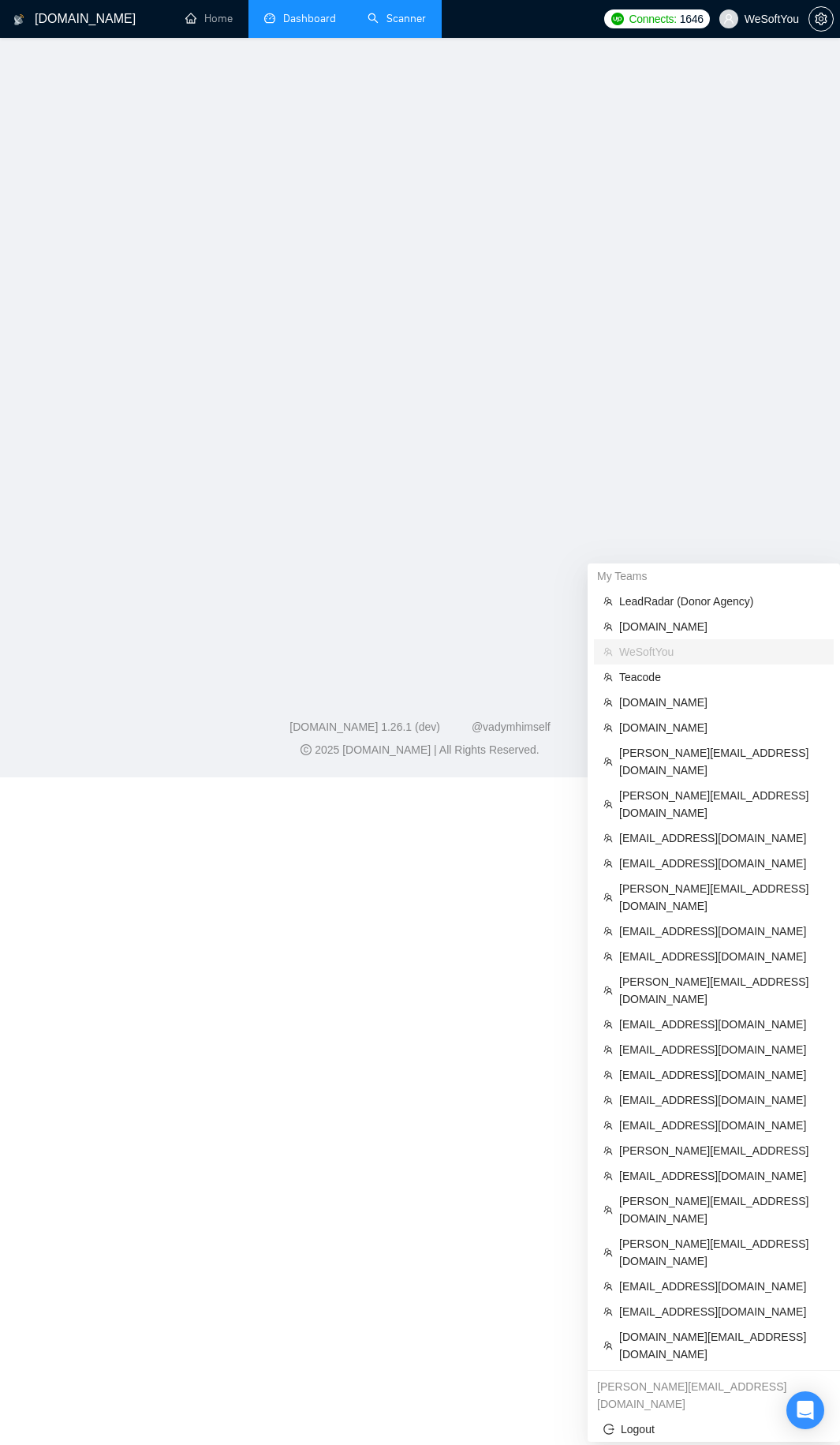
scroll to position [529, 0]
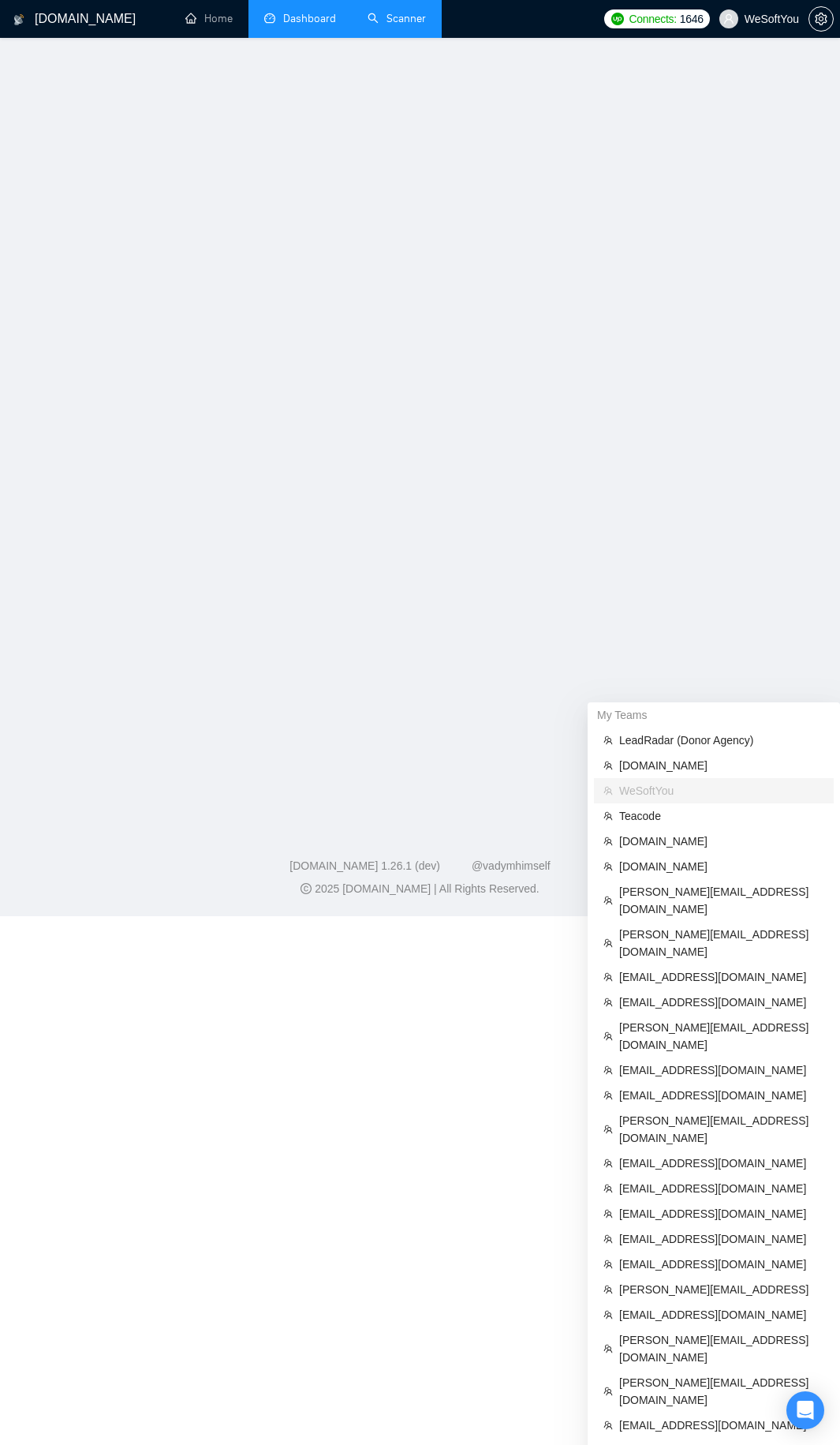
click at [367, 13] on link "Scanner" at bounding box center [396, 18] width 59 height 13
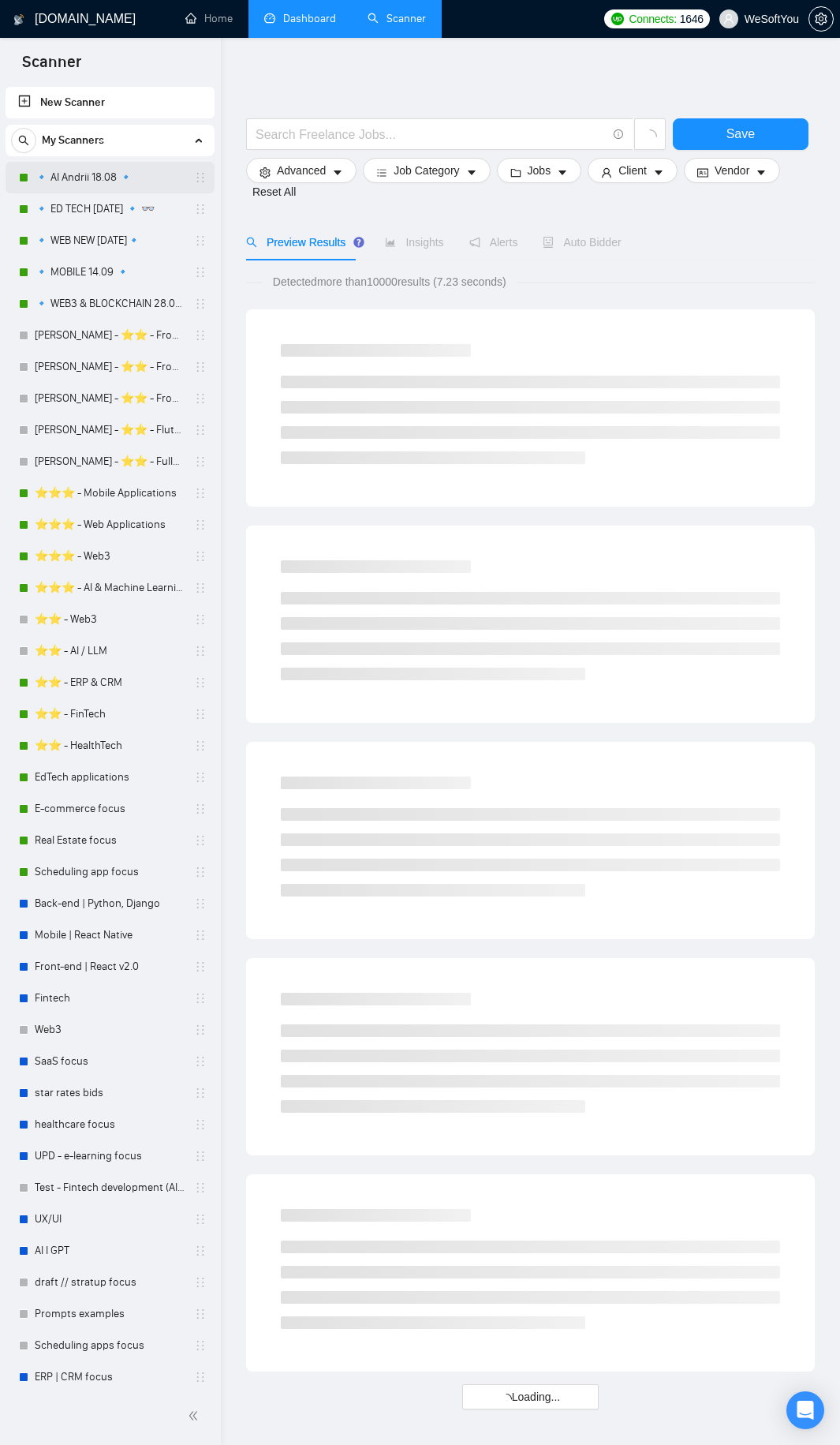
click at [77, 176] on link "🔹 AI Andrii 18.08 🔹" at bounding box center [110, 178] width 150 height 32
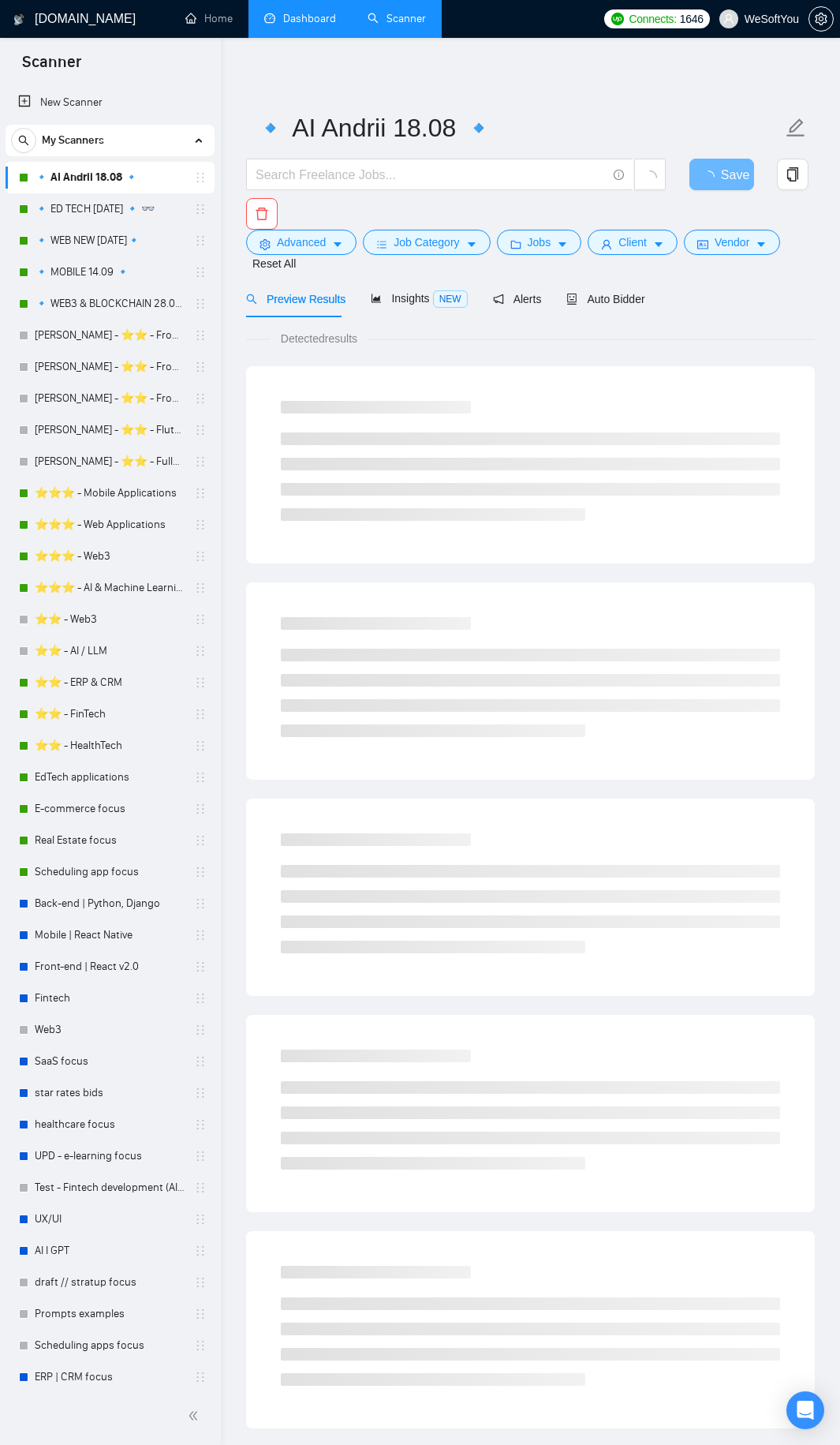
click at [563, 267] on div "Advanced Job Category Jobs Client Vendor Reset All" at bounding box center [528, 250] width 569 height 43
click at [609, 301] on span "Auto Bidder" at bounding box center [606, 298] width 78 height 13
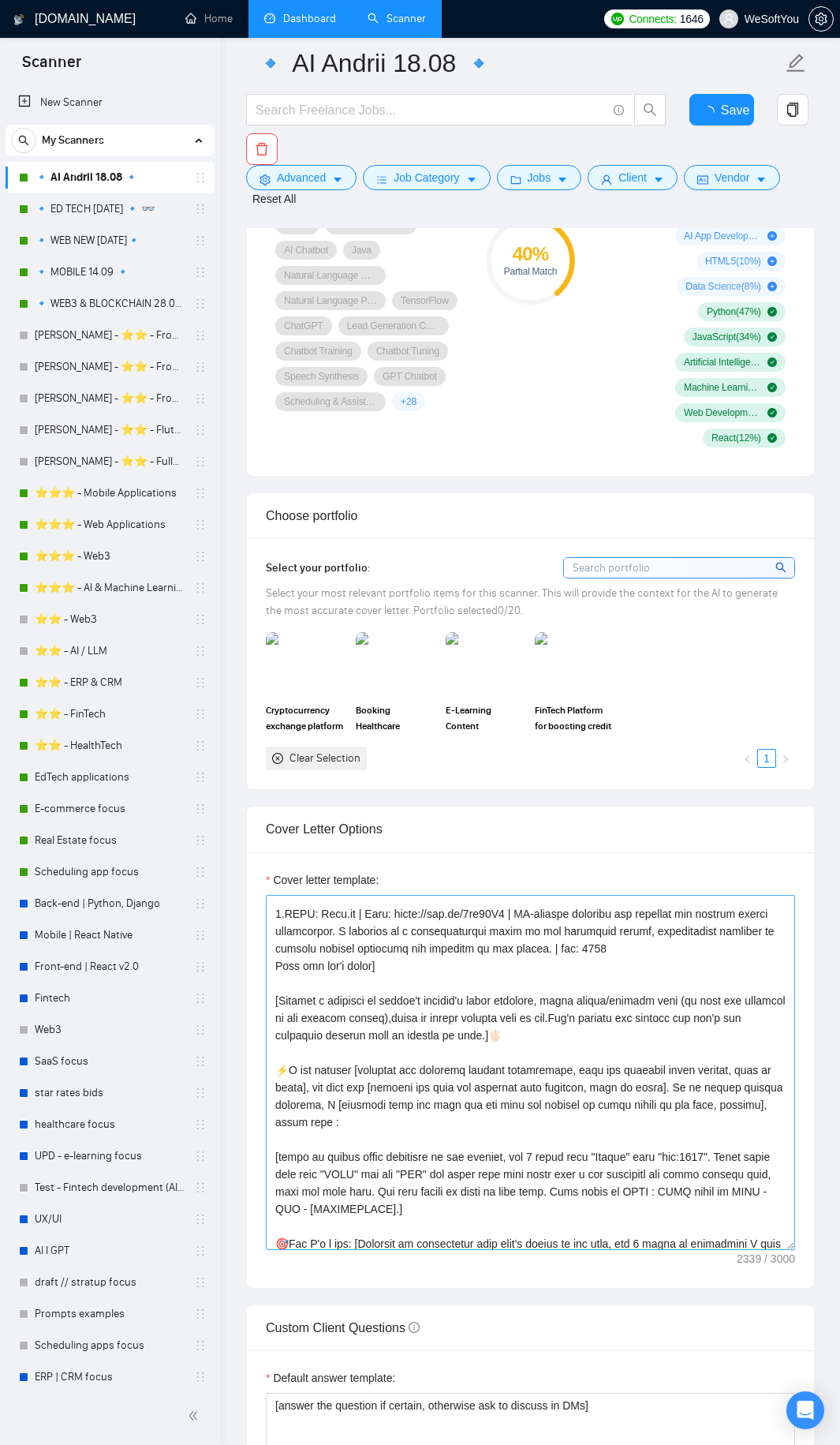
scroll to position [315, 0]
